Goal: Transaction & Acquisition: Book appointment/travel/reservation

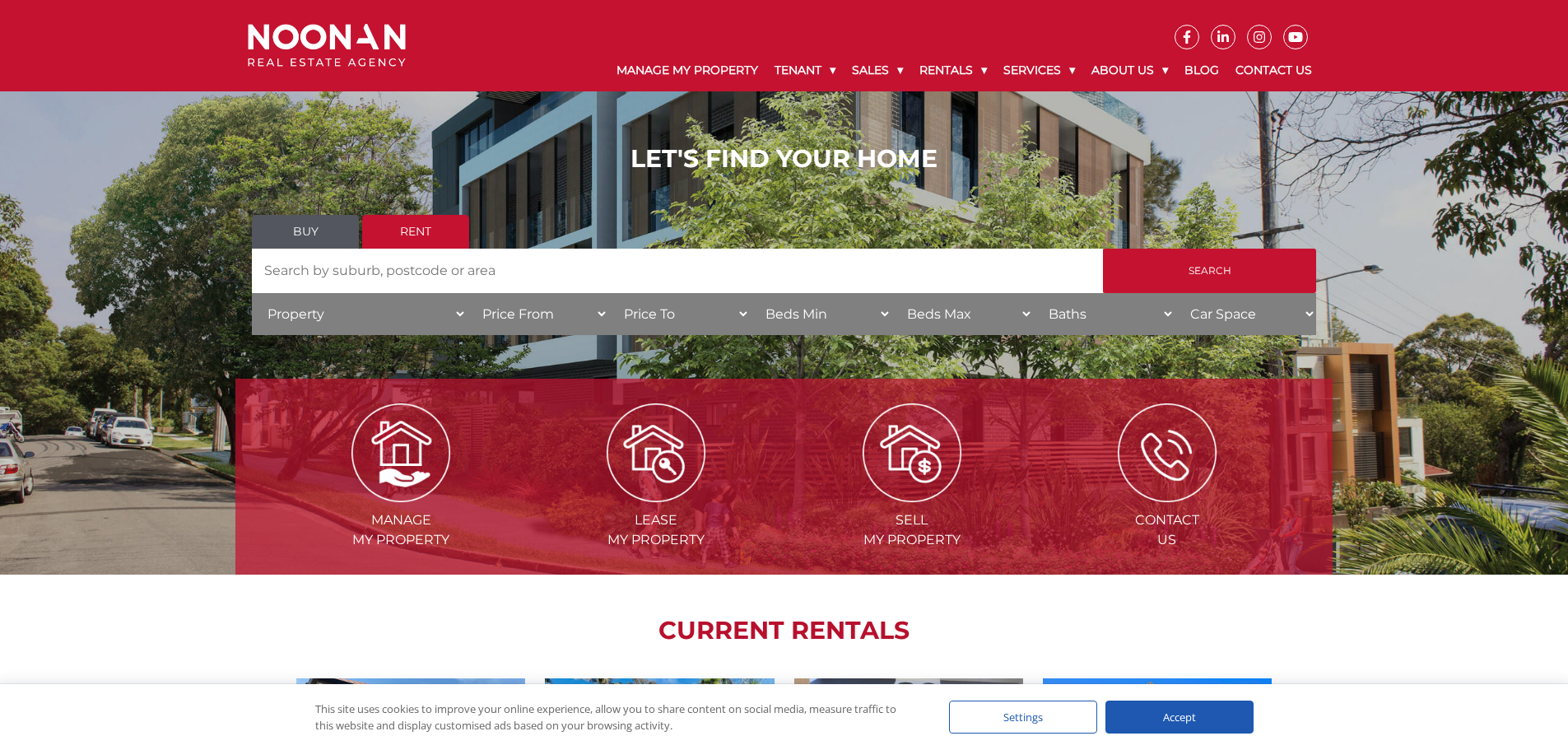
scroll to position [82, 0]
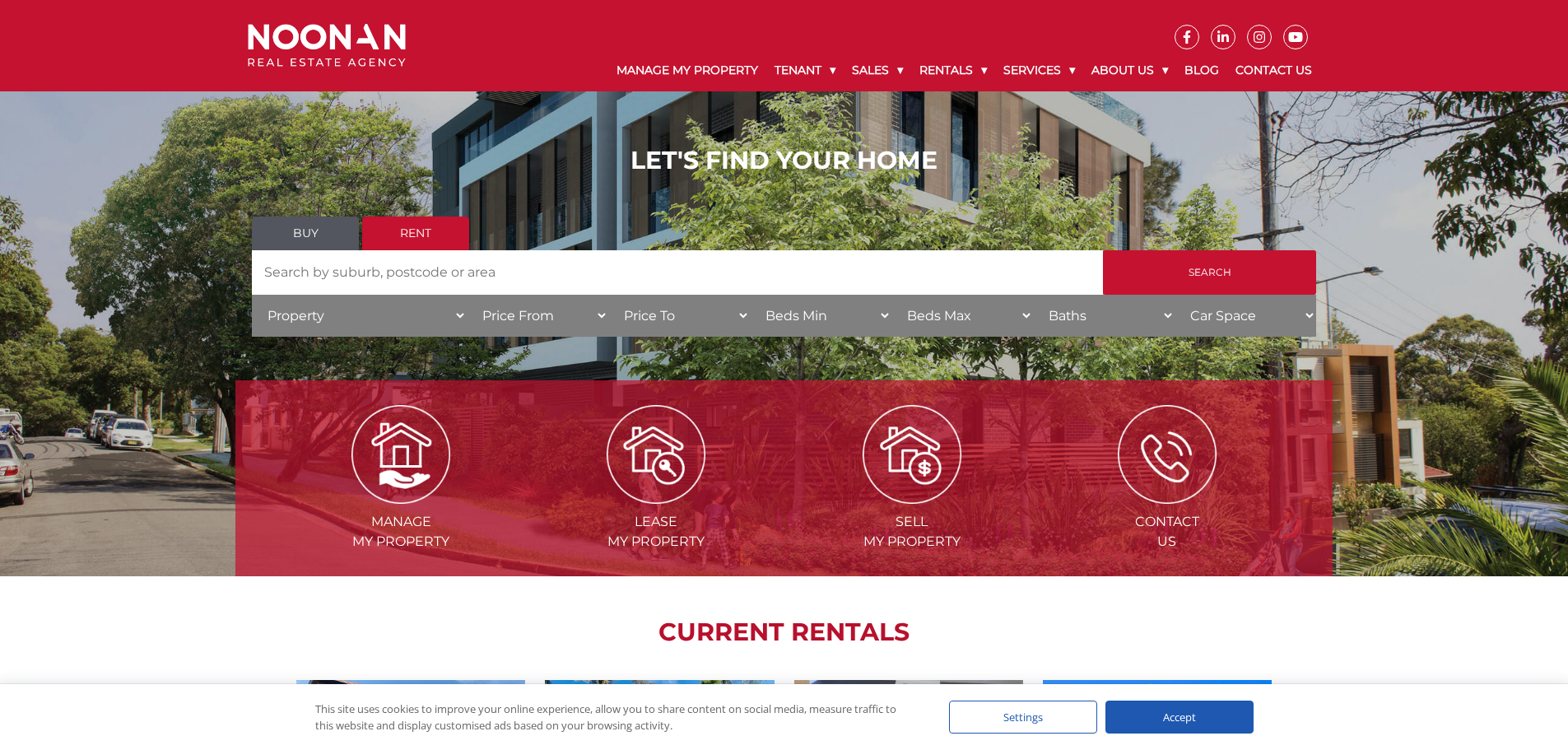
click at [581, 272] on input "Search by Address" at bounding box center [677, 273] width 851 height 45
type input "Carlton"
click at [1235, 261] on input "Search" at bounding box center [1209, 273] width 213 height 45
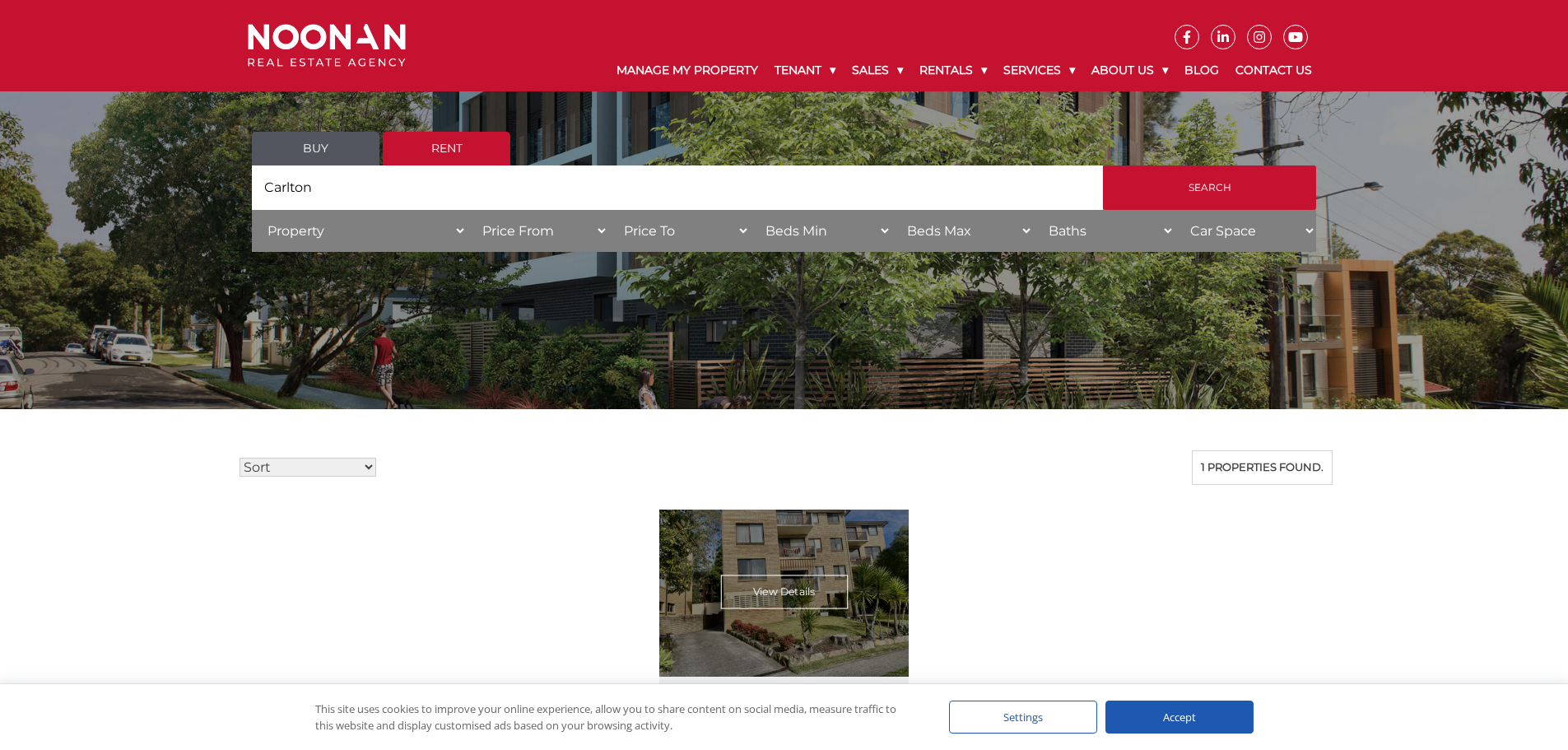
scroll to position [82, 0]
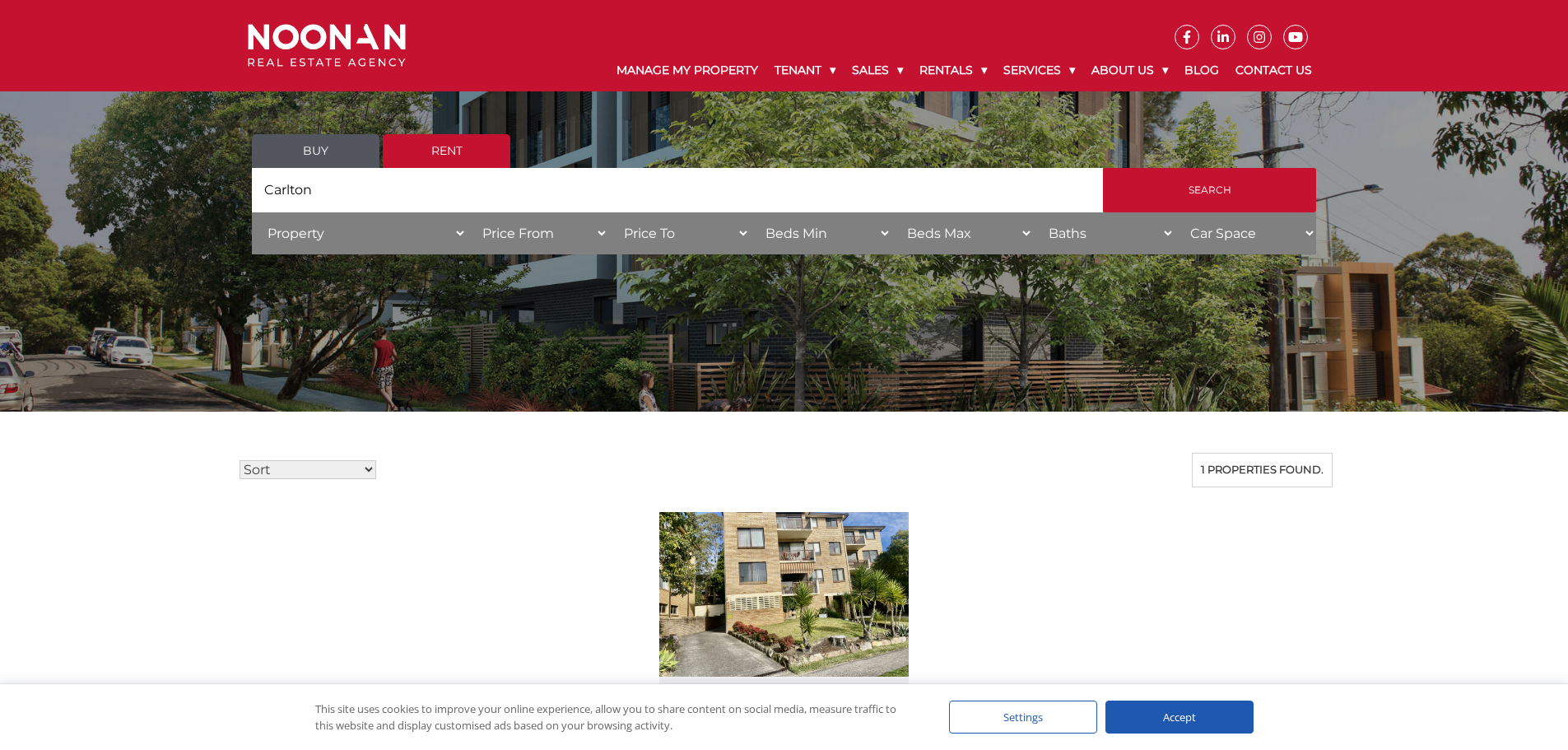
click at [351, 193] on input "Carlton" at bounding box center [677, 190] width 851 height 45
type input "C"
type input "Kogarah"
click at [1102, 168] on input "Search" at bounding box center [1209, 190] width 213 height 45
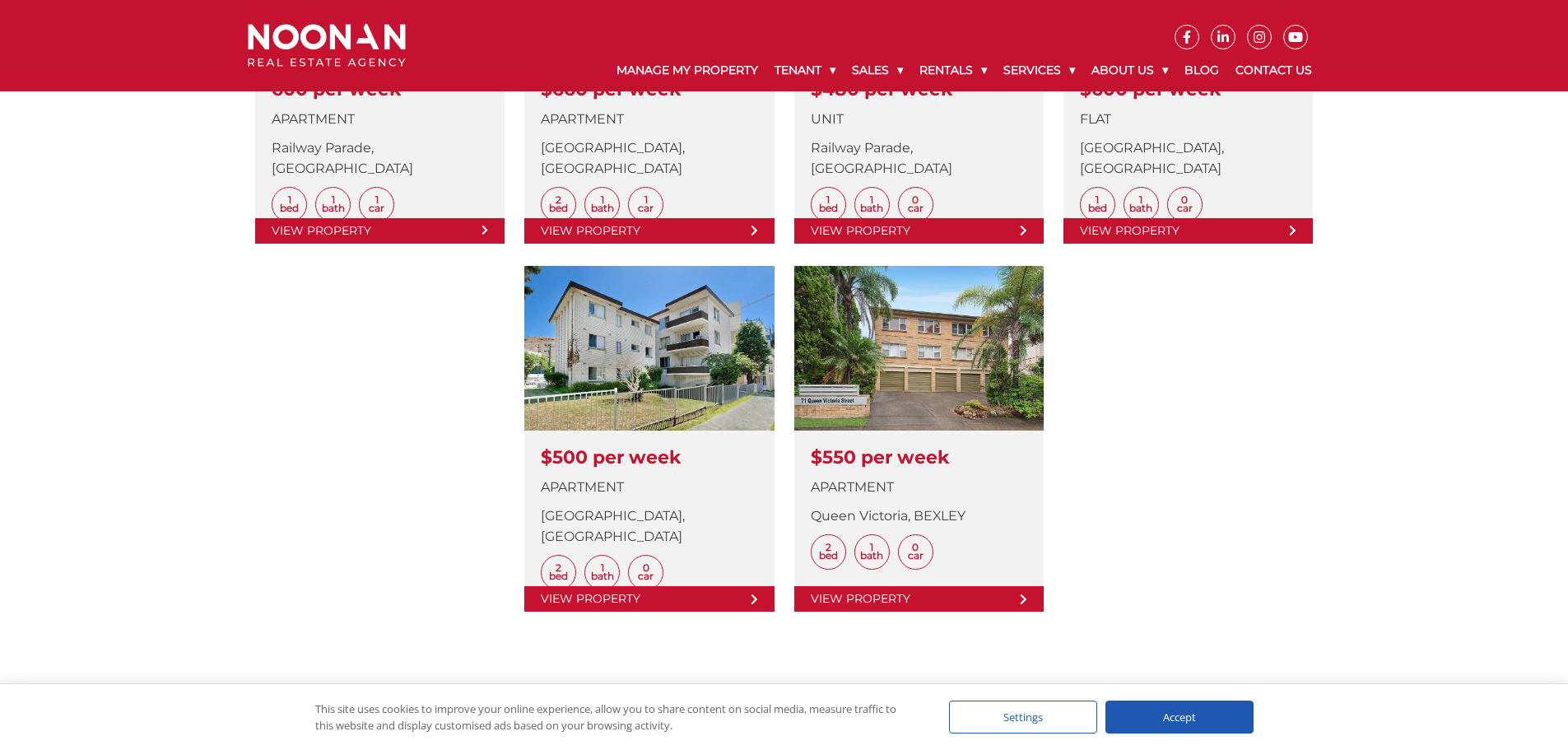
scroll to position [741, 0]
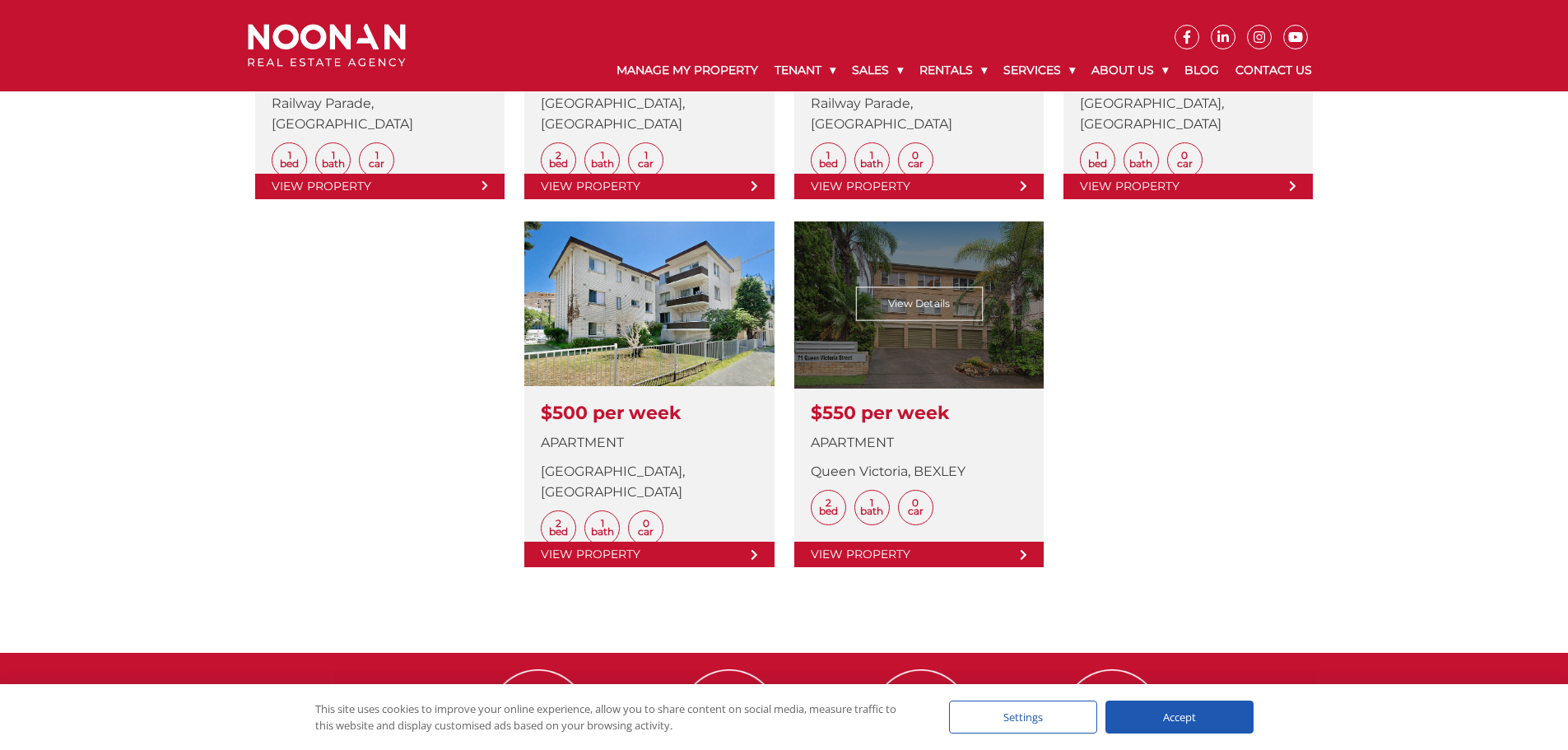
click at [963, 403] on link at bounding box center [918, 393] width 249 height 345
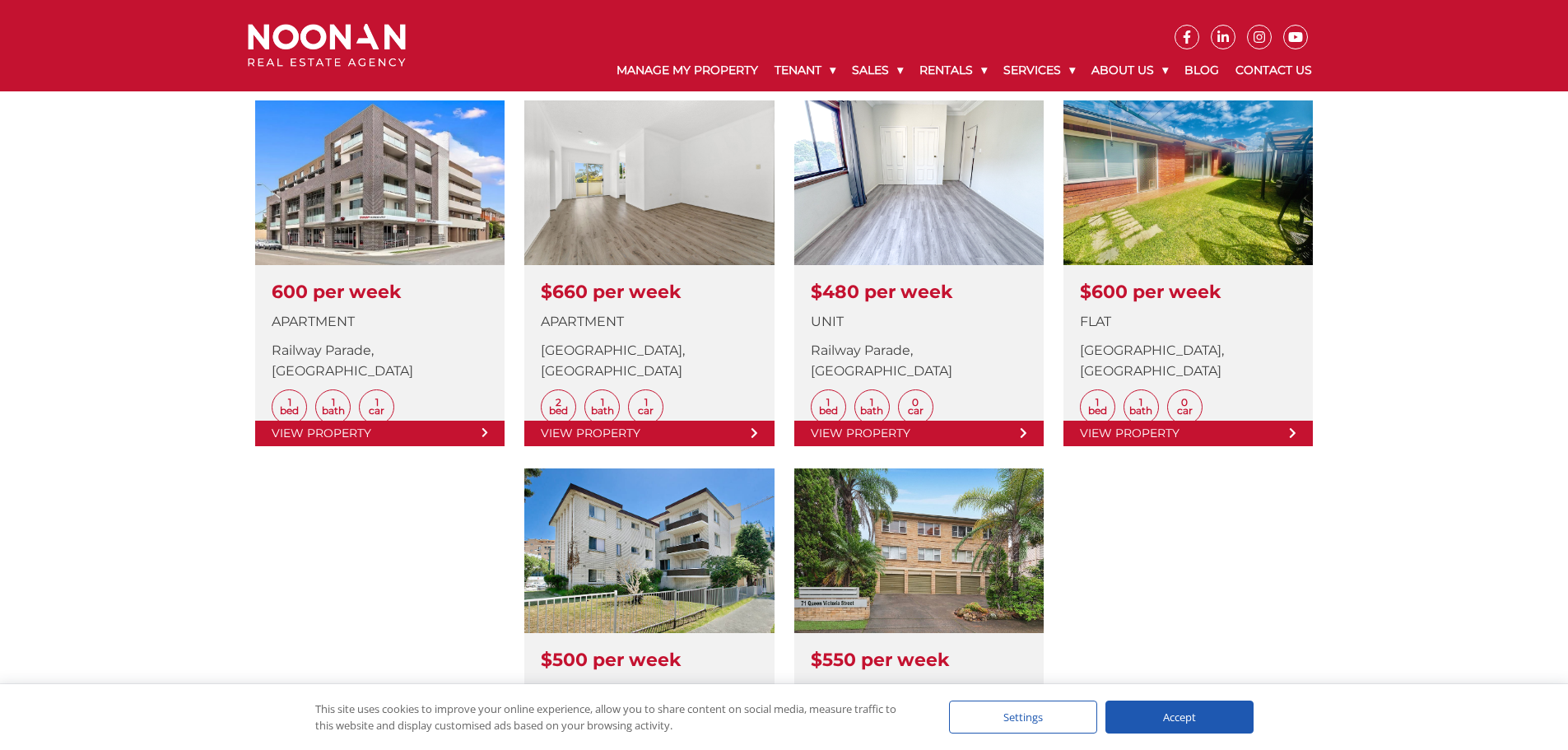
scroll to position [411, 0]
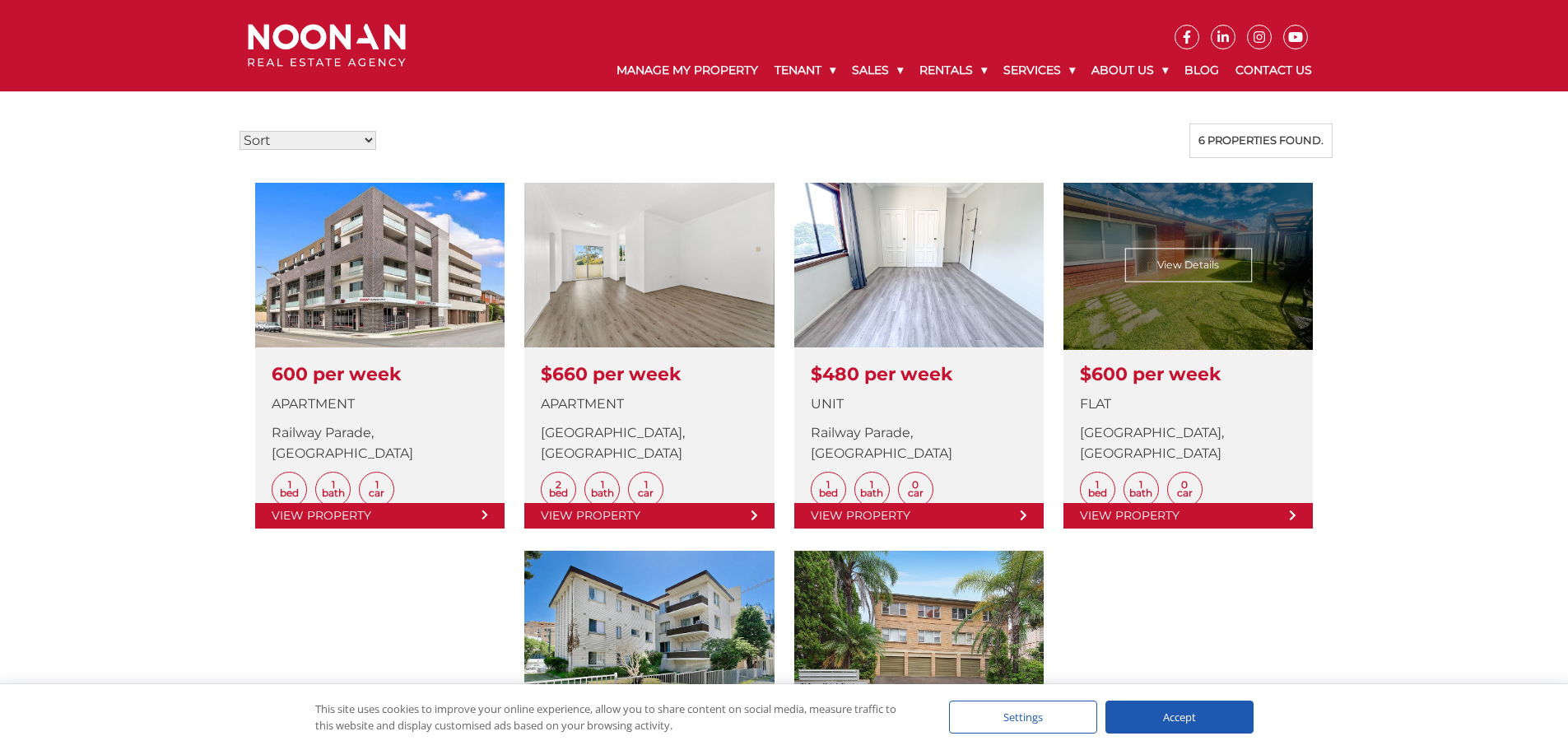
click at [1154, 319] on link at bounding box center [1187, 355] width 249 height 345
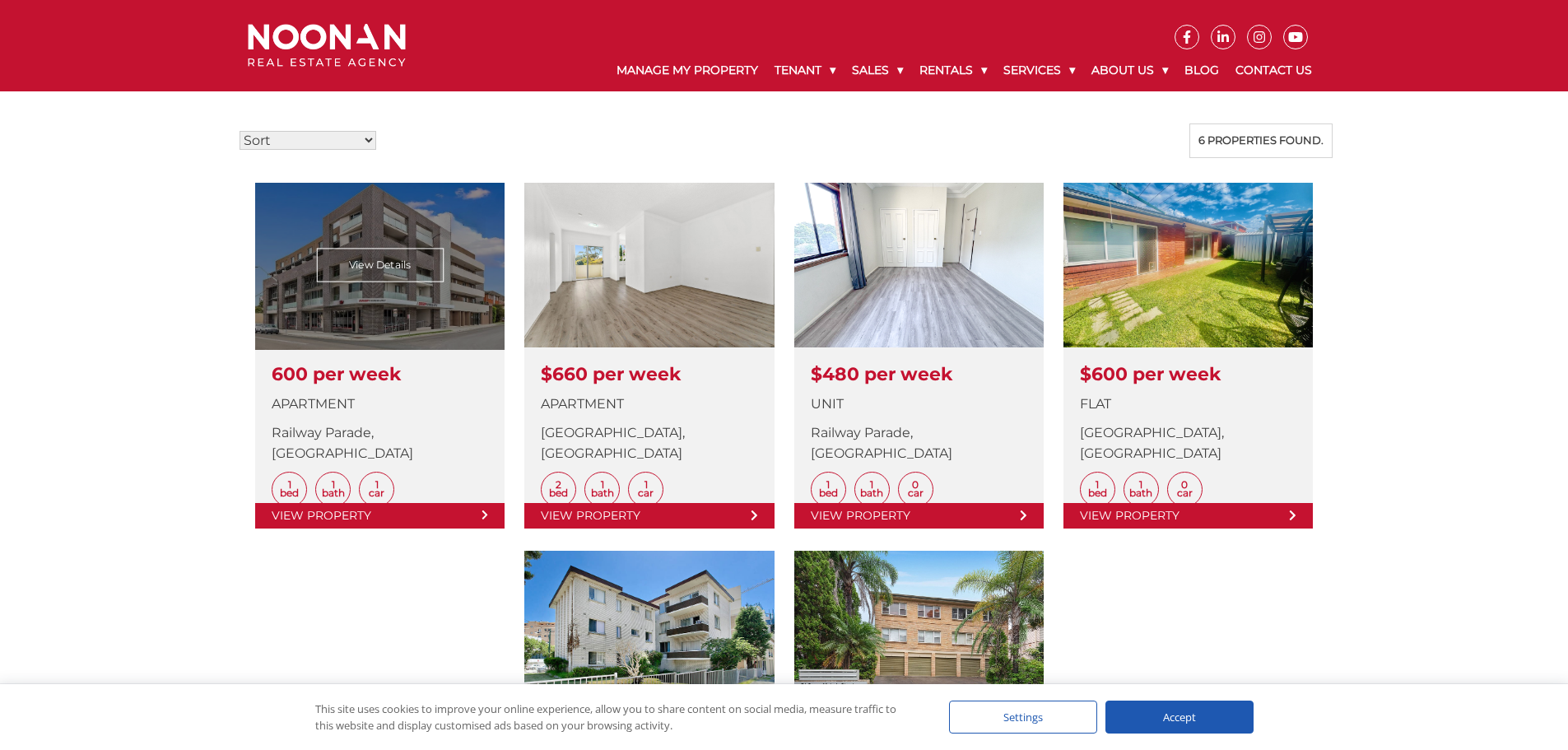
click at [345, 261] on link at bounding box center [380, 355] width 249 height 345
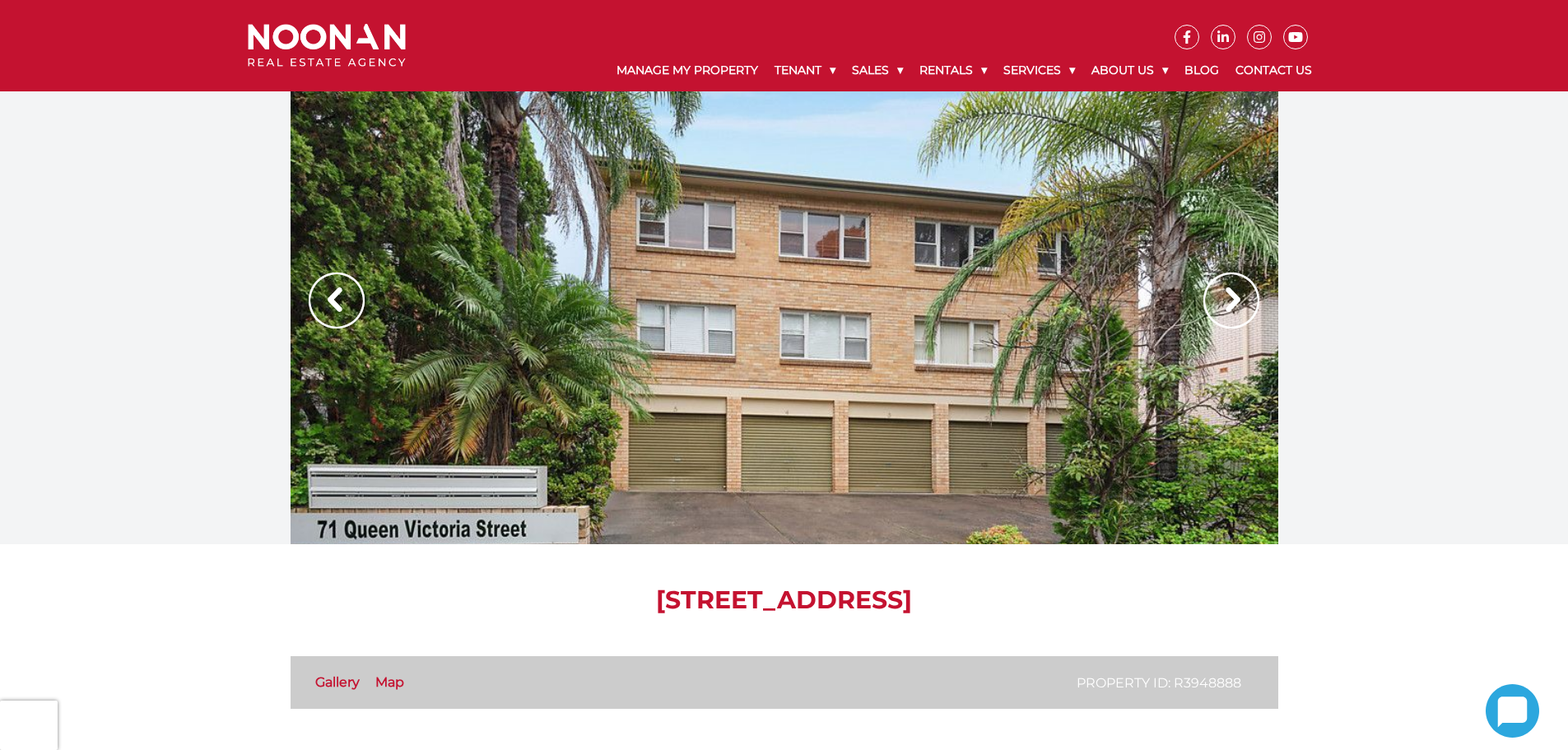
click at [1232, 297] on img at bounding box center [1230, 300] width 56 height 56
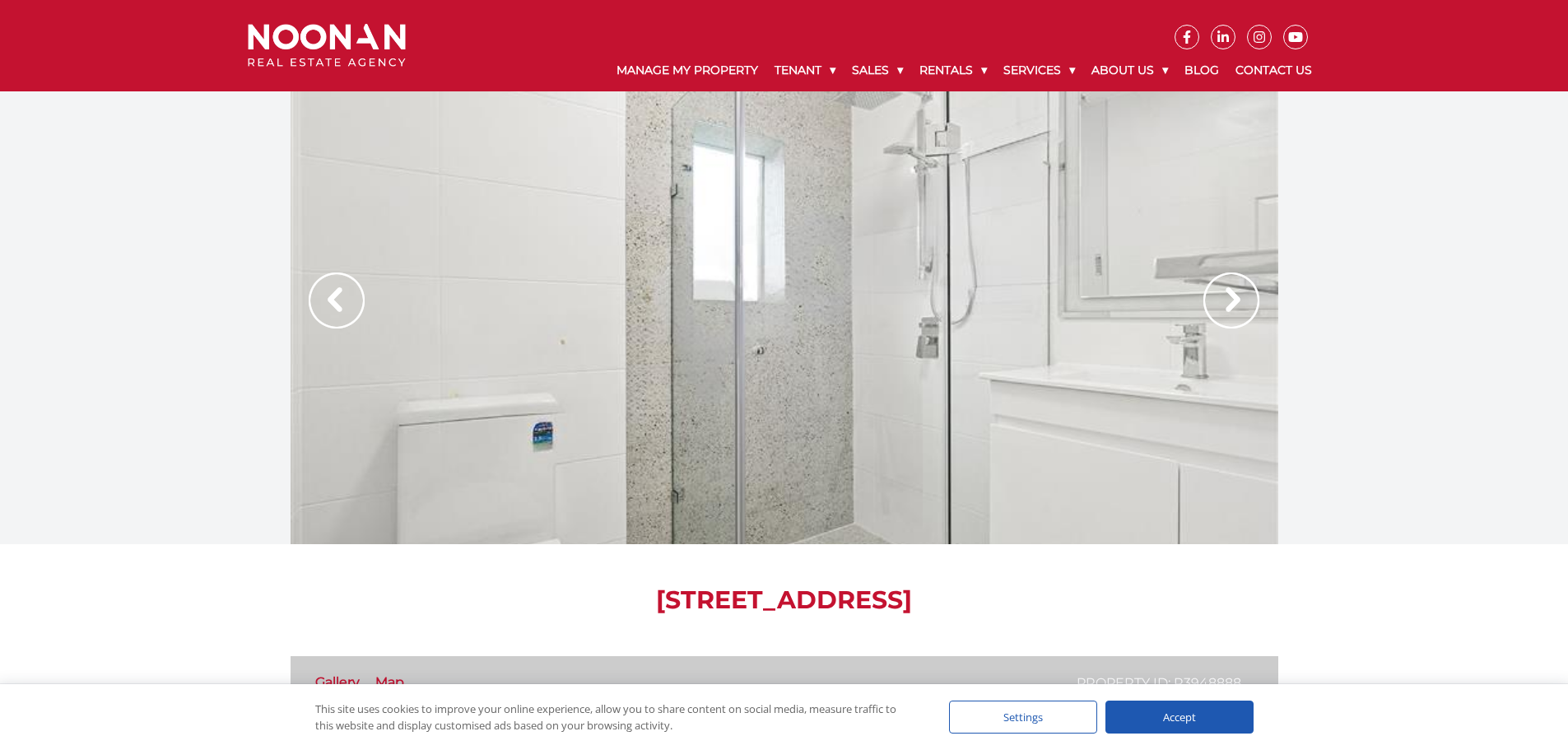
click at [1232, 297] on img at bounding box center [1230, 300] width 56 height 56
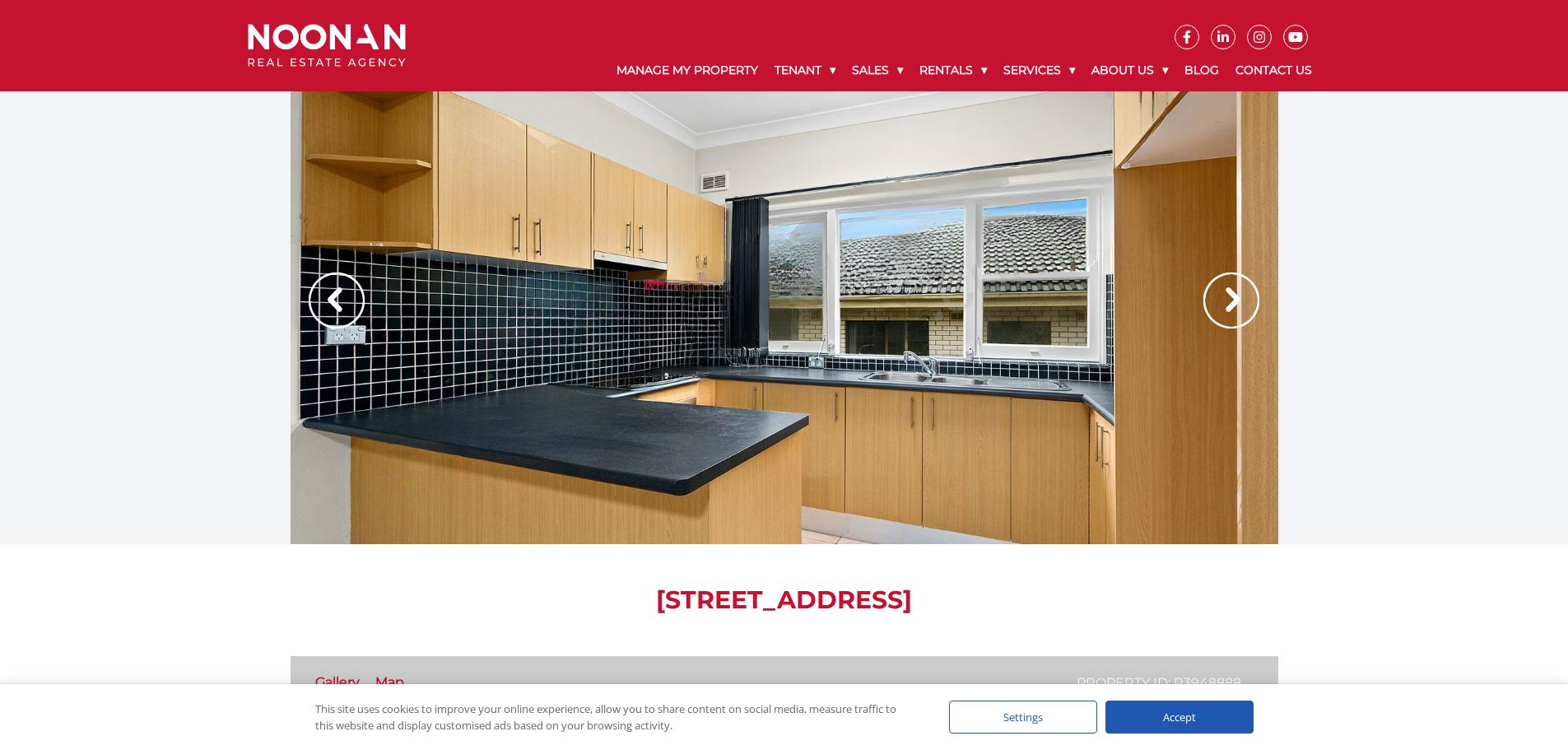
click at [1232, 297] on img at bounding box center [1230, 300] width 56 height 56
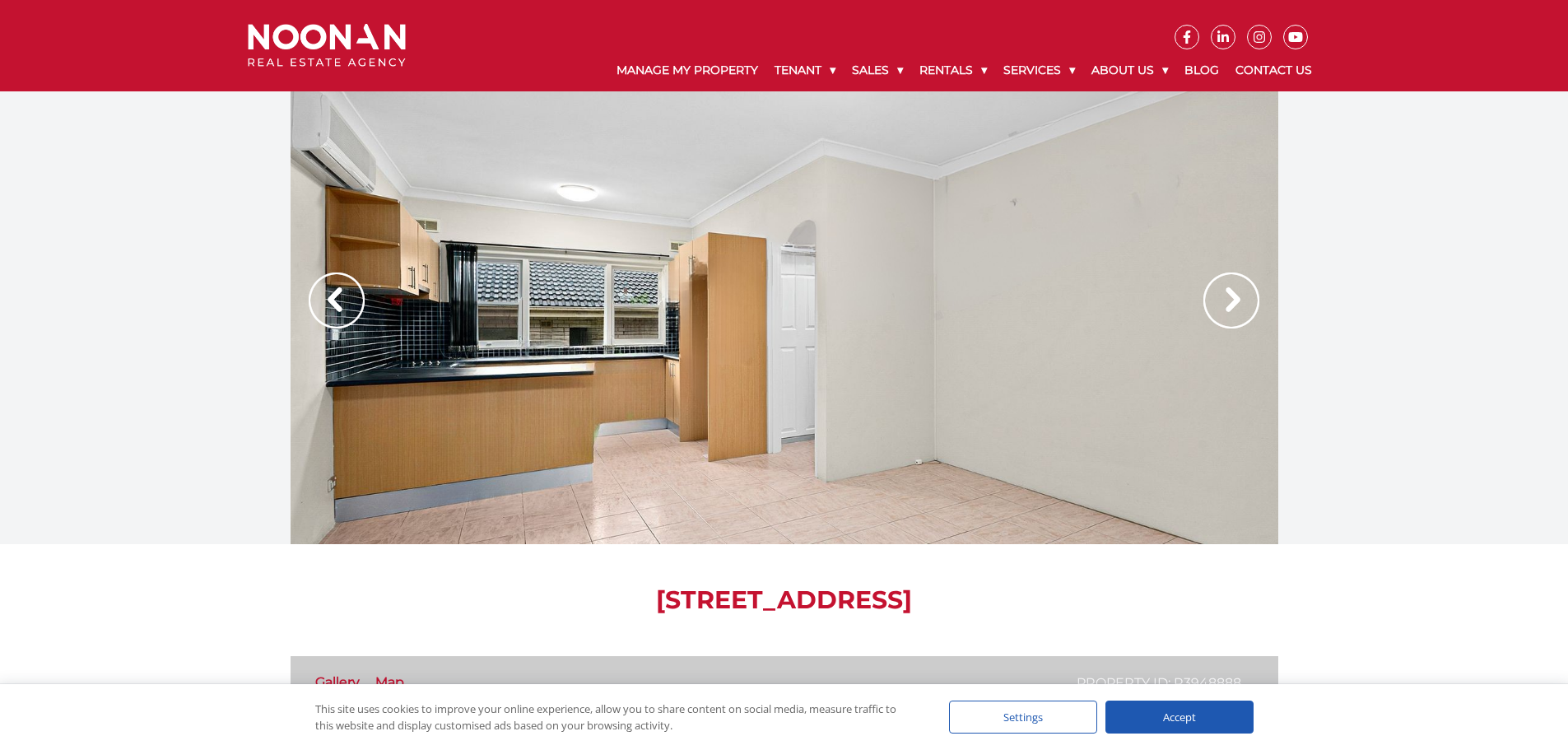
click at [1232, 297] on img at bounding box center [1230, 300] width 56 height 56
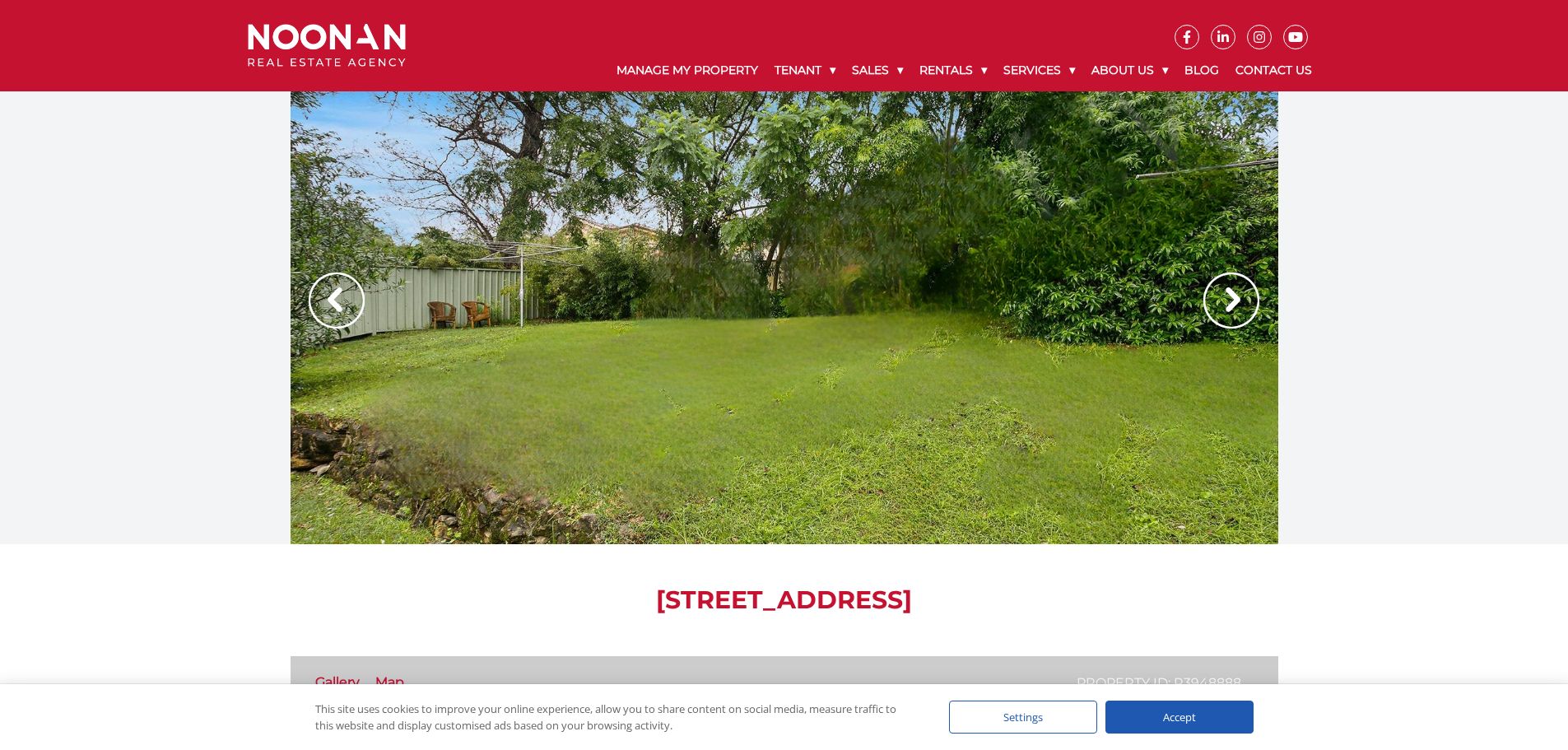
click at [1232, 297] on img at bounding box center [1230, 300] width 56 height 56
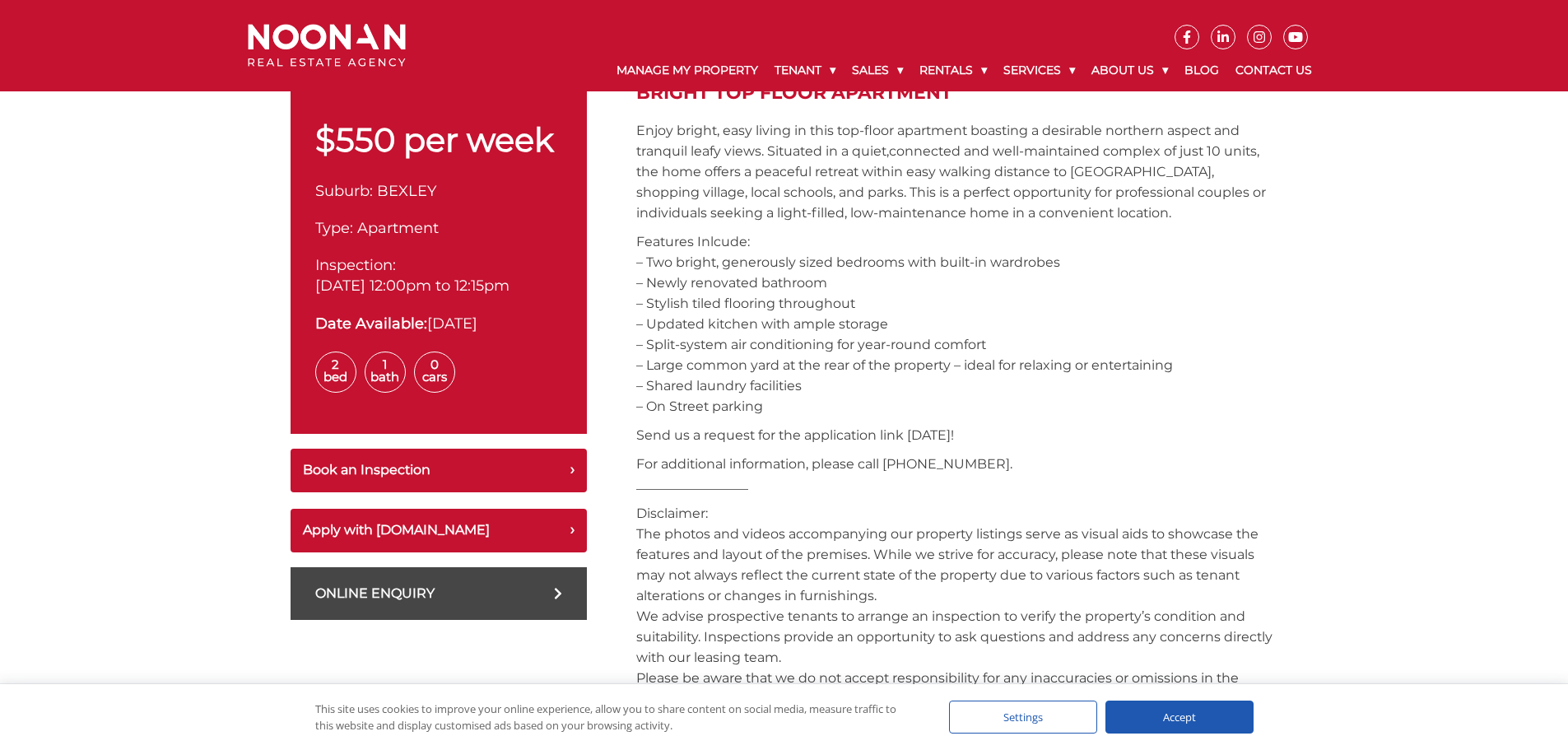
scroll to position [82, 0]
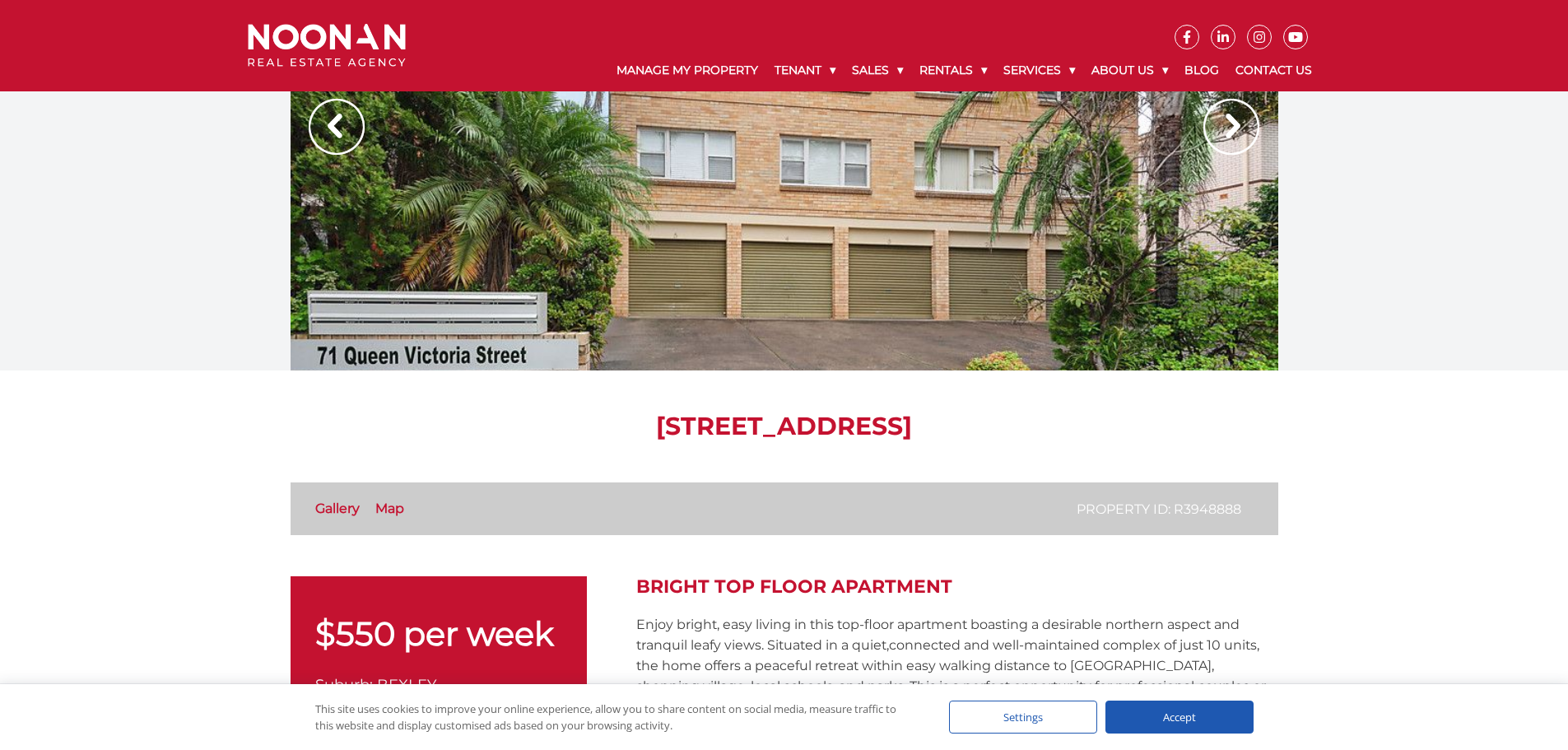
drag, startPoint x: 538, startPoint y: 426, endPoint x: 1060, endPoint y: 437, distance: 522.1
click at [1060, 437] on h1 "7/71 Queen Victoria, BEXLEY NSW 2207" at bounding box center [784, 426] width 988 height 30
copy h1 "71 Queen Victoria, BEXLEY NSW 2207"
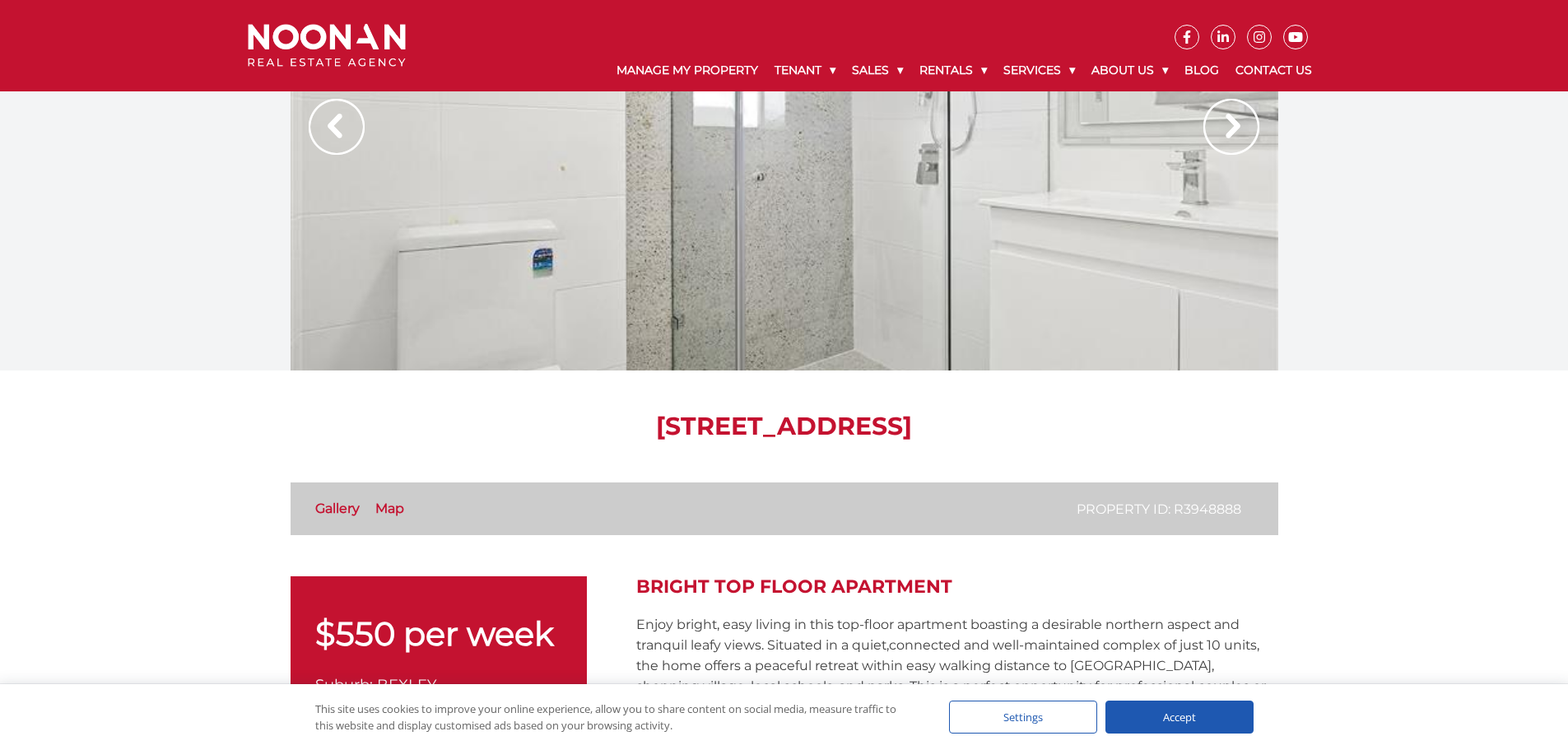
scroll to position [0, 0]
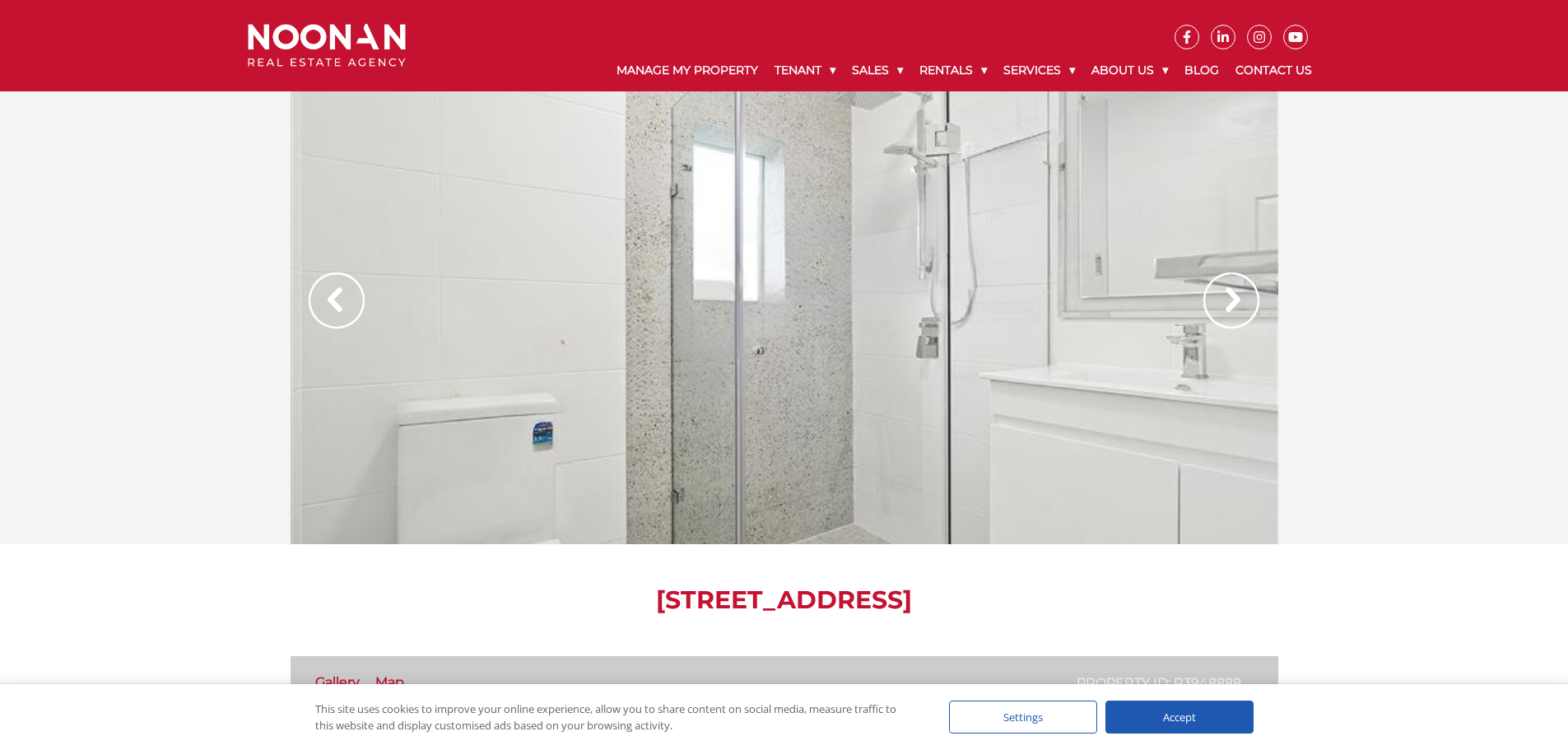
click at [1227, 299] on img at bounding box center [1230, 300] width 56 height 56
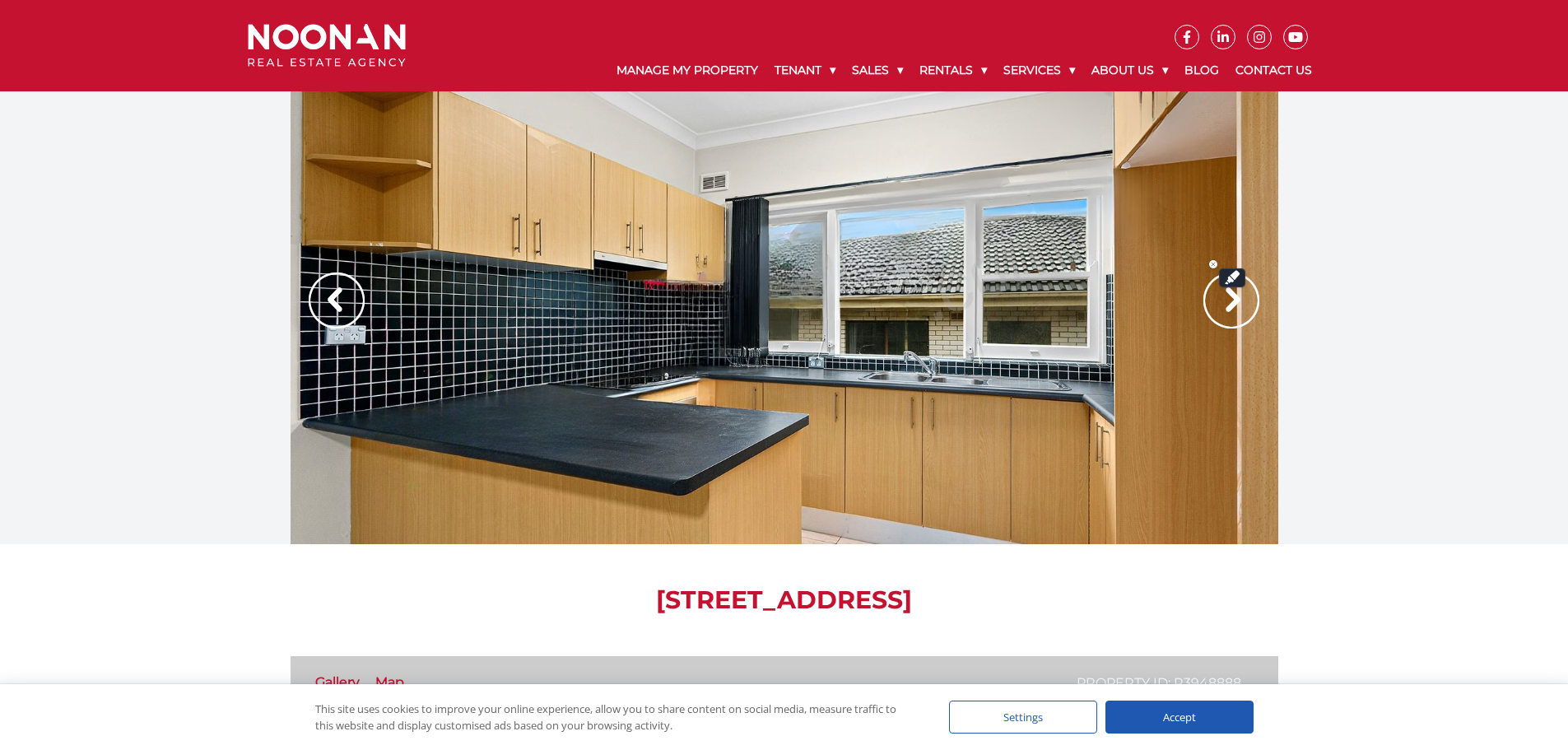
click at [1228, 299] on img at bounding box center [1230, 300] width 56 height 56
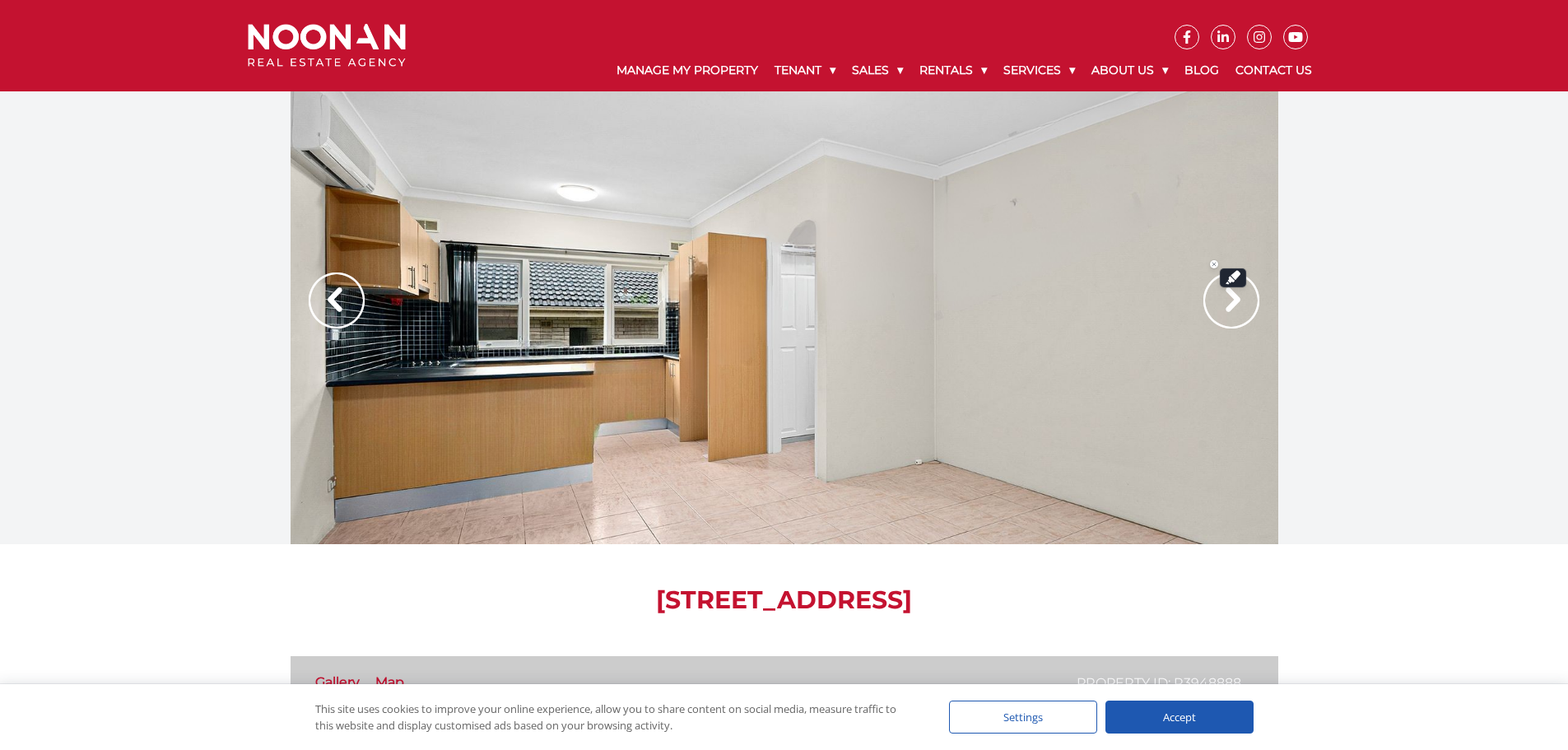
click at [1228, 299] on img at bounding box center [1230, 300] width 56 height 56
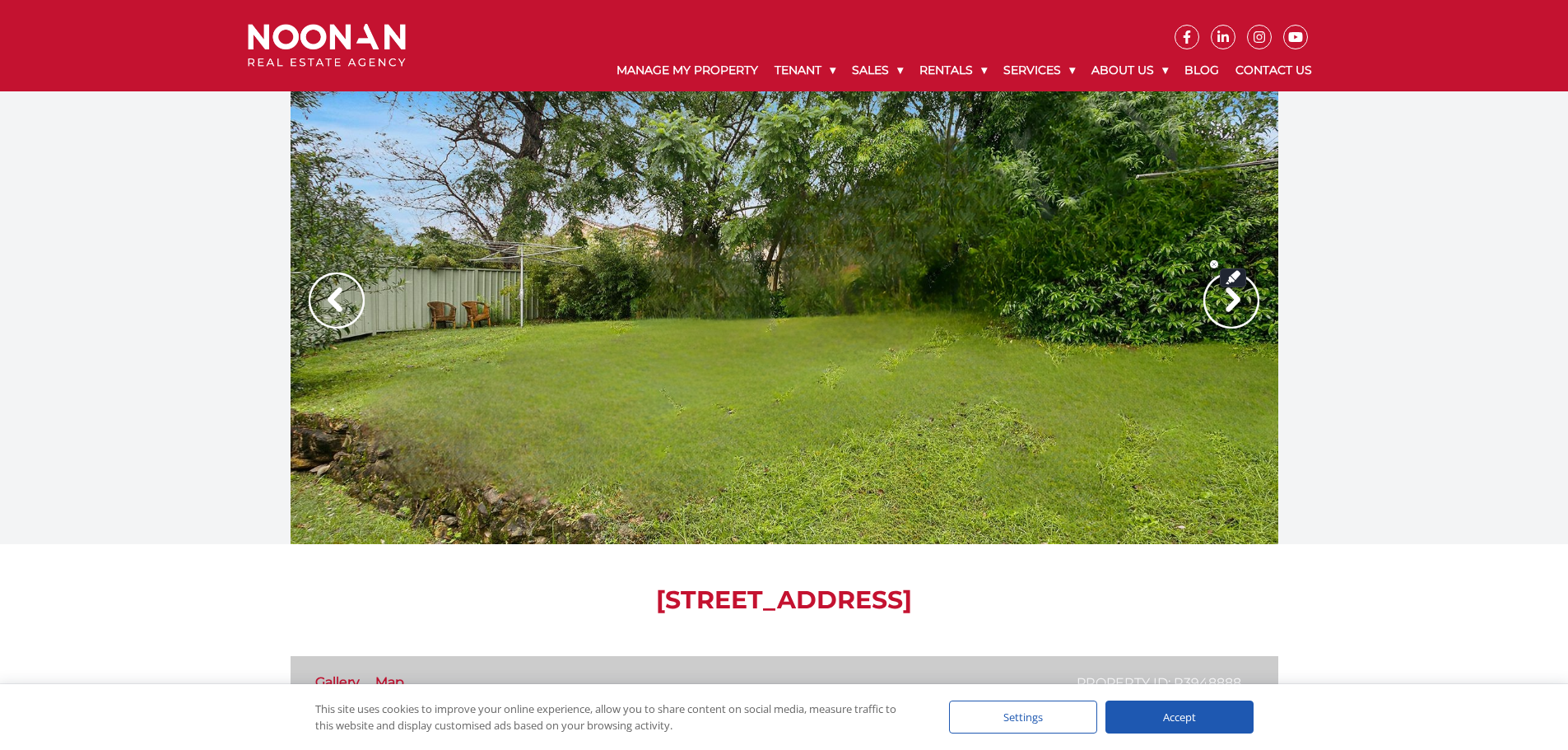
click at [1228, 299] on img at bounding box center [1230, 300] width 56 height 56
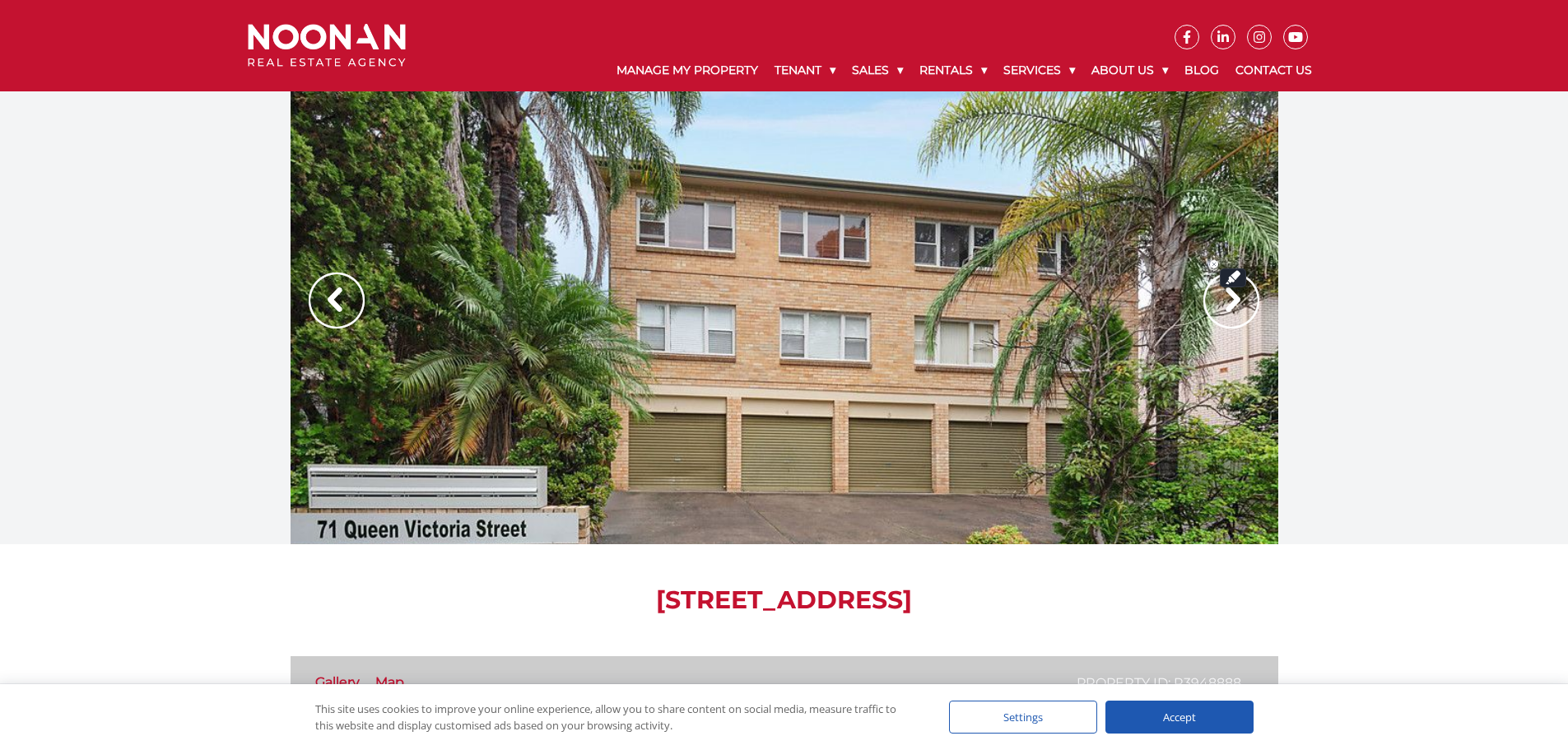
click at [1228, 299] on img at bounding box center [1230, 300] width 56 height 56
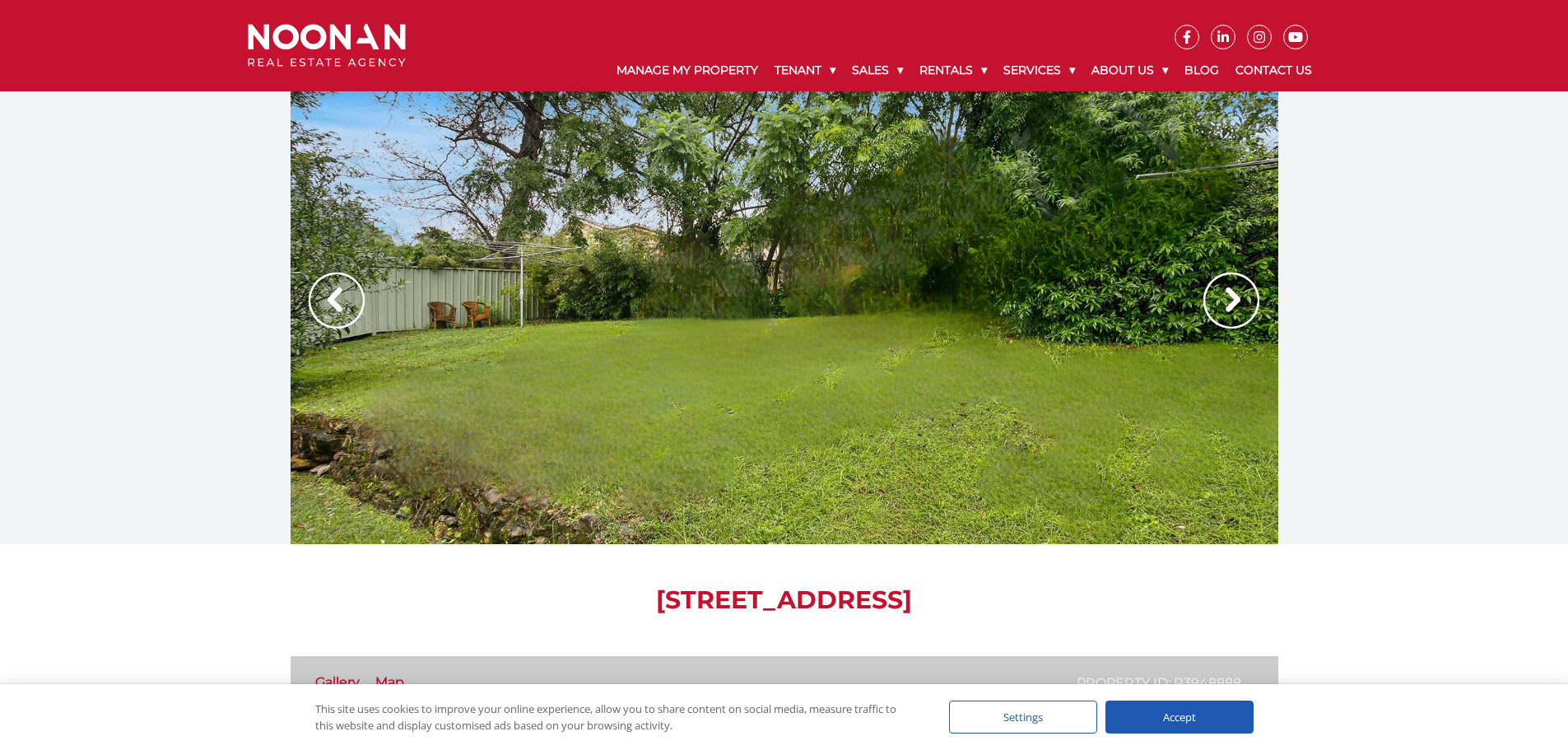
click at [1222, 298] on img at bounding box center [1230, 300] width 56 height 56
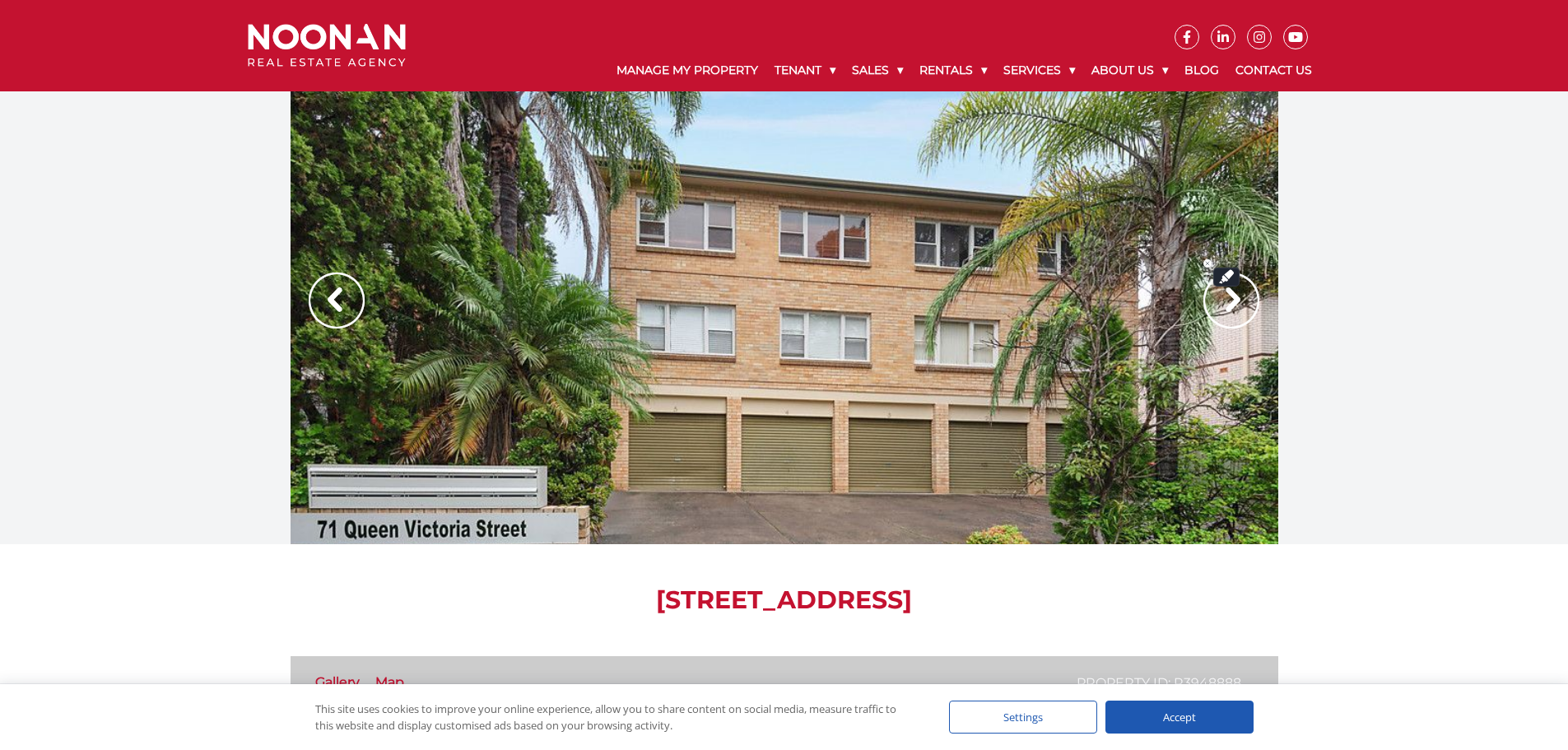
click at [1224, 319] on img at bounding box center [1230, 300] width 56 height 56
click at [1217, 297] on img at bounding box center [1230, 300] width 56 height 56
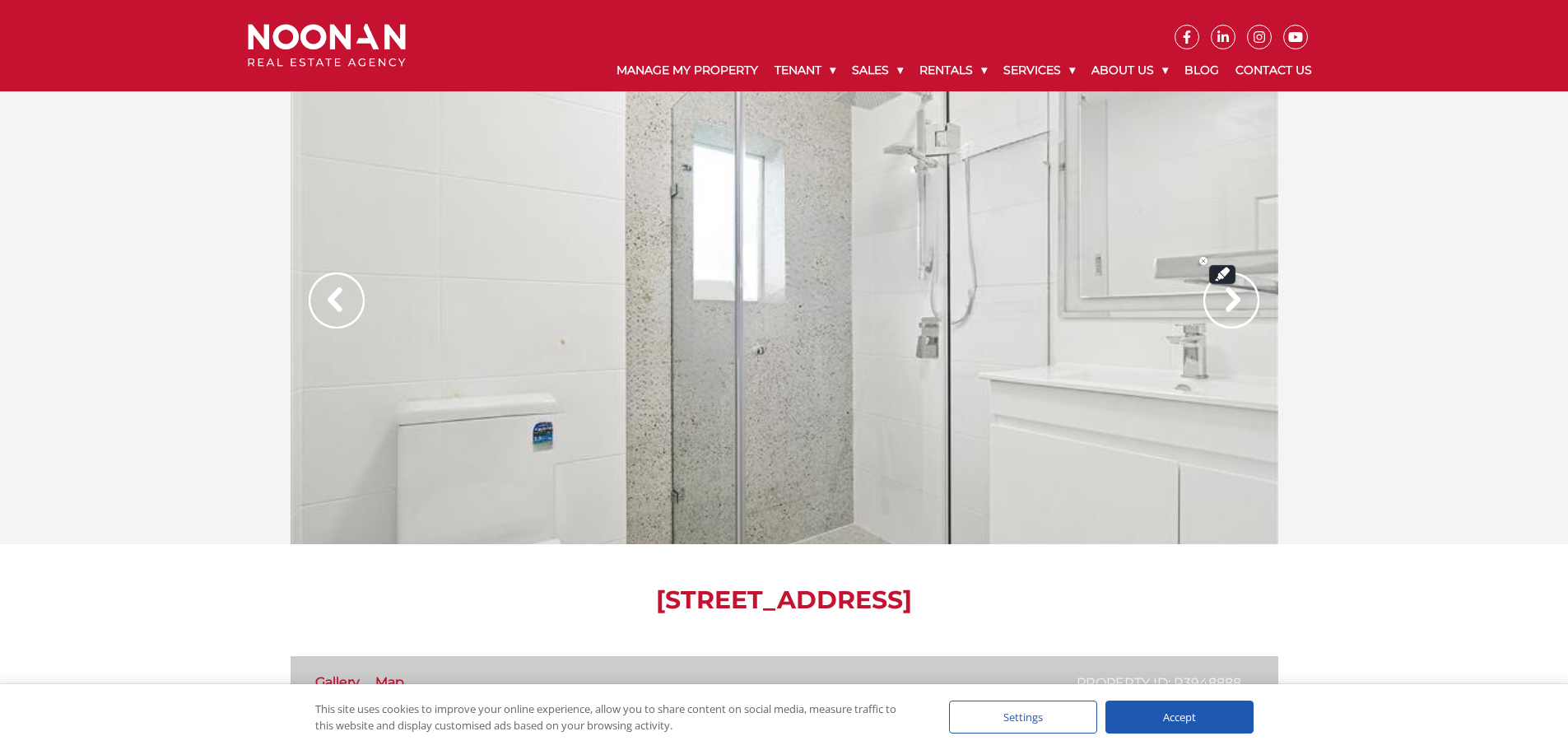
click at [1217, 297] on img at bounding box center [1230, 300] width 56 height 56
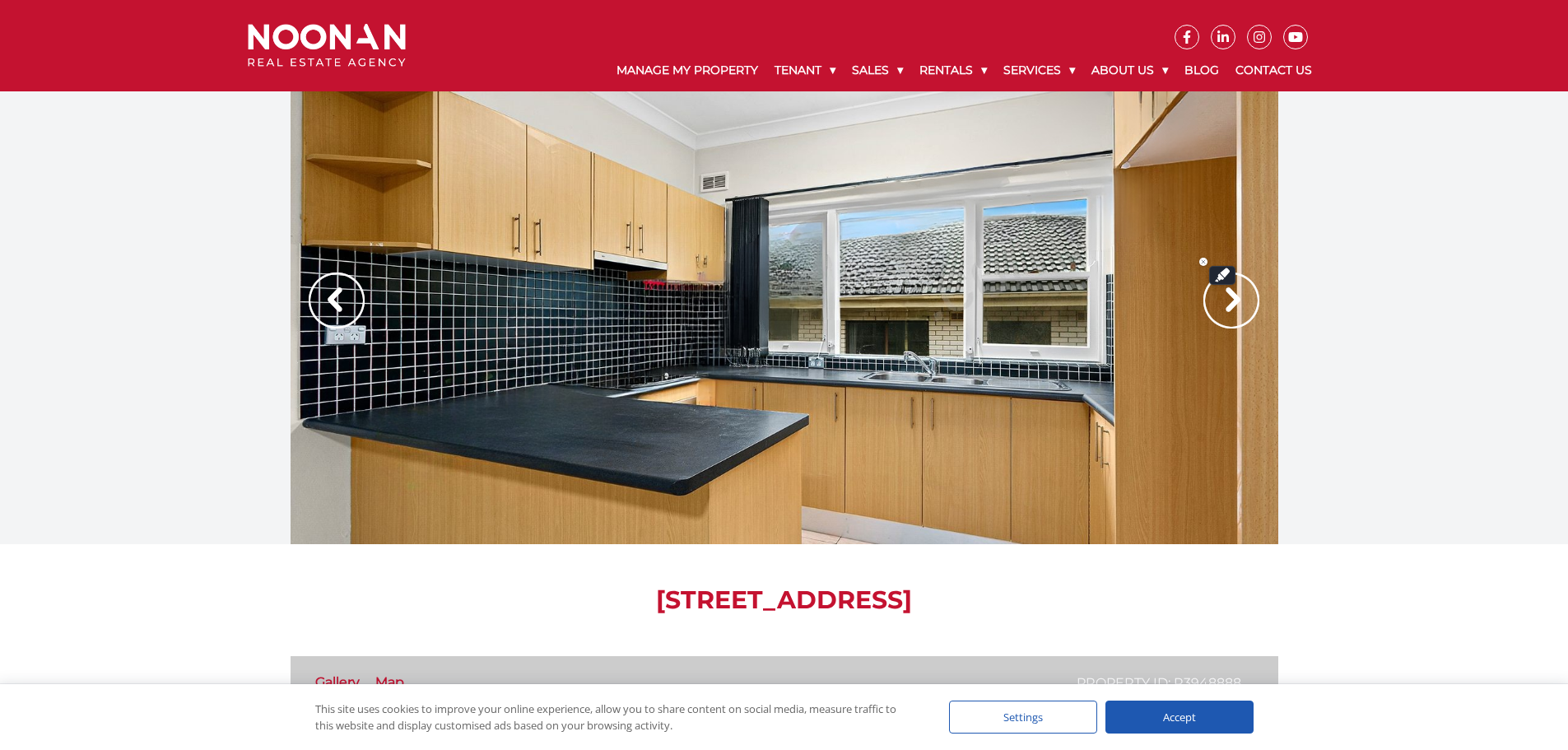
click at [1217, 297] on img at bounding box center [1230, 300] width 56 height 56
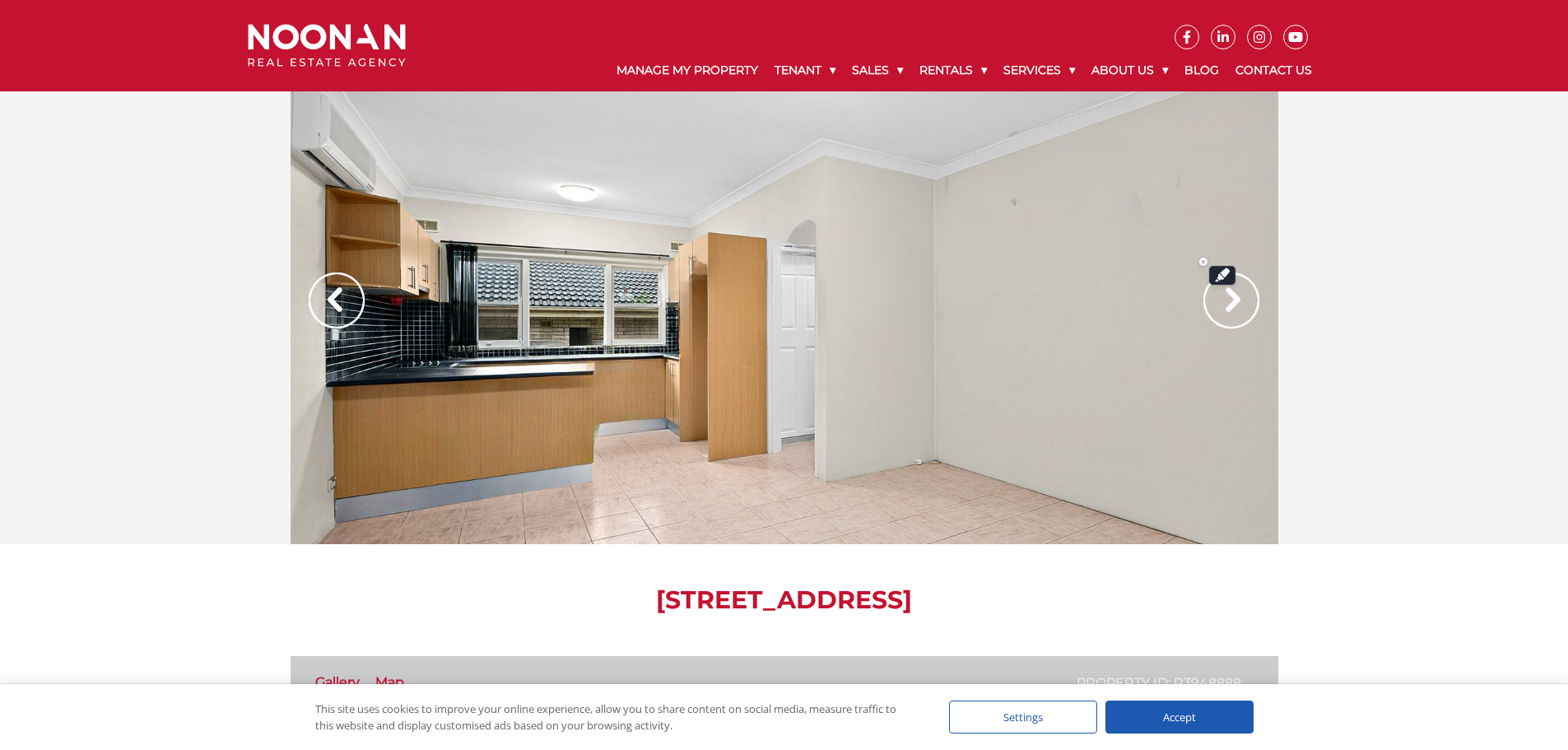
click at [1217, 297] on img at bounding box center [1230, 300] width 56 height 56
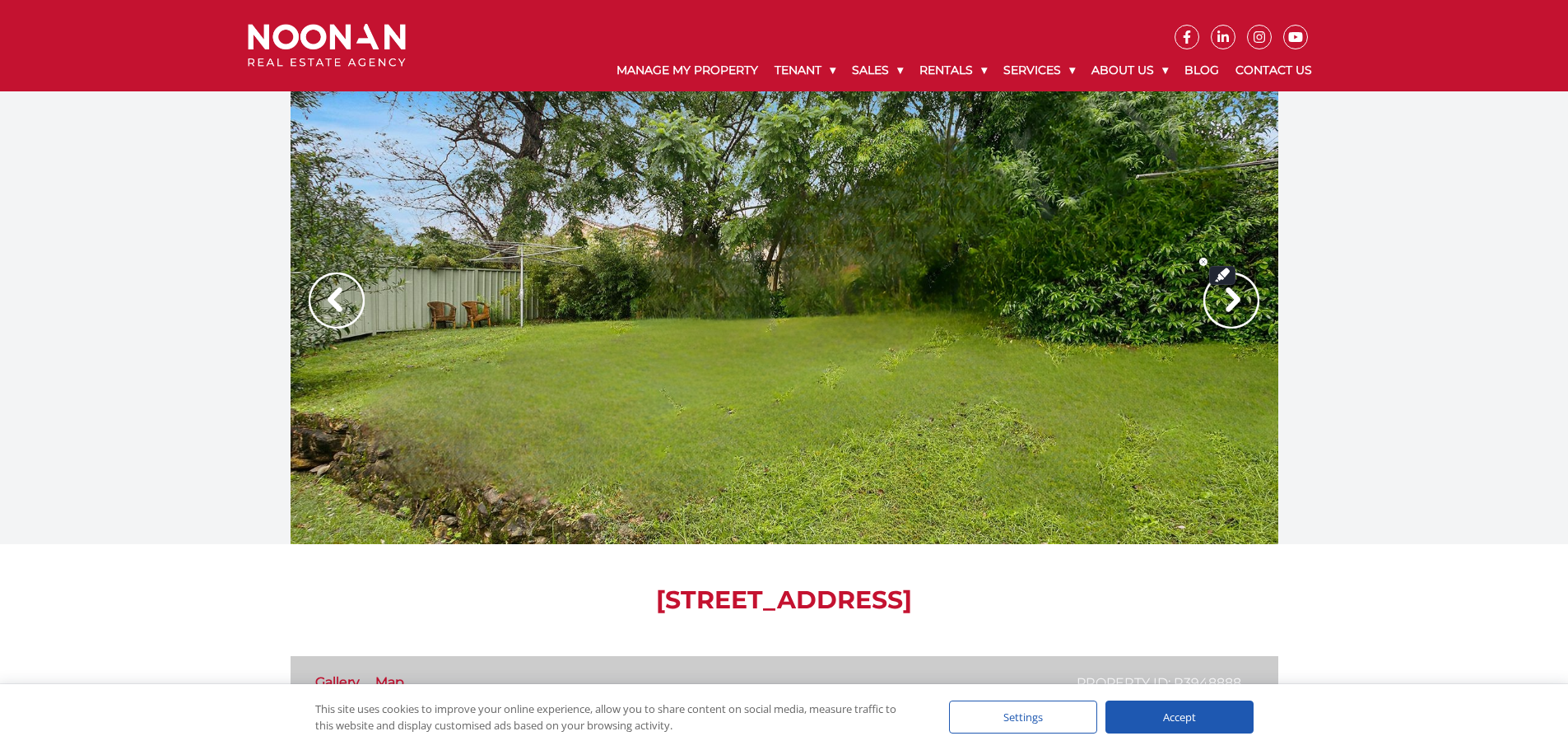
click at [1217, 297] on img at bounding box center [1230, 300] width 56 height 56
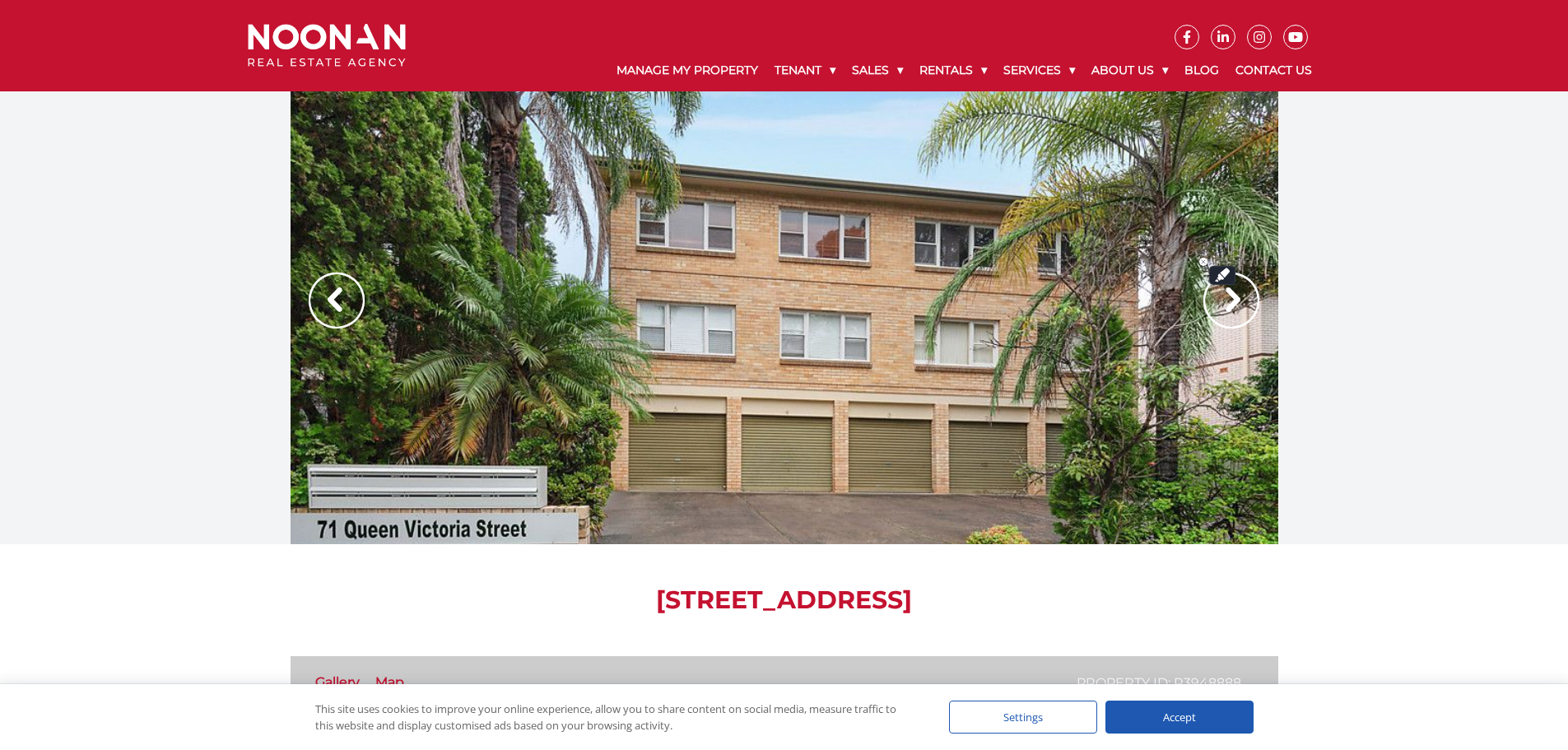
click at [1217, 297] on img at bounding box center [1230, 300] width 56 height 56
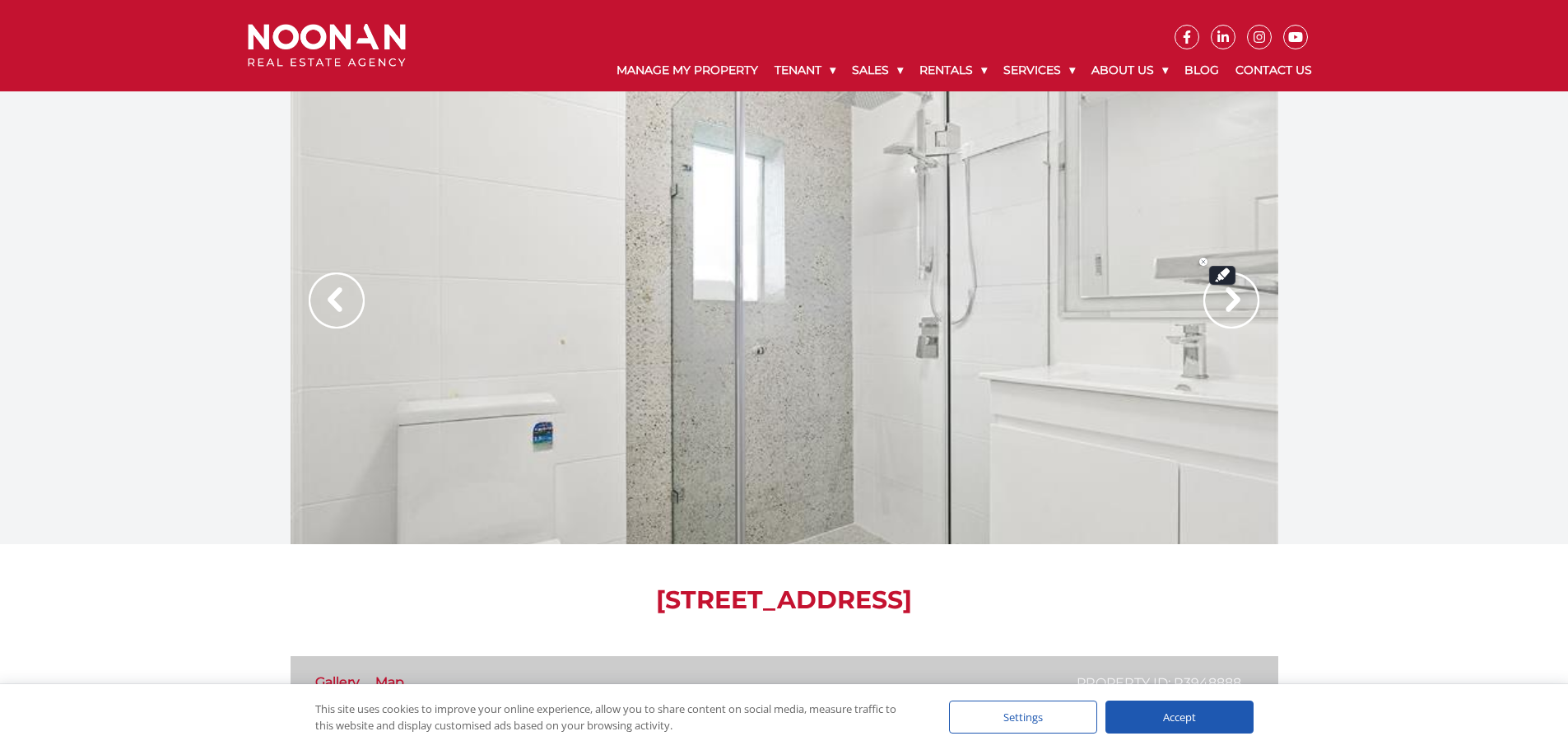
click at [1217, 297] on img at bounding box center [1230, 300] width 56 height 56
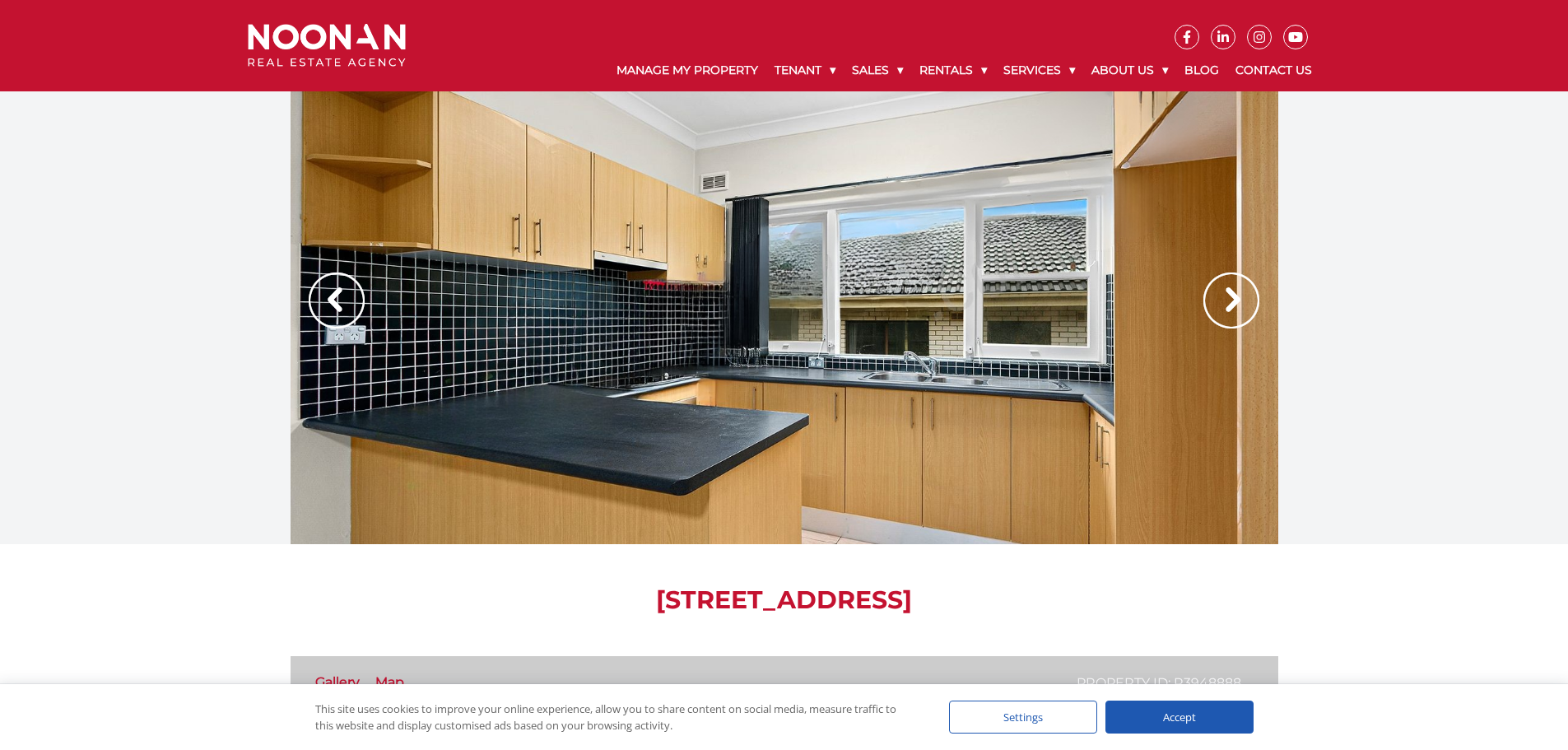
click at [1231, 288] on img at bounding box center [1230, 300] width 56 height 56
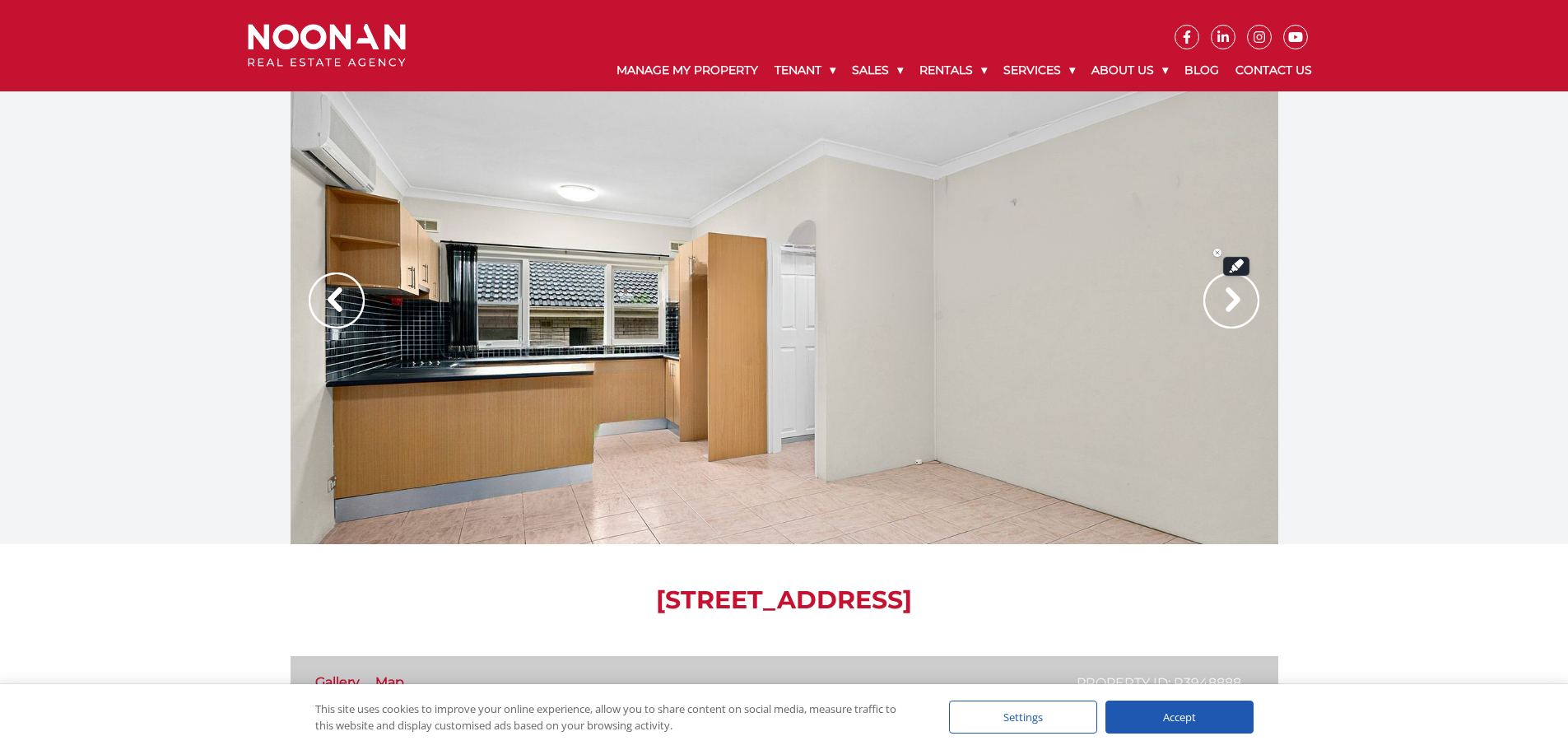
click at [1226, 298] on img at bounding box center [1230, 300] width 56 height 56
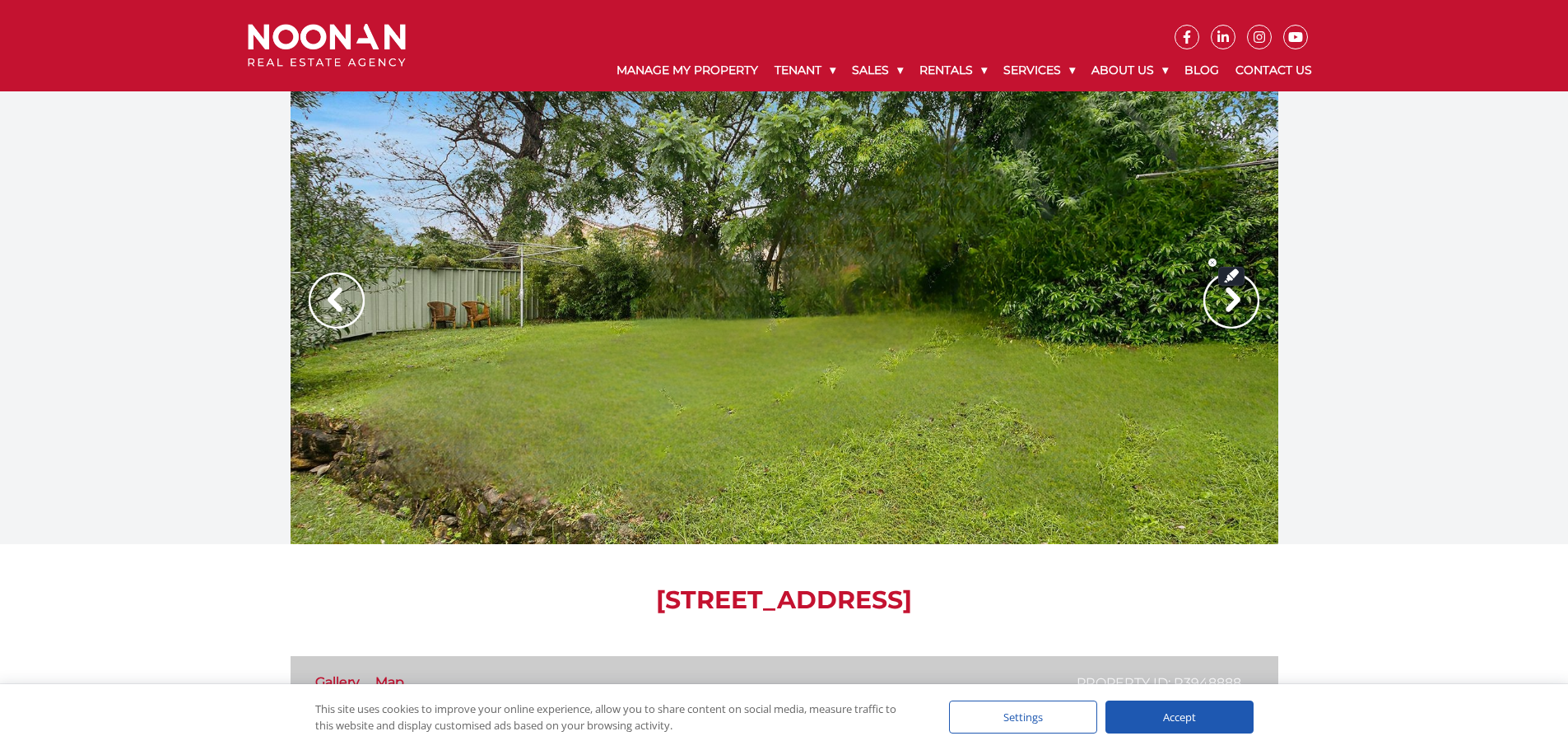
click at [1226, 298] on img at bounding box center [1230, 300] width 56 height 56
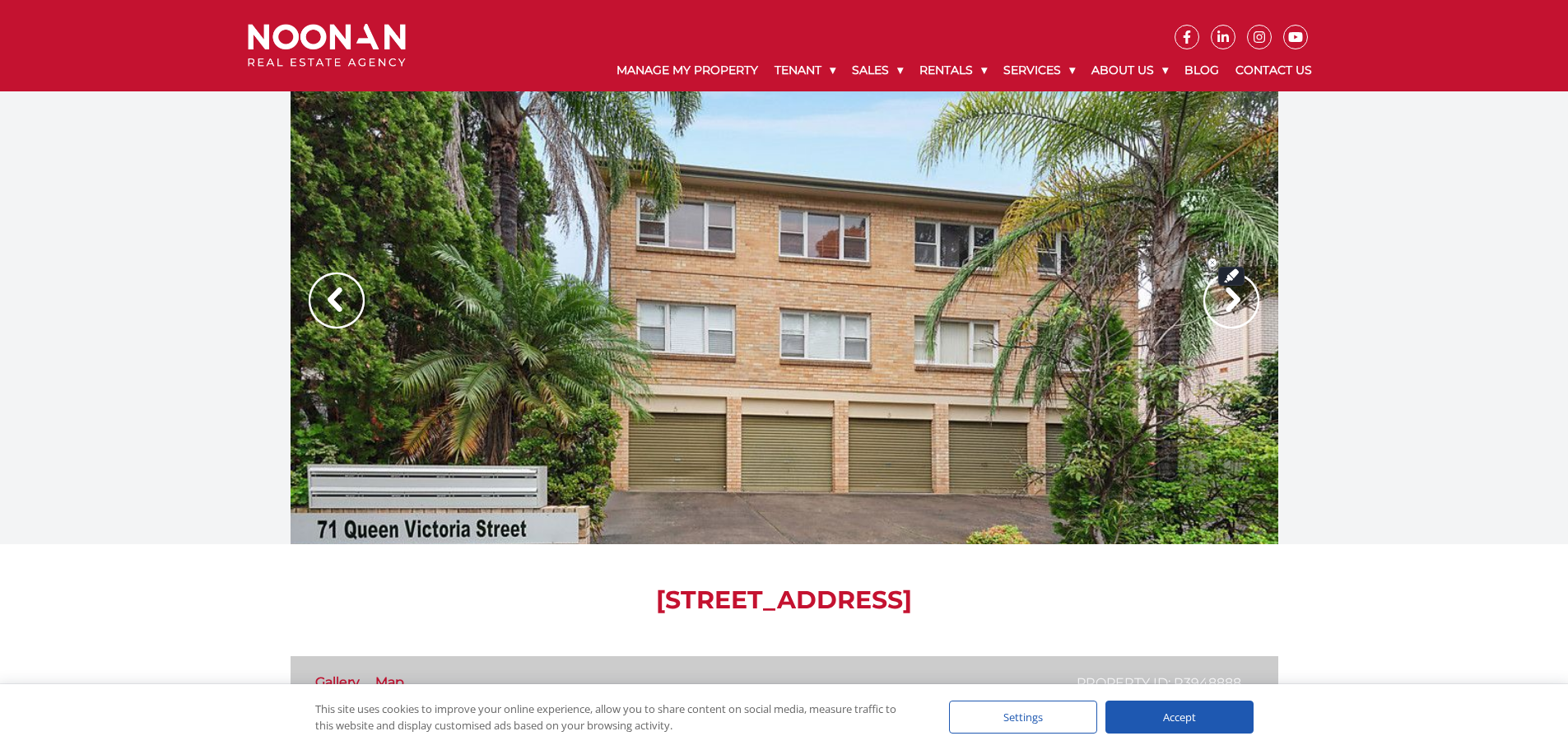
click at [1226, 298] on img at bounding box center [1230, 300] width 56 height 56
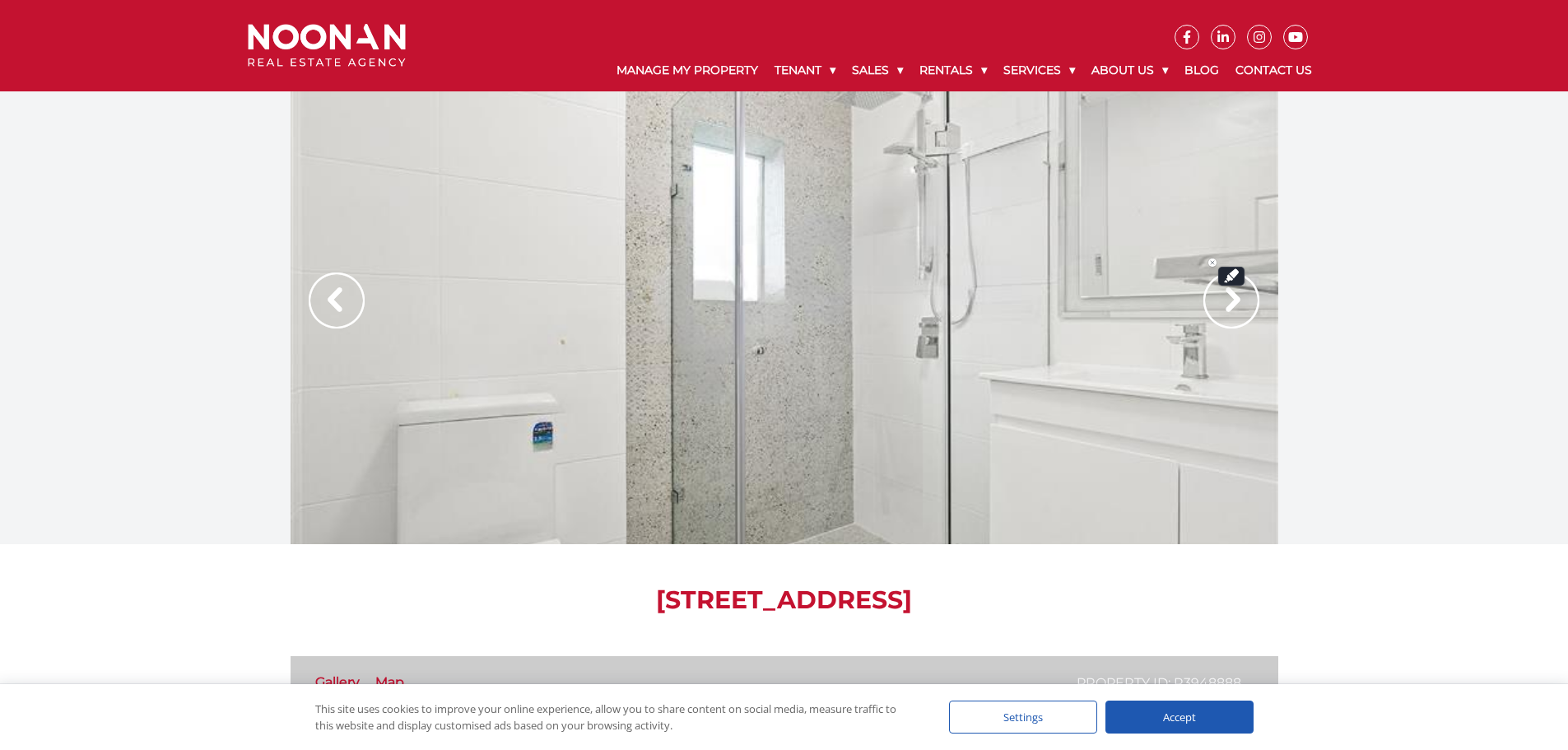
click at [1226, 298] on img at bounding box center [1230, 300] width 56 height 56
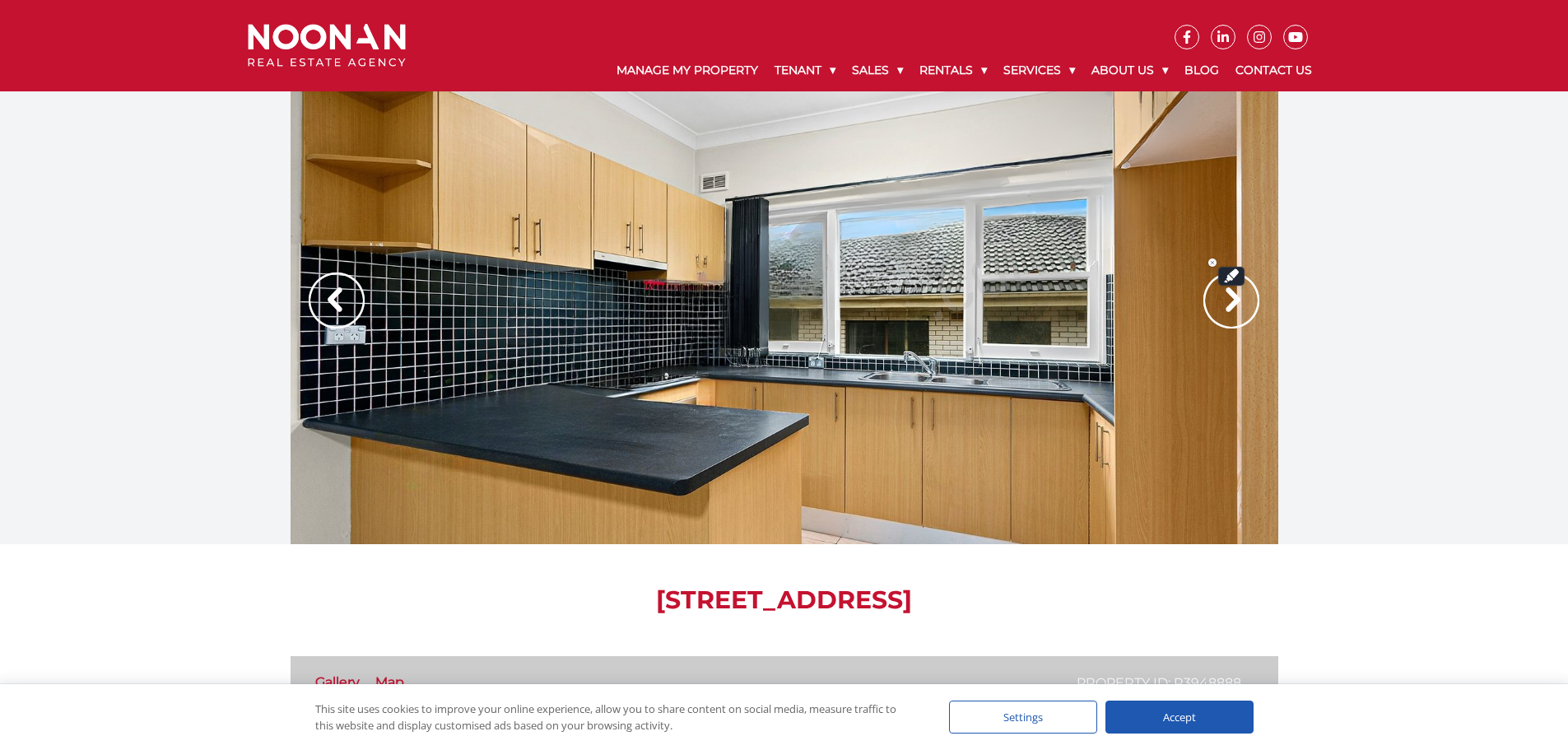
click at [1226, 298] on img at bounding box center [1230, 300] width 56 height 56
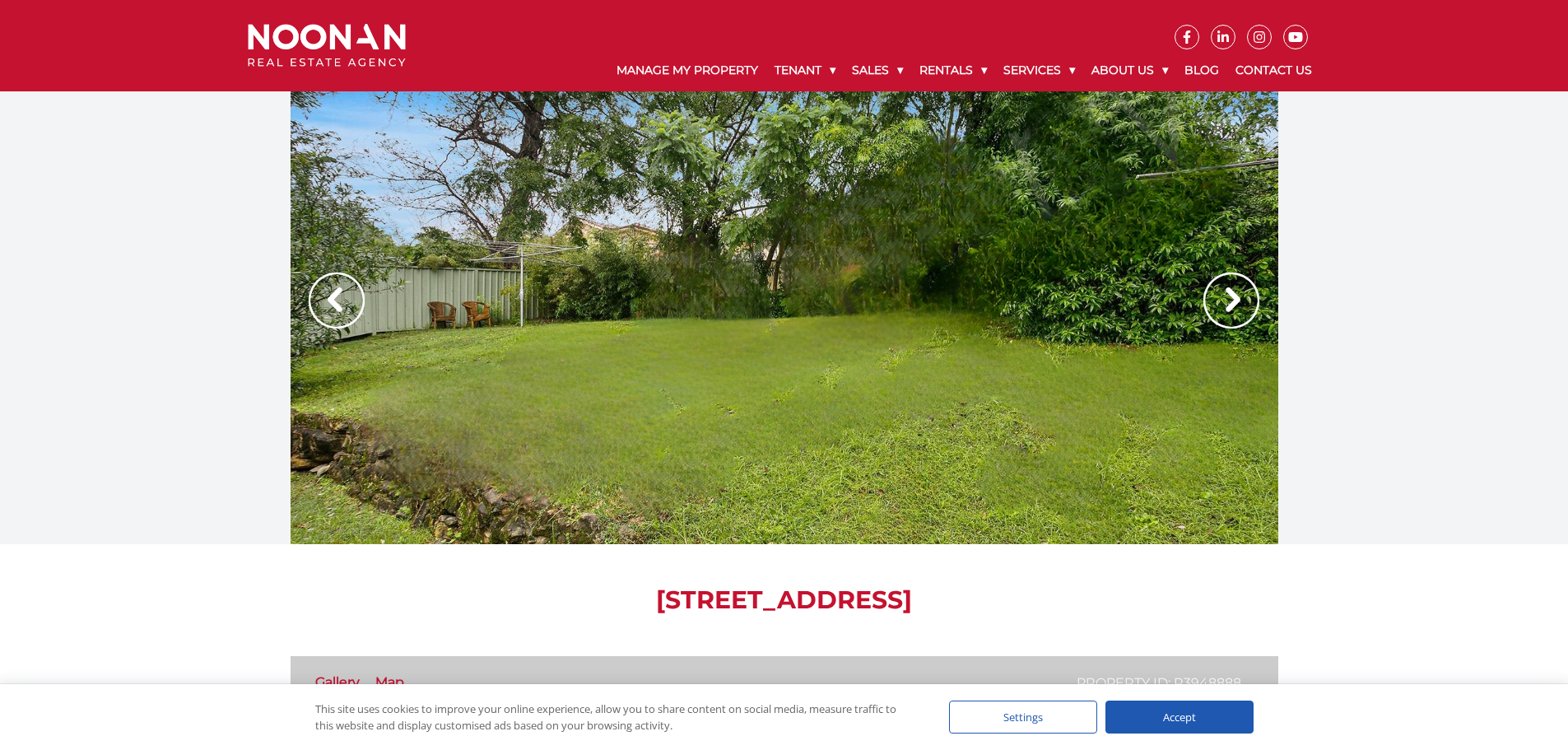
click at [1251, 298] on img at bounding box center [1230, 300] width 56 height 56
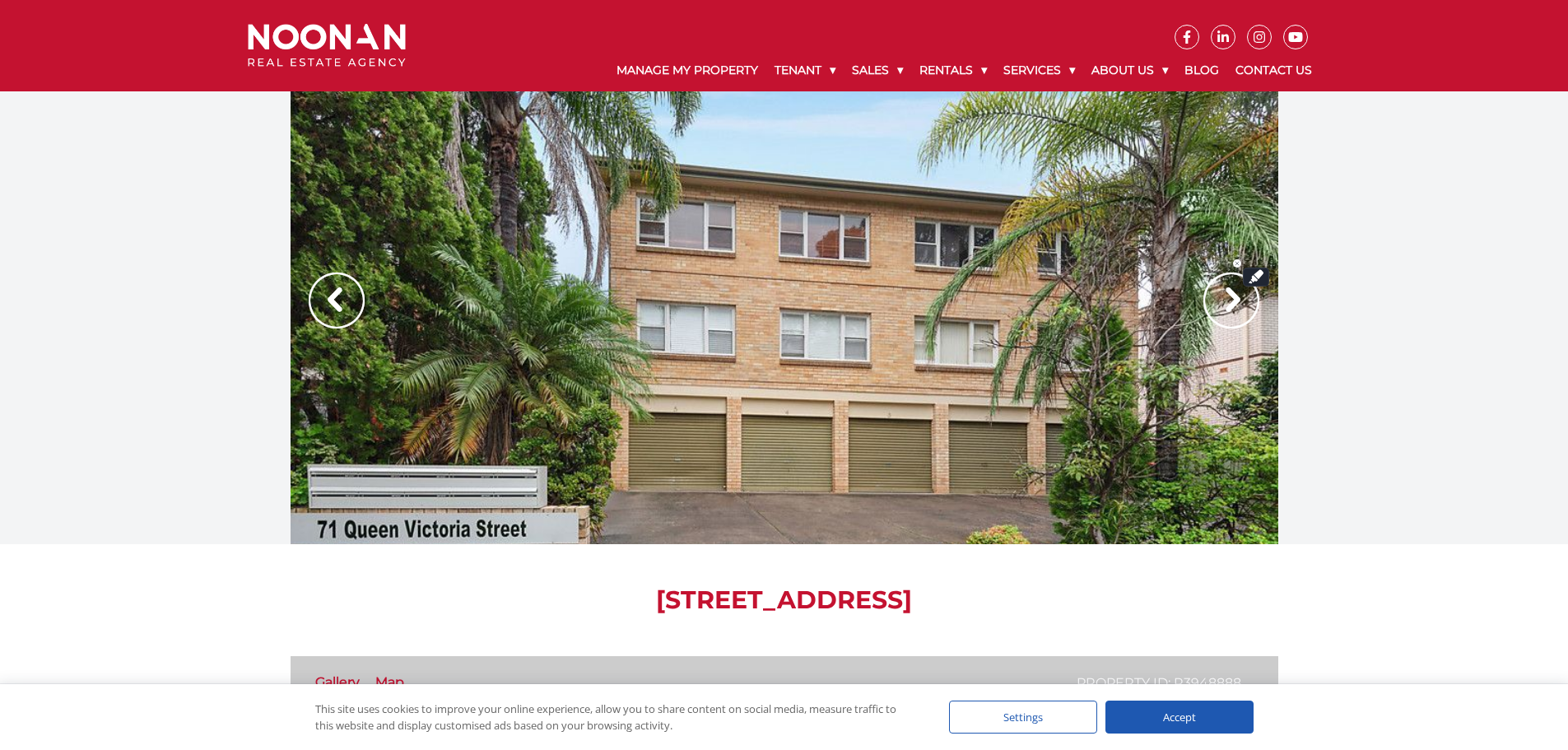
click at [1251, 307] on img at bounding box center [1230, 300] width 56 height 56
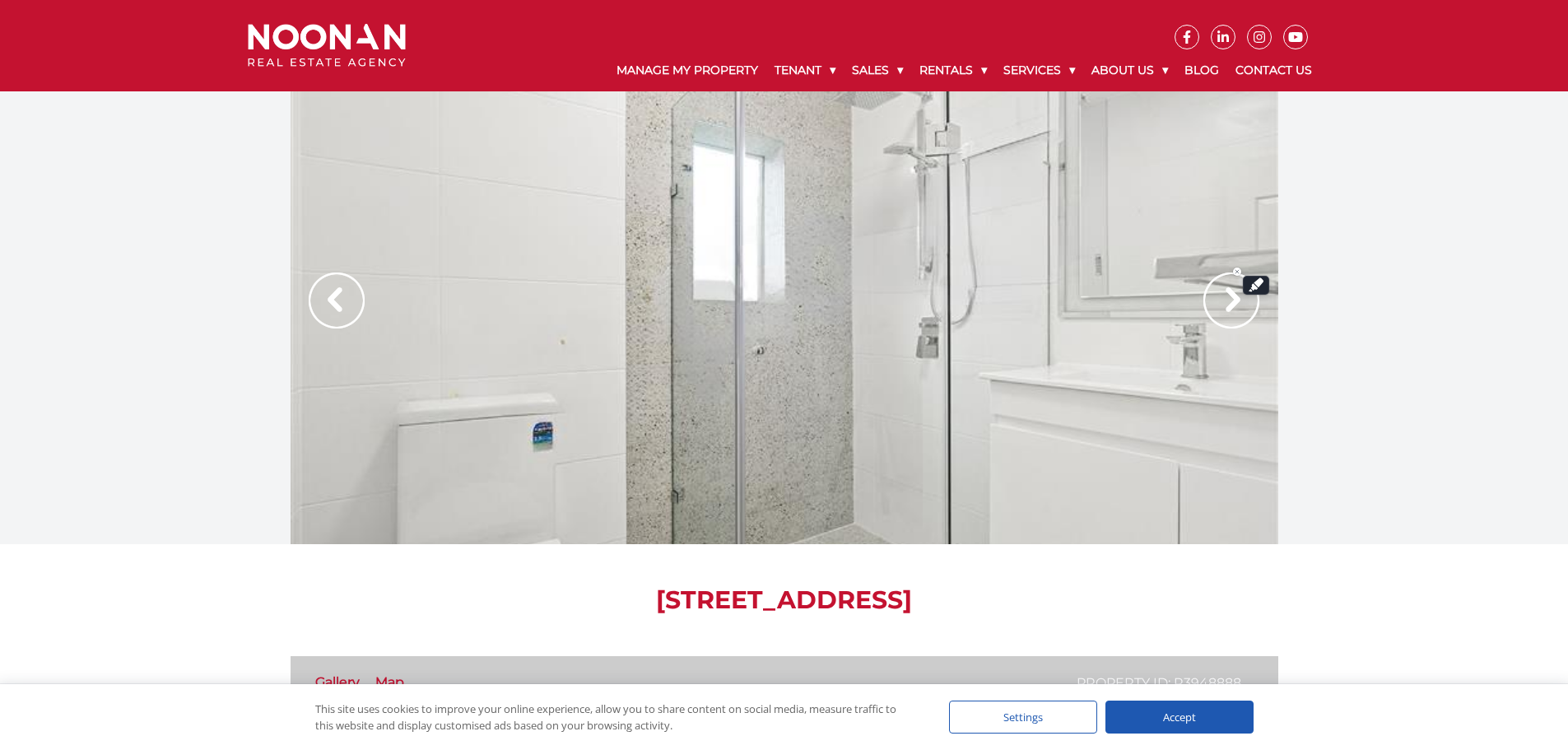
click at [1251, 307] on img at bounding box center [1230, 300] width 56 height 56
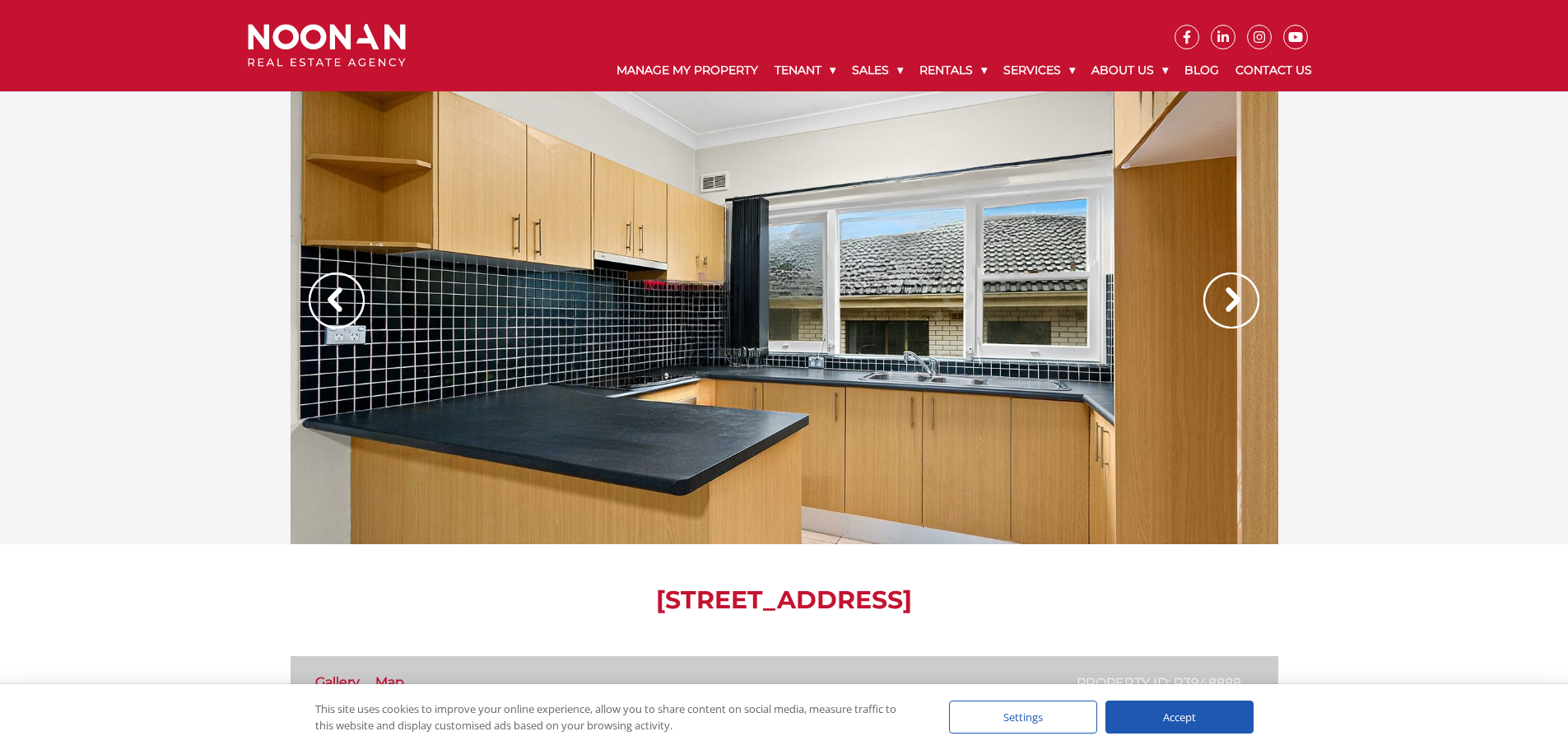
click at [1230, 297] on img at bounding box center [1230, 300] width 56 height 56
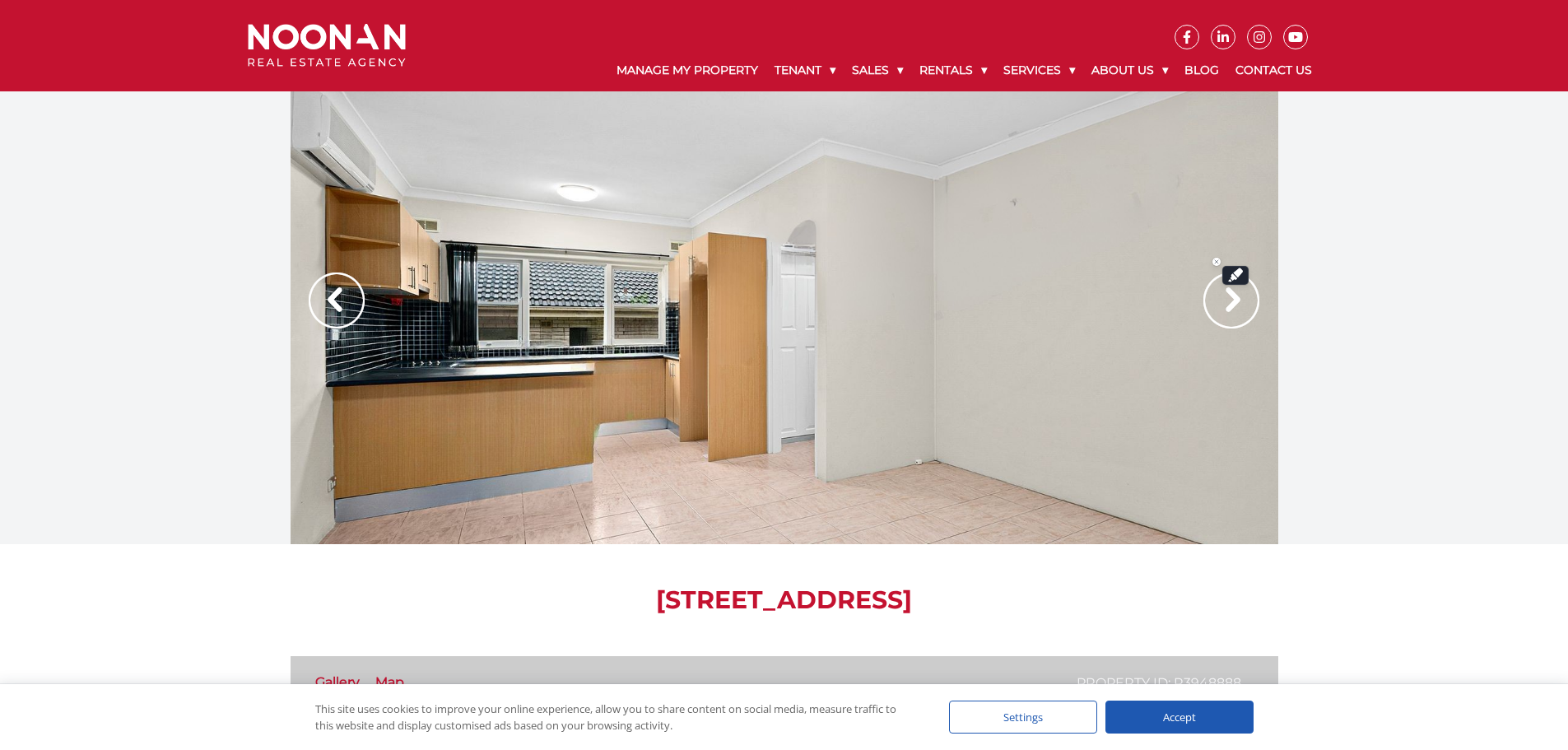
click at [1230, 297] on img at bounding box center [1230, 300] width 56 height 56
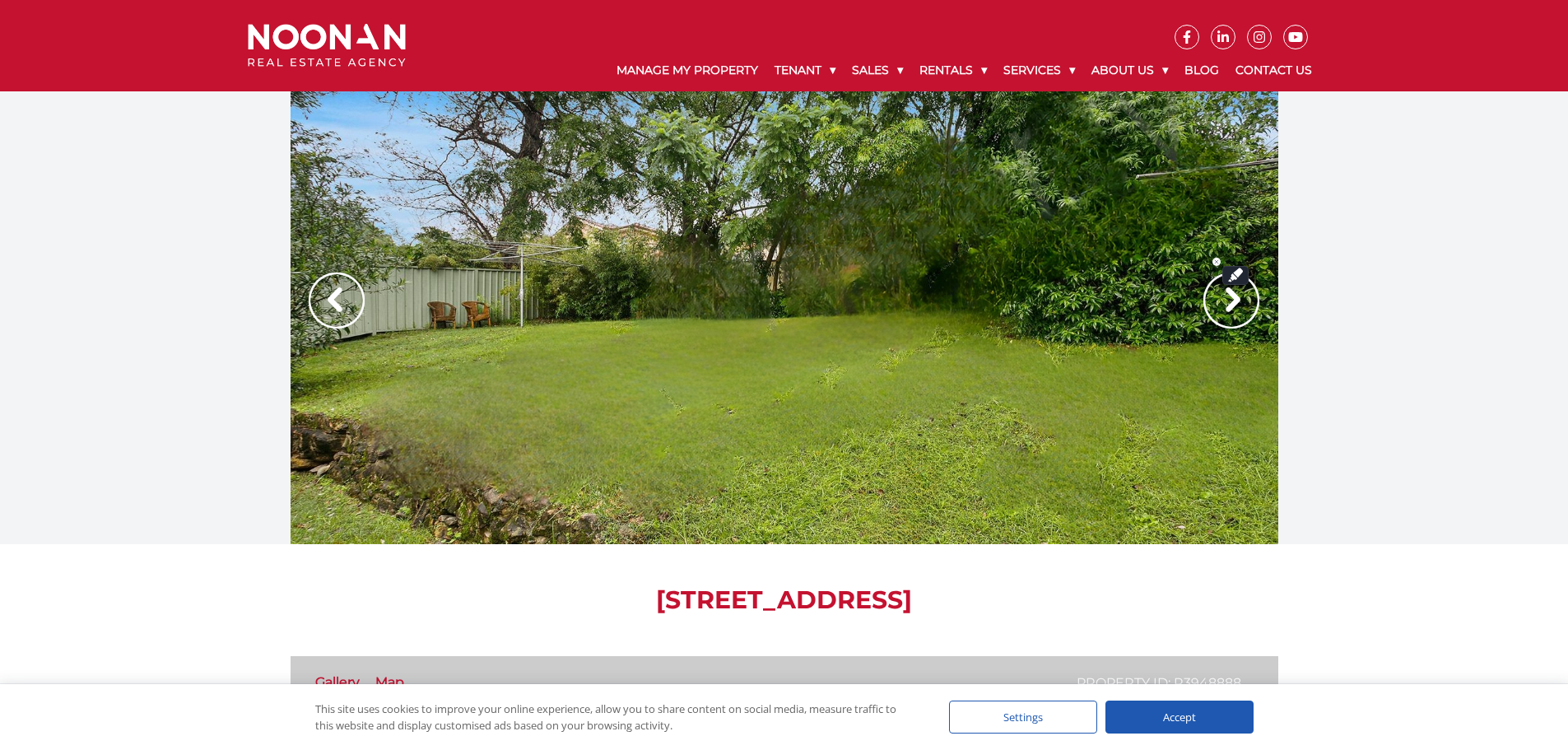
click at [1230, 297] on img at bounding box center [1230, 300] width 56 height 56
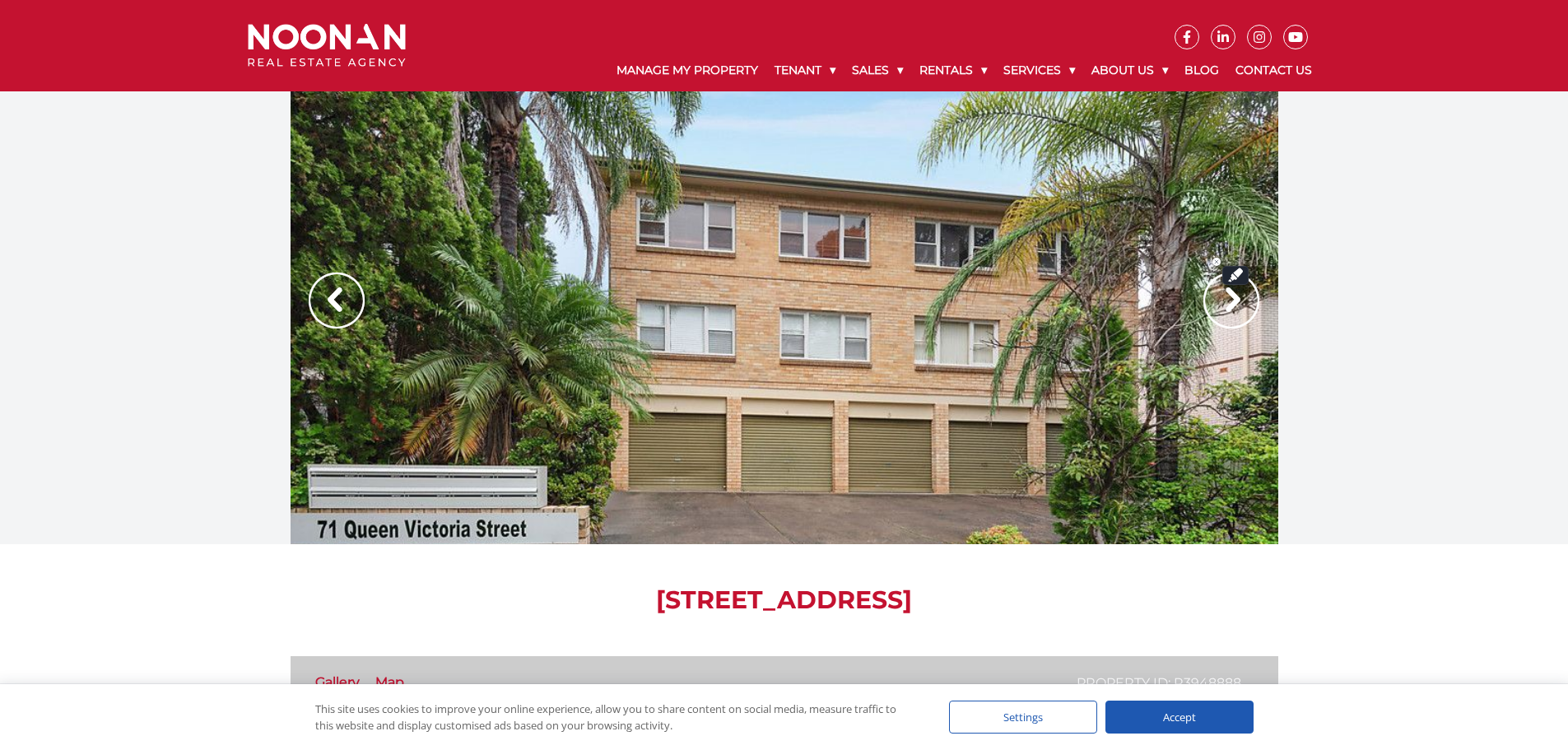
click at [1230, 297] on img at bounding box center [1230, 300] width 56 height 56
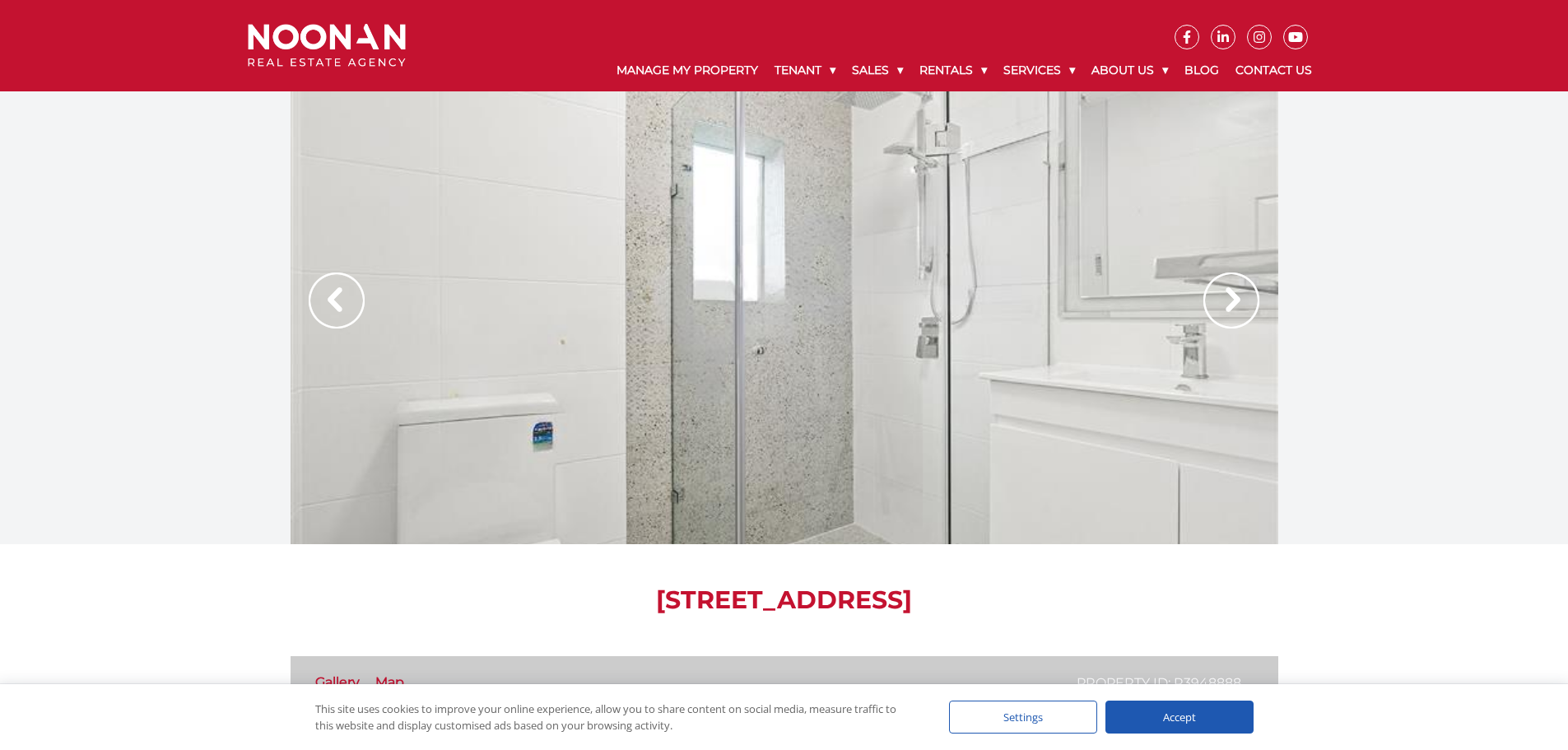
click at [331, 301] on img at bounding box center [336, 300] width 56 height 56
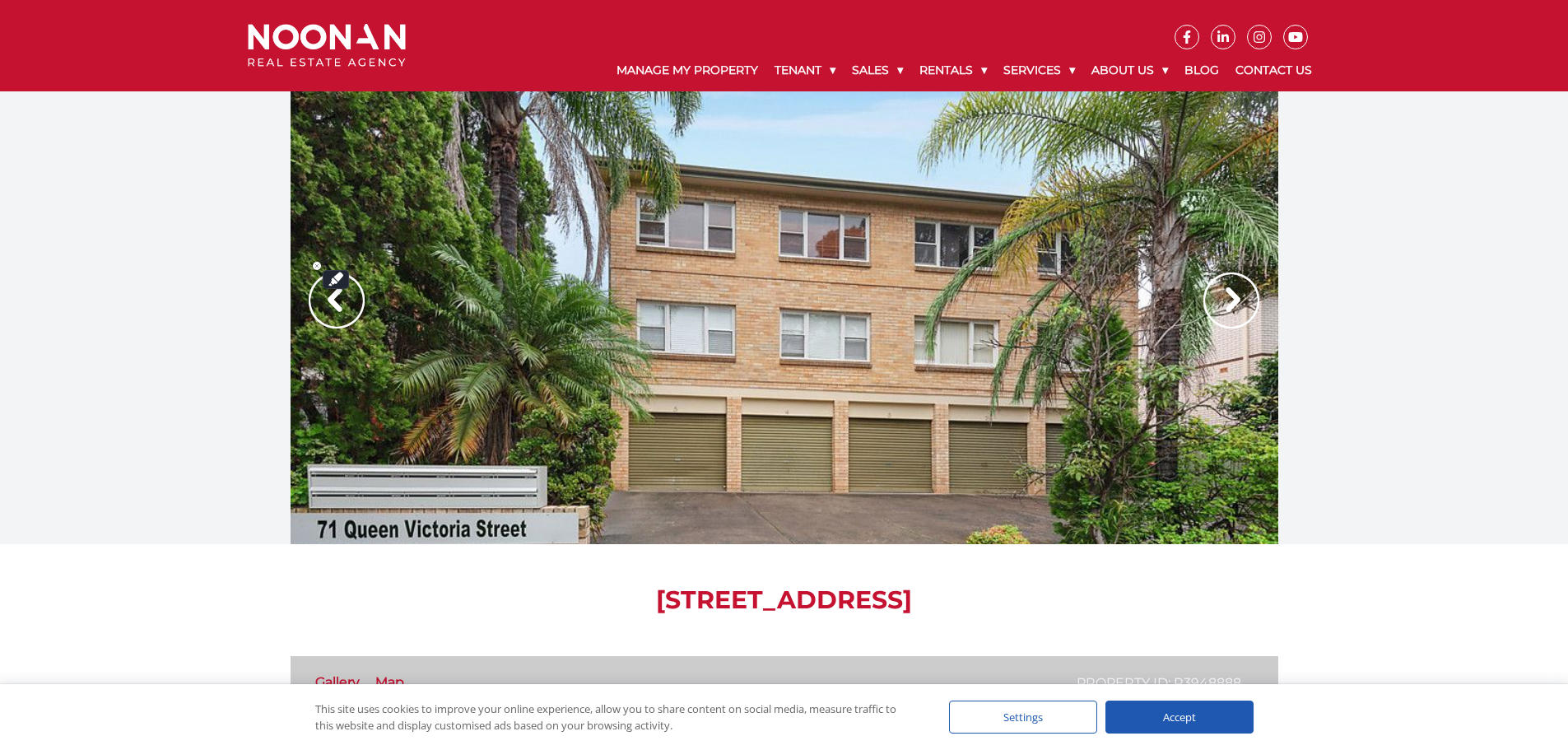
click at [331, 301] on img at bounding box center [336, 300] width 56 height 56
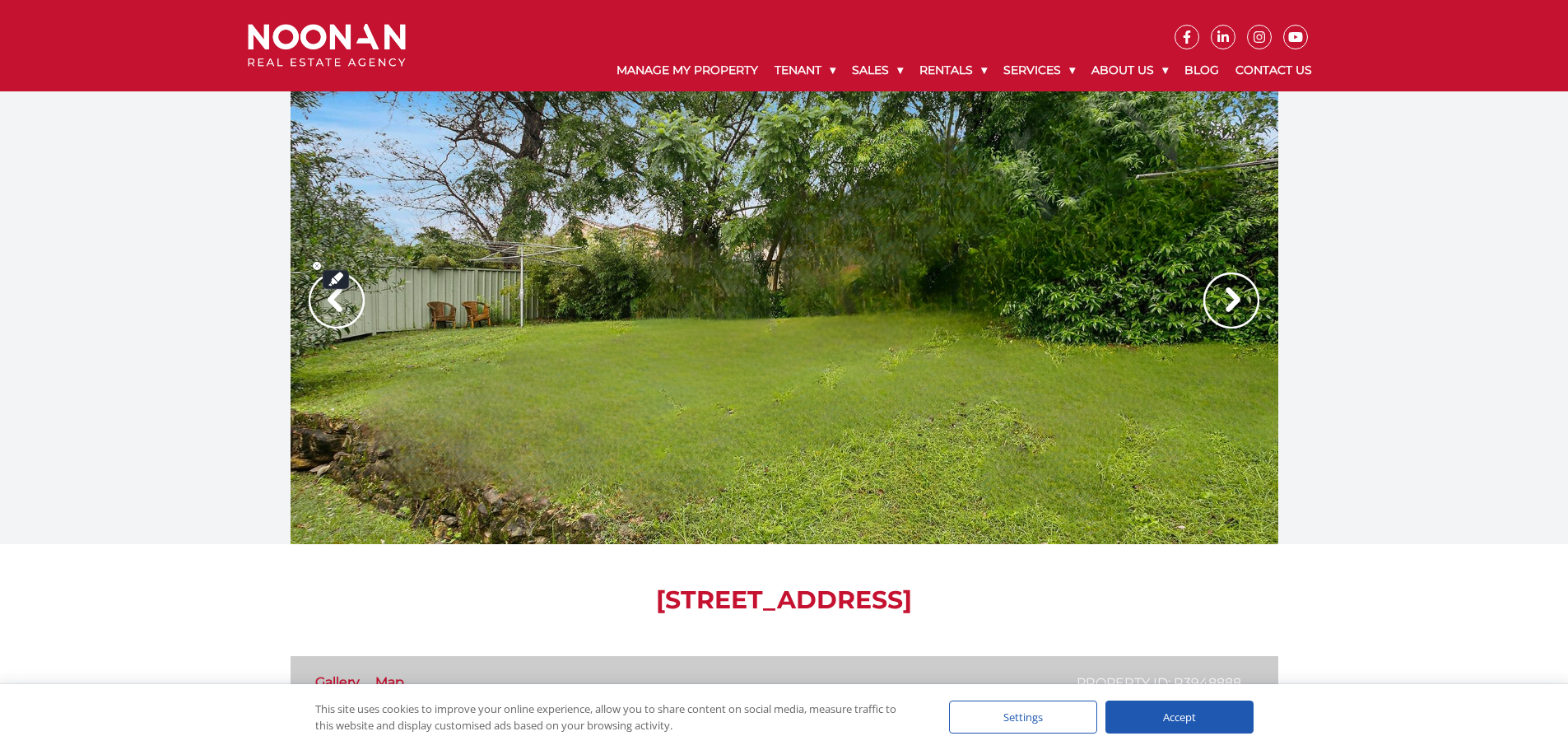
click at [331, 301] on img at bounding box center [336, 300] width 56 height 56
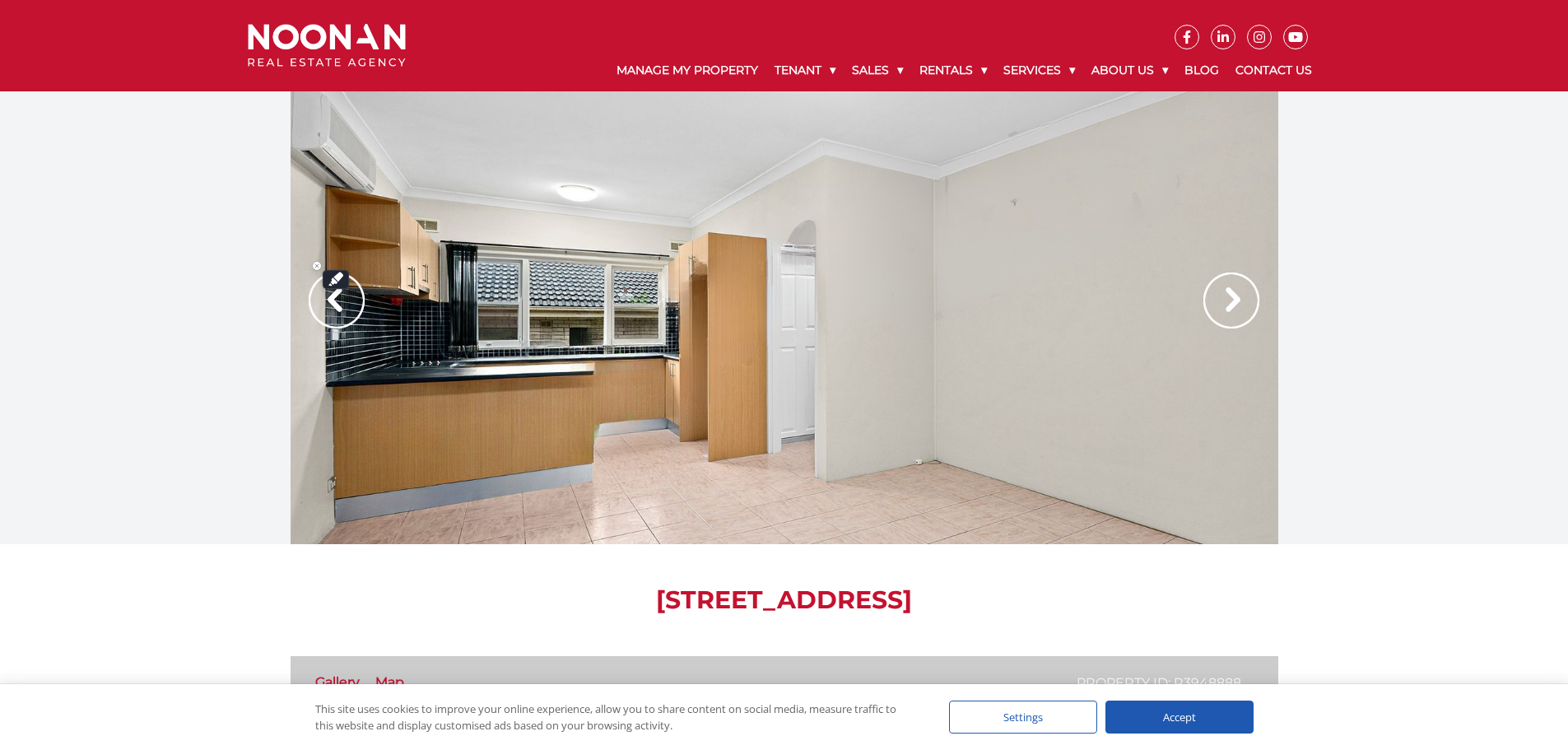
click at [331, 301] on img at bounding box center [336, 300] width 56 height 56
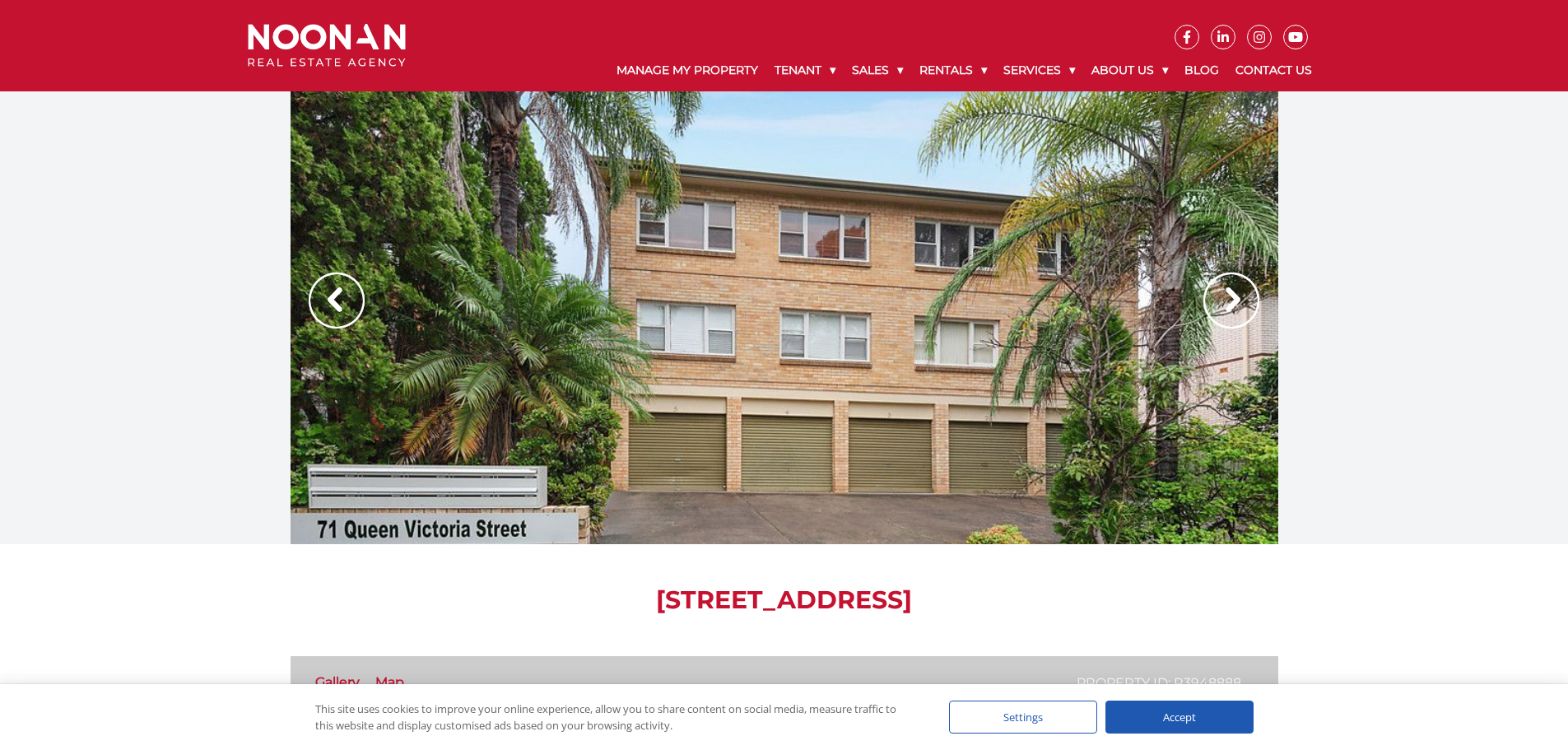
click at [1235, 291] on img at bounding box center [1230, 300] width 56 height 56
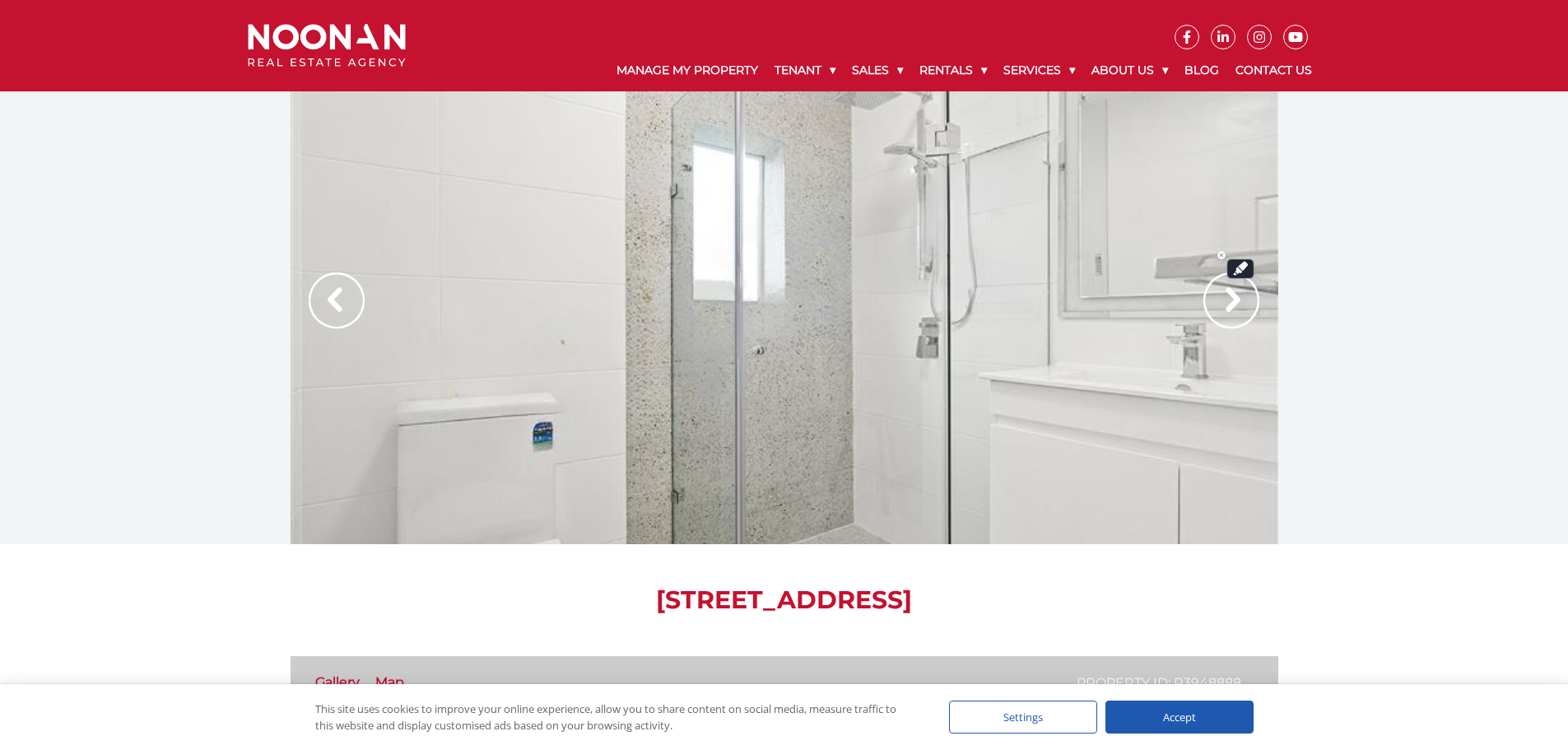
click at [1235, 291] on img at bounding box center [1230, 300] width 56 height 56
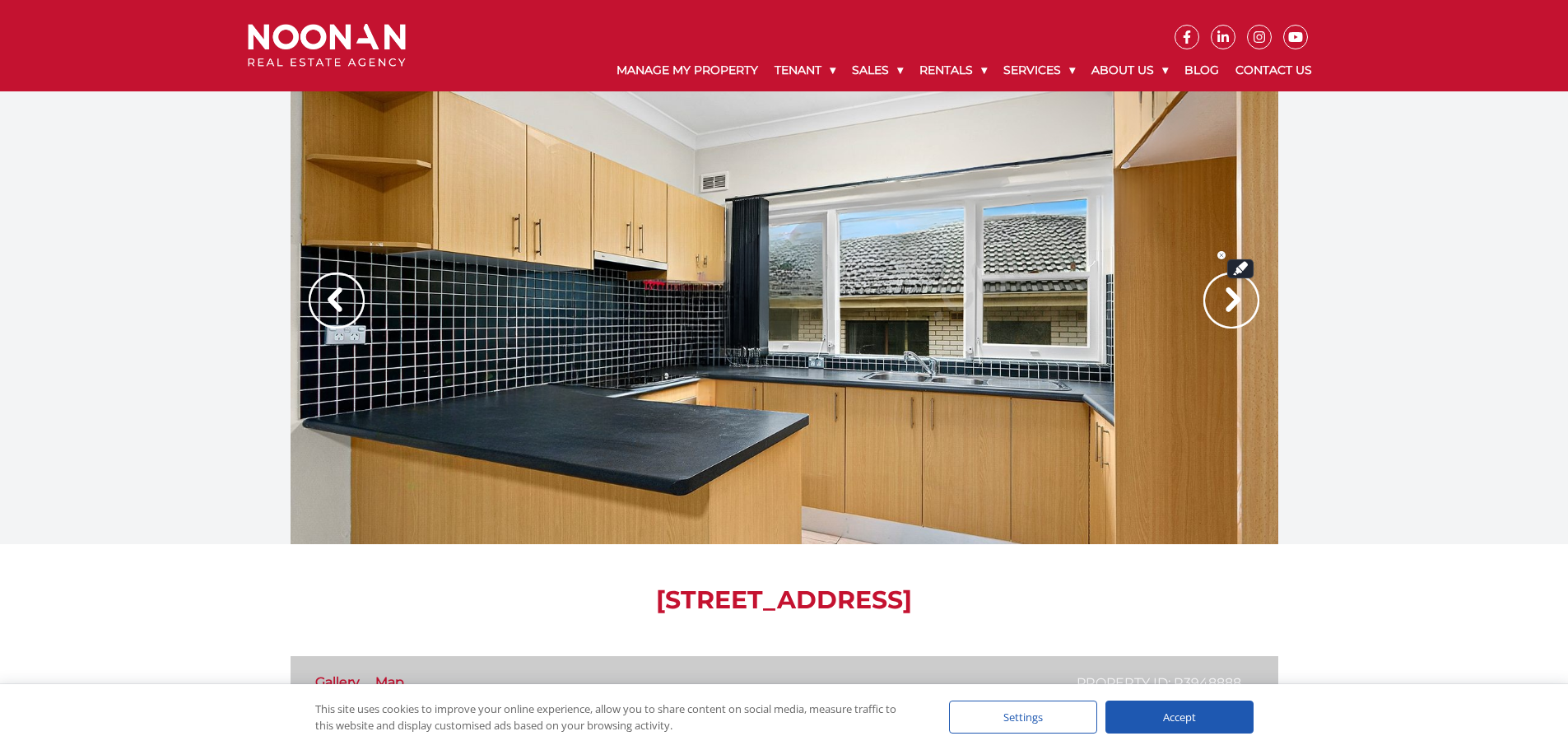
click at [1235, 291] on img at bounding box center [1230, 300] width 56 height 56
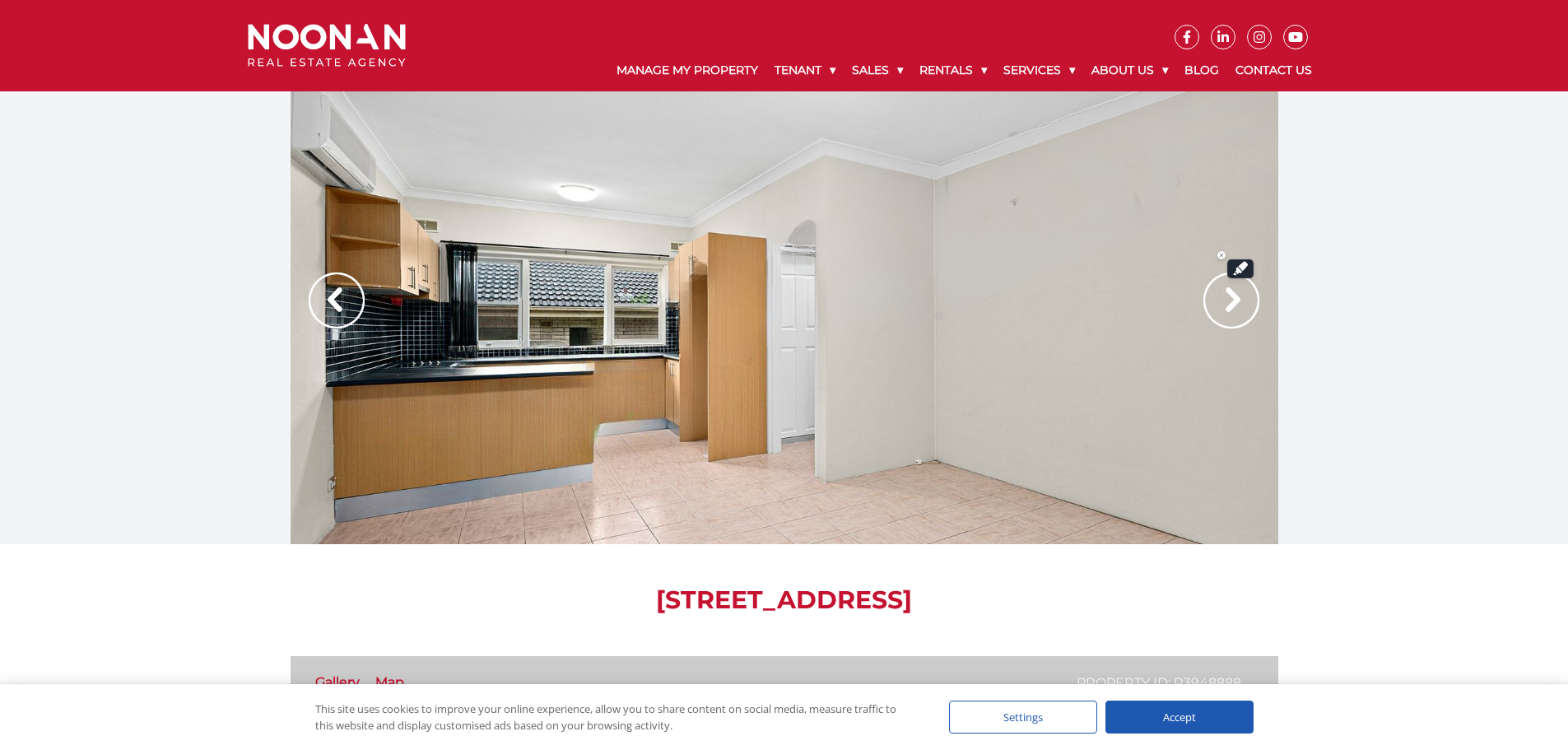
click at [1235, 291] on img at bounding box center [1230, 300] width 56 height 56
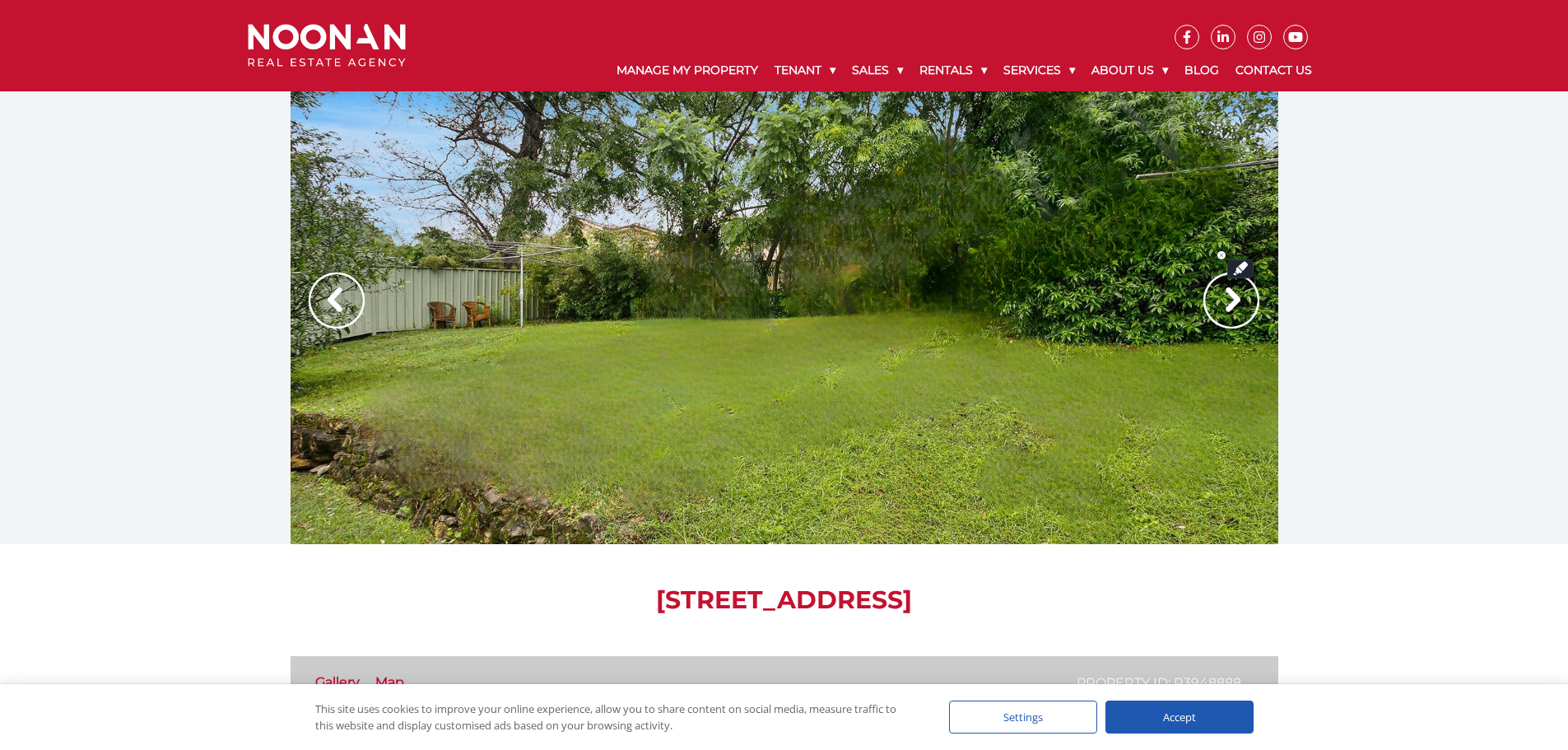
click at [1235, 291] on img at bounding box center [1230, 300] width 56 height 56
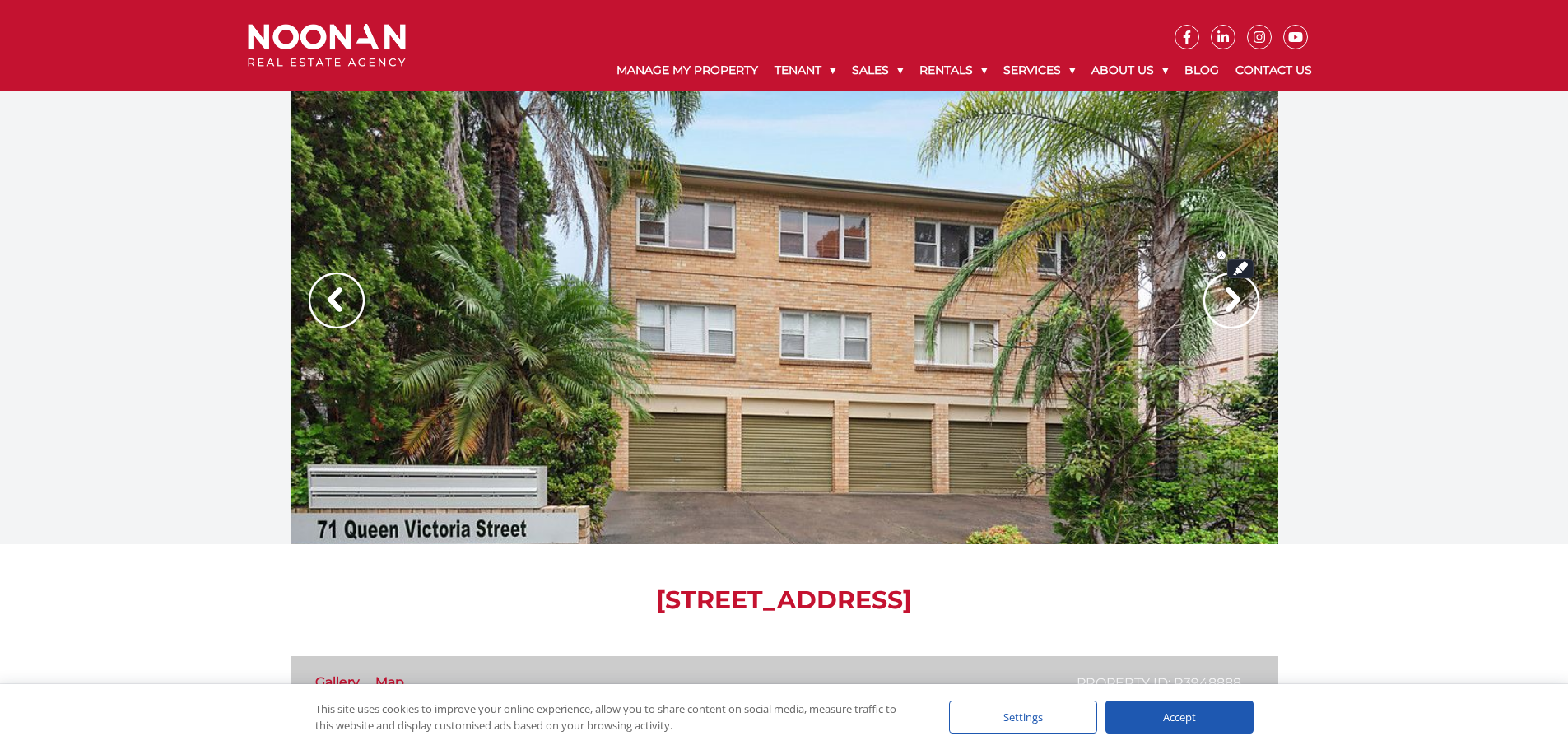
click at [1235, 291] on img at bounding box center [1230, 300] width 56 height 56
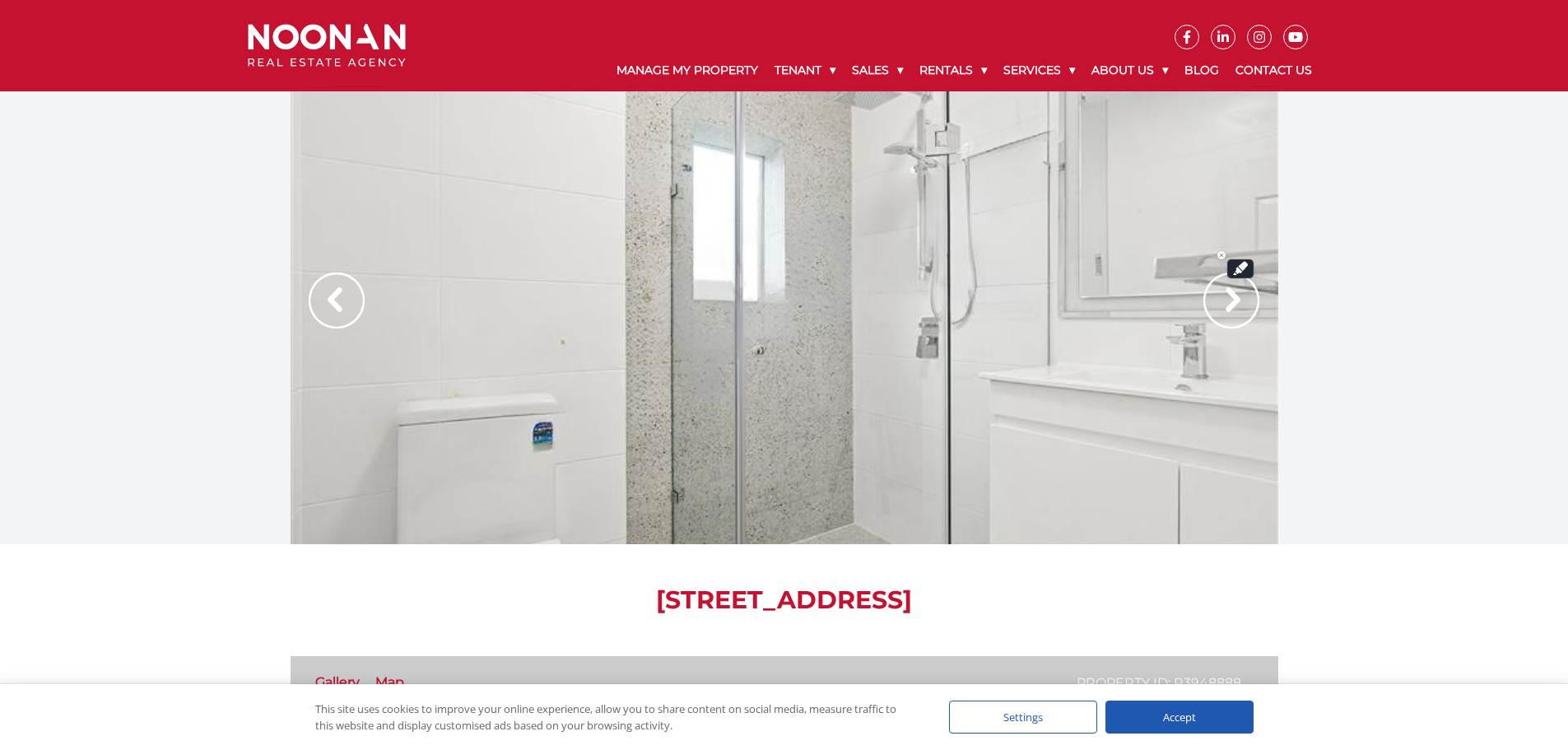
click at [1235, 291] on img at bounding box center [1230, 300] width 56 height 56
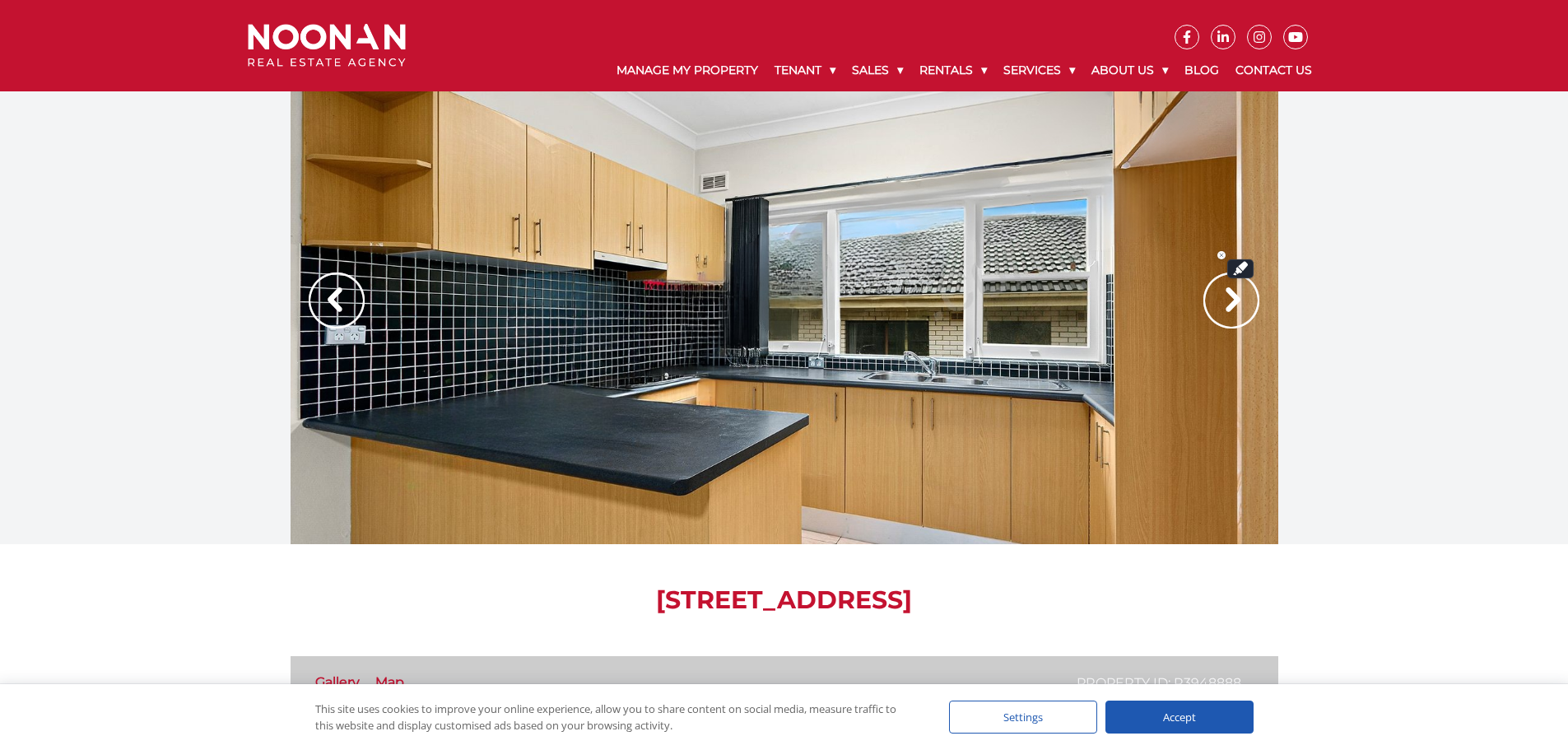
click at [1235, 291] on img at bounding box center [1230, 300] width 56 height 56
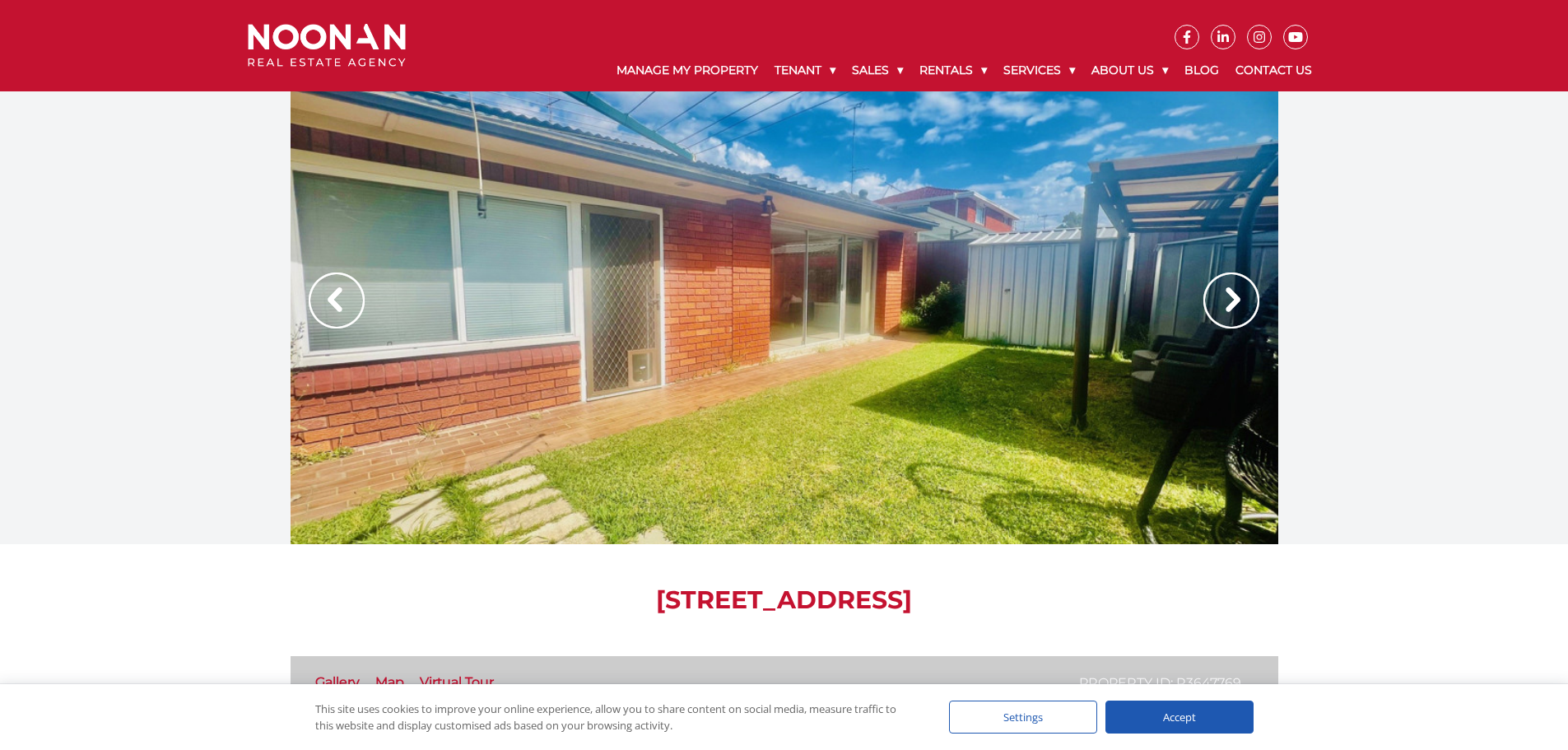
click at [1225, 302] on img at bounding box center [1230, 300] width 56 height 56
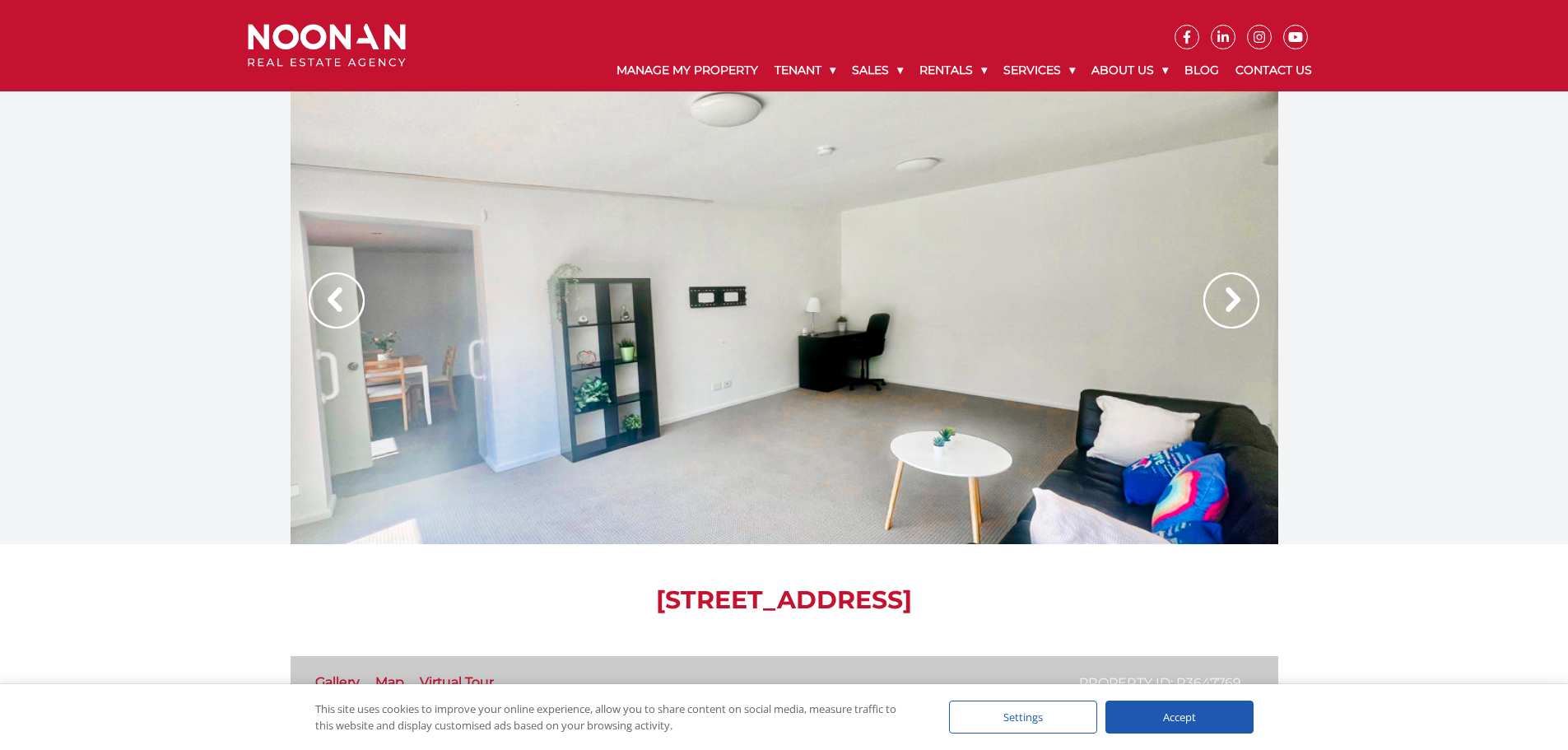
click at [1225, 302] on img at bounding box center [1230, 300] width 56 height 56
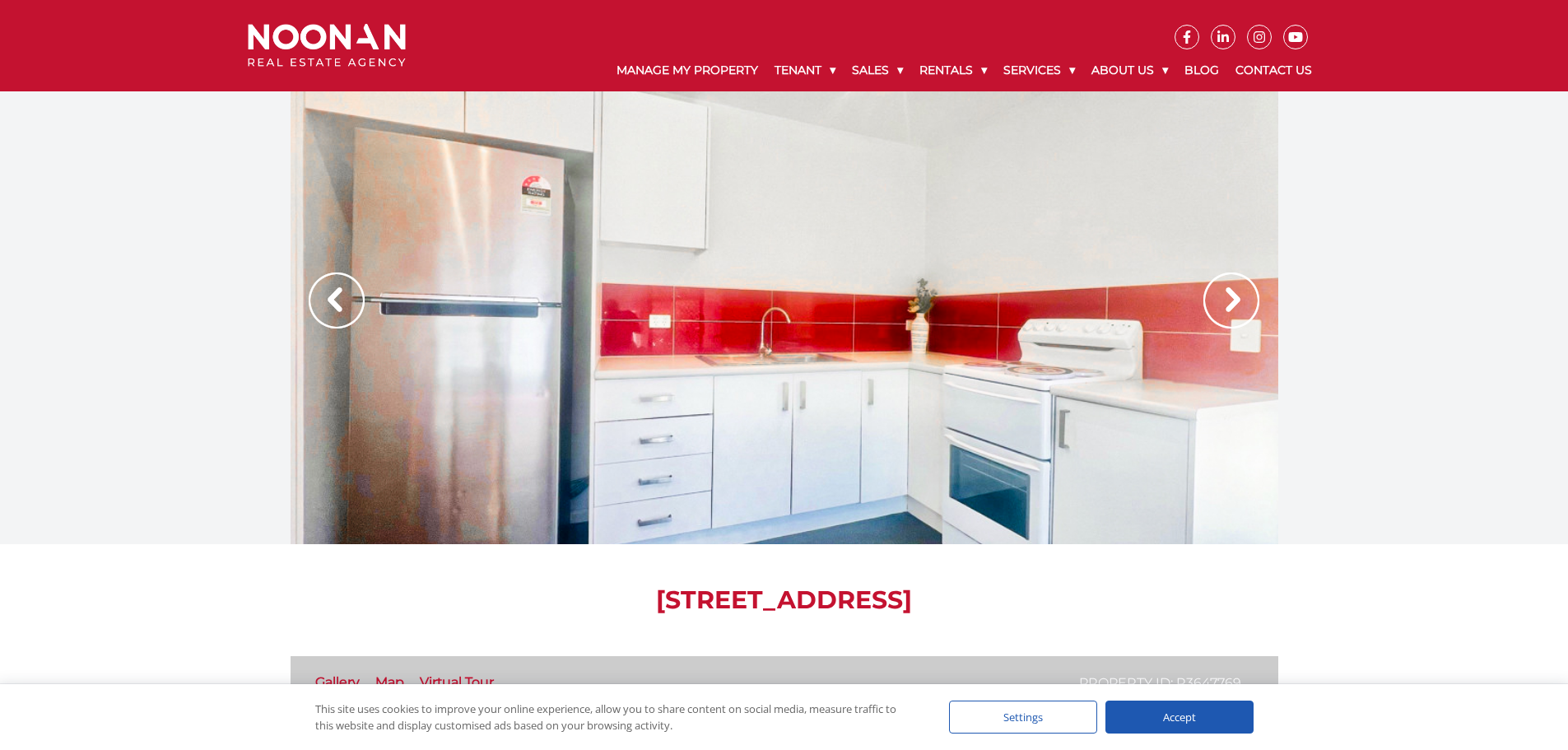
click at [1225, 302] on img at bounding box center [1230, 300] width 56 height 56
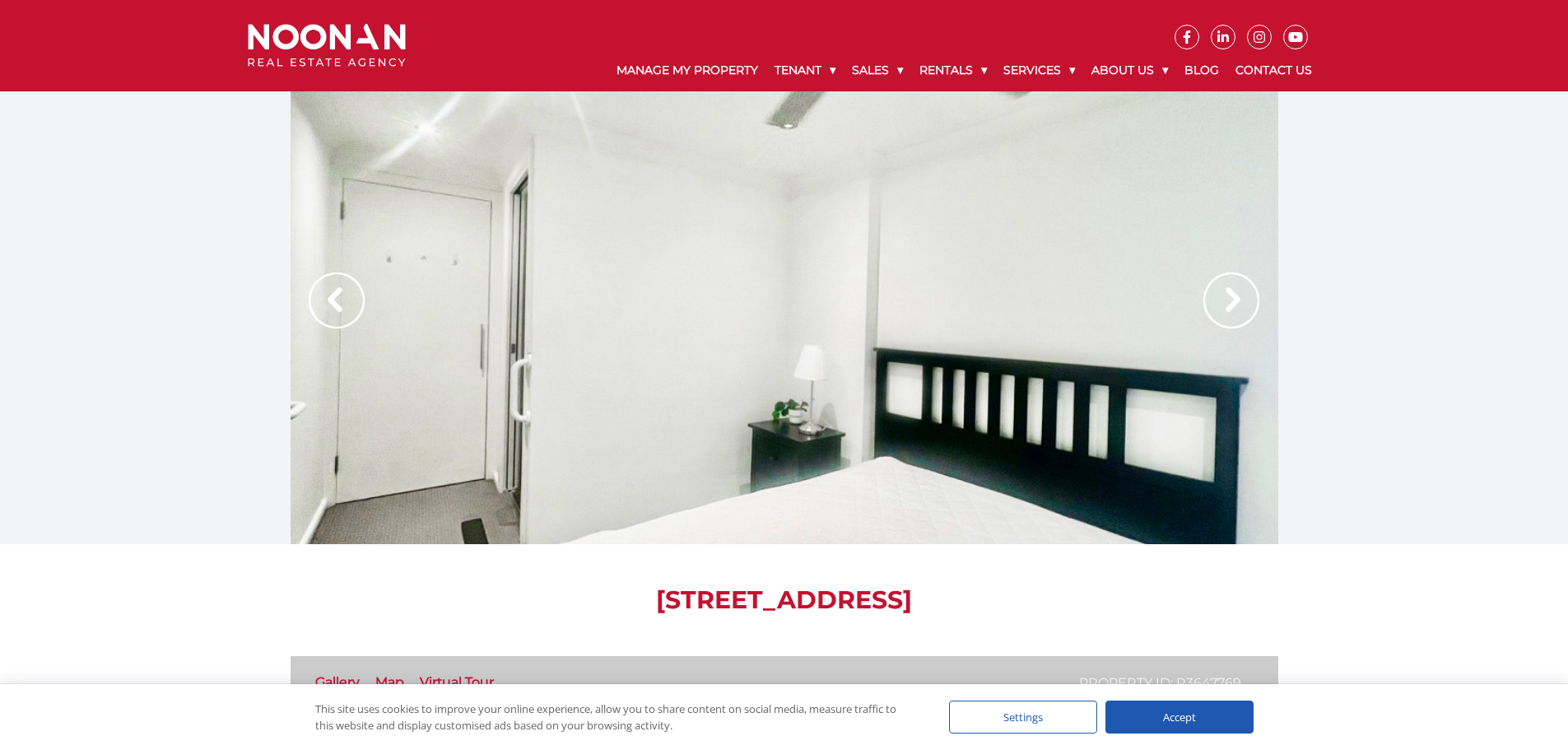
click at [321, 299] on img at bounding box center [336, 300] width 56 height 56
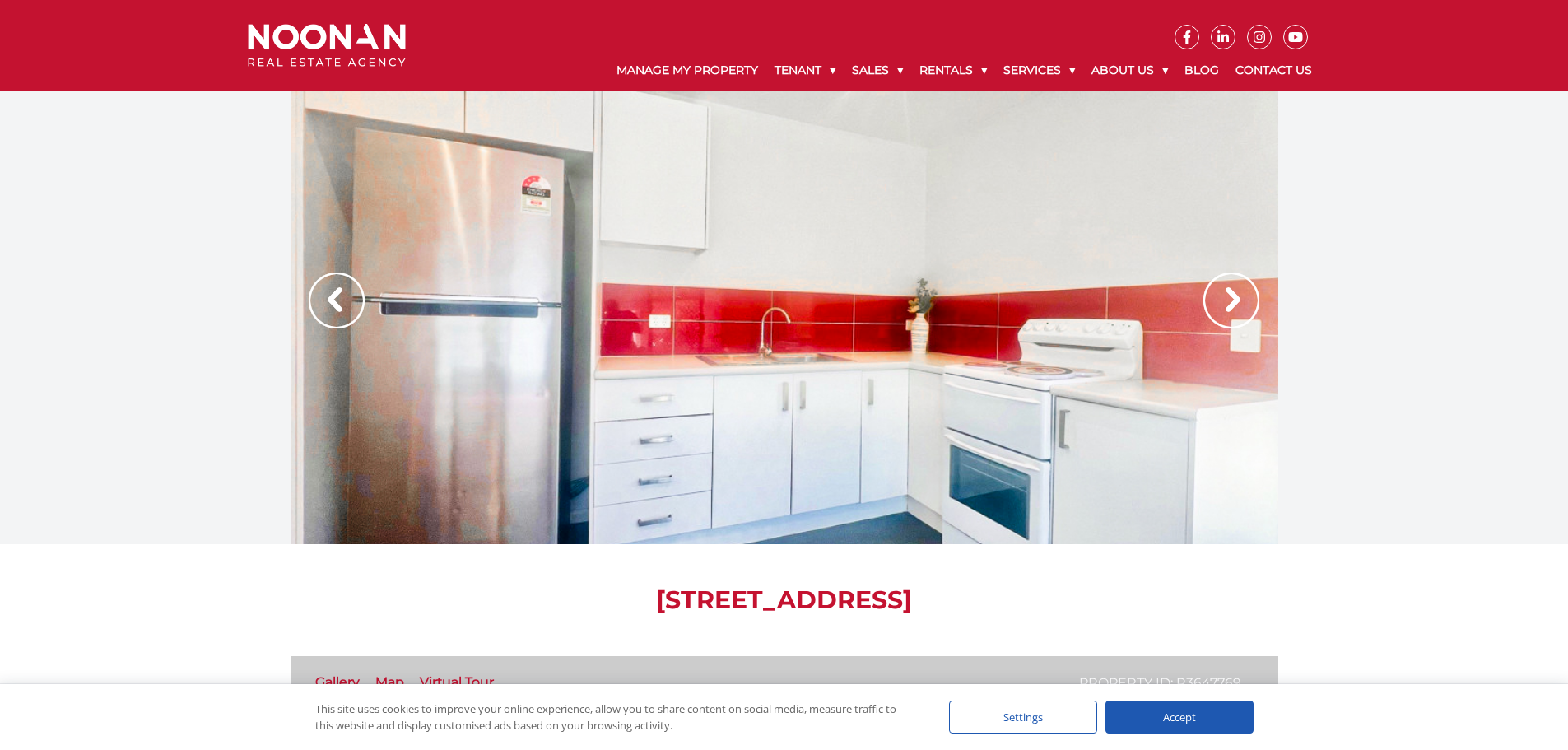
click at [1233, 290] on img at bounding box center [1230, 300] width 56 height 56
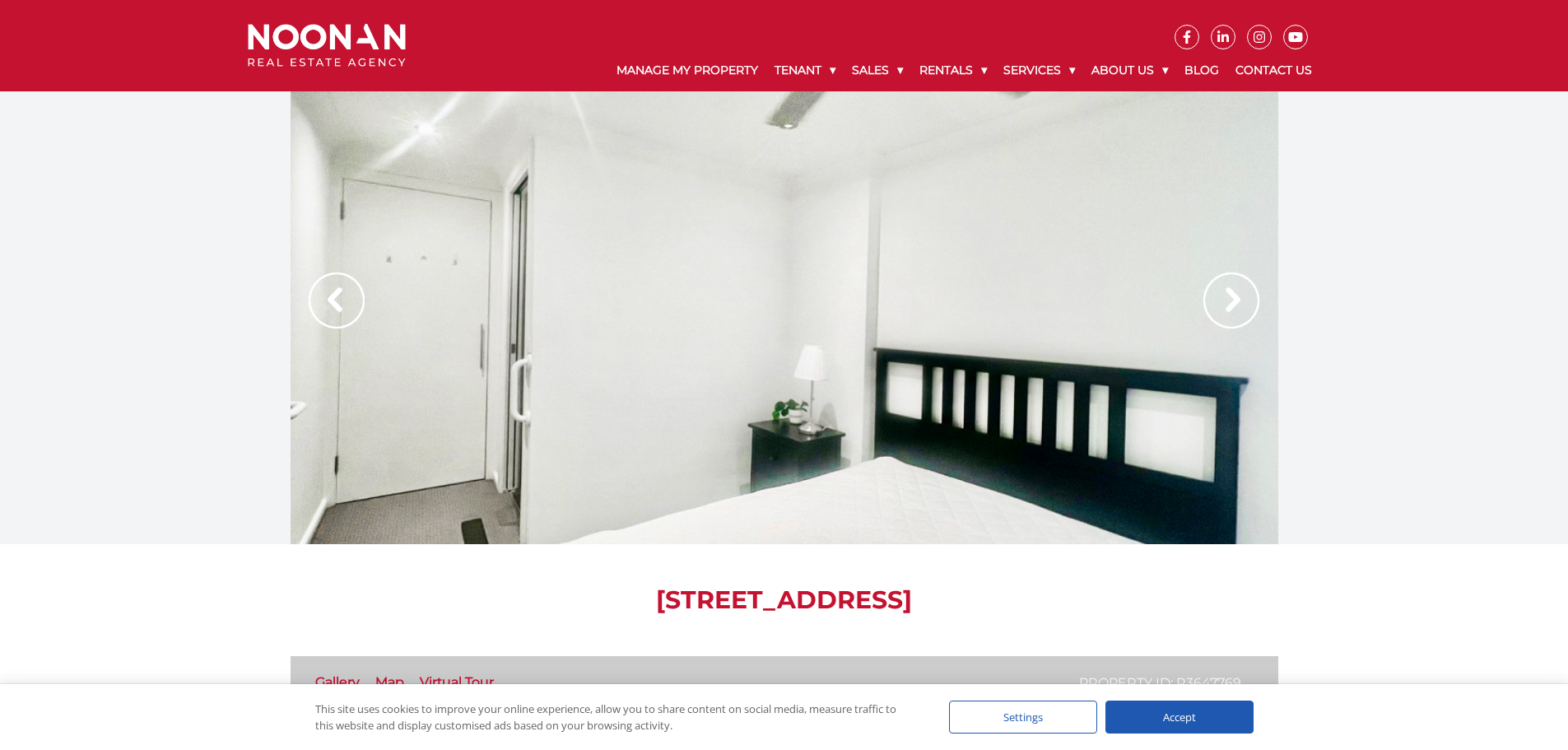
click at [1233, 290] on img at bounding box center [1230, 300] width 56 height 56
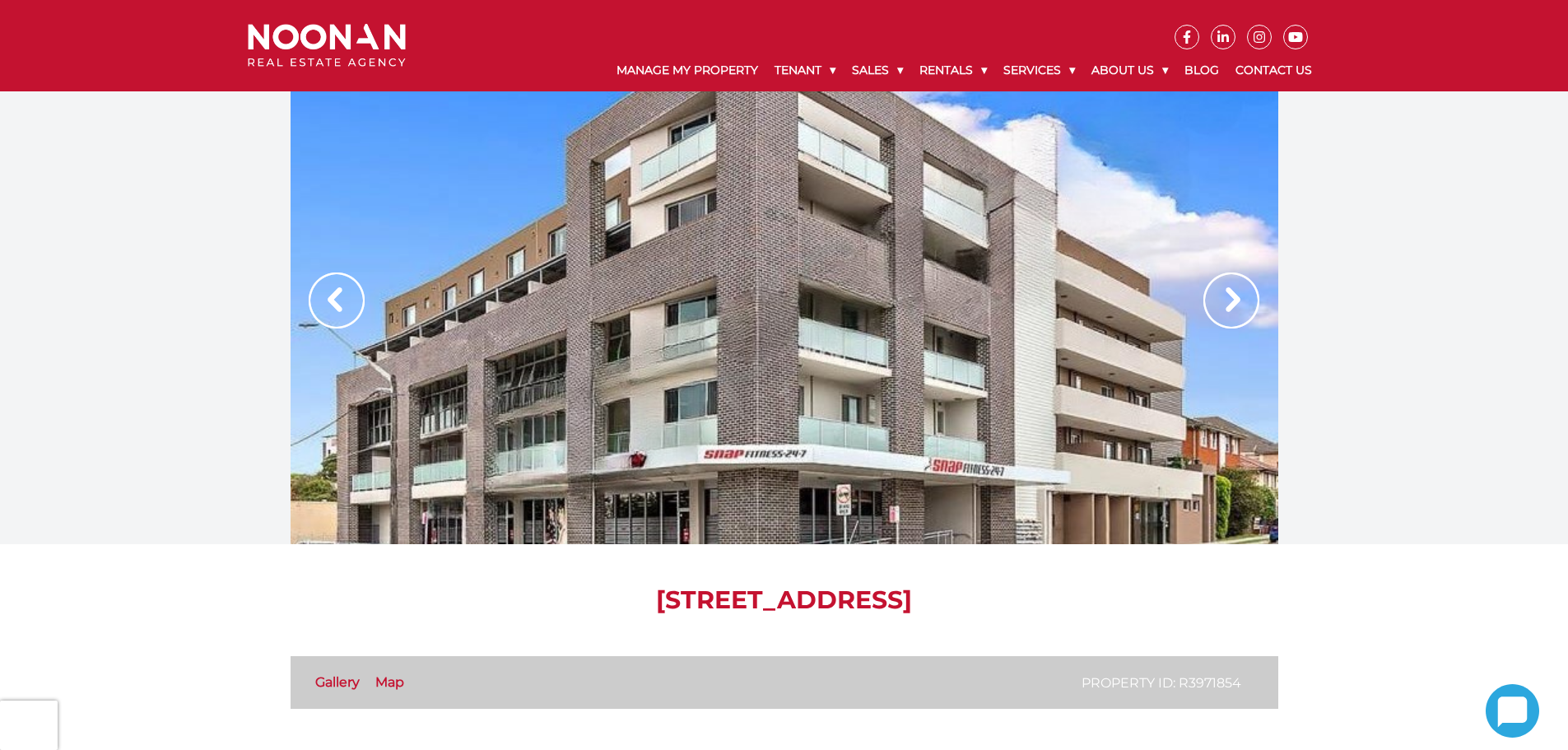
click at [1217, 304] on img at bounding box center [1230, 300] width 56 height 56
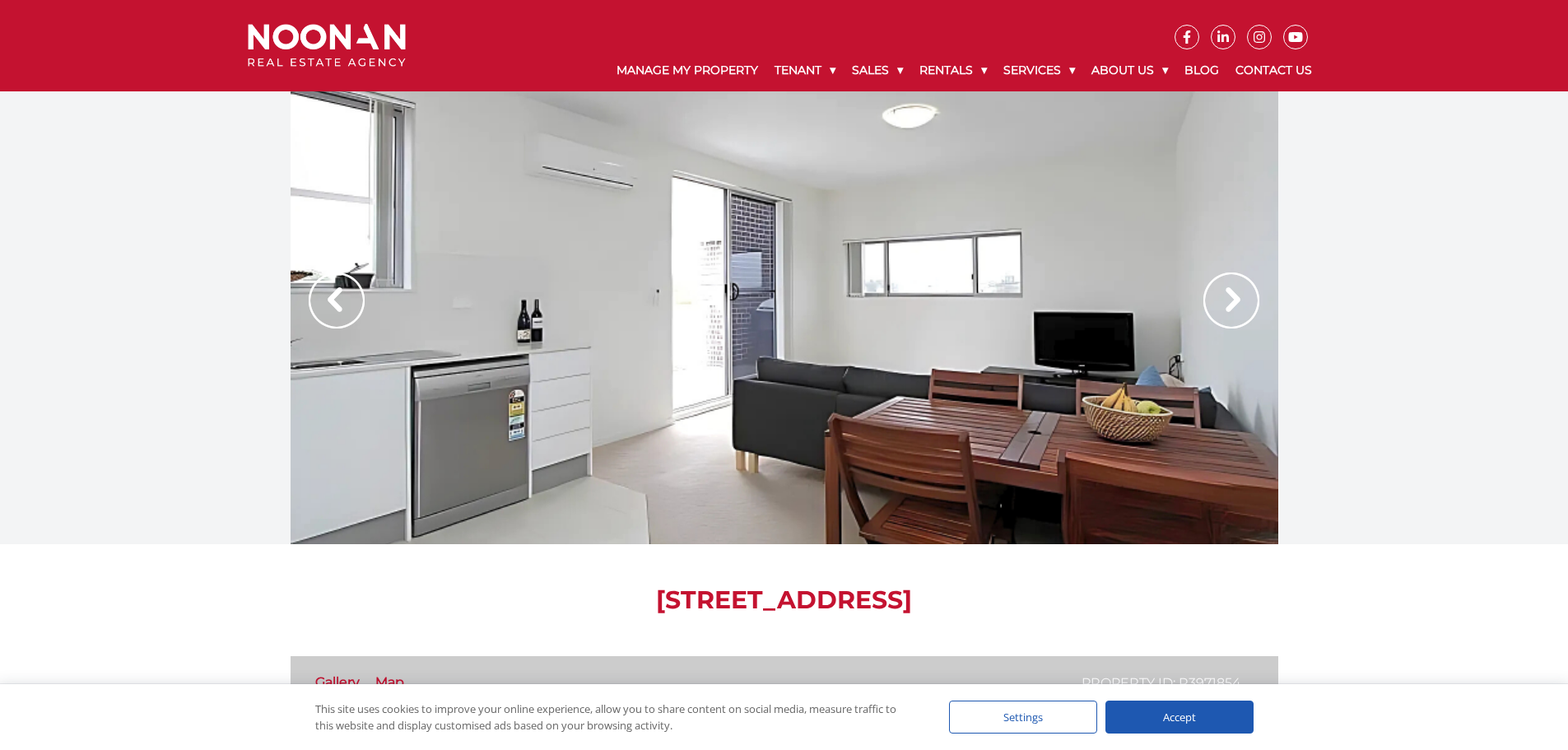
click at [1217, 304] on img at bounding box center [1230, 300] width 56 height 56
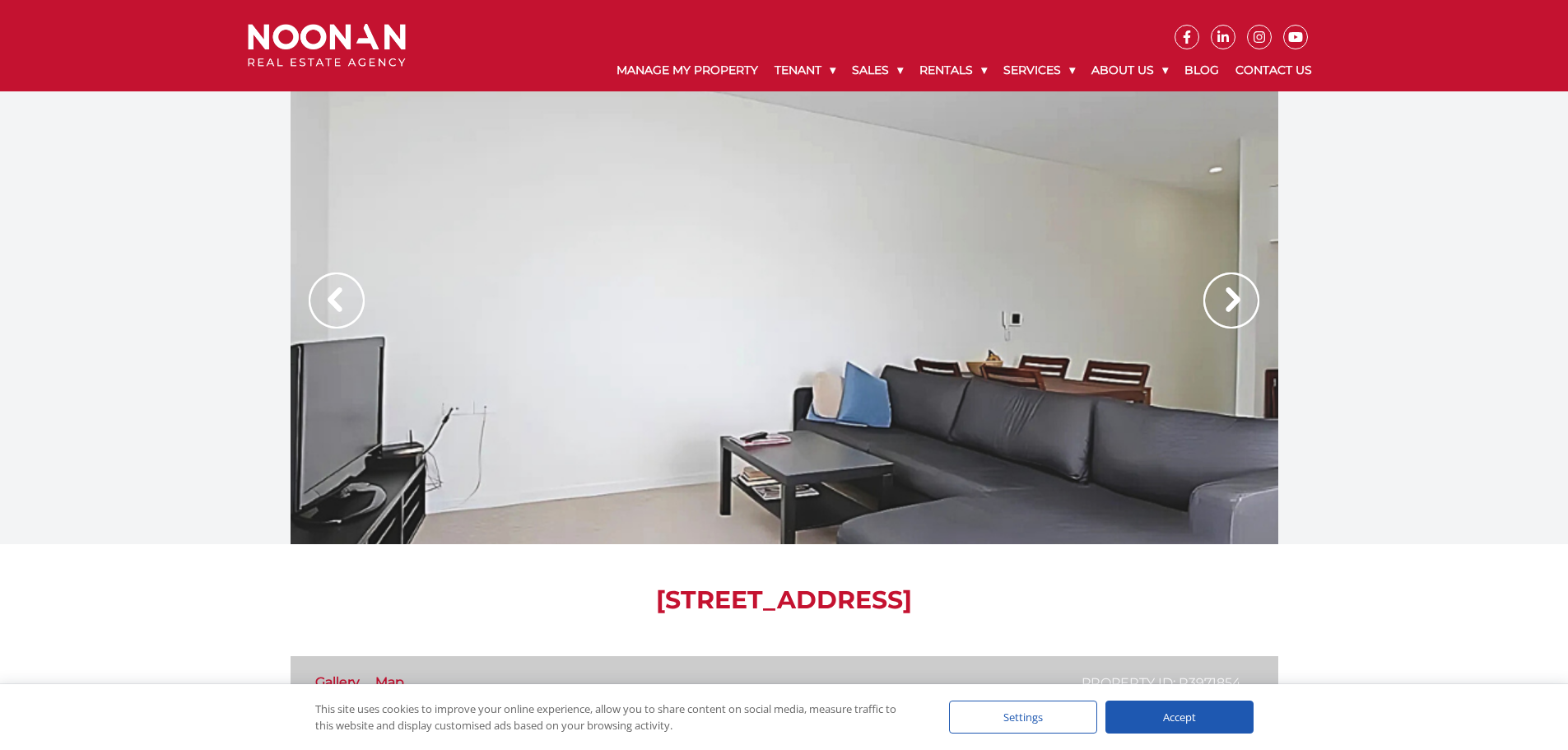
click at [1217, 304] on img at bounding box center [1230, 300] width 56 height 56
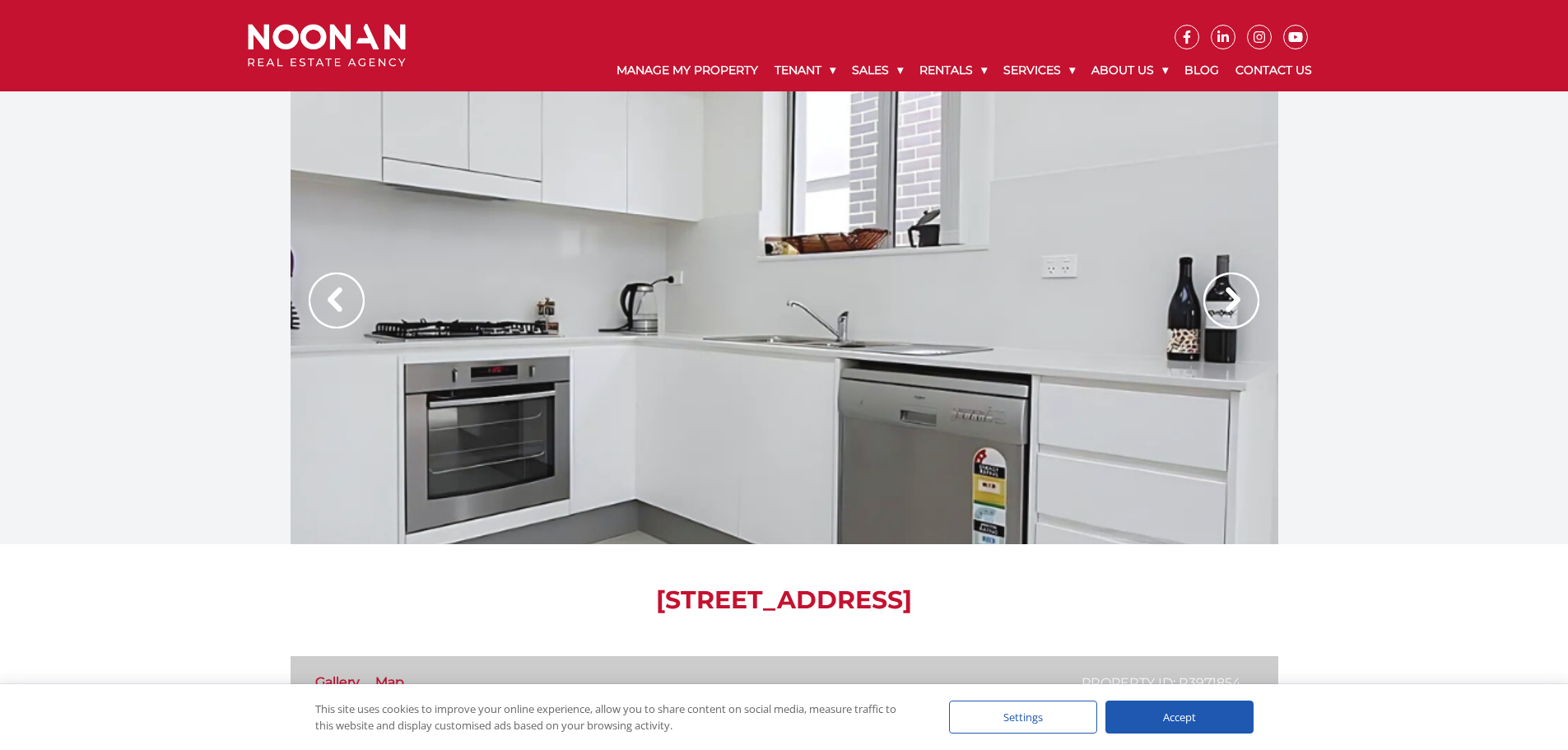
click at [1217, 304] on img at bounding box center [1230, 300] width 56 height 56
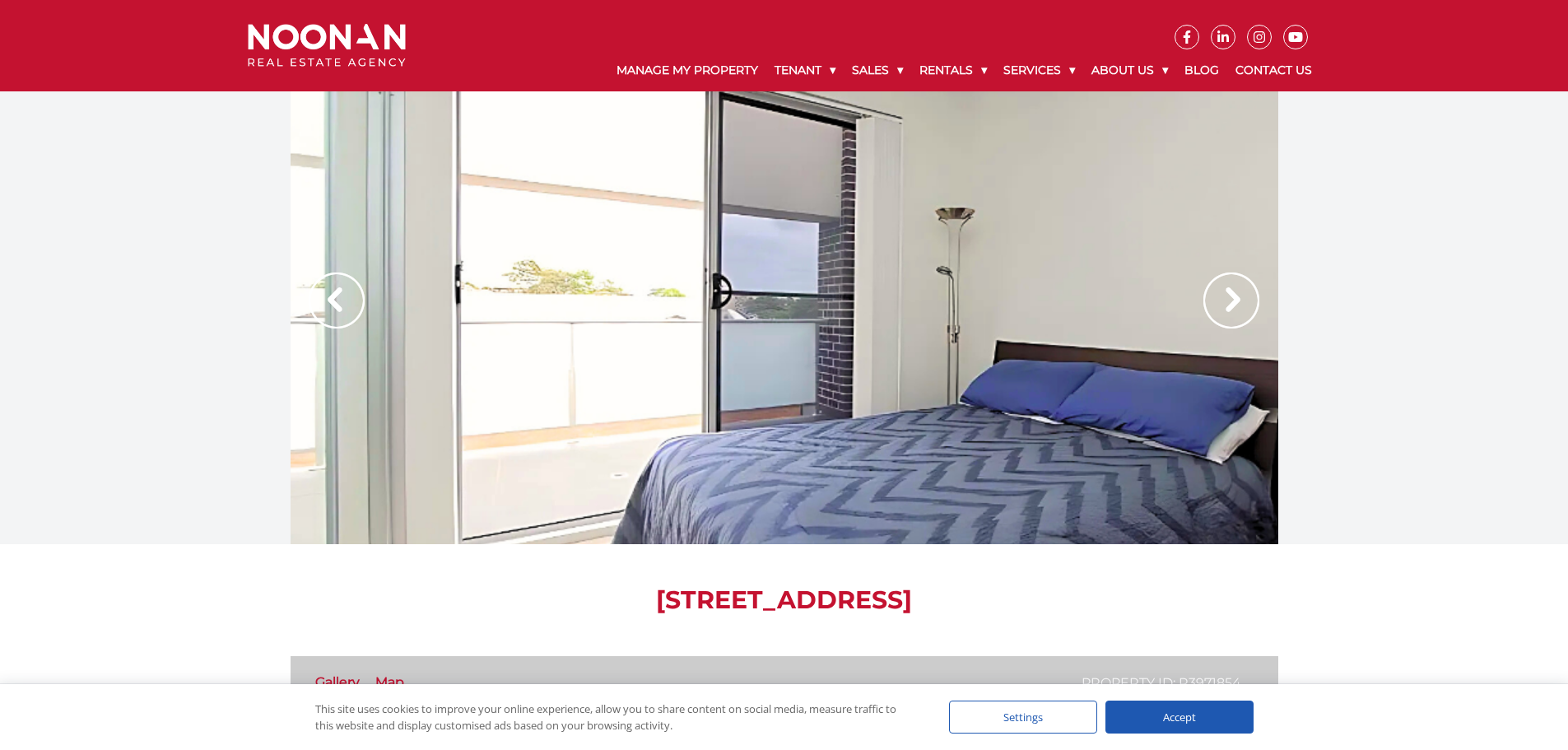
click at [1217, 304] on img at bounding box center [1230, 300] width 56 height 56
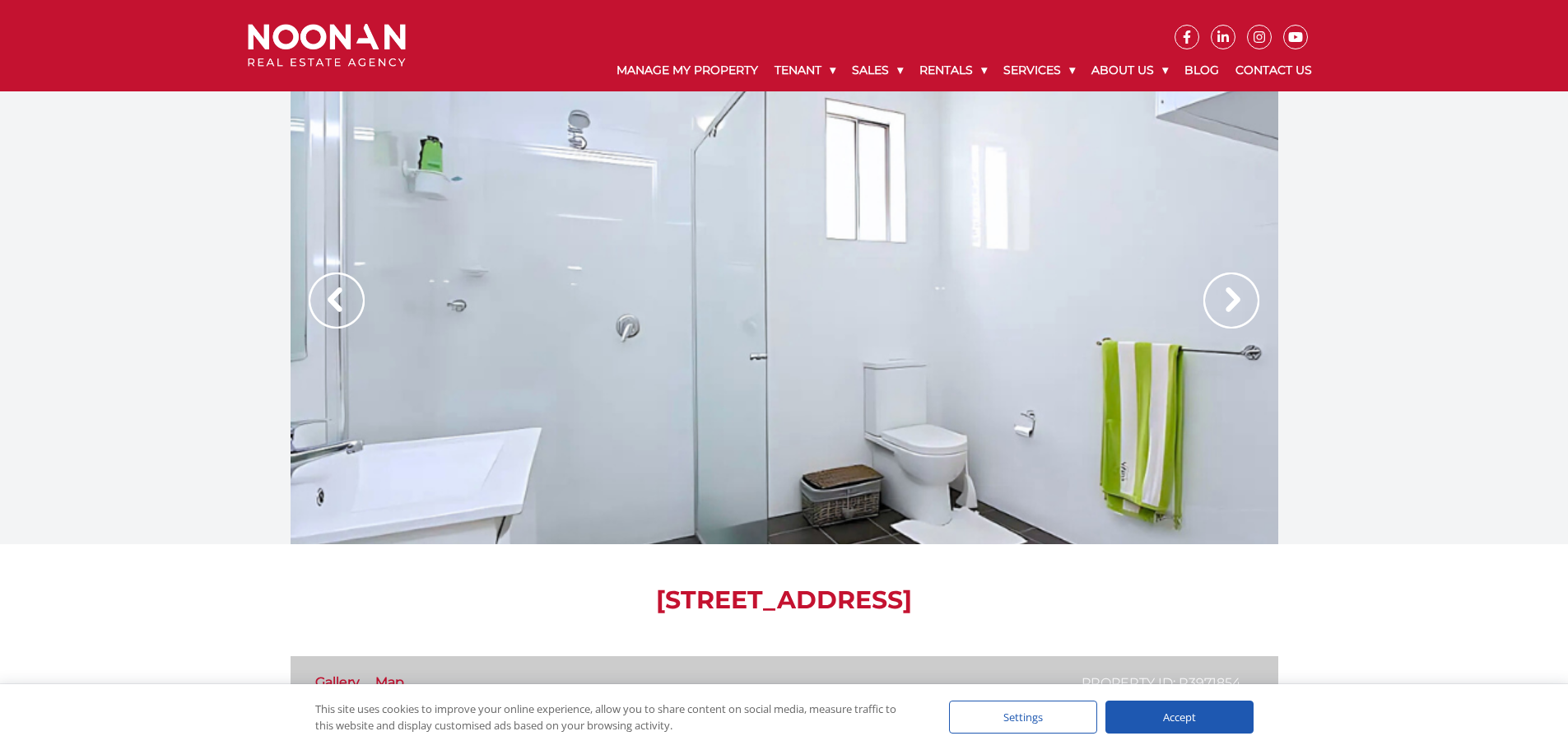
click at [1217, 304] on img at bounding box center [1230, 300] width 56 height 56
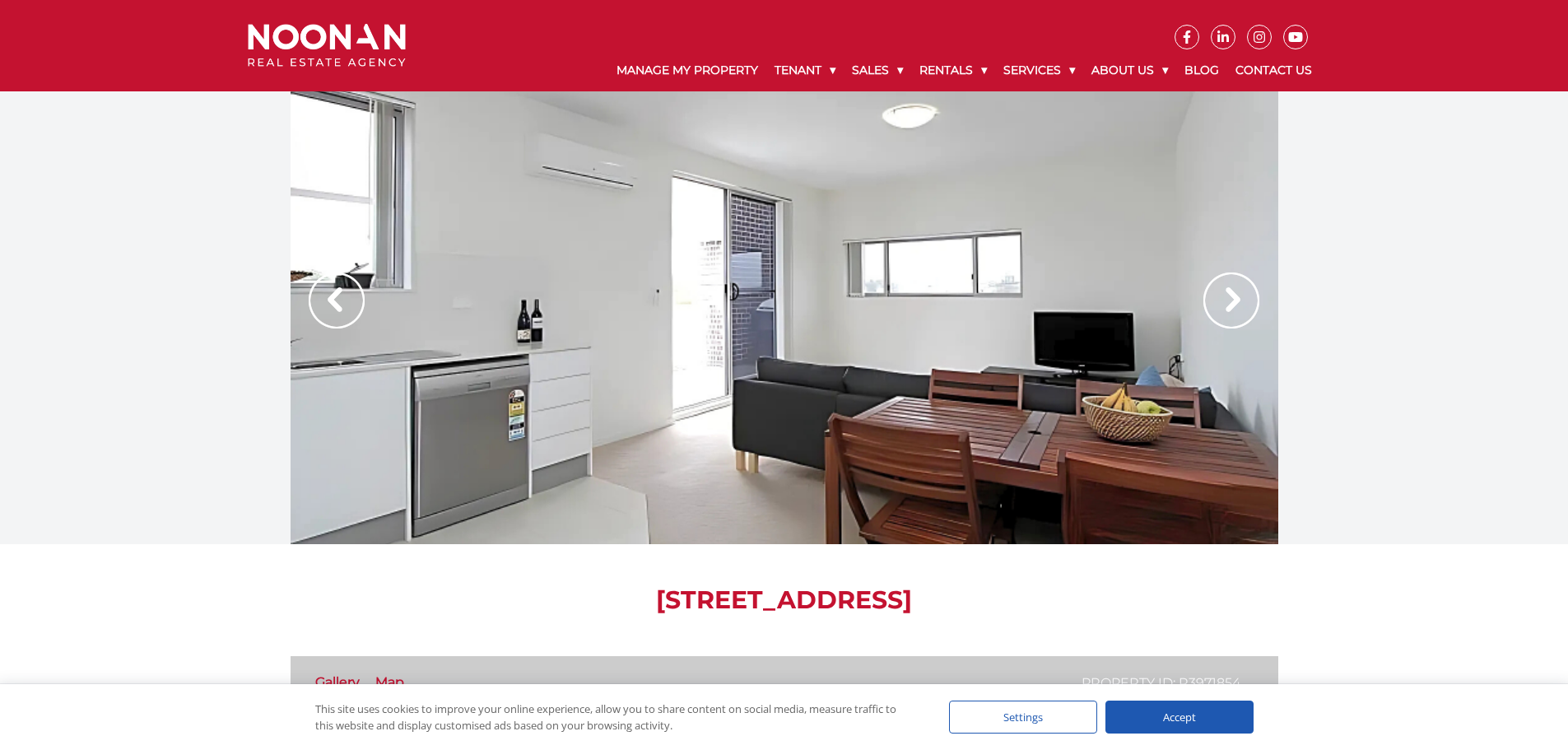
click at [1254, 297] on img at bounding box center [1230, 300] width 56 height 56
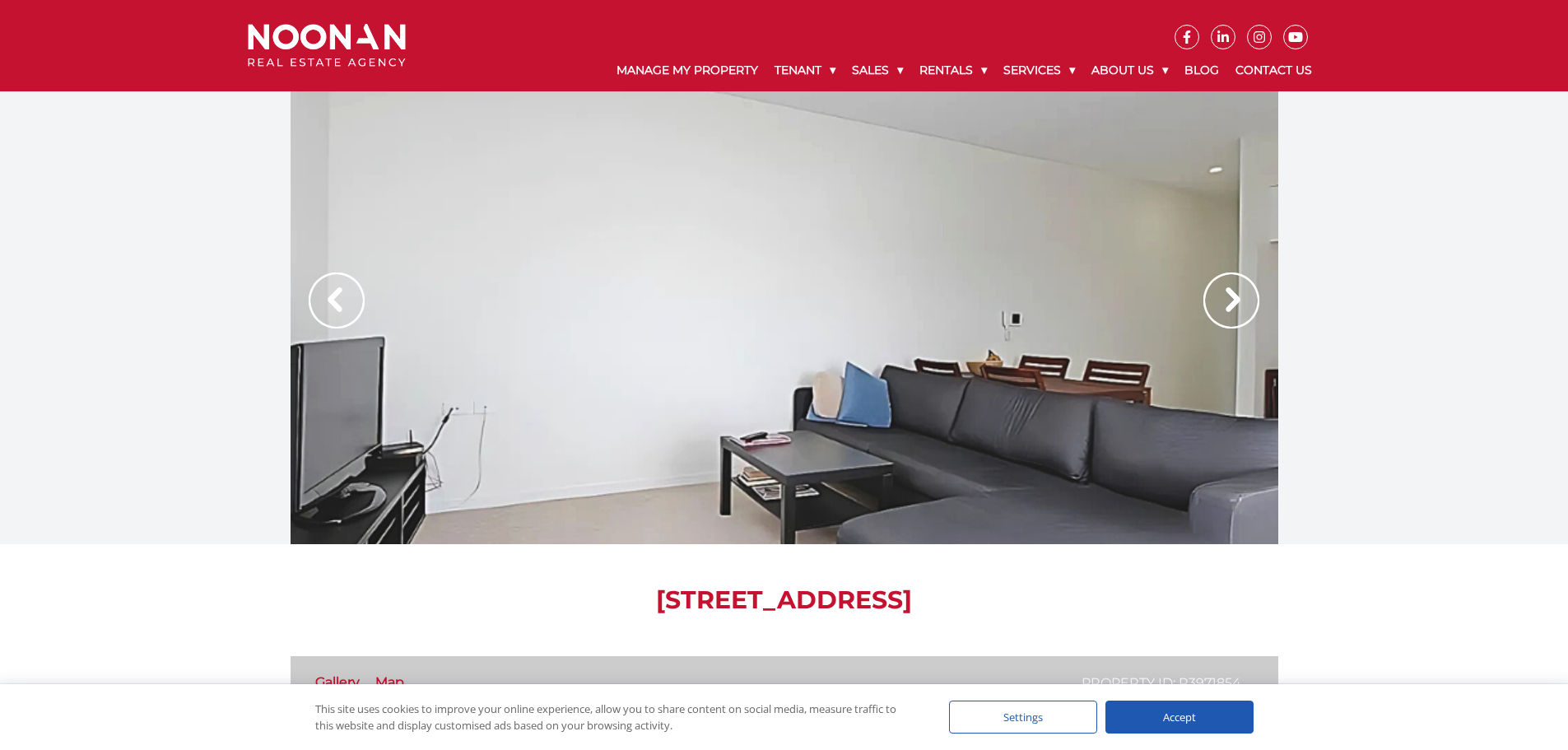
click at [1254, 297] on img at bounding box center [1230, 300] width 56 height 56
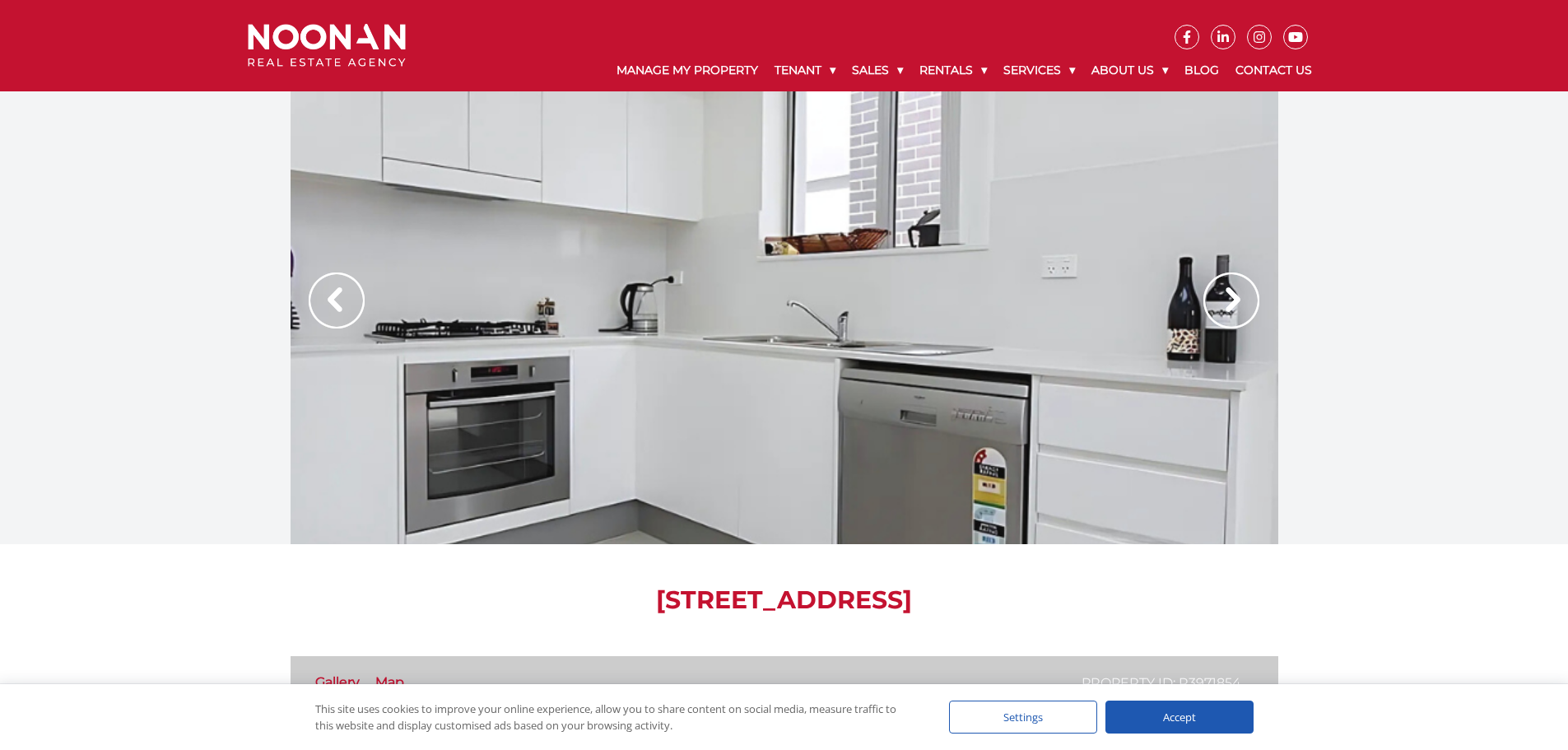
click at [1254, 297] on img at bounding box center [1230, 300] width 56 height 56
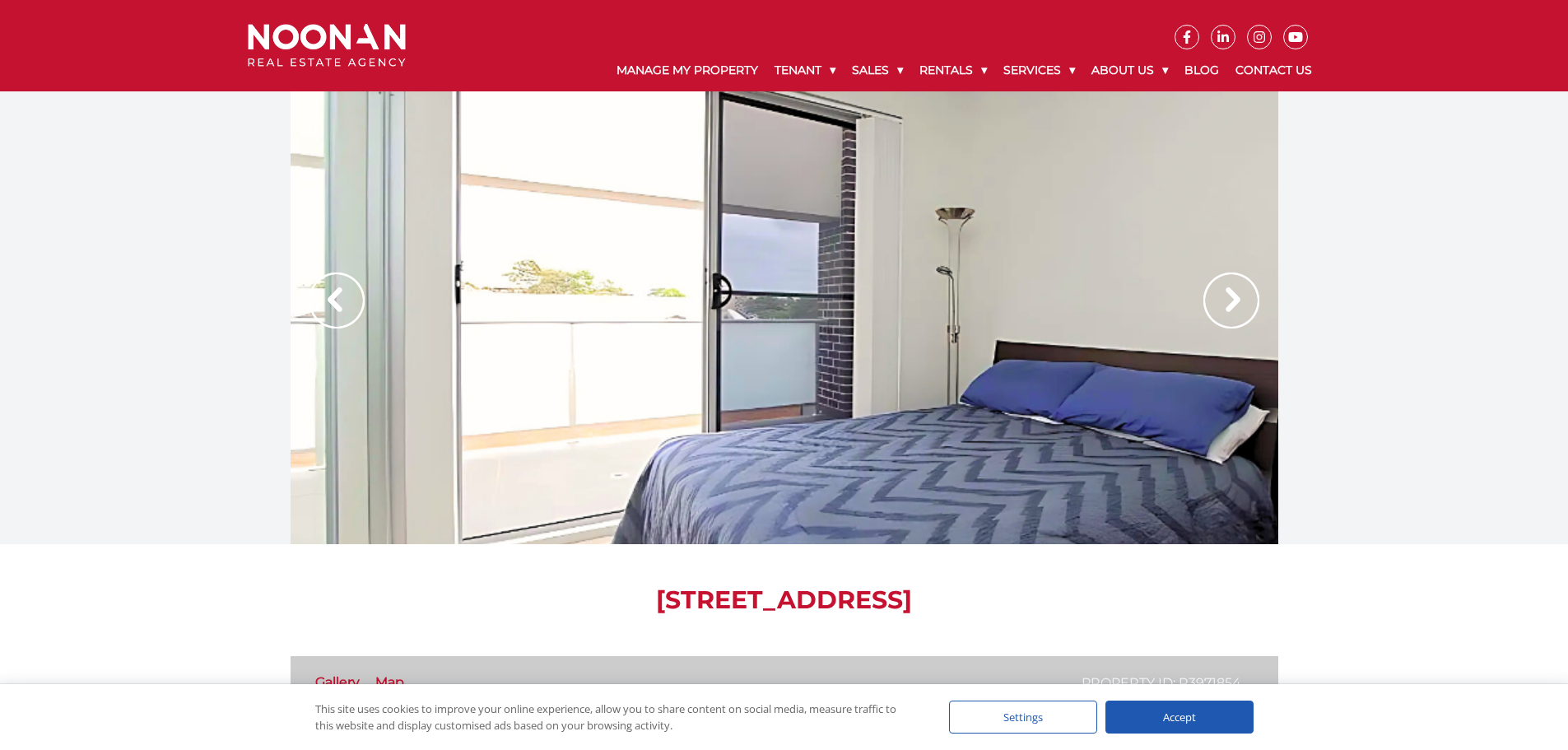
click at [1254, 297] on img at bounding box center [1230, 300] width 56 height 56
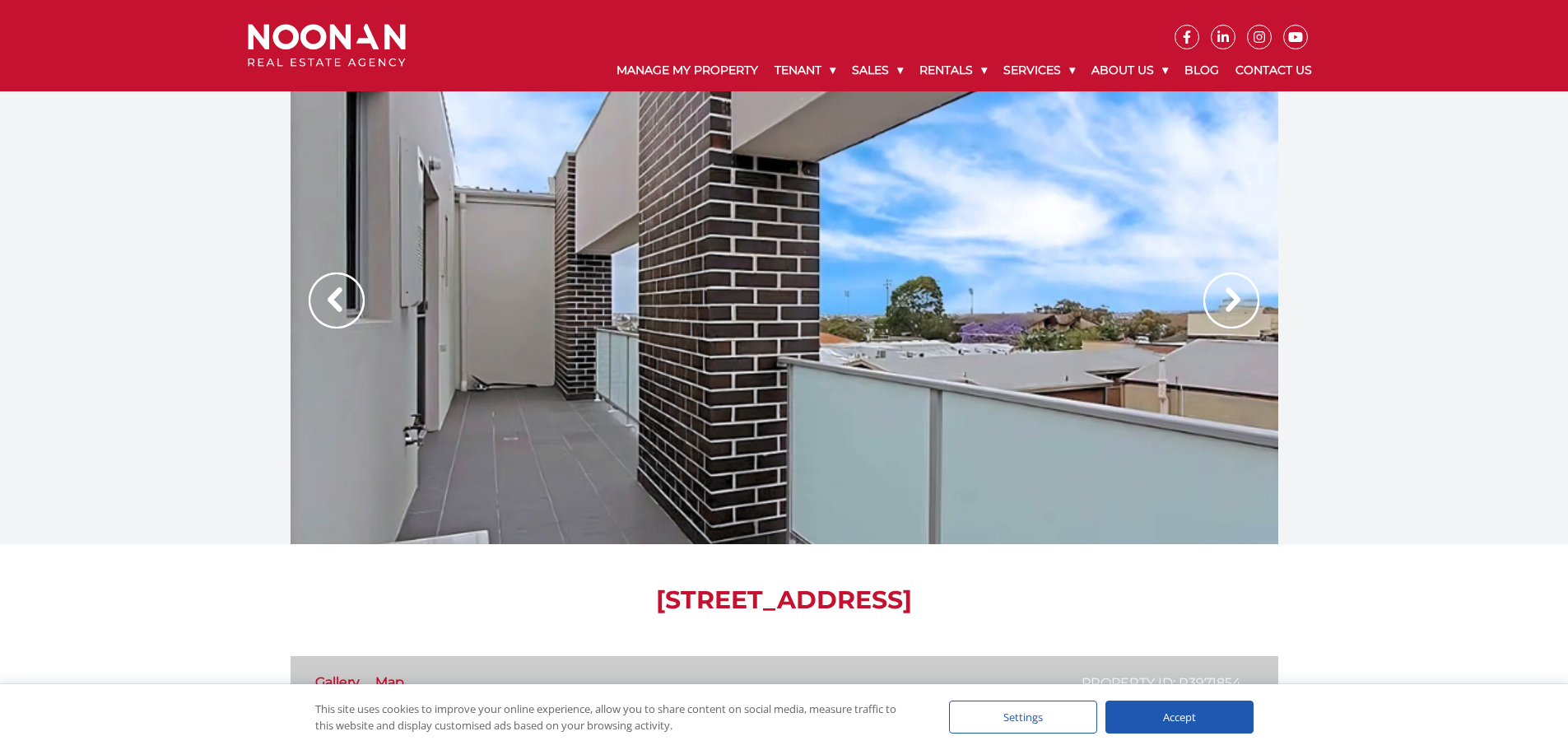
click at [1241, 290] on img at bounding box center [1230, 300] width 56 height 56
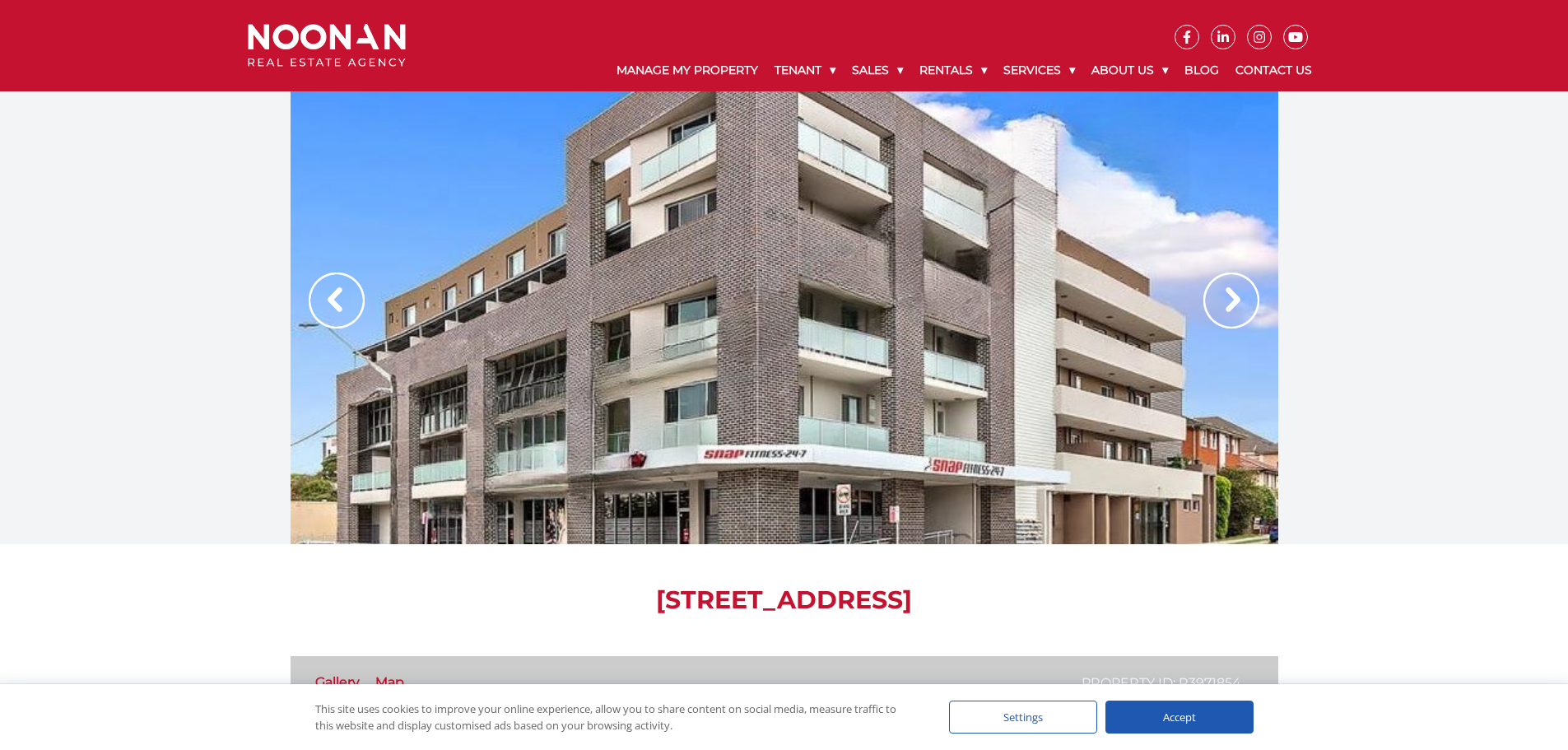
click at [1241, 290] on img at bounding box center [1230, 300] width 56 height 56
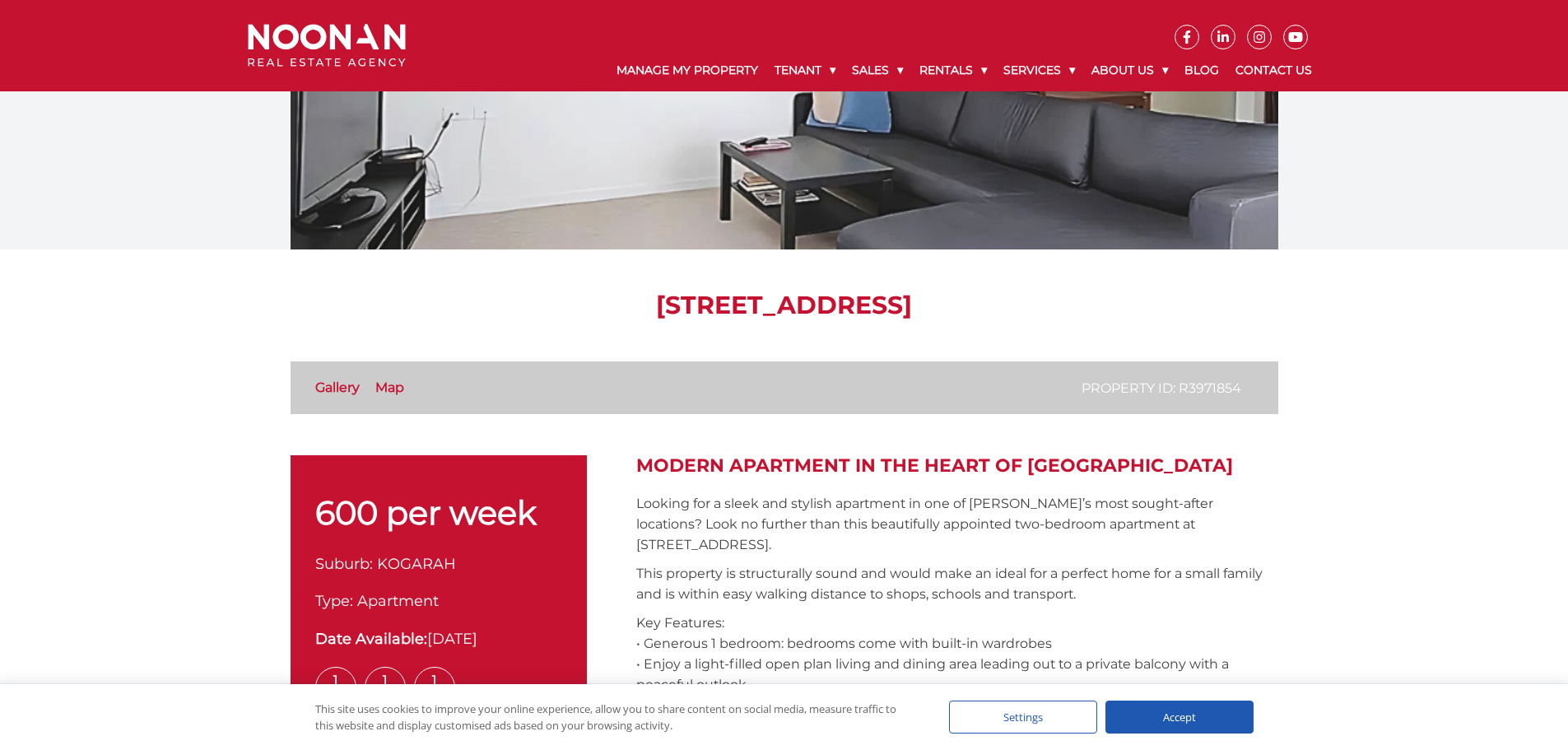
scroll to position [329, 0]
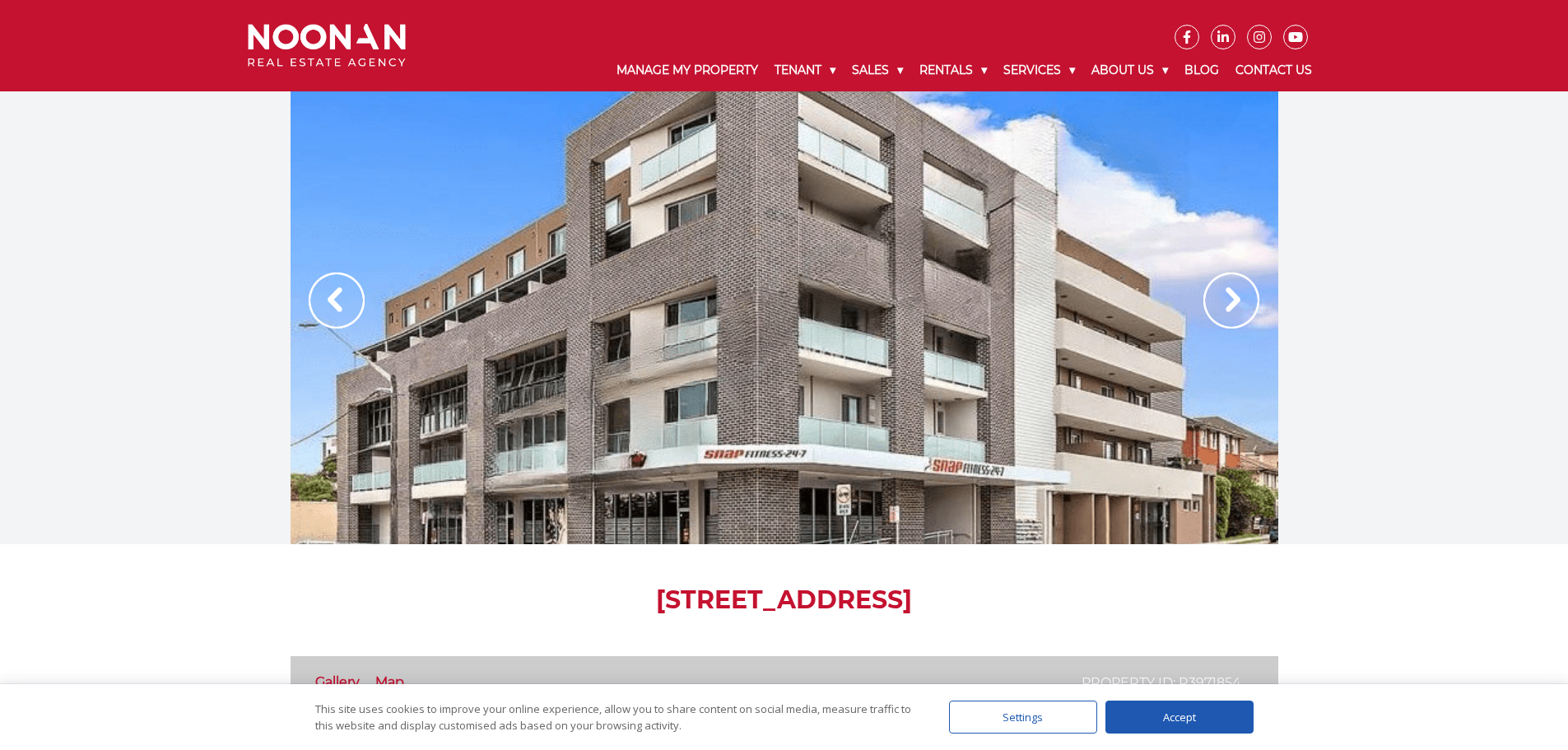
click at [1229, 295] on img at bounding box center [1230, 300] width 56 height 56
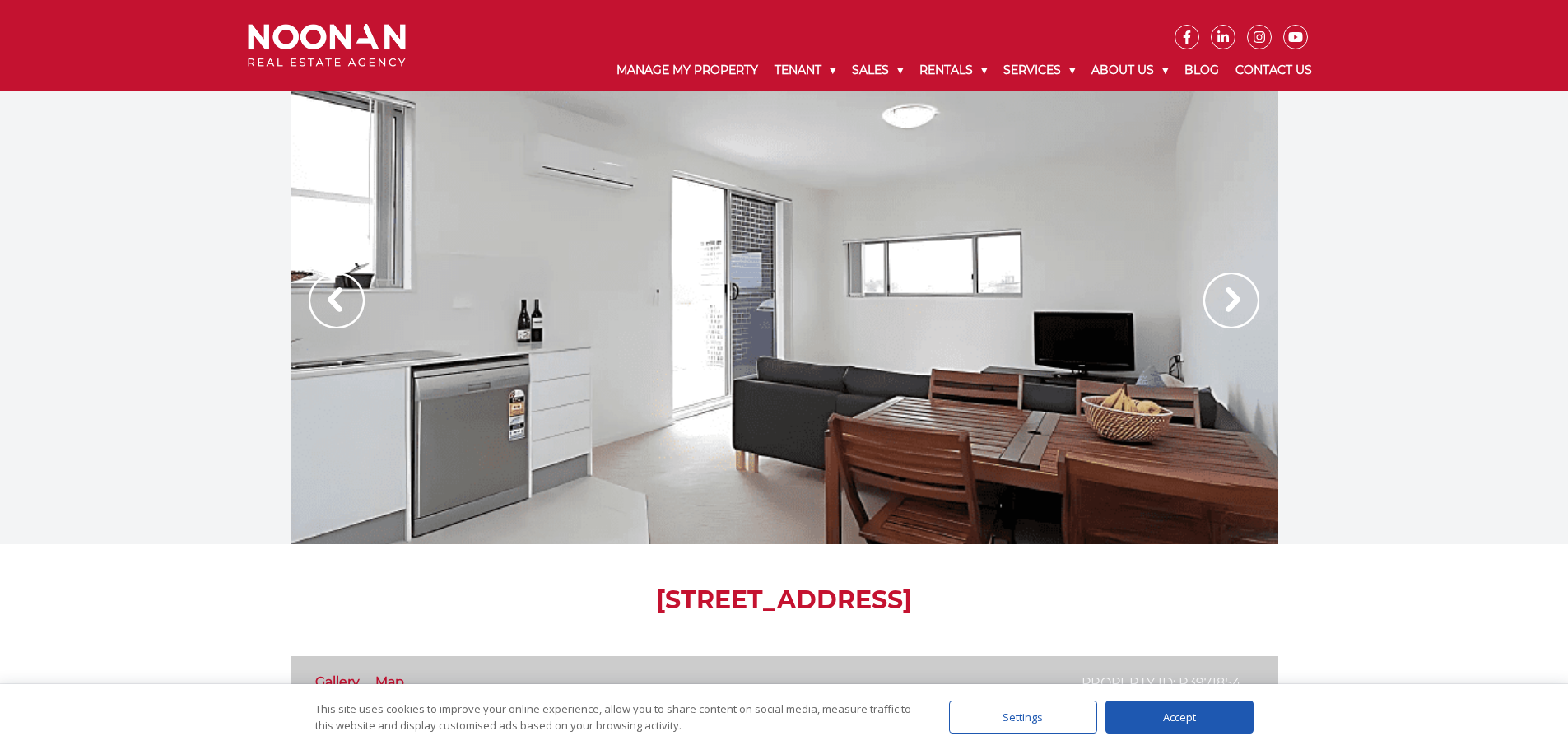
click at [1229, 295] on img at bounding box center [1230, 300] width 56 height 56
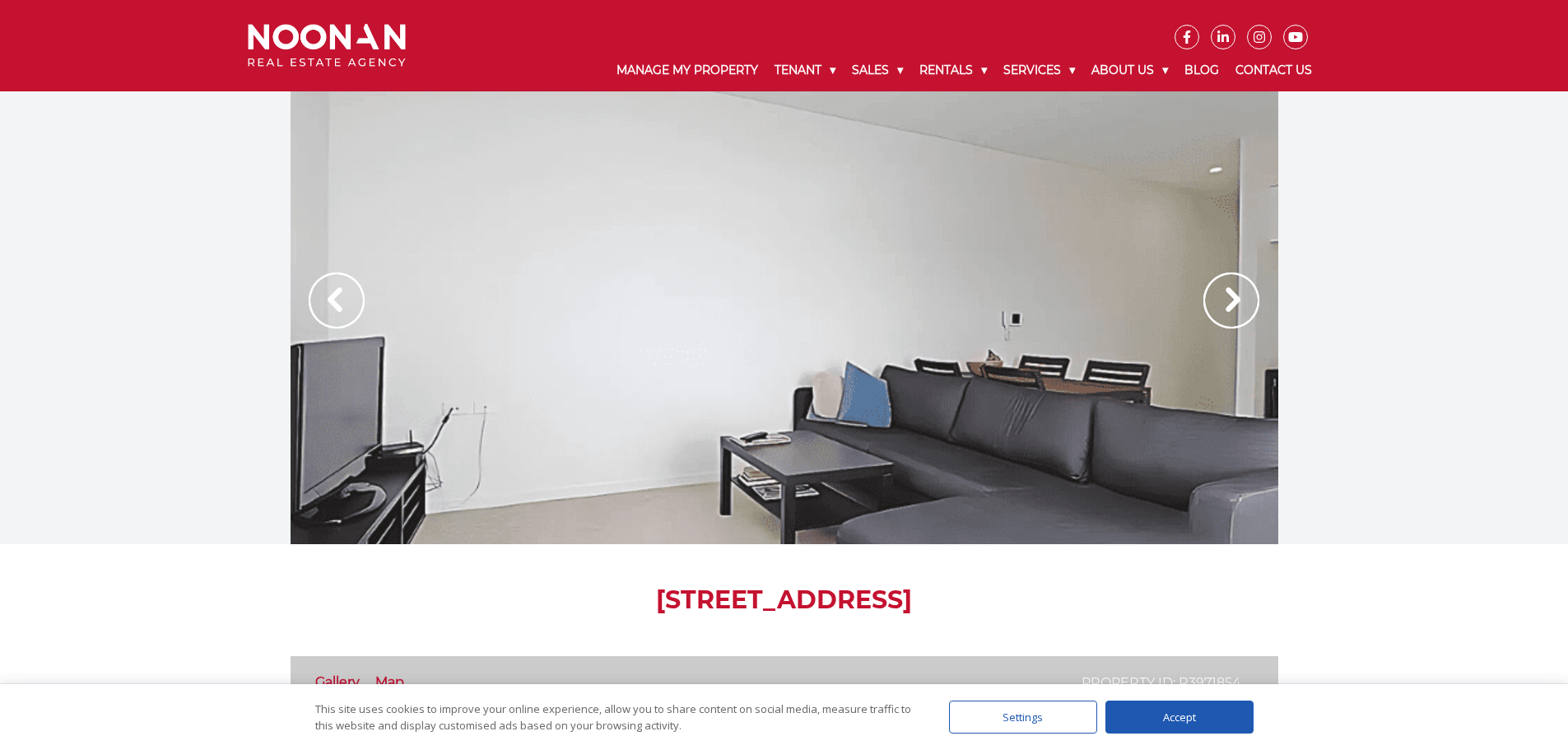
click at [1229, 295] on img at bounding box center [1230, 300] width 56 height 56
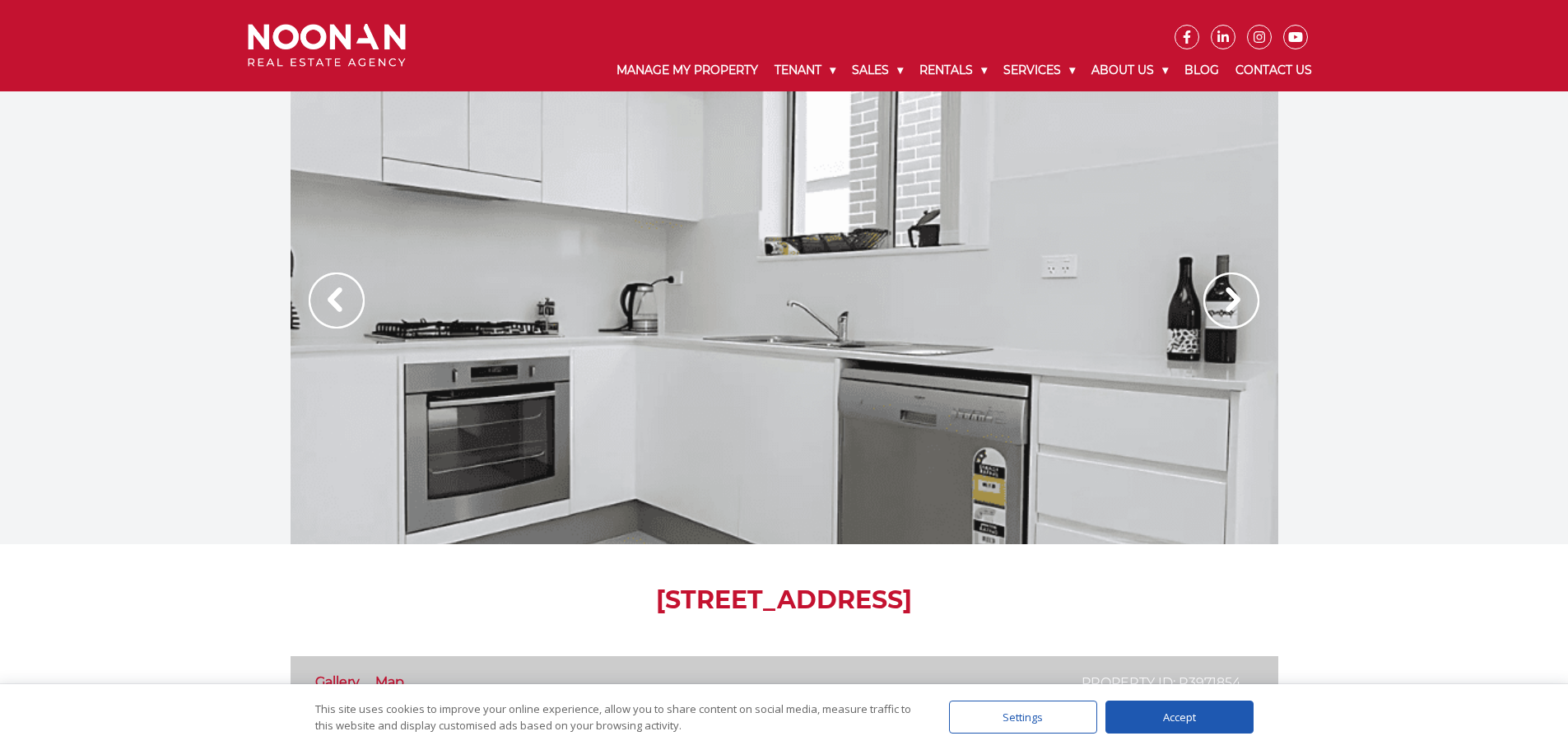
click at [1229, 295] on img at bounding box center [1230, 300] width 56 height 56
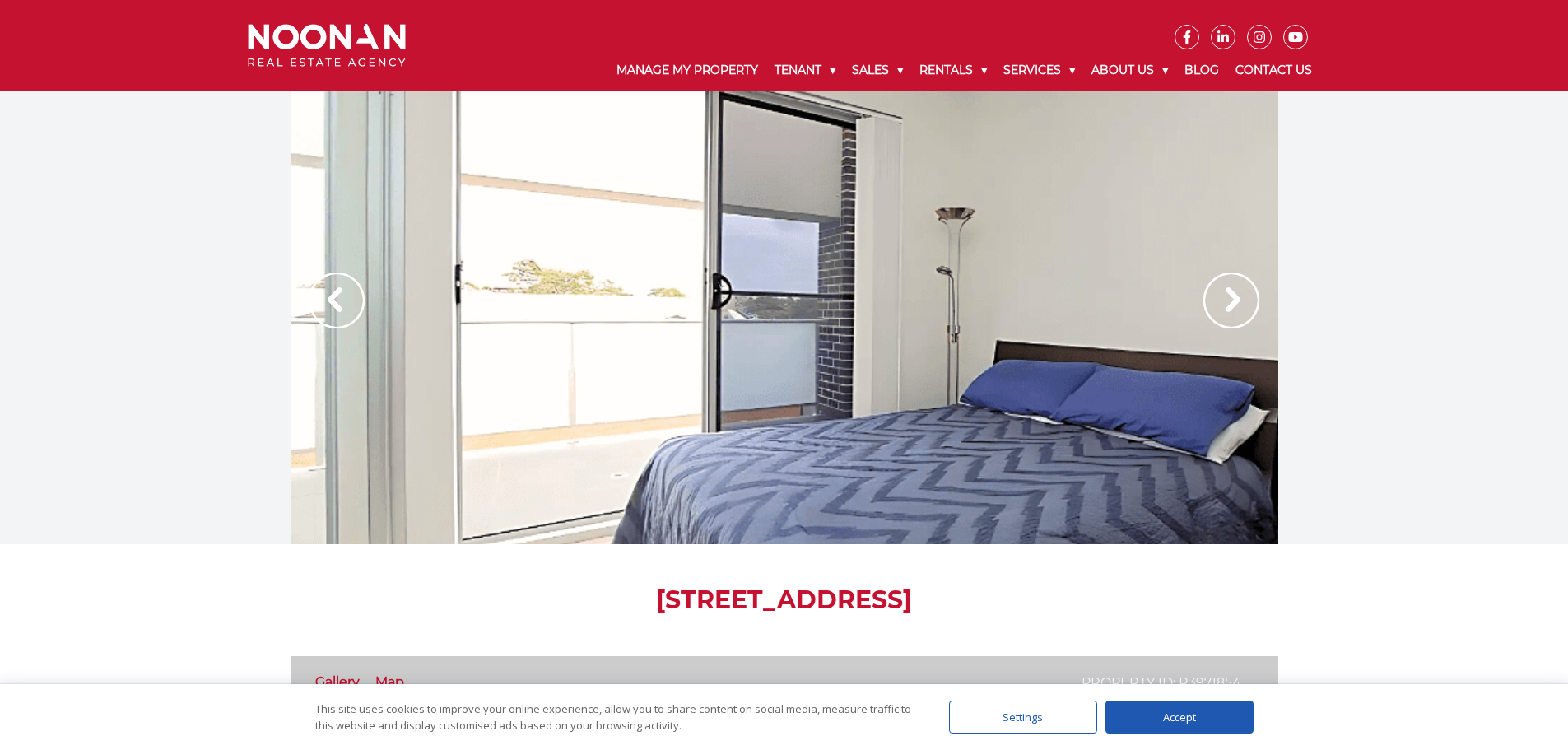
click at [342, 310] on img at bounding box center [336, 300] width 56 height 56
click at [1223, 305] on img at bounding box center [1230, 300] width 56 height 56
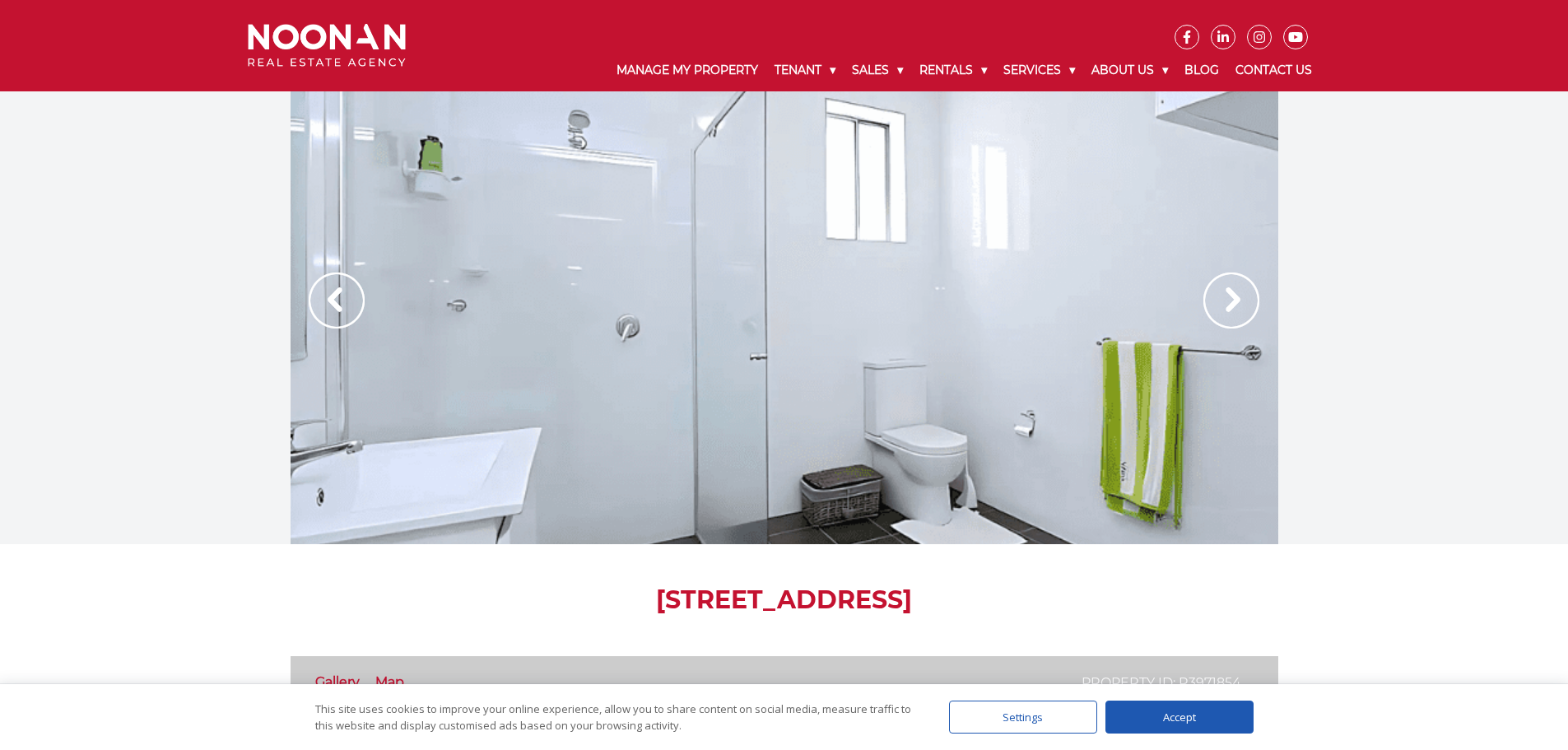
click at [1223, 305] on img at bounding box center [1230, 300] width 56 height 56
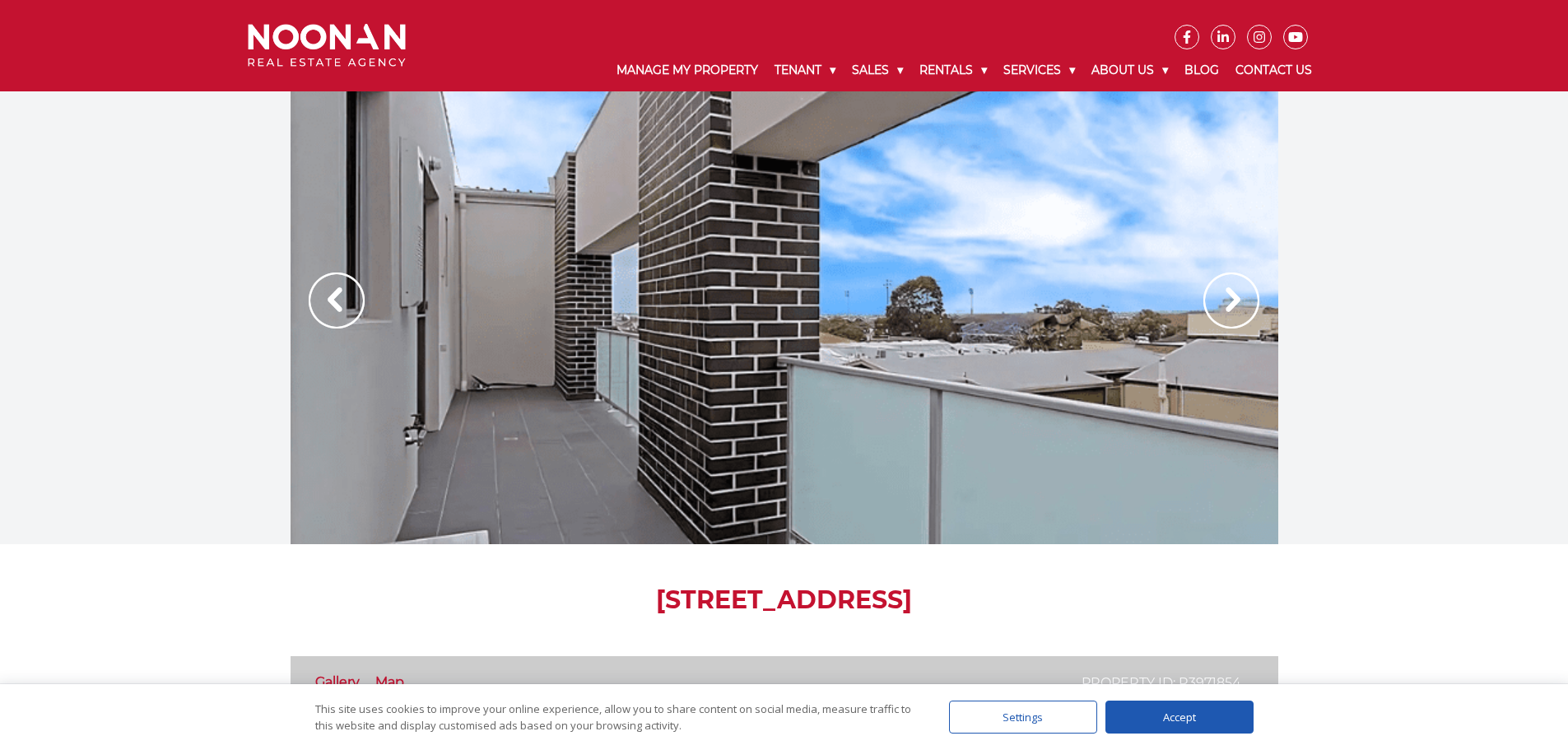
click at [1223, 305] on img at bounding box center [1230, 300] width 56 height 56
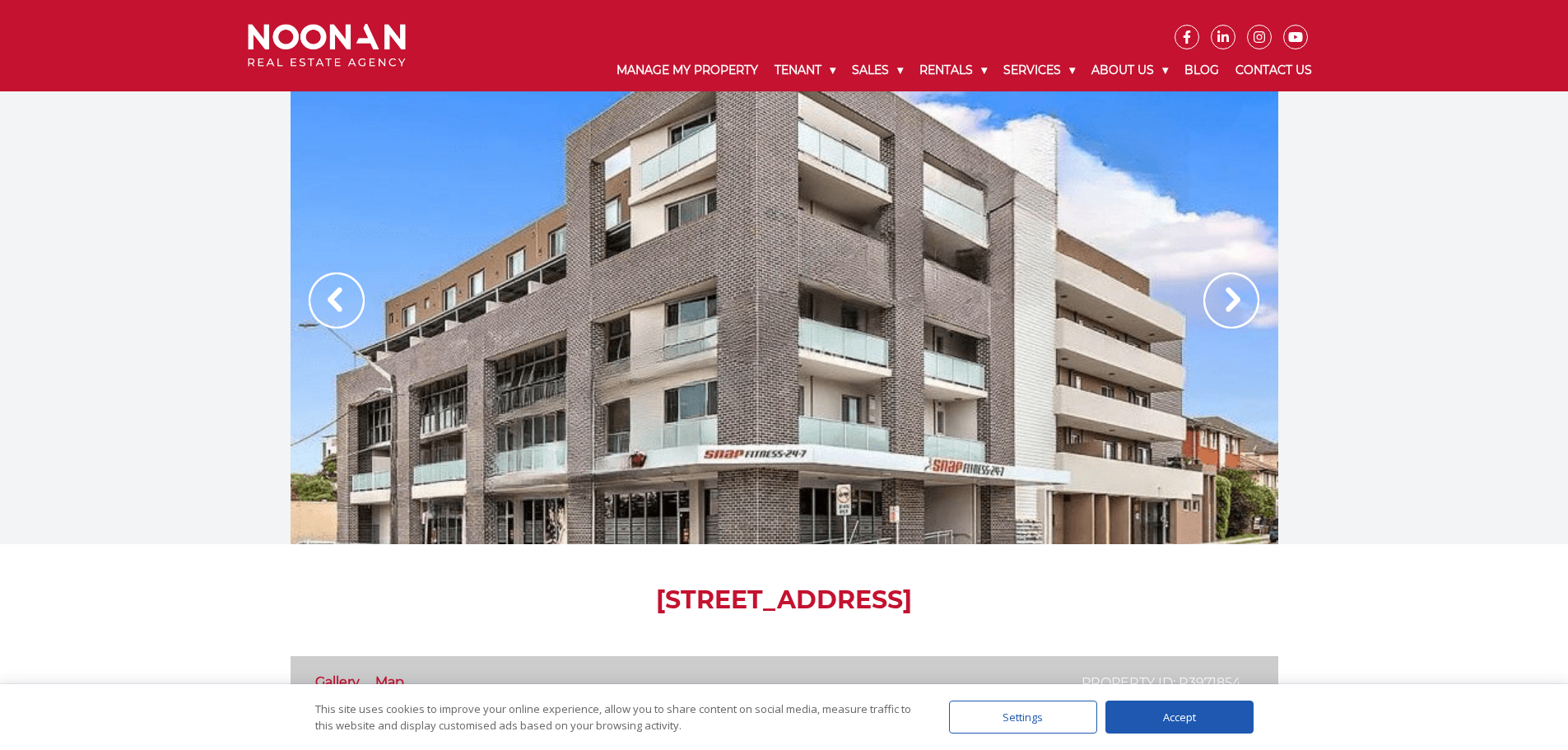
click at [347, 301] on img at bounding box center [336, 300] width 56 height 56
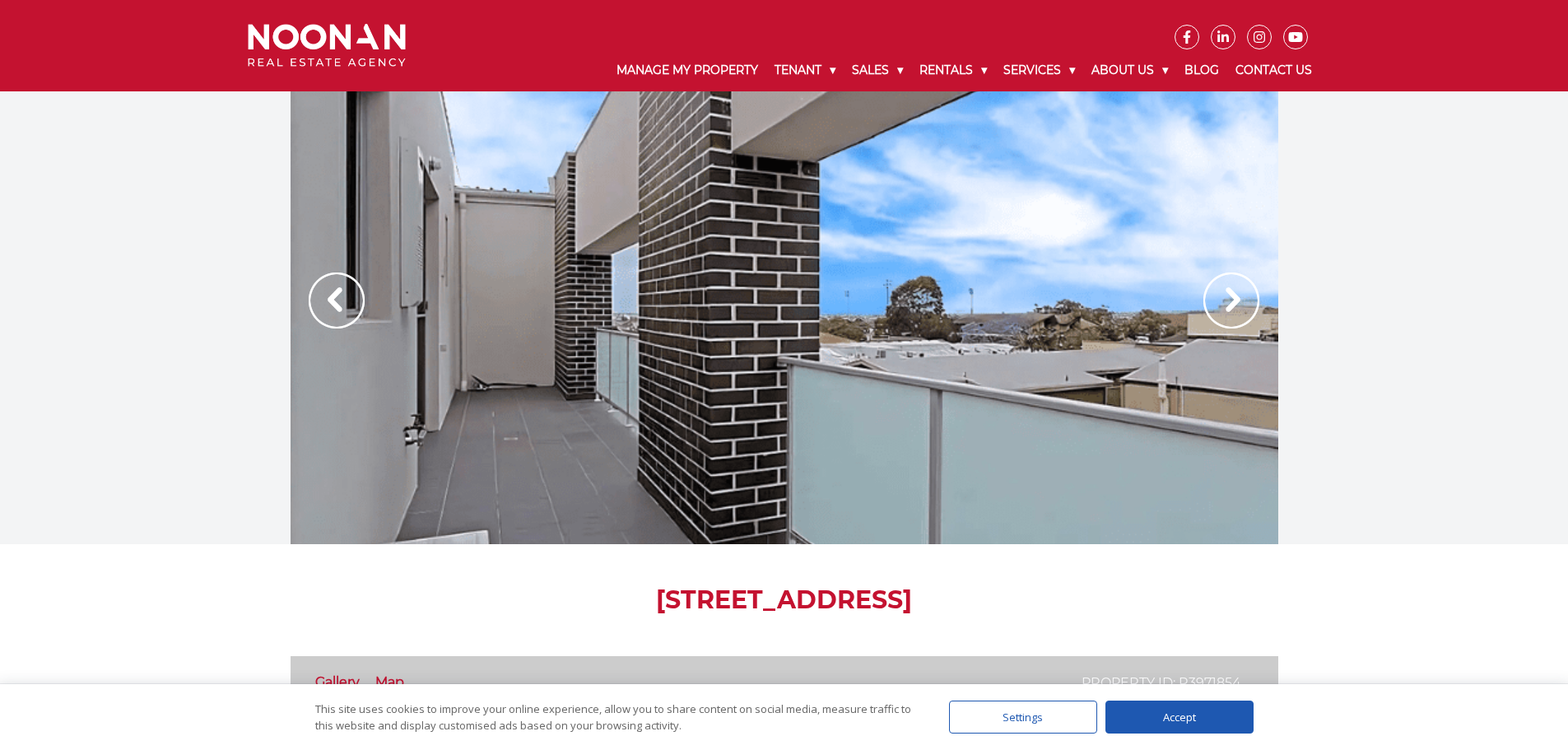
click at [1216, 291] on img at bounding box center [1230, 300] width 56 height 56
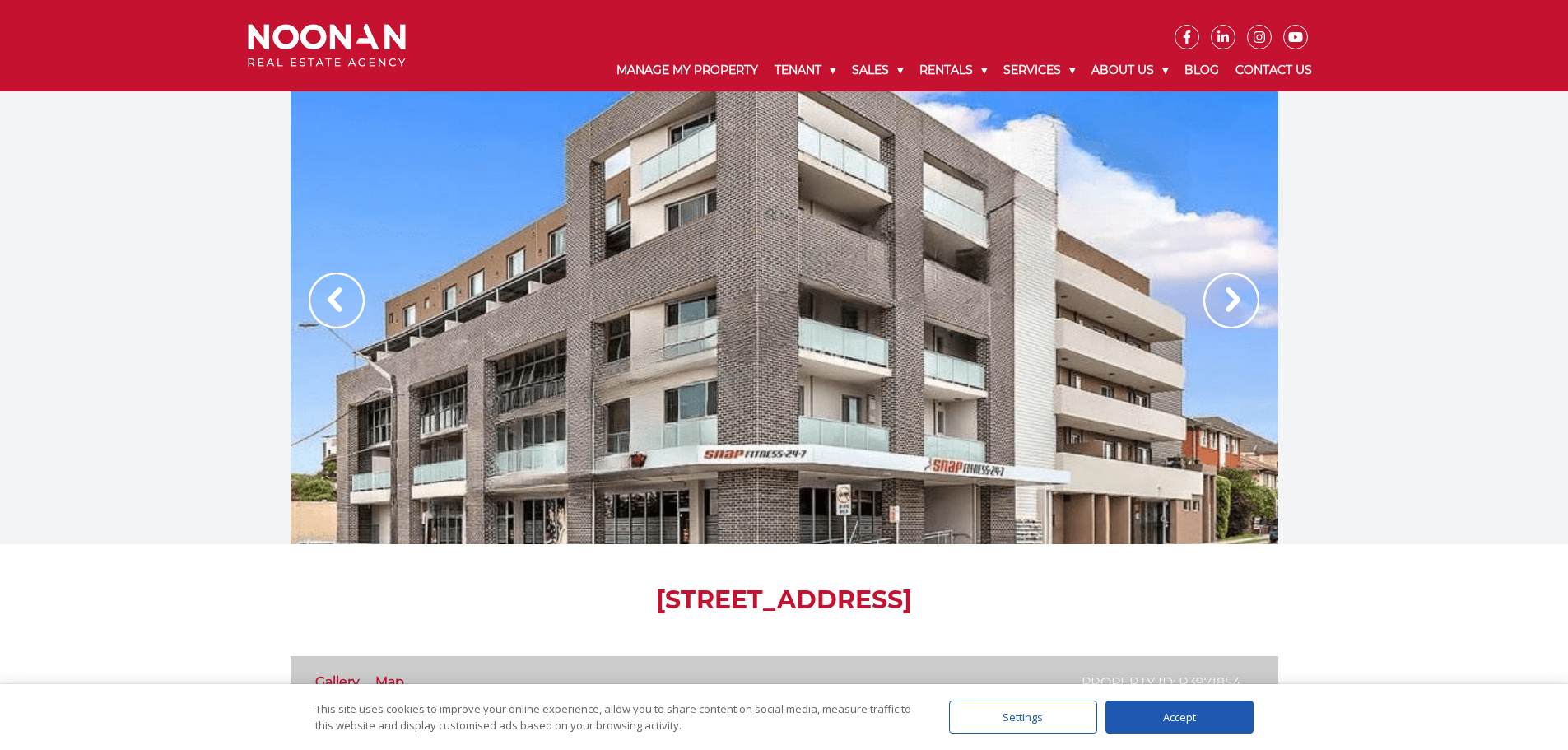
click at [1229, 300] on img at bounding box center [1230, 300] width 56 height 56
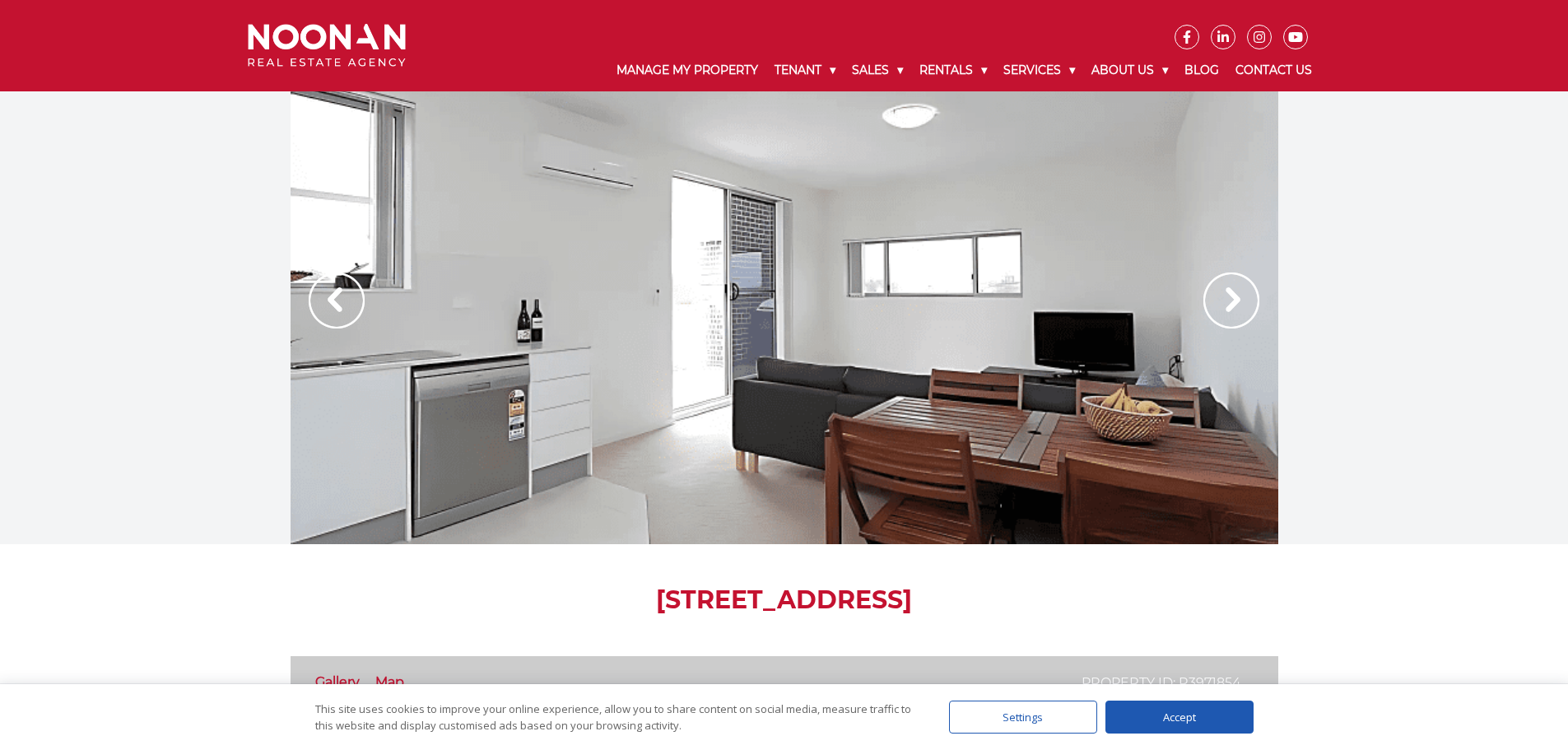
click at [1229, 300] on img at bounding box center [1230, 300] width 56 height 56
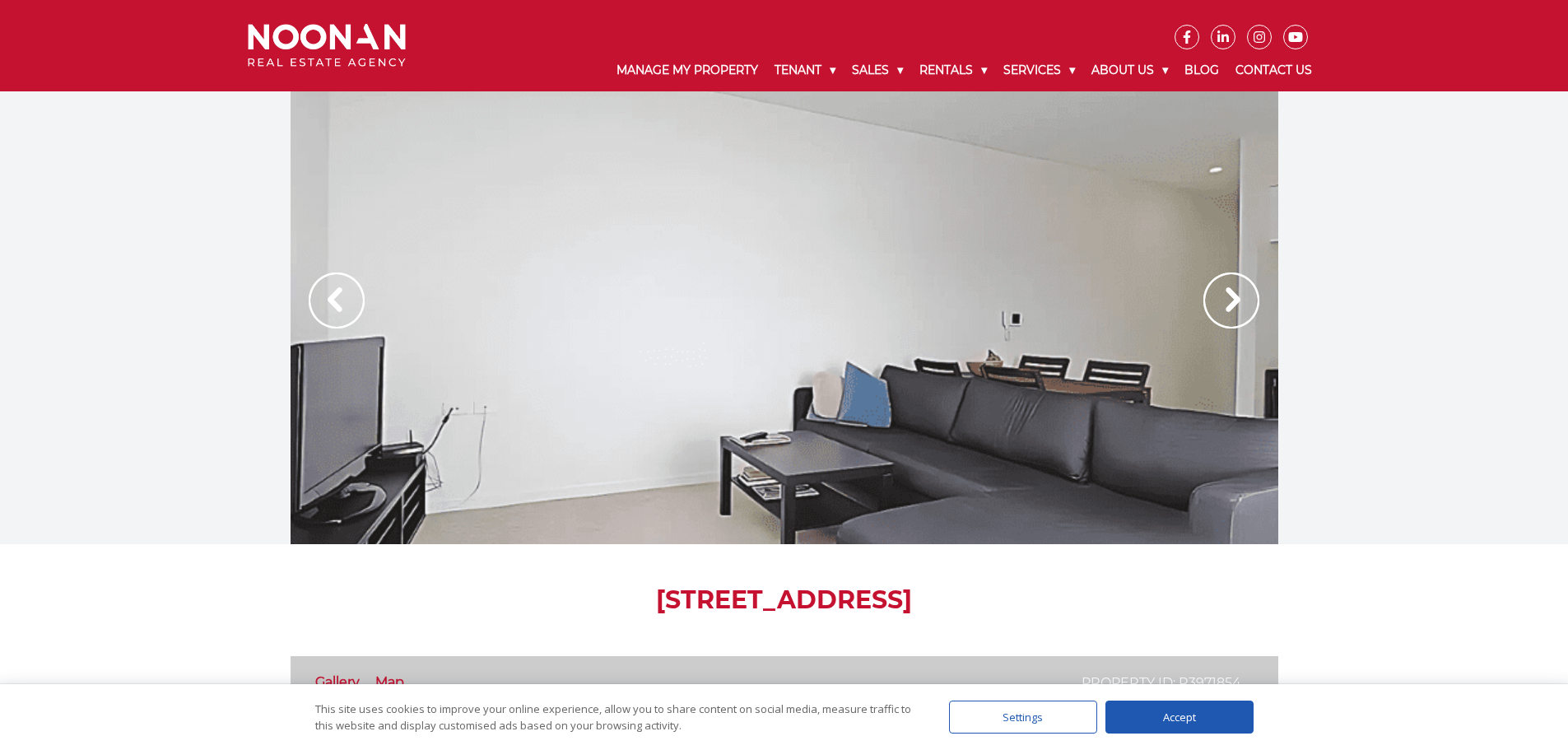
click at [1229, 300] on img at bounding box center [1230, 300] width 56 height 56
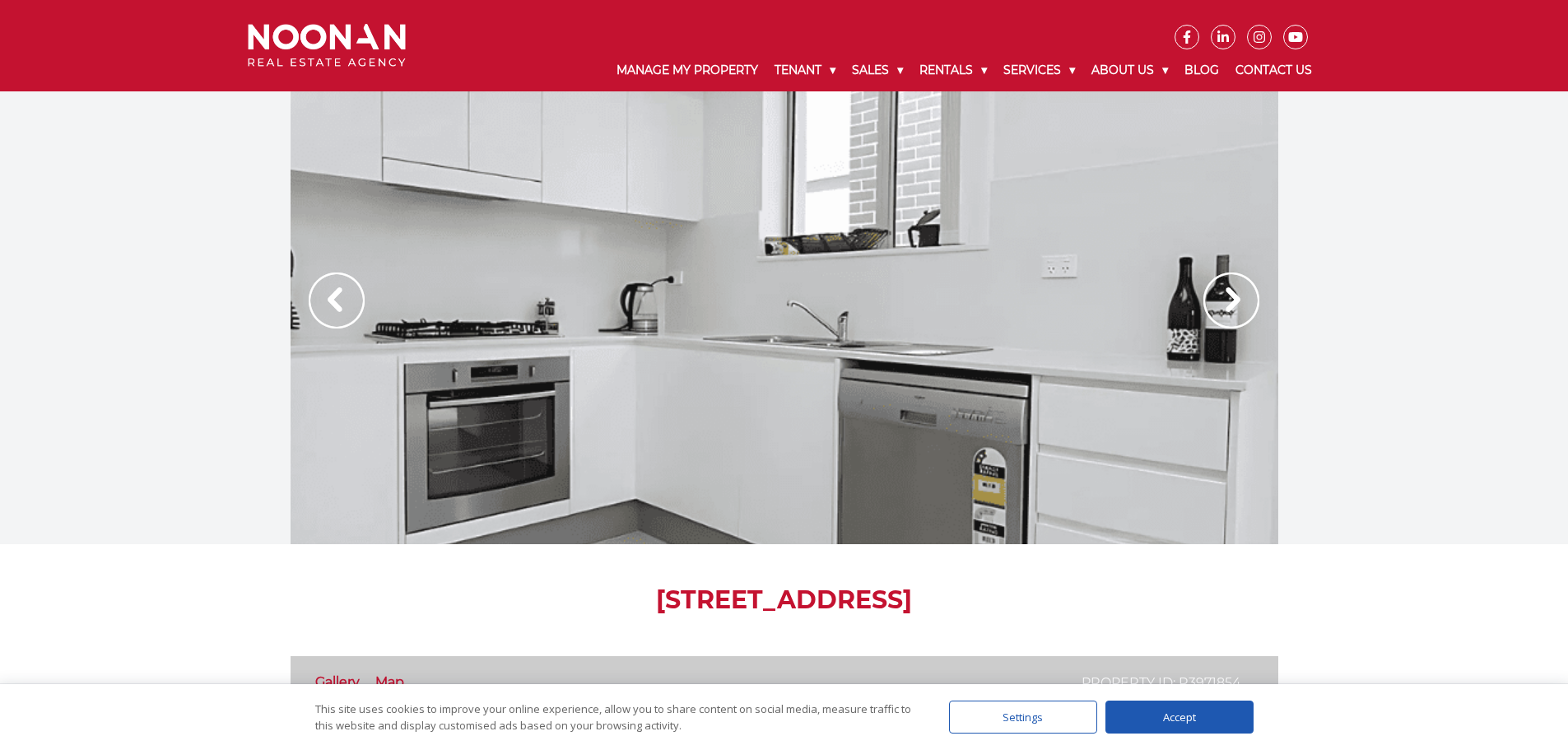
drag, startPoint x: 526, startPoint y: 568, endPoint x: 534, endPoint y: 615, distance: 47.7
drag, startPoint x: 522, startPoint y: 598, endPoint x: 1105, endPoint y: 596, distance: 583.0
click at [1105, 596] on h1 "[STREET_ADDRESS]" at bounding box center [784, 600] width 988 height 30
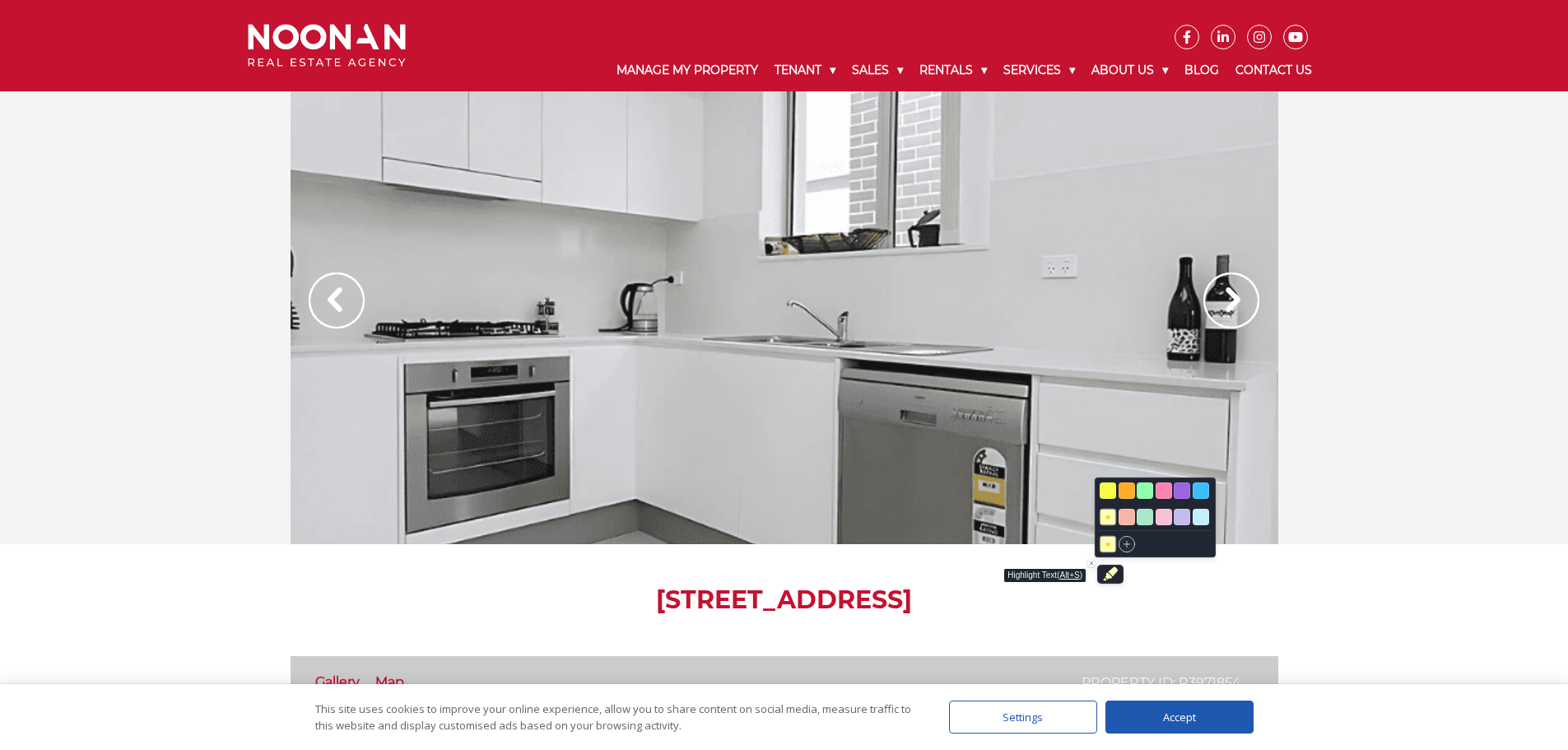
copy h1 "[STREET_ADDRESS]"
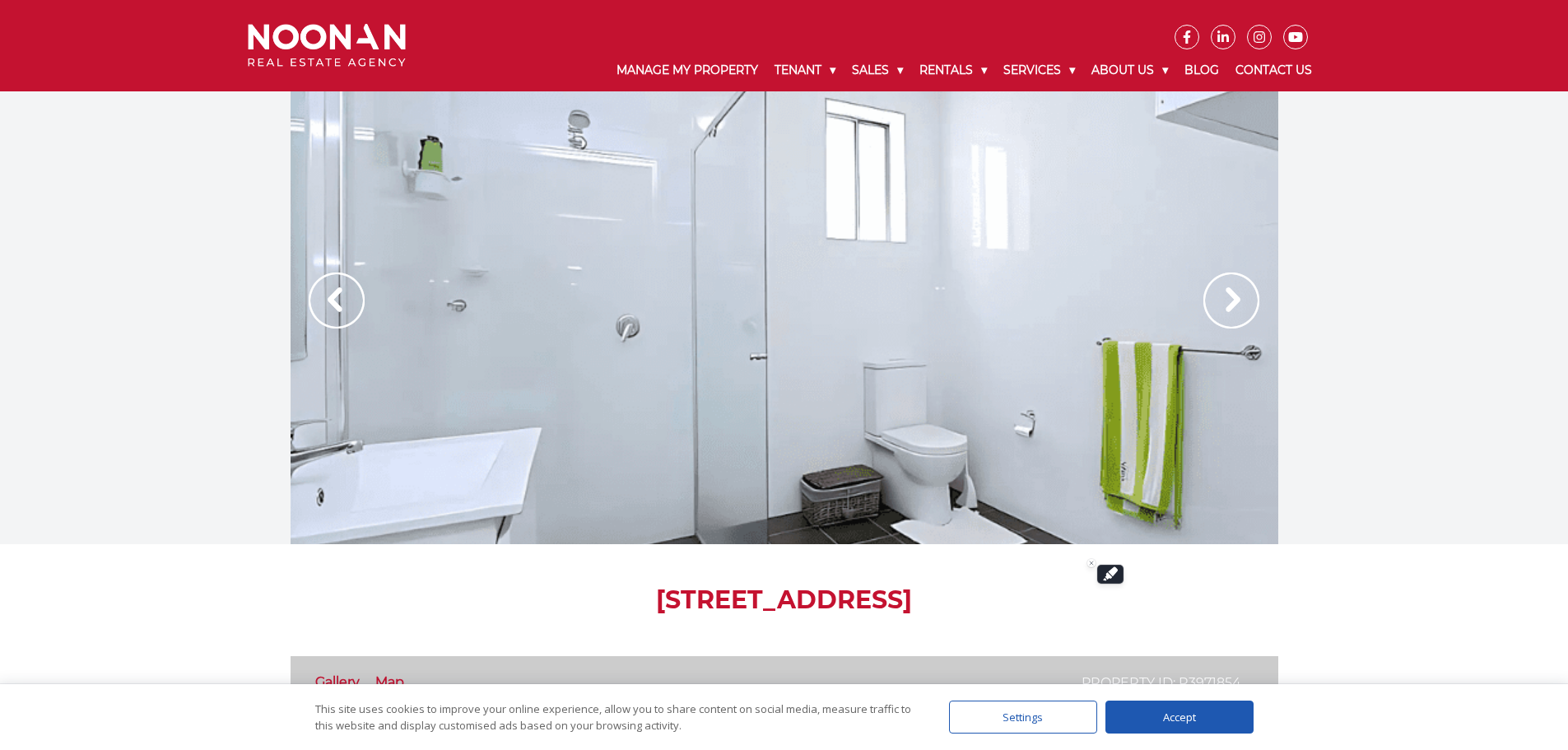
click at [334, 300] on img at bounding box center [336, 300] width 56 height 56
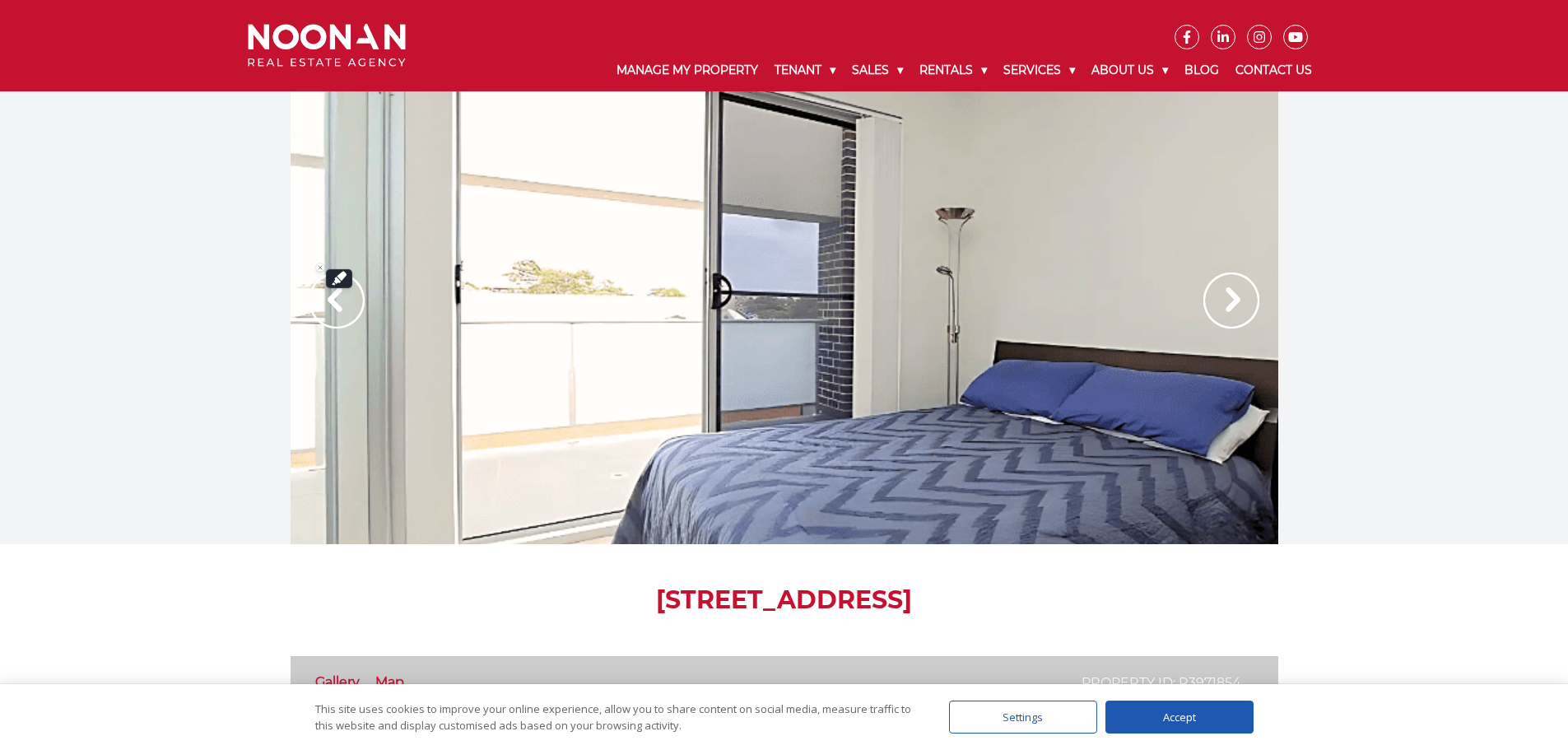
click at [334, 300] on img at bounding box center [336, 300] width 56 height 56
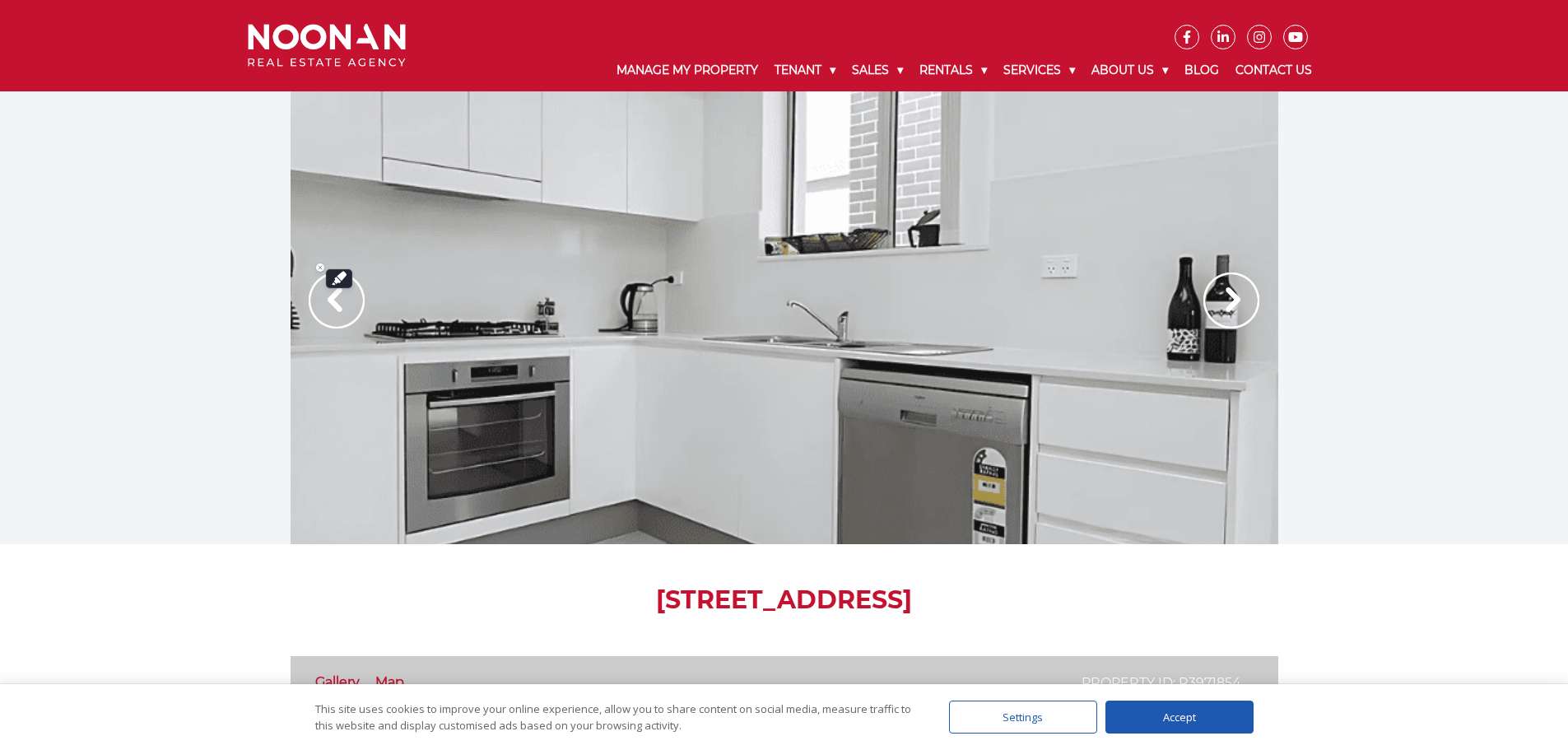
click at [1226, 310] on img at bounding box center [1230, 300] width 56 height 56
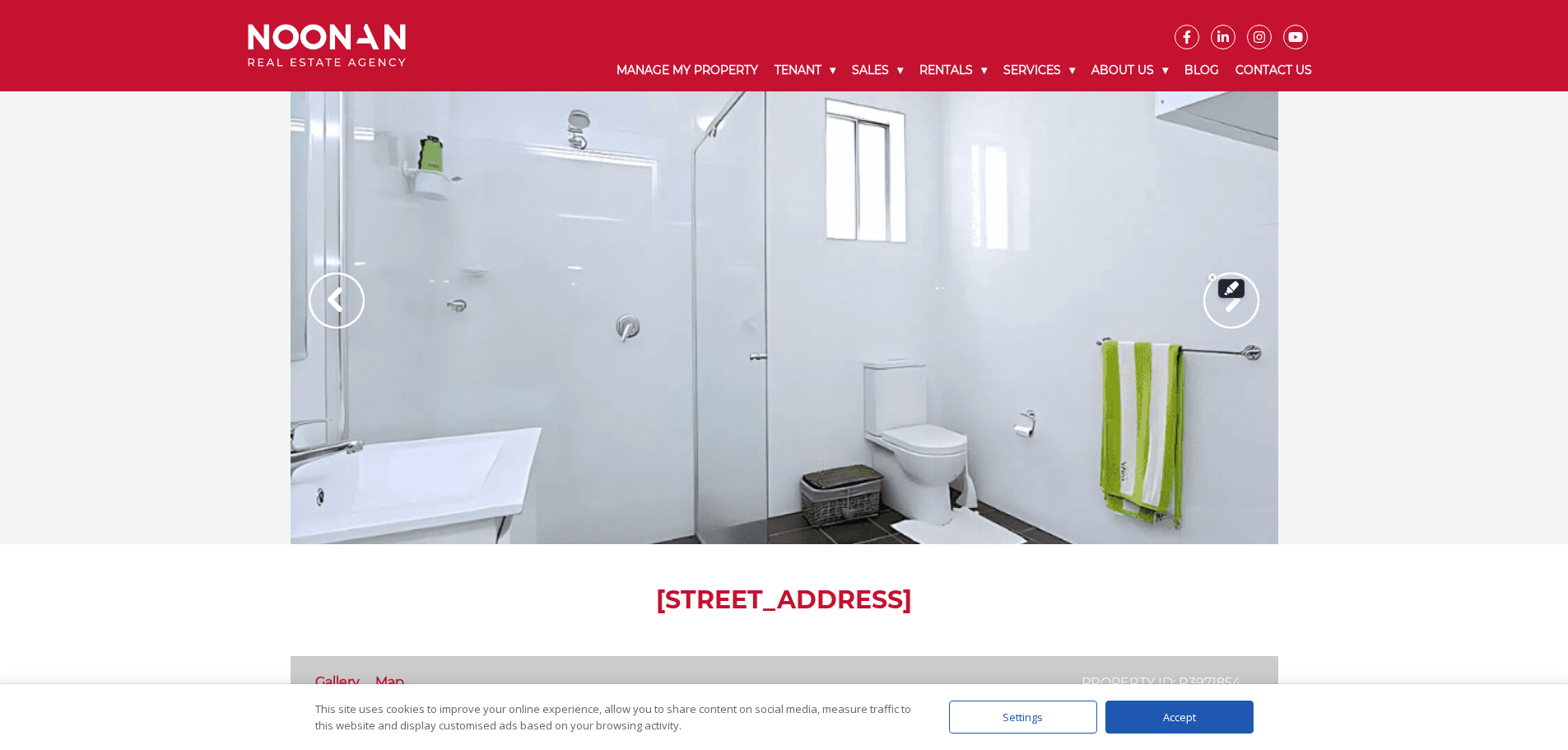
click at [595, 585] on h1 "33/232 Railway Parade, KOGARAH NSW 2217" at bounding box center [784, 600] width 988 height 30
drag, startPoint x: 522, startPoint y: 604, endPoint x: 1087, endPoint y: 603, distance: 565.0
click at [1087, 603] on h1 "33/232 Railway Parade, KOGARAH NSW 2217" at bounding box center [784, 600] width 988 height 30
copy h1 "232 Railway Parade, KOGARAH NSW 2217"
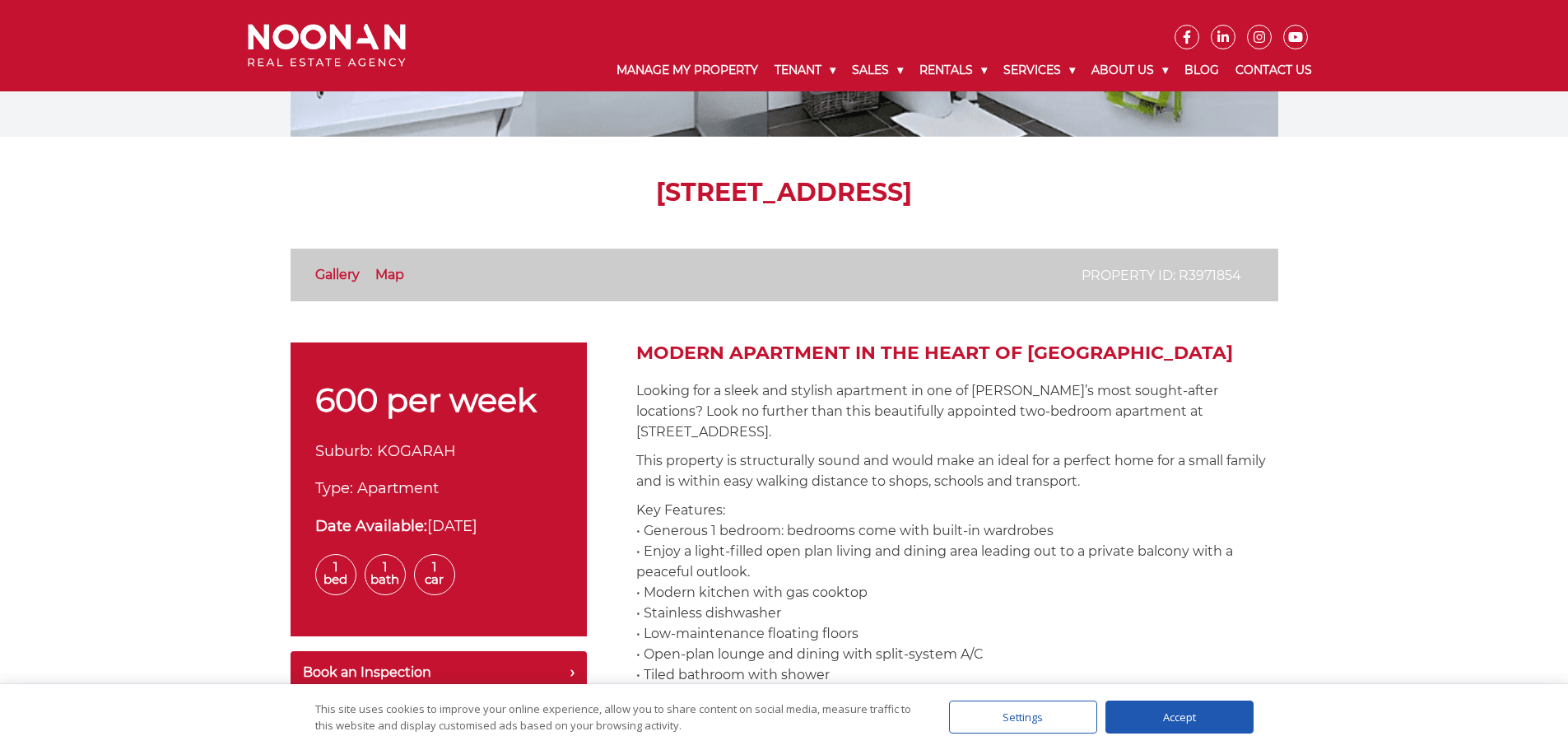
scroll to position [165, 0]
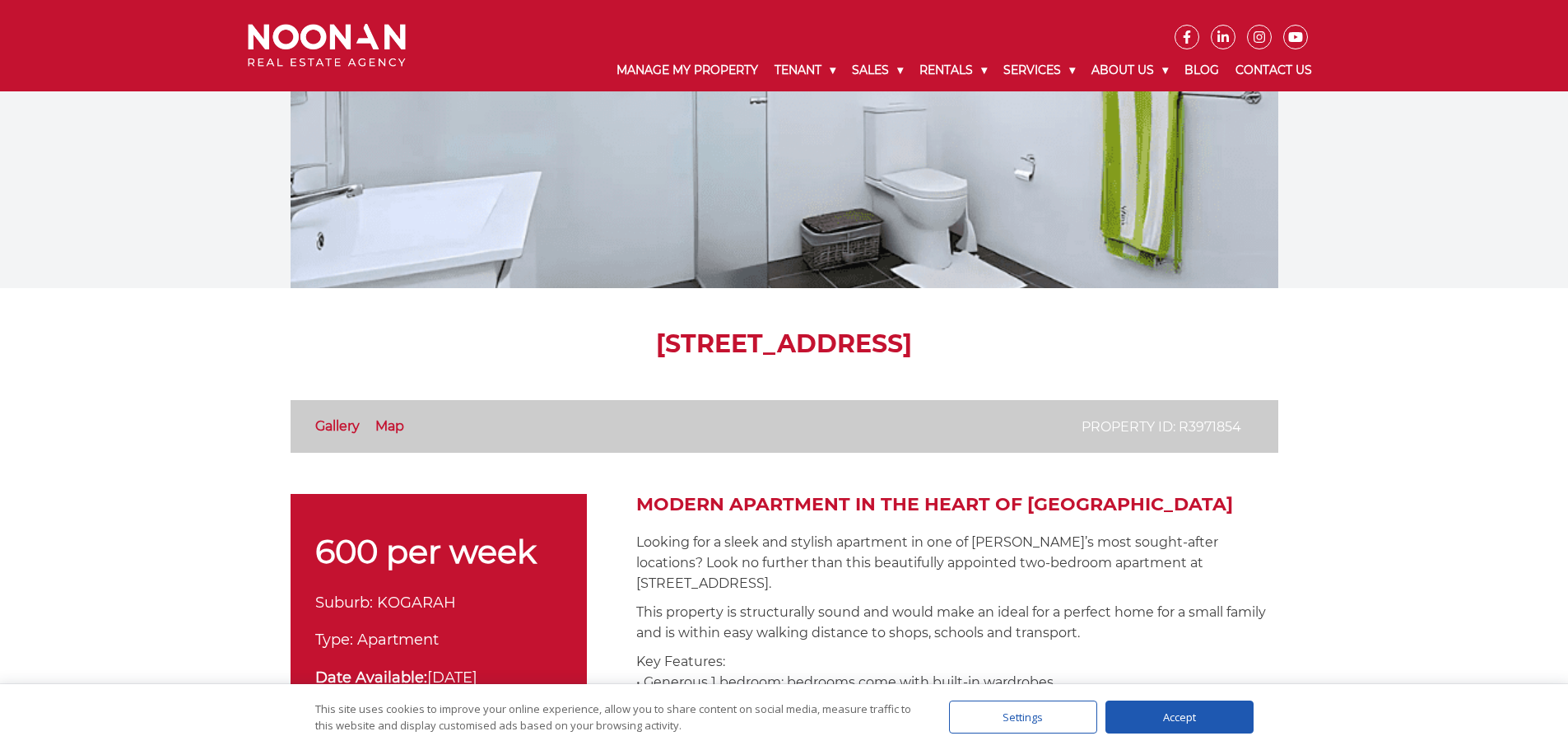
copy h1 "232 Railway Parade, KOGARAH NSW 2217"
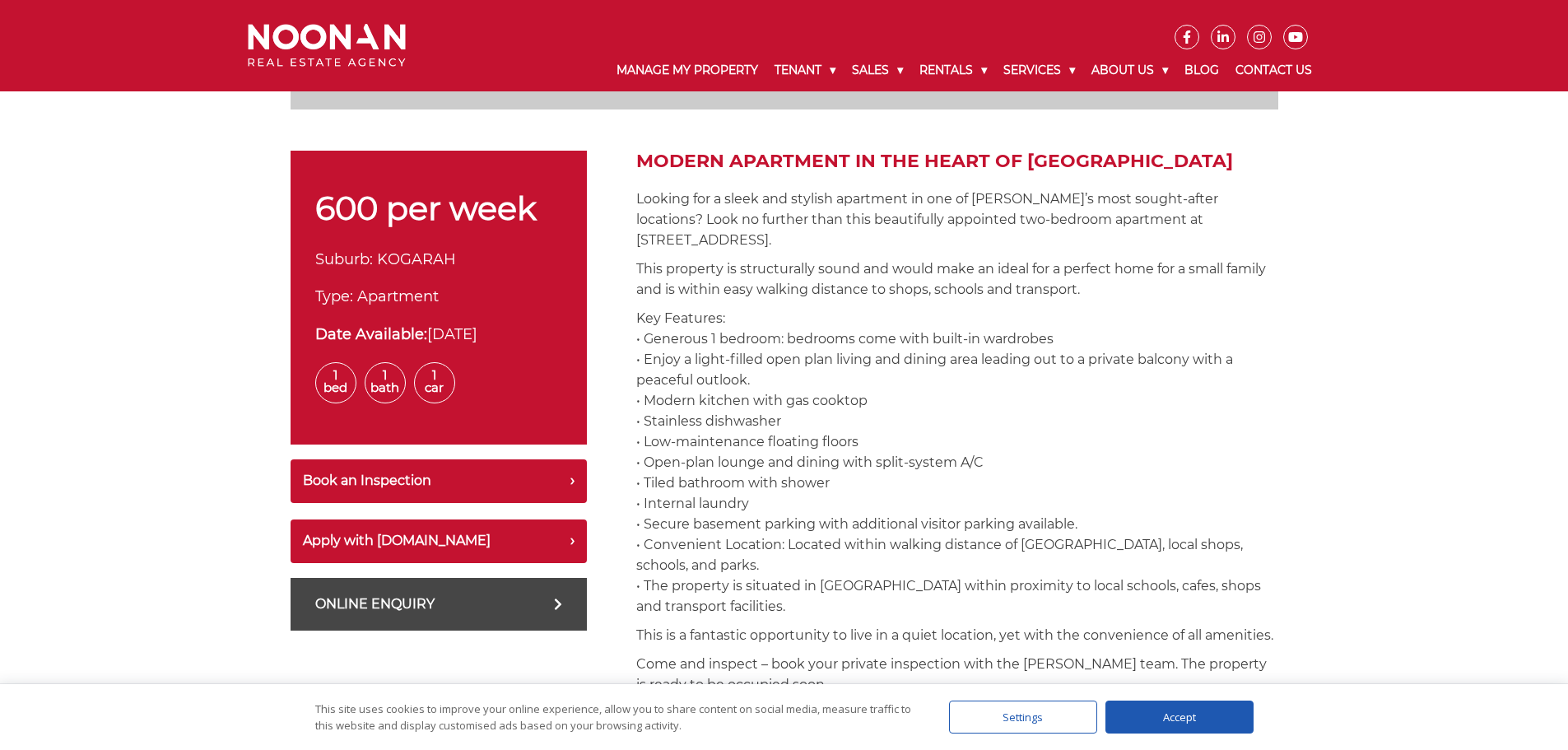
scroll to position [658, 0]
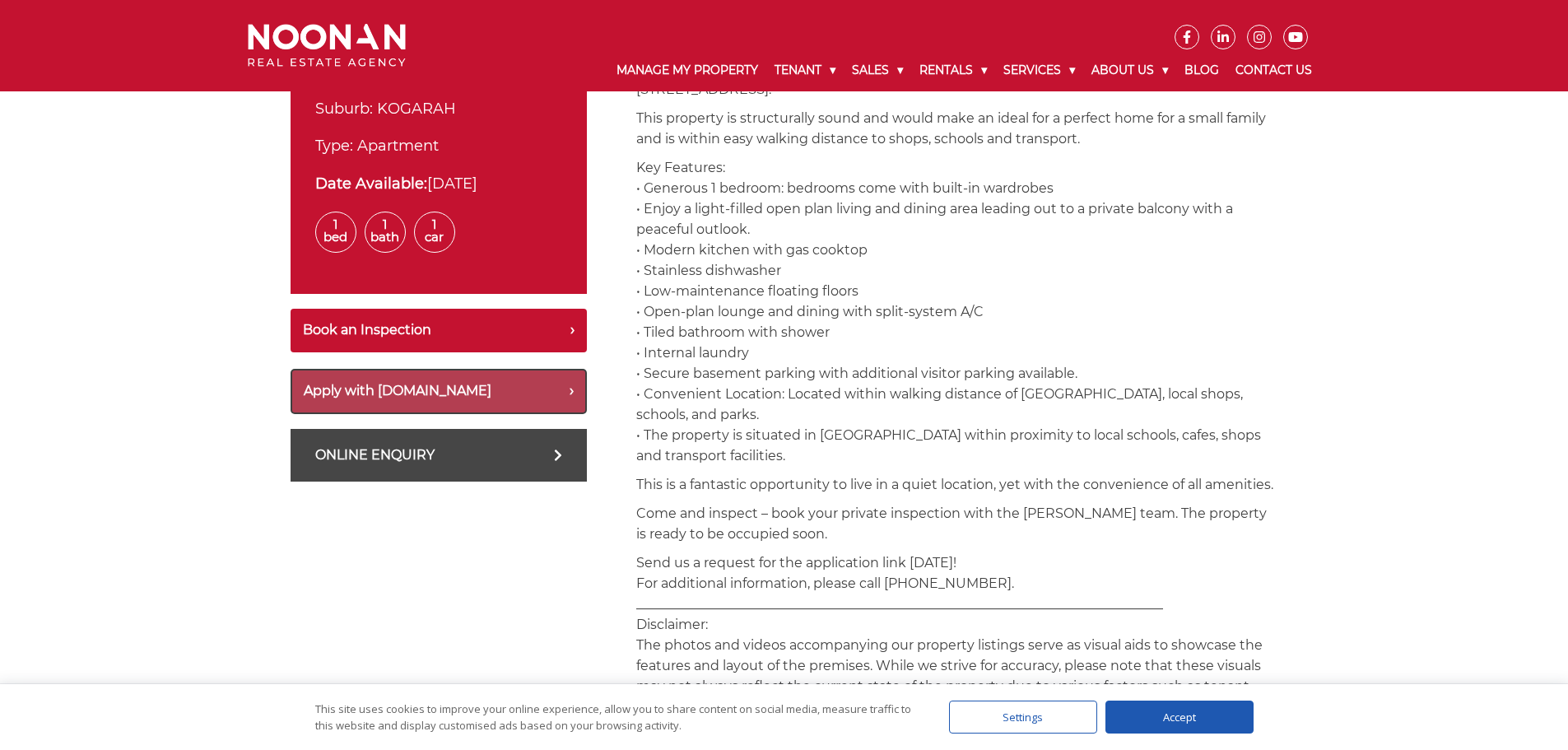
click at [448, 387] on button "Apply with [DOMAIN_NAME]" at bounding box center [439, 391] width 297 height 45
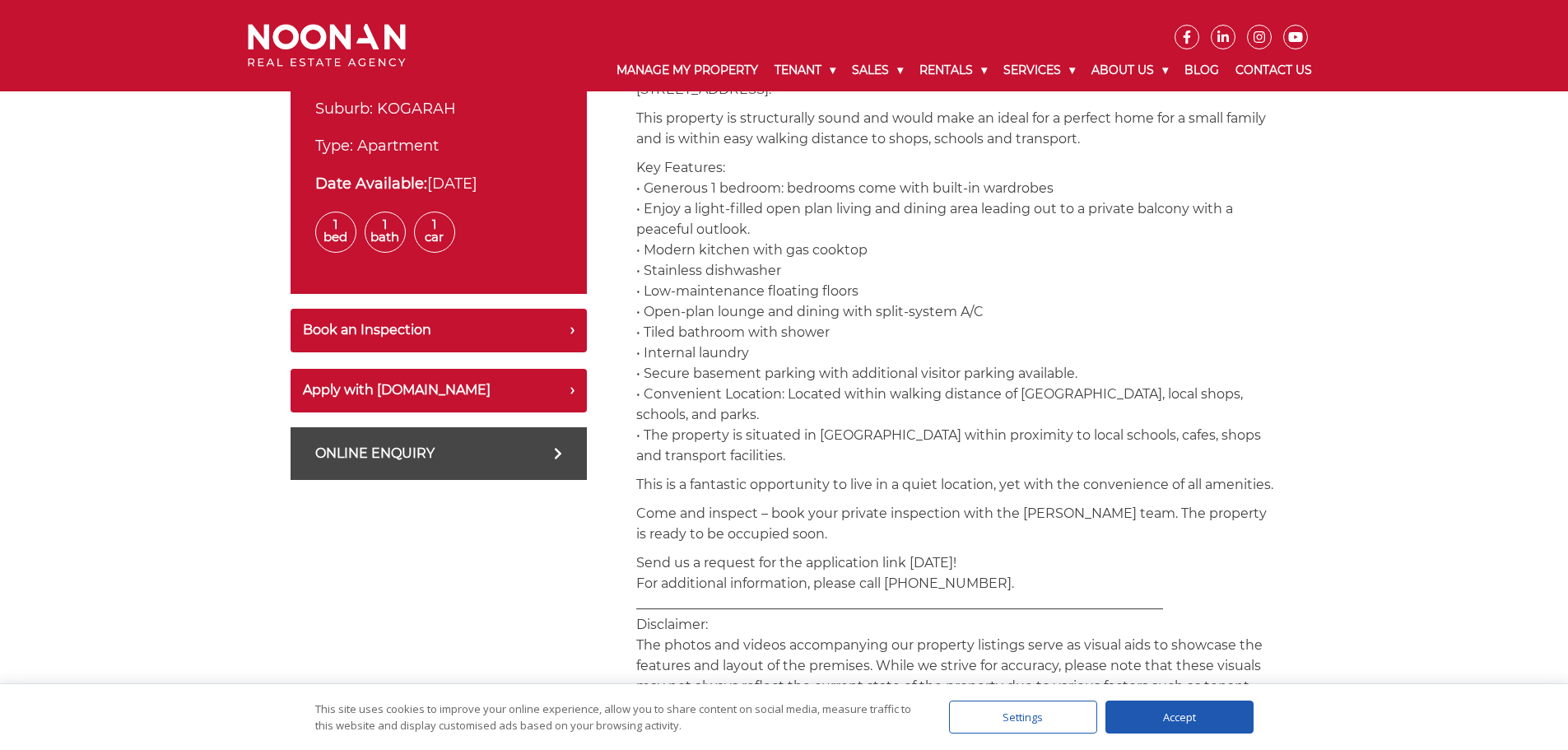
click at [532, 585] on div "600 per week Suburb: KOGARAH Type: Apartment Date Available: 28-Aug-2025 1 Bed …" at bounding box center [439, 761] width 297 height 1523
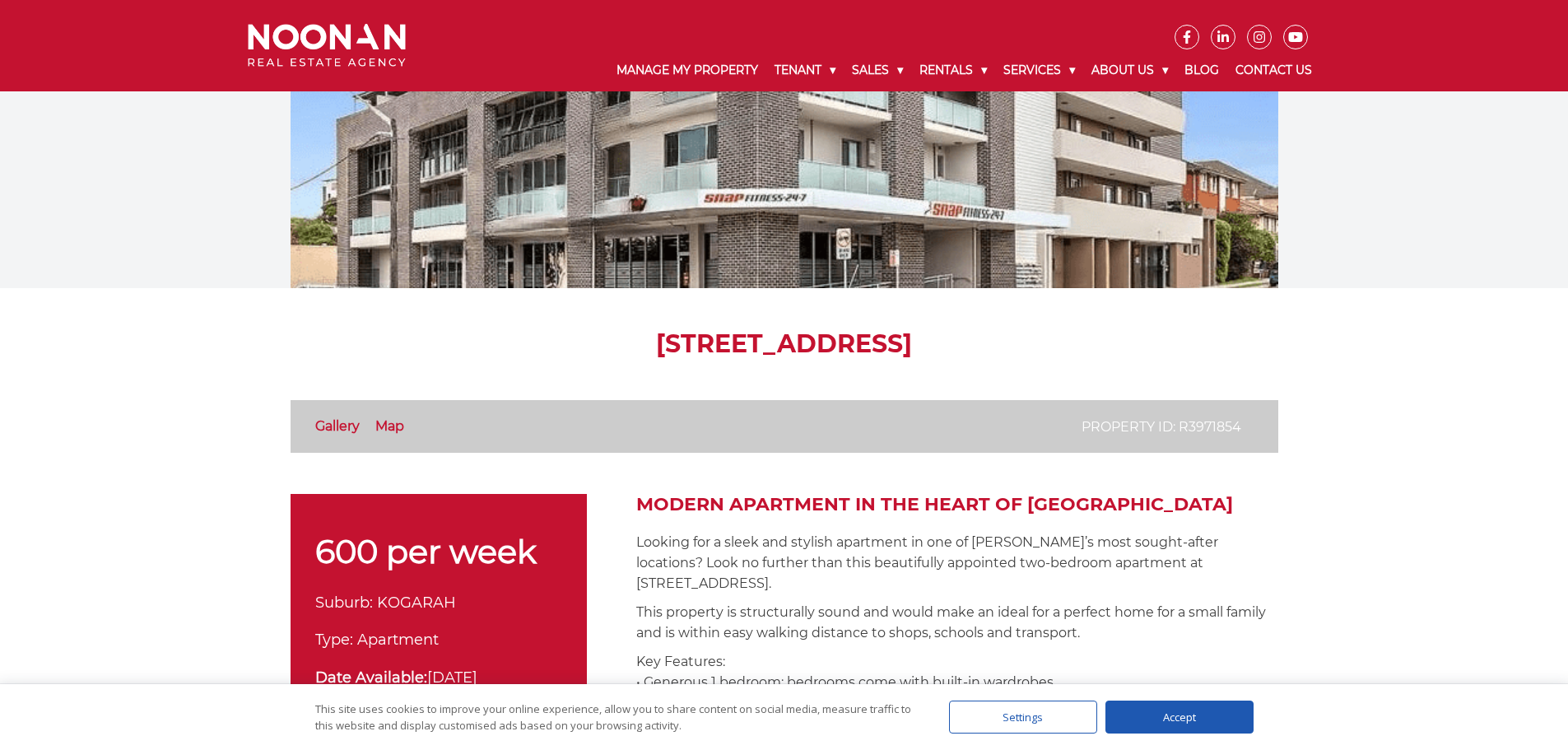
scroll to position [0, 0]
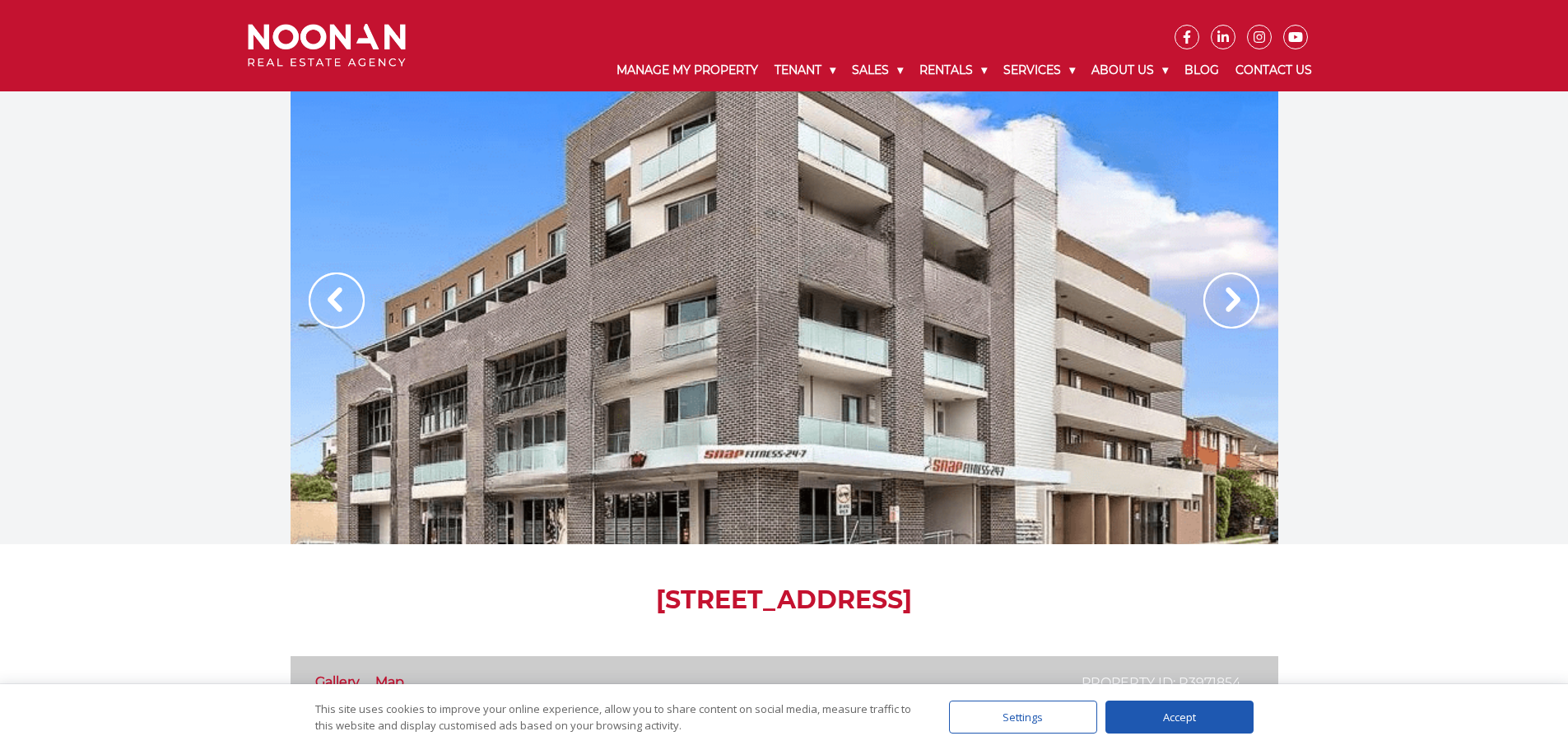
click at [1232, 287] on img at bounding box center [1230, 300] width 56 height 56
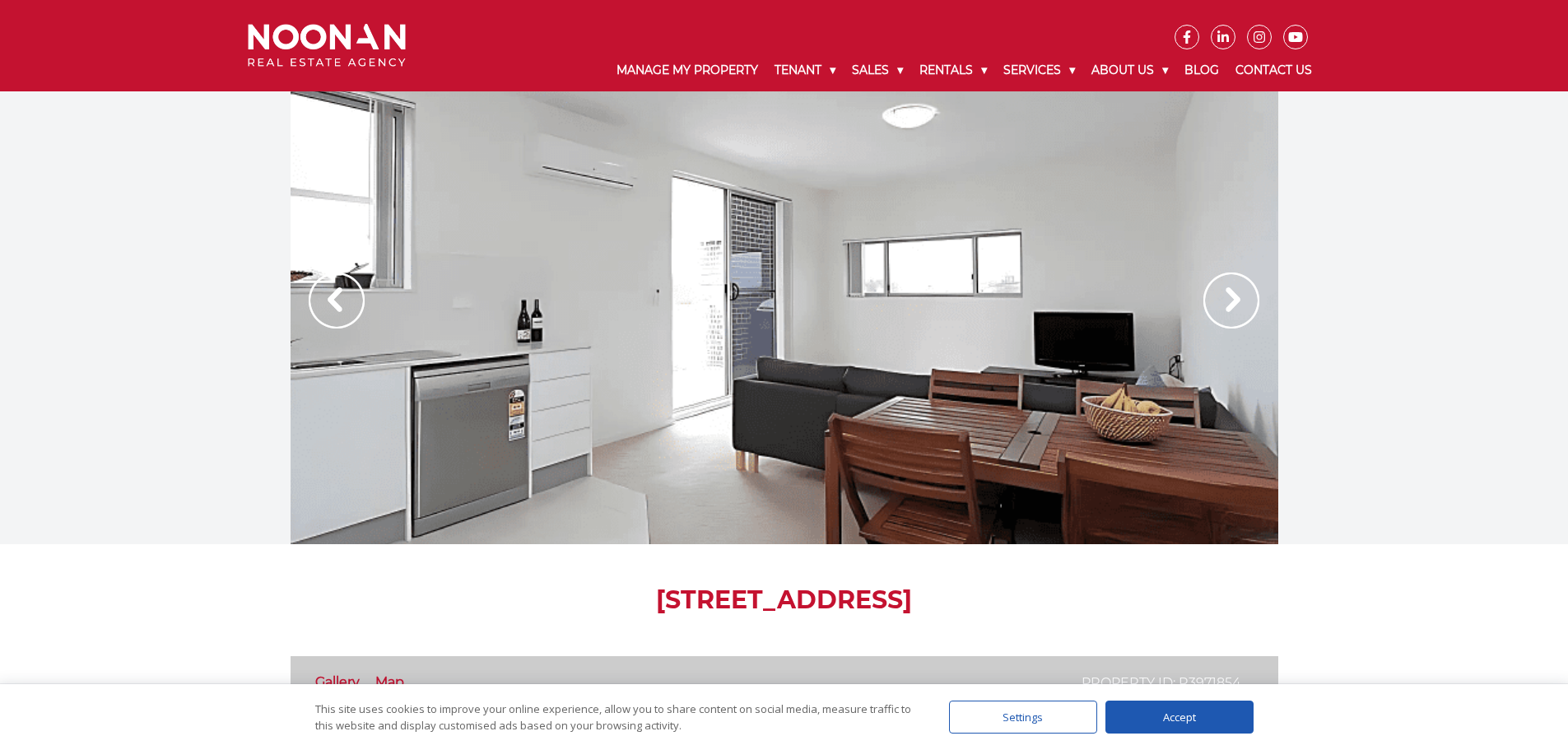
click at [1232, 287] on img at bounding box center [1230, 300] width 56 height 56
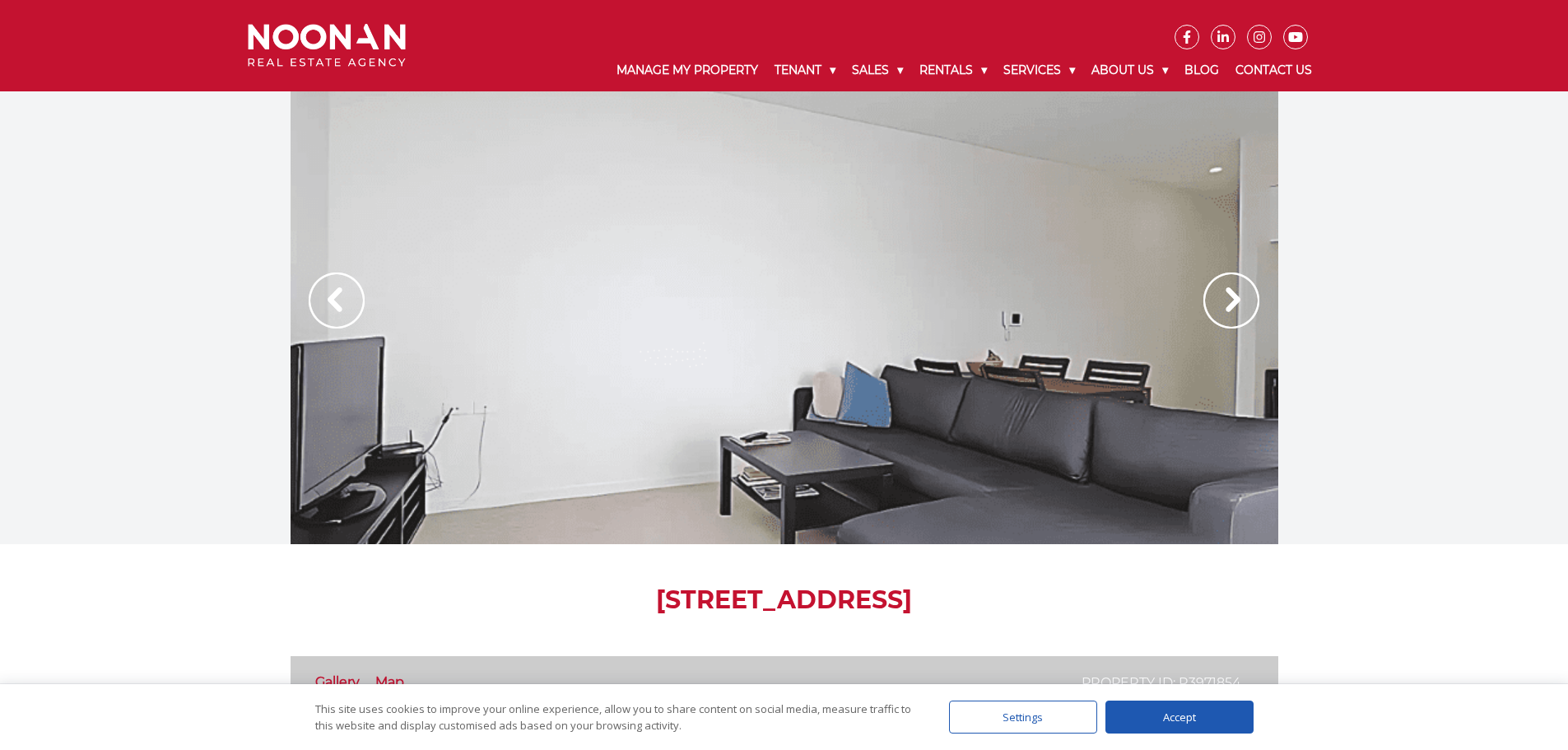
click at [1232, 287] on img at bounding box center [1230, 300] width 56 height 56
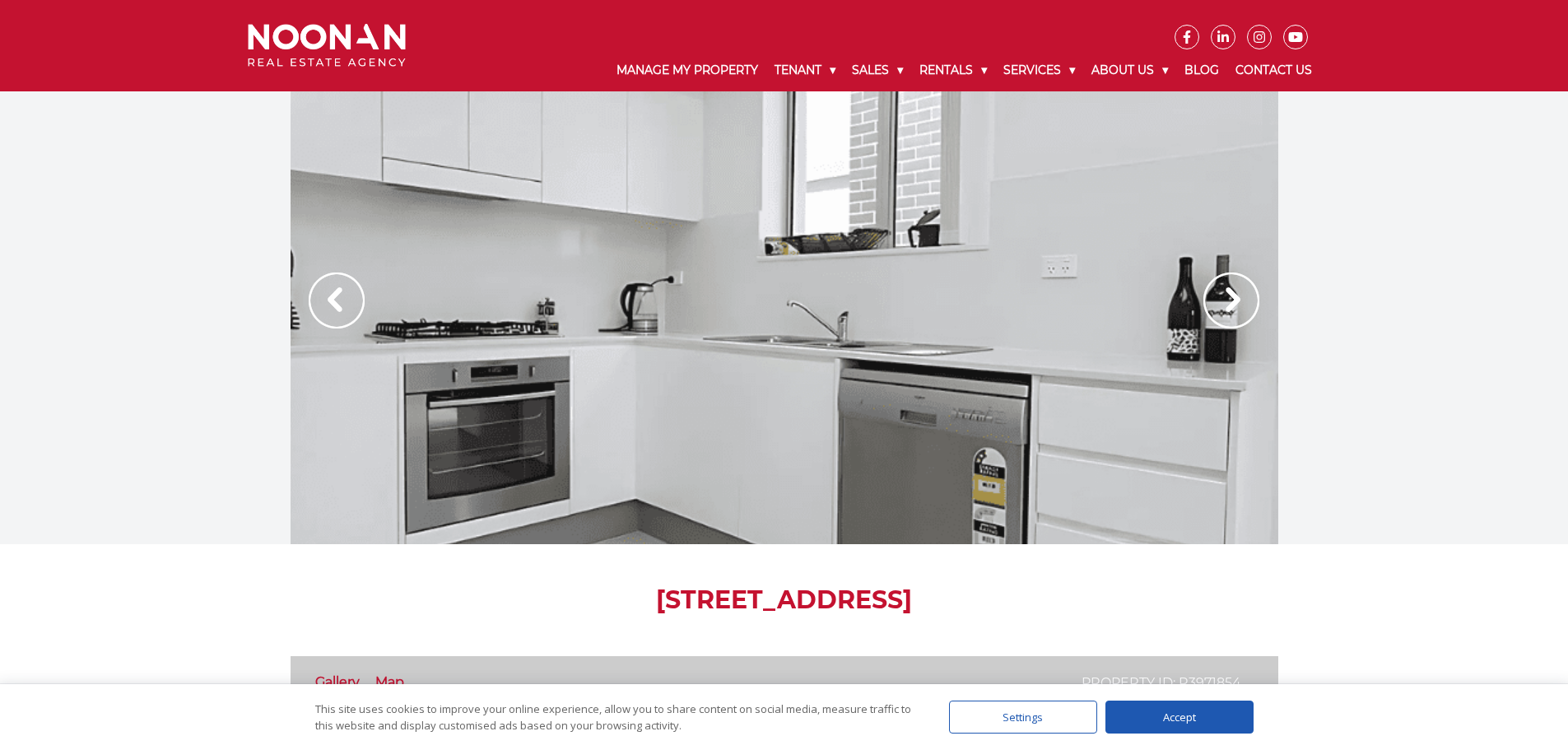
click at [1232, 287] on img at bounding box center [1230, 300] width 56 height 56
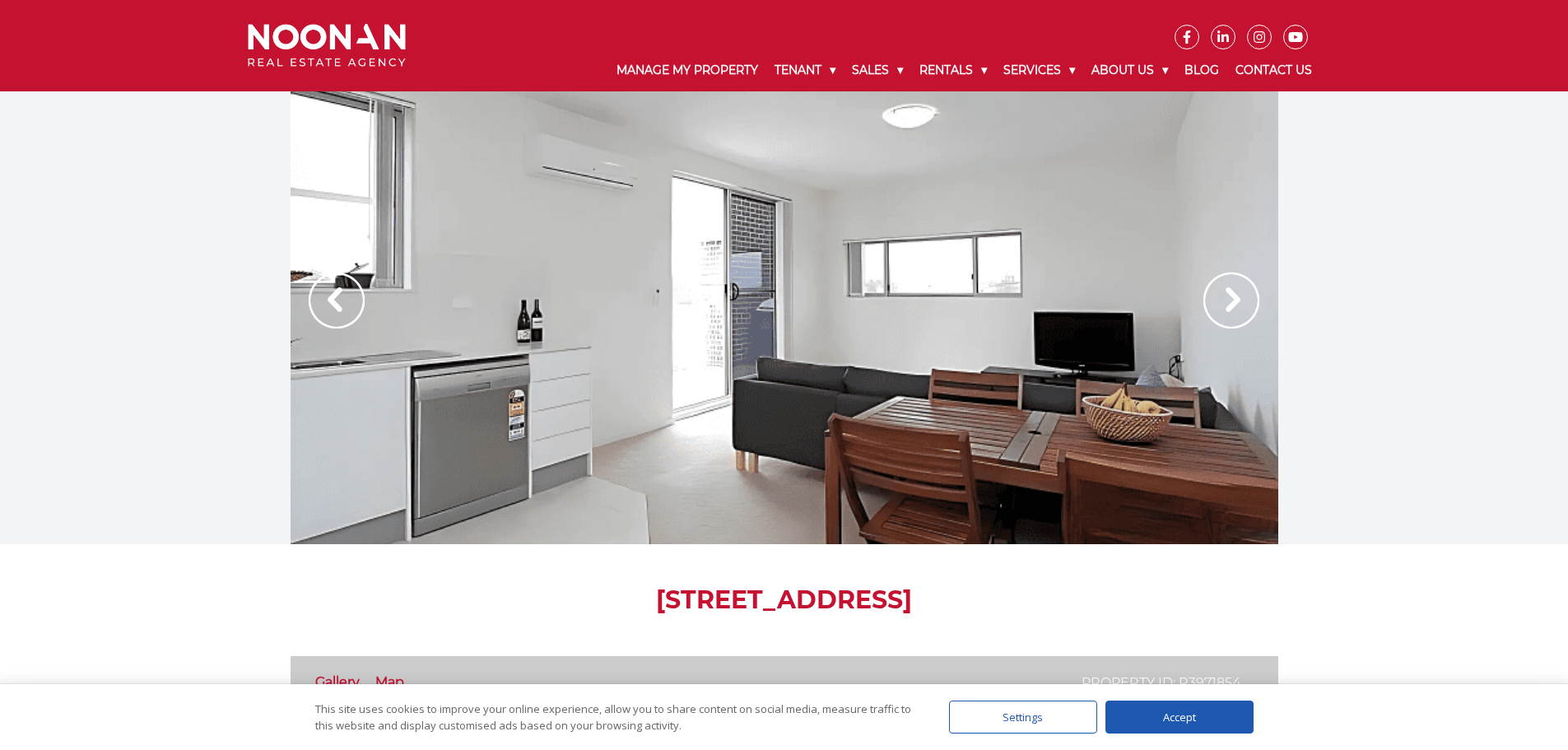
click at [1242, 300] on img at bounding box center [1230, 300] width 56 height 56
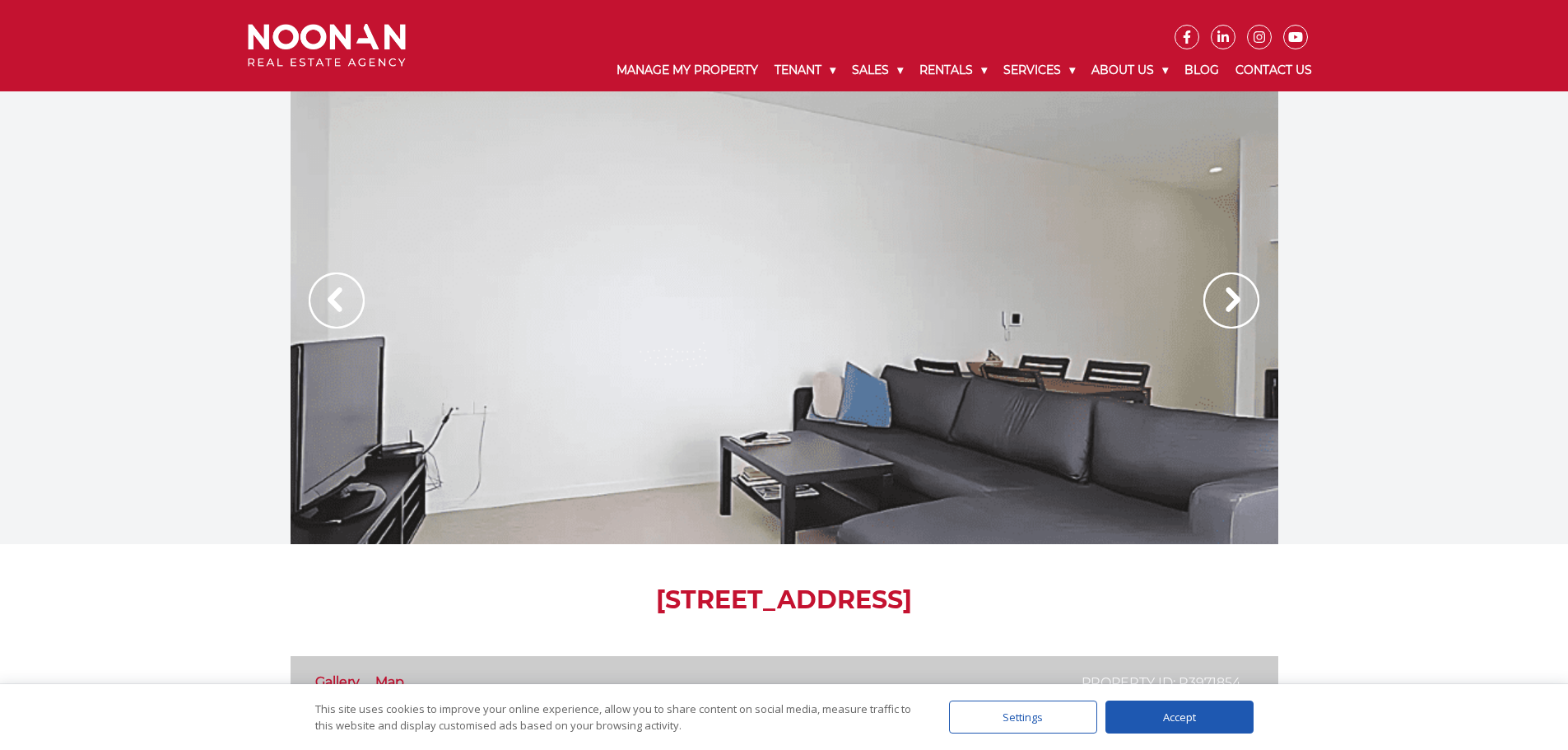
click at [1242, 300] on img at bounding box center [1230, 300] width 56 height 56
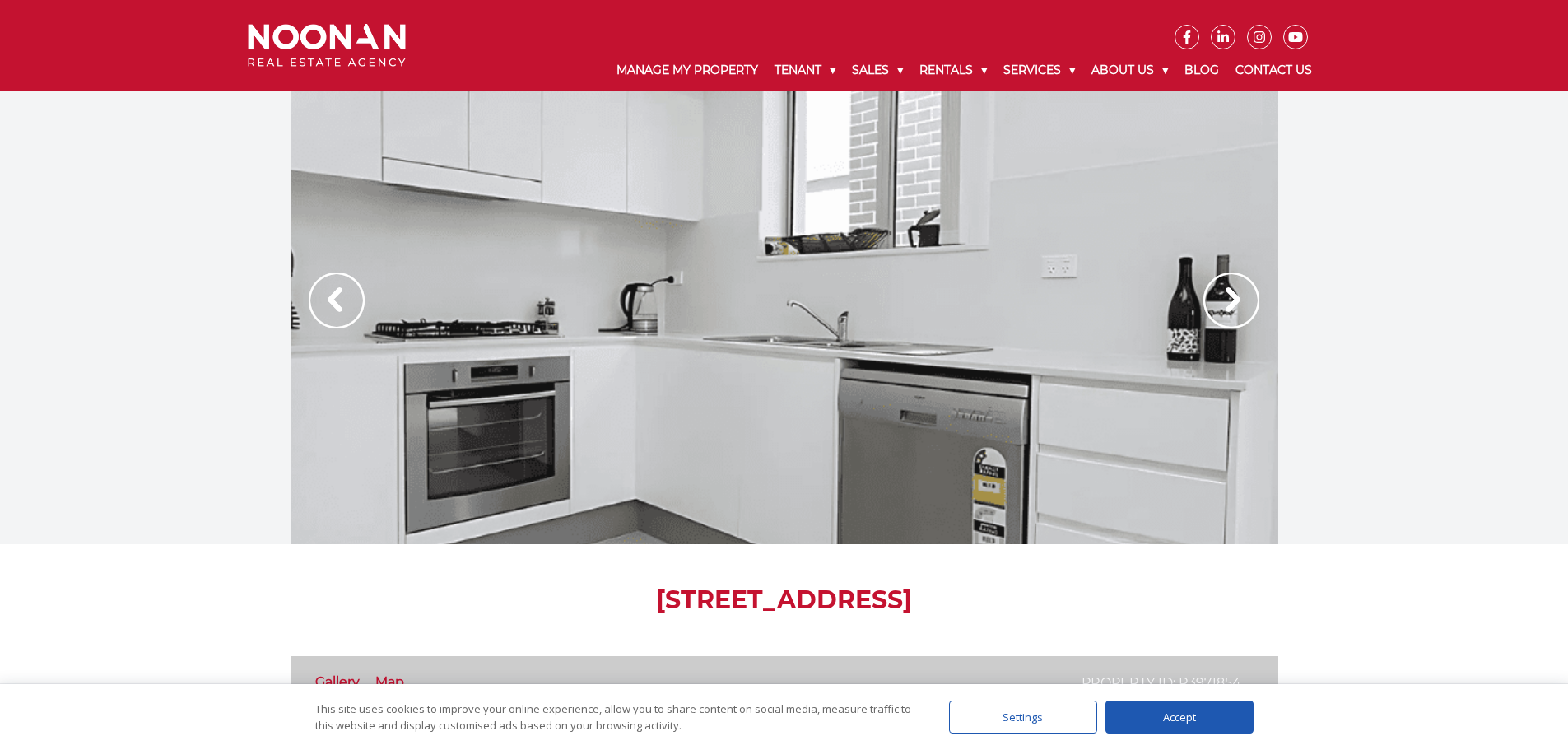
click at [1242, 300] on img at bounding box center [1230, 300] width 56 height 56
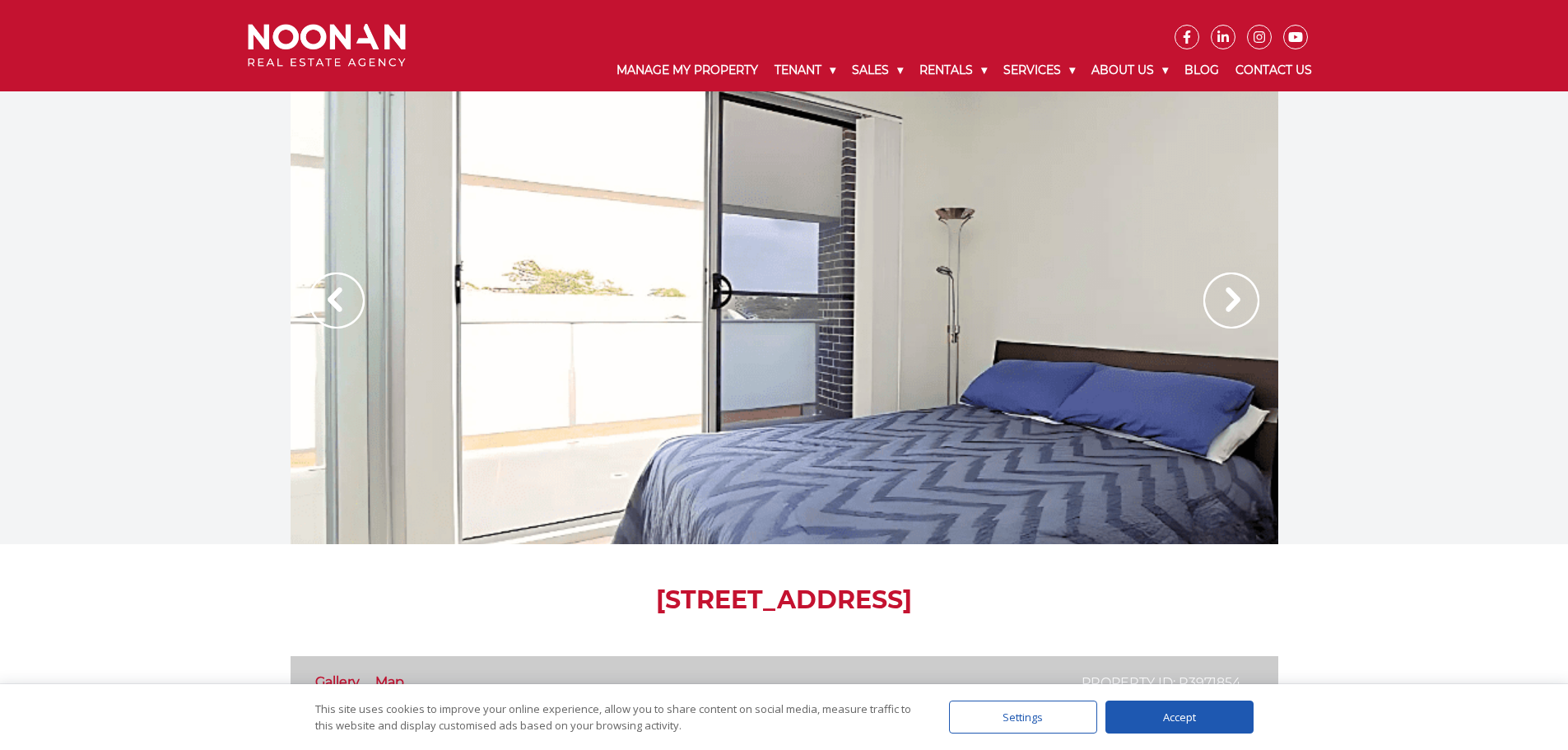
click at [1242, 300] on img at bounding box center [1230, 300] width 56 height 56
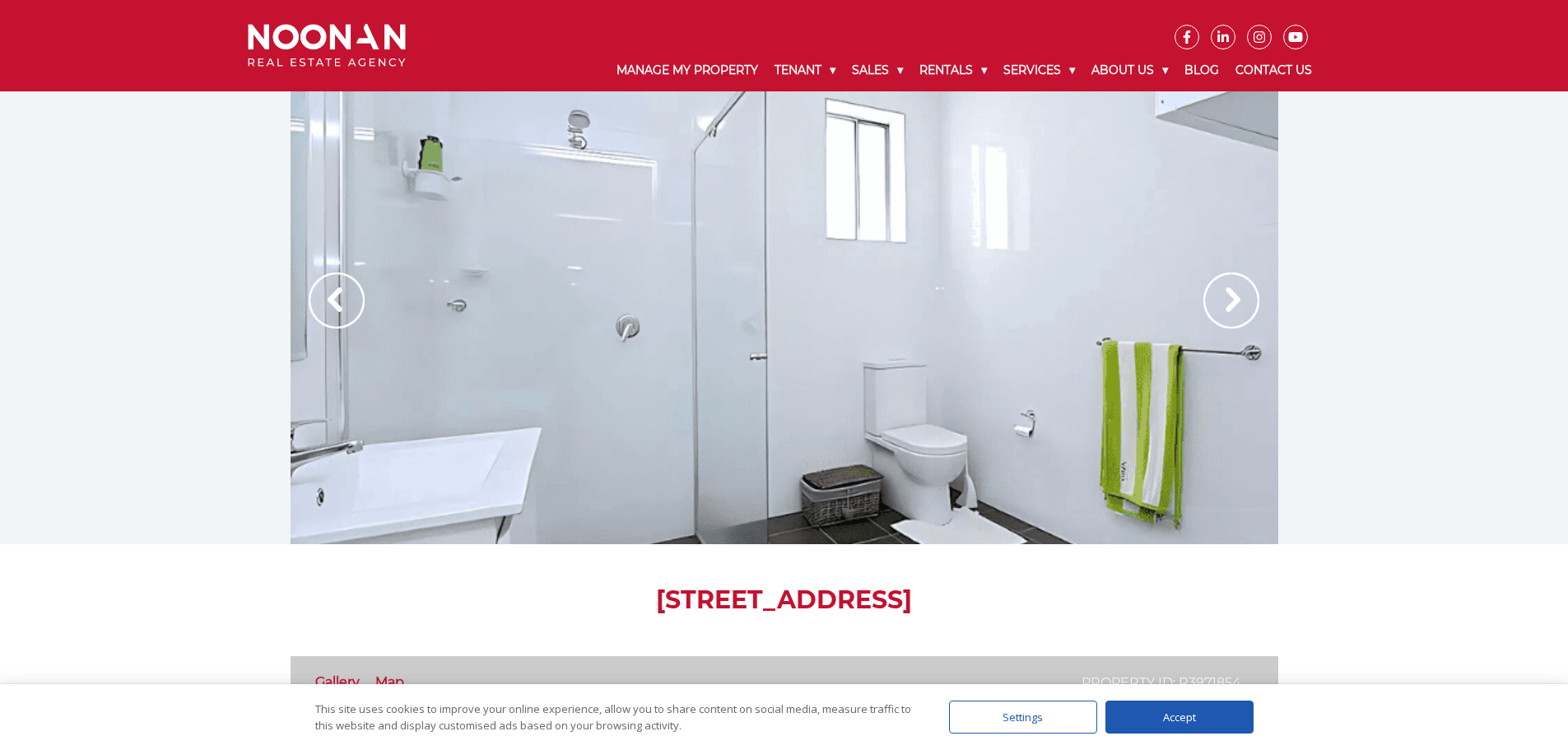
click at [1242, 300] on img at bounding box center [1230, 300] width 56 height 56
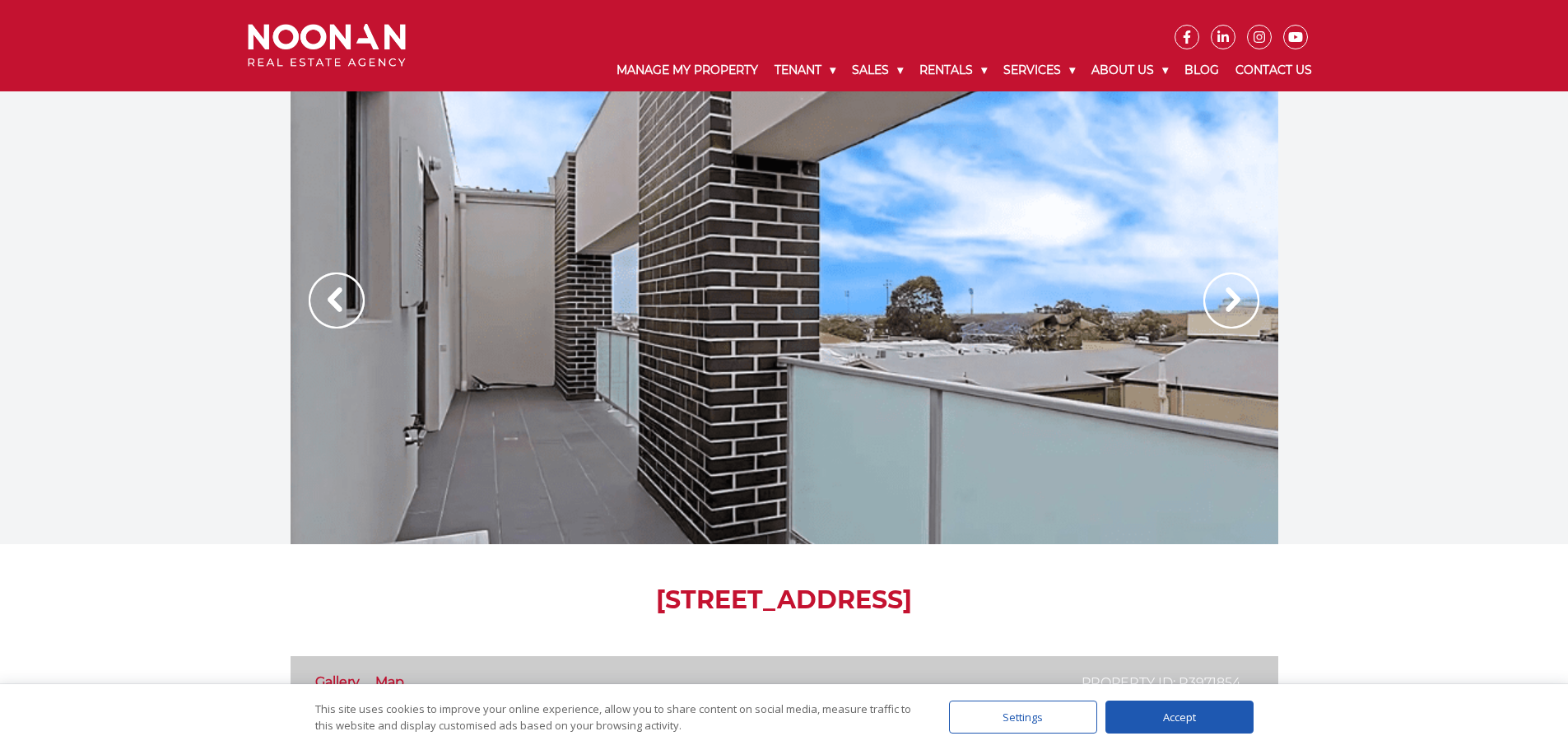
click at [1242, 300] on img at bounding box center [1230, 300] width 56 height 56
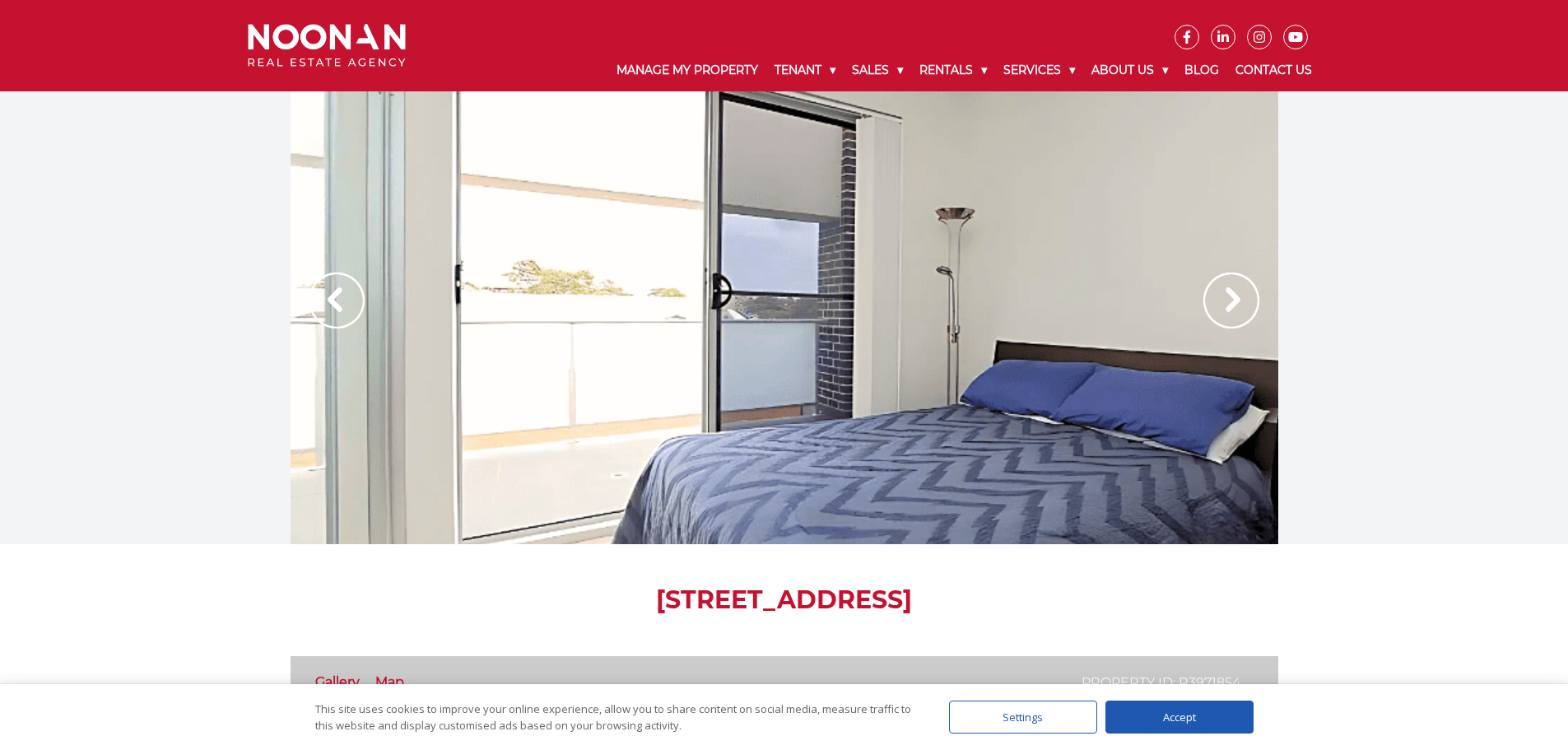
click at [1244, 304] on img at bounding box center [1230, 300] width 56 height 56
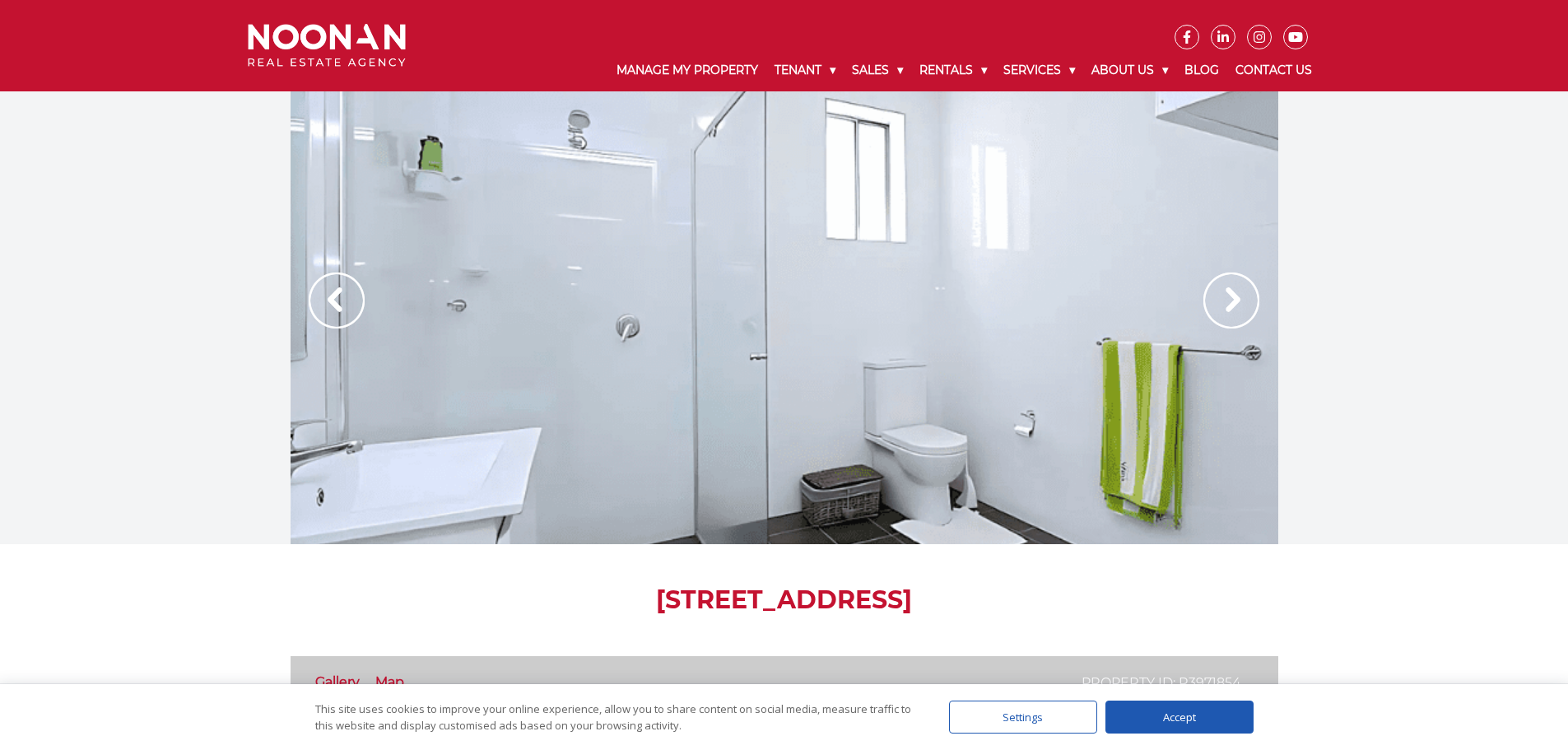
click at [1244, 304] on img at bounding box center [1230, 300] width 56 height 56
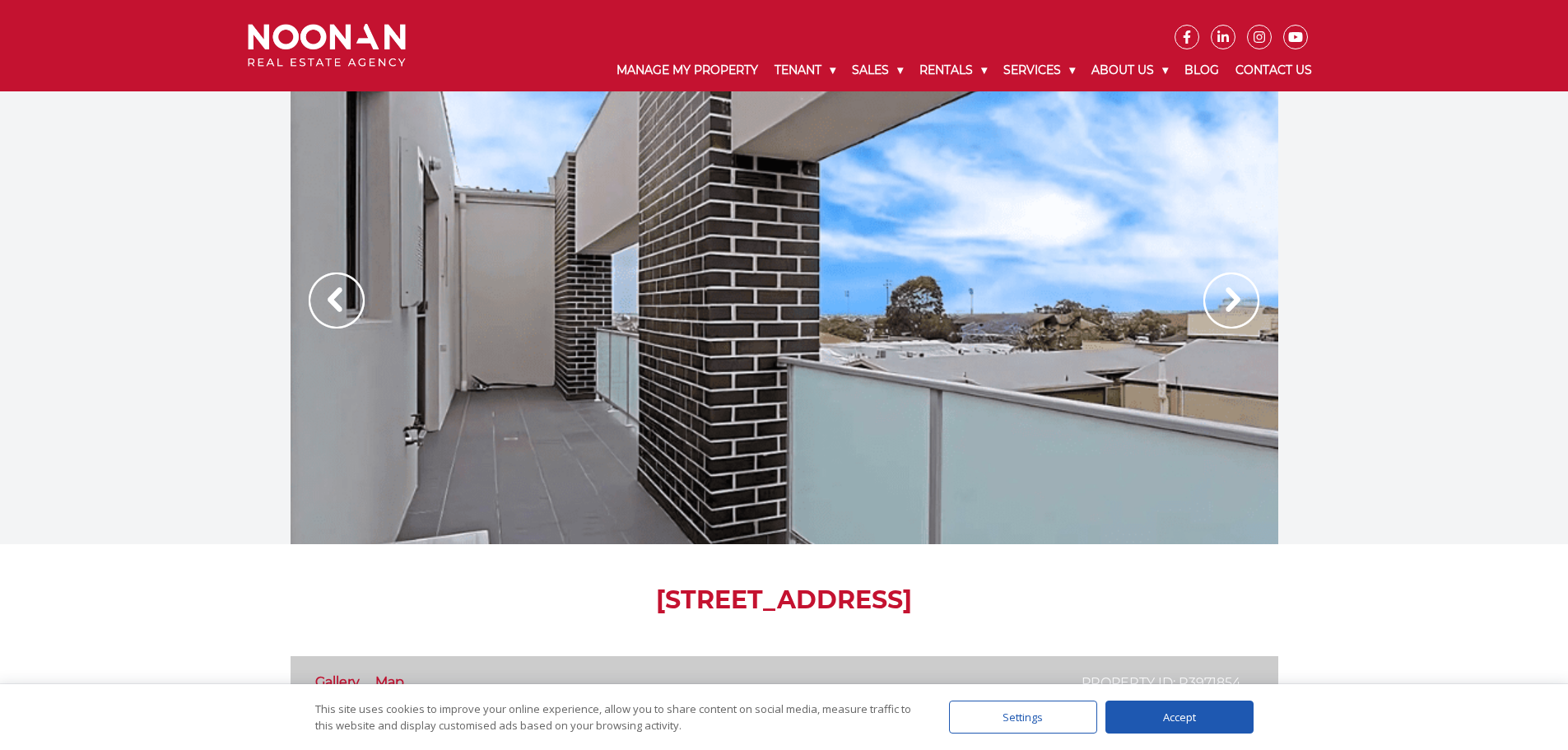
click at [352, 307] on img at bounding box center [336, 300] width 56 height 56
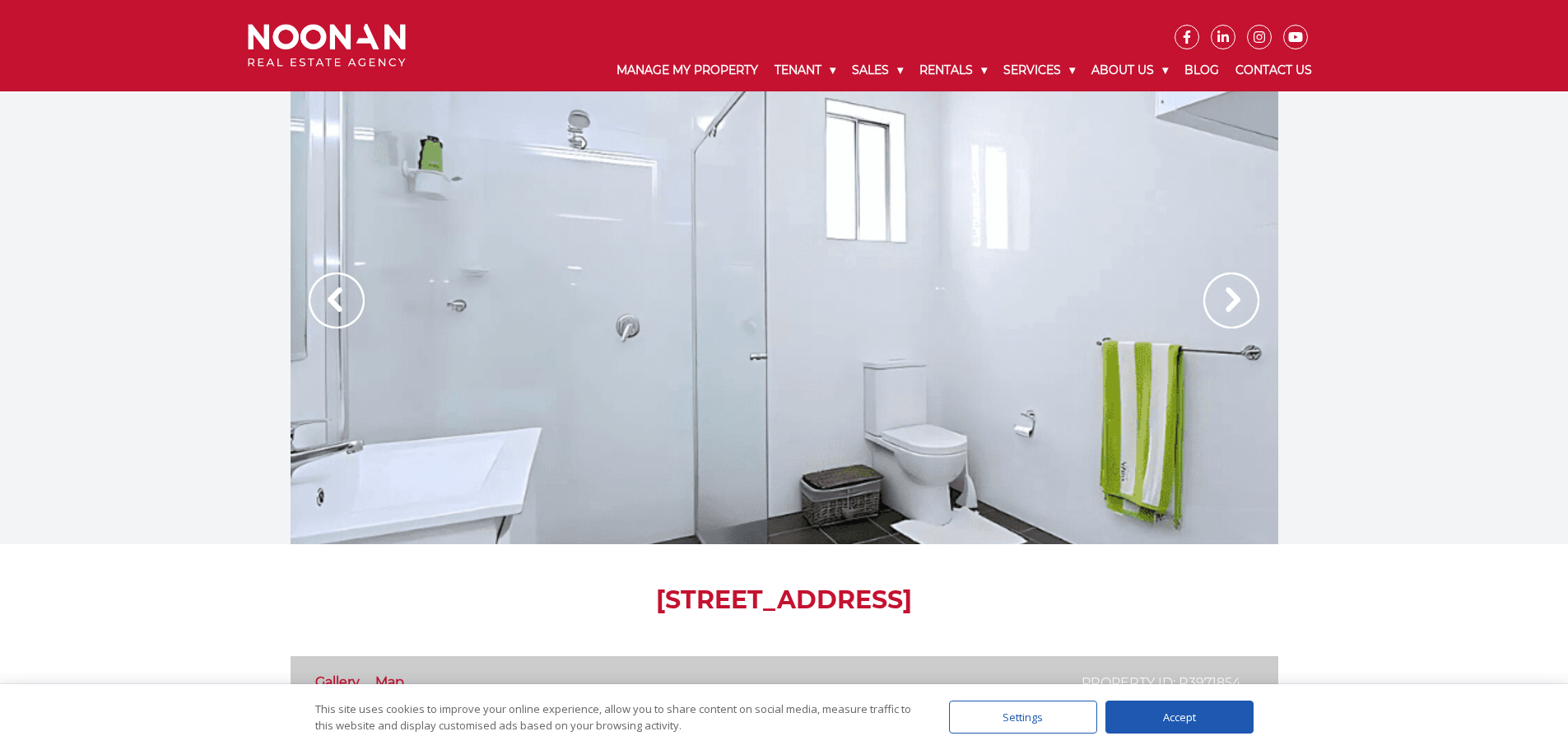
click at [352, 307] on img at bounding box center [336, 300] width 56 height 56
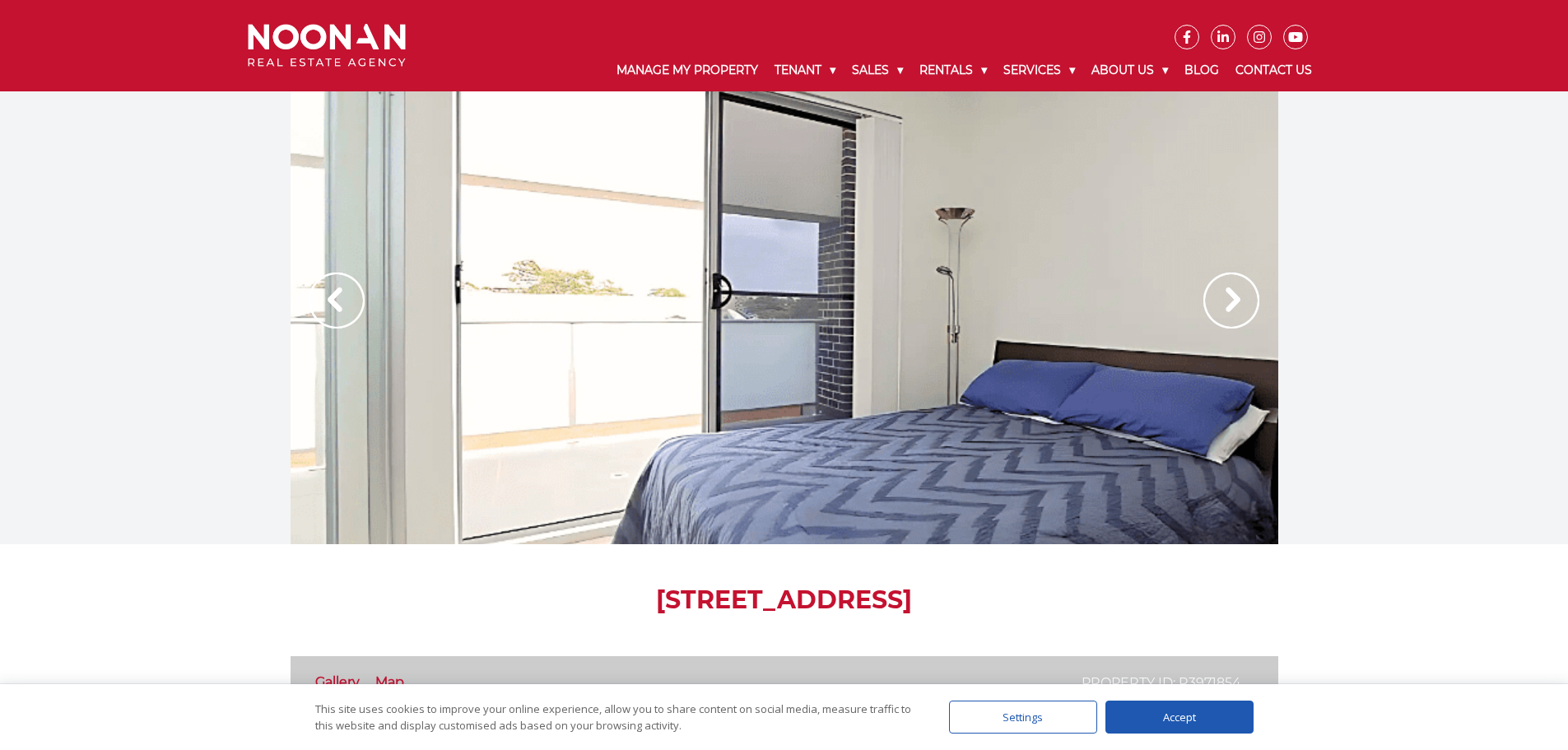
click at [352, 307] on img at bounding box center [336, 300] width 56 height 56
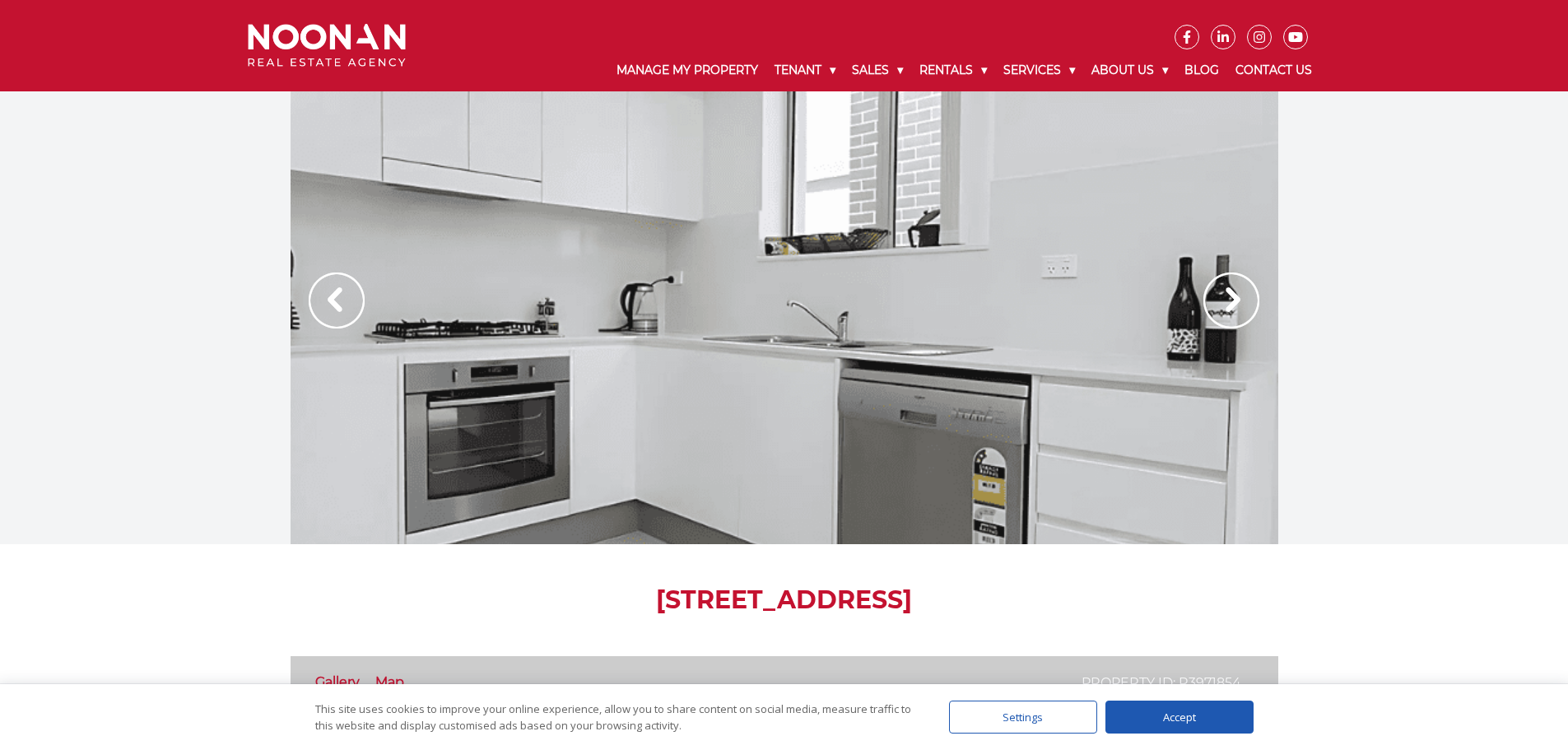
click at [352, 307] on img at bounding box center [336, 300] width 56 height 56
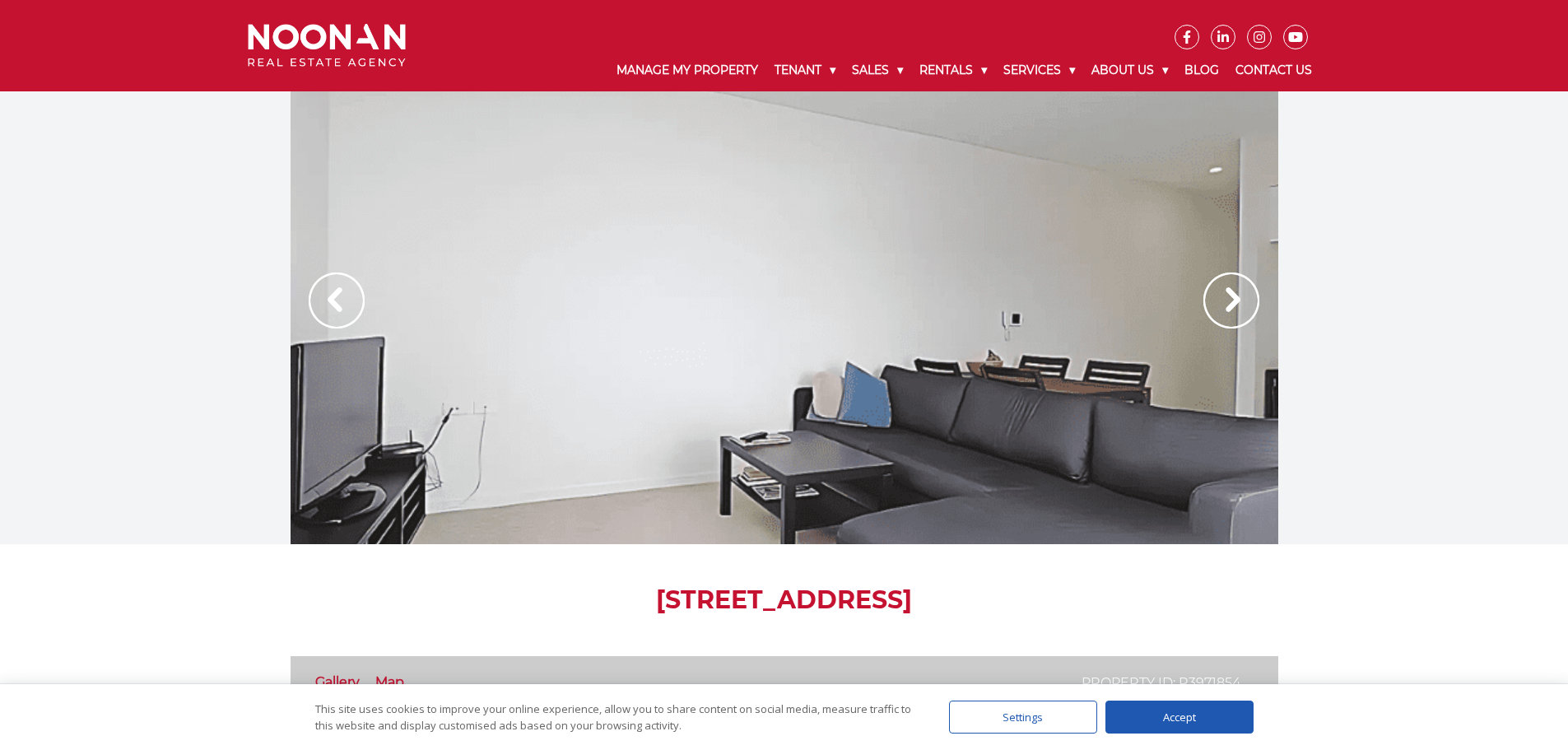
click at [352, 307] on img at bounding box center [336, 300] width 56 height 56
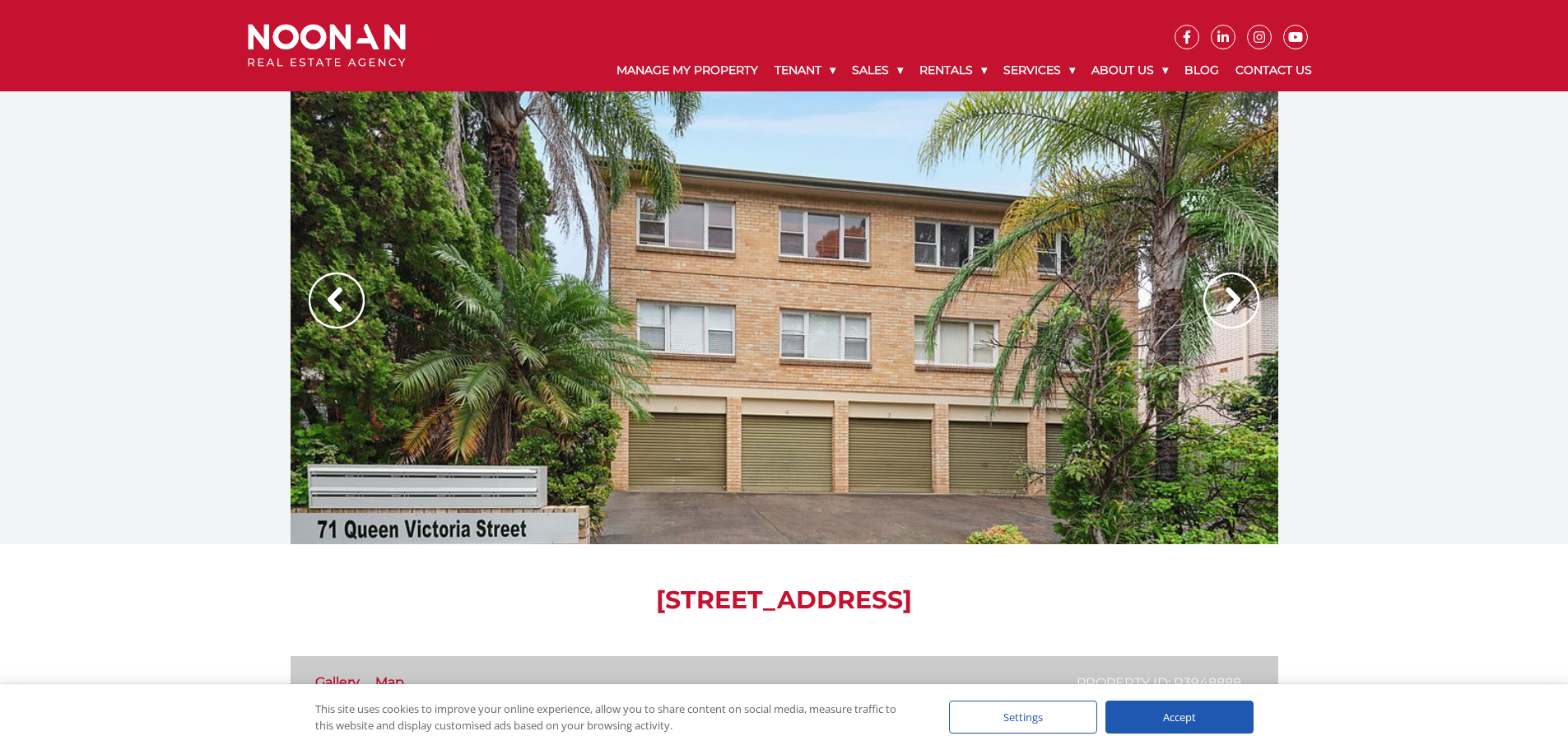
click at [1245, 303] on img at bounding box center [1230, 300] width 56 height 56
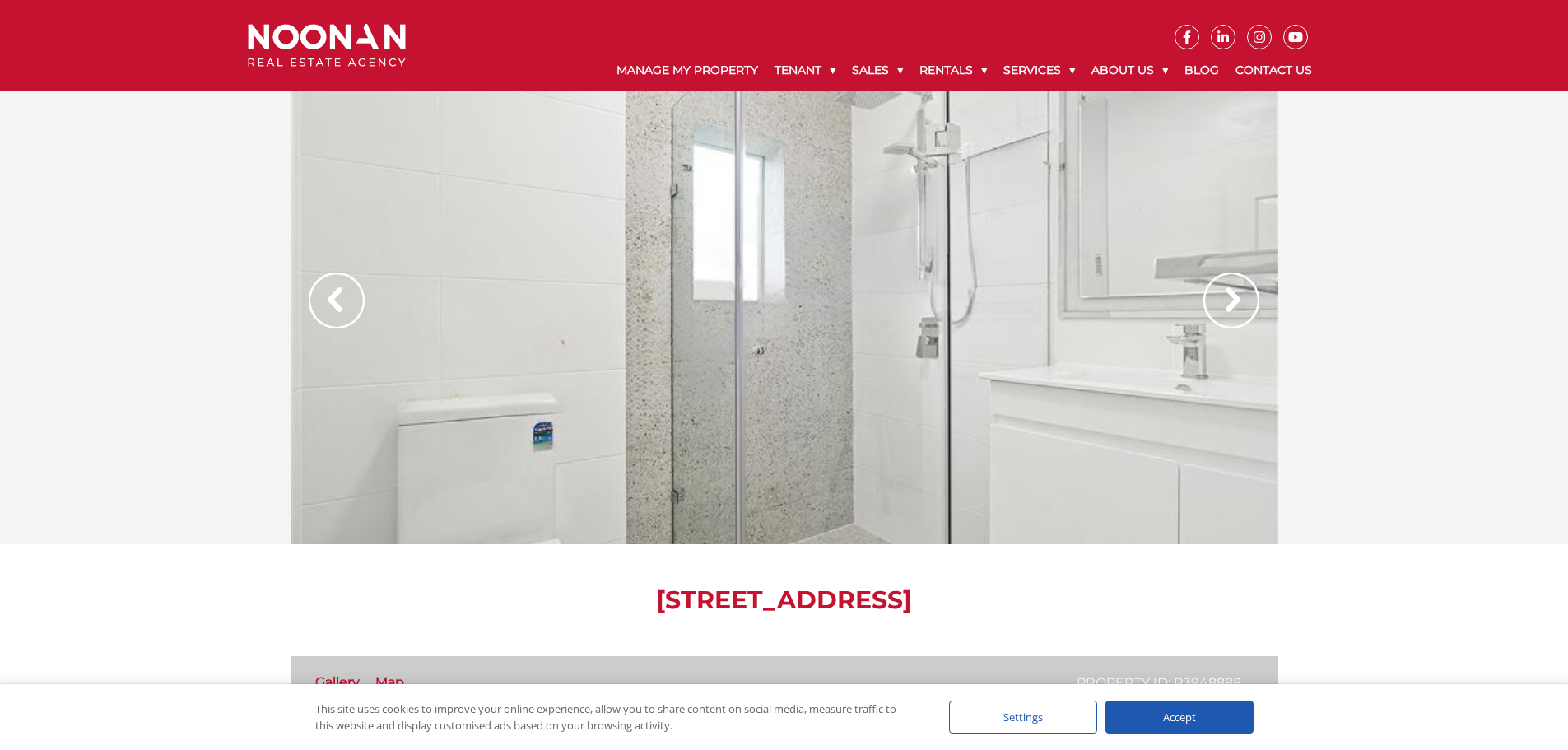
click at [1245, 303] on img at bounding box center [1230, 300] width 56 height 56
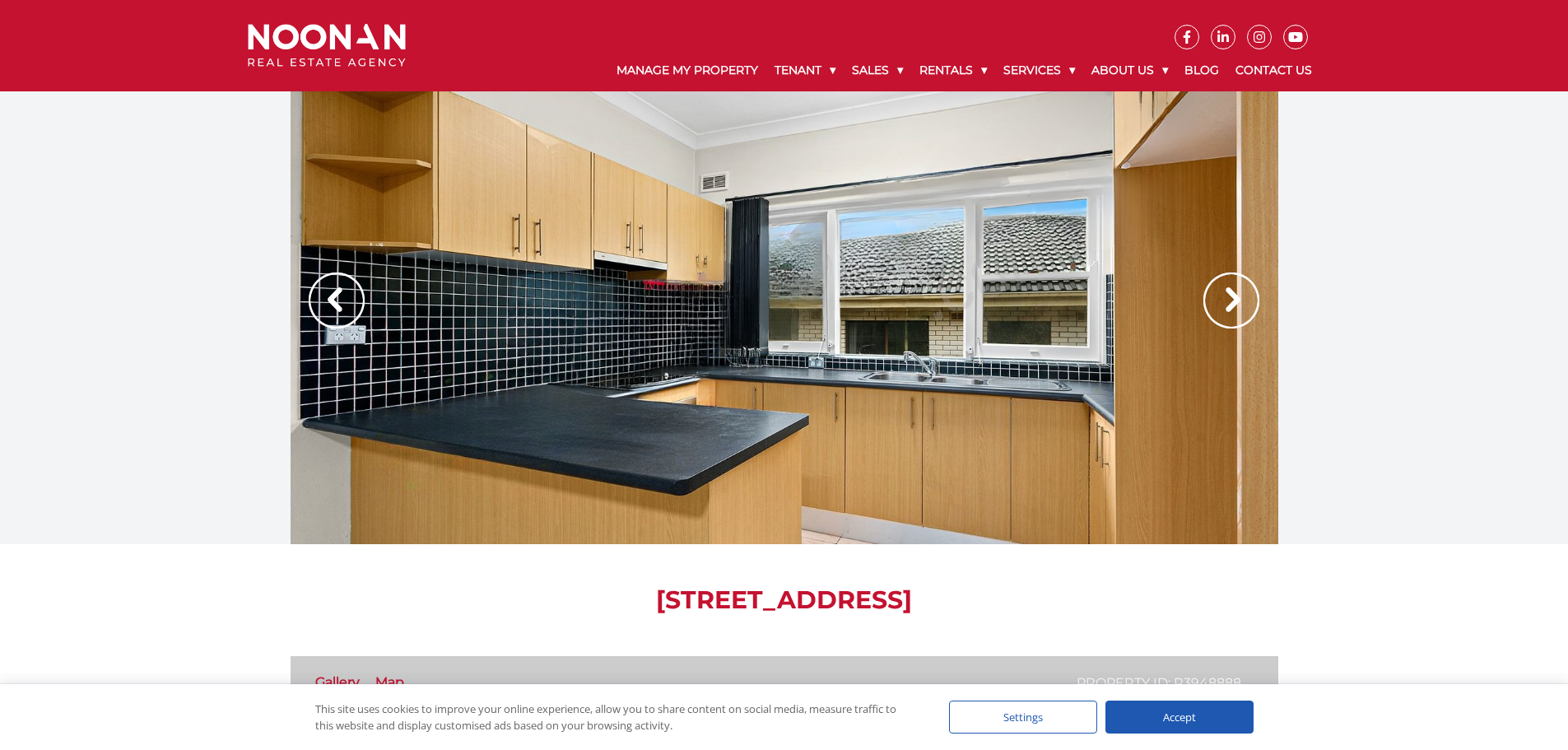
click at [1245, 303] on img at bounding box center [1230, 300] width 56 height 56
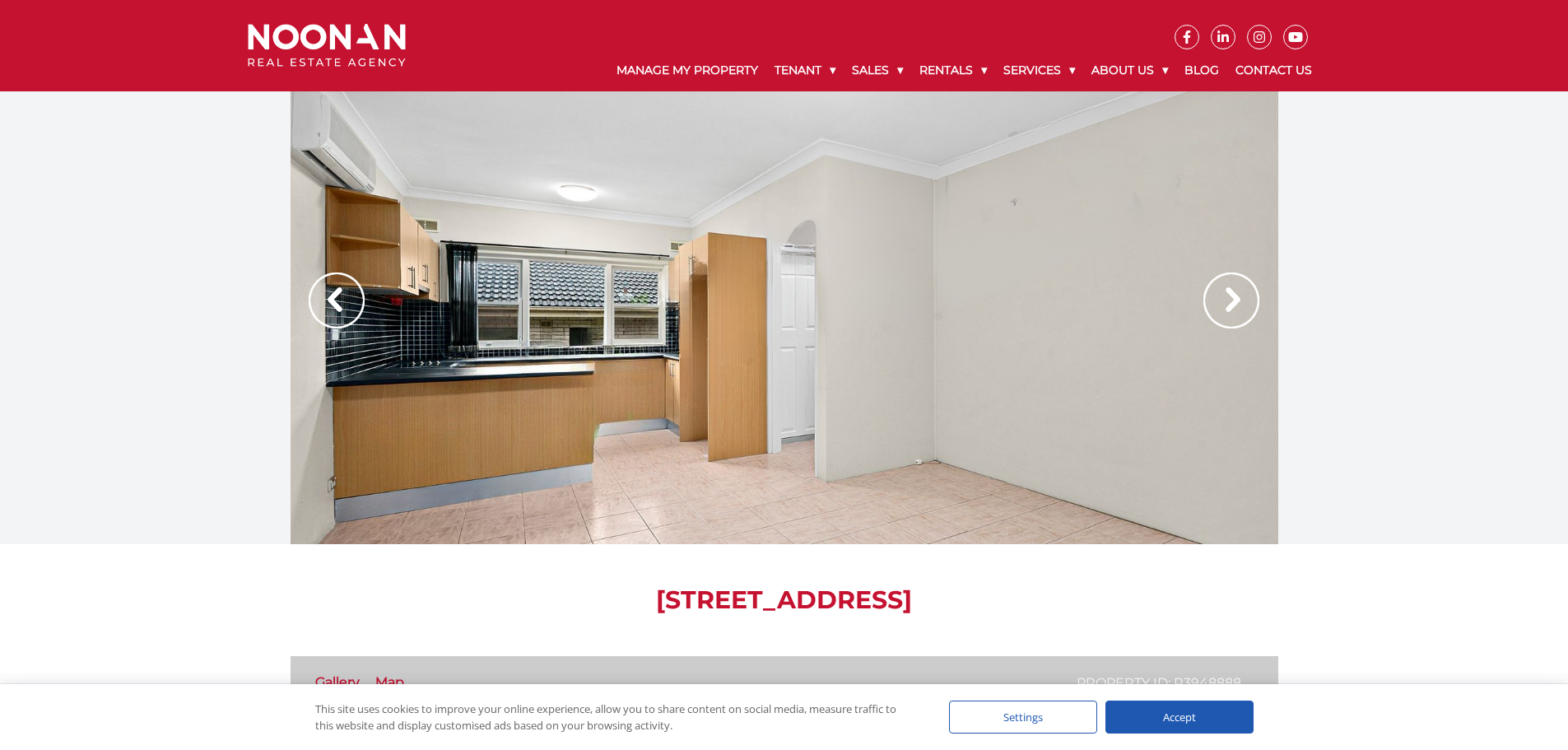
click at [1245, 303] on img at bounding box center [1230, 300] width 56 height 56
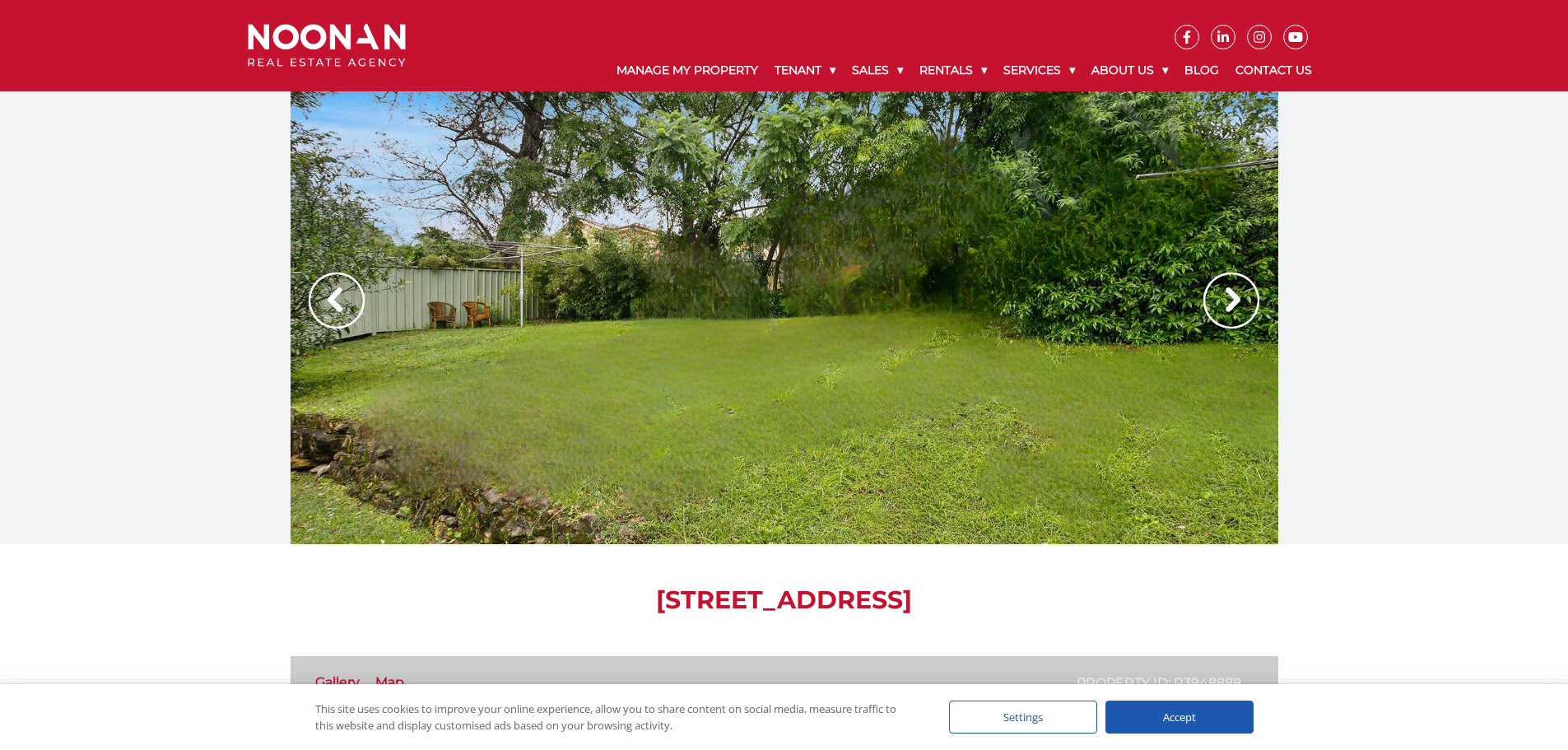
click at [1245, 303] on img at bounding box center [1230, 300] width 56 height 56
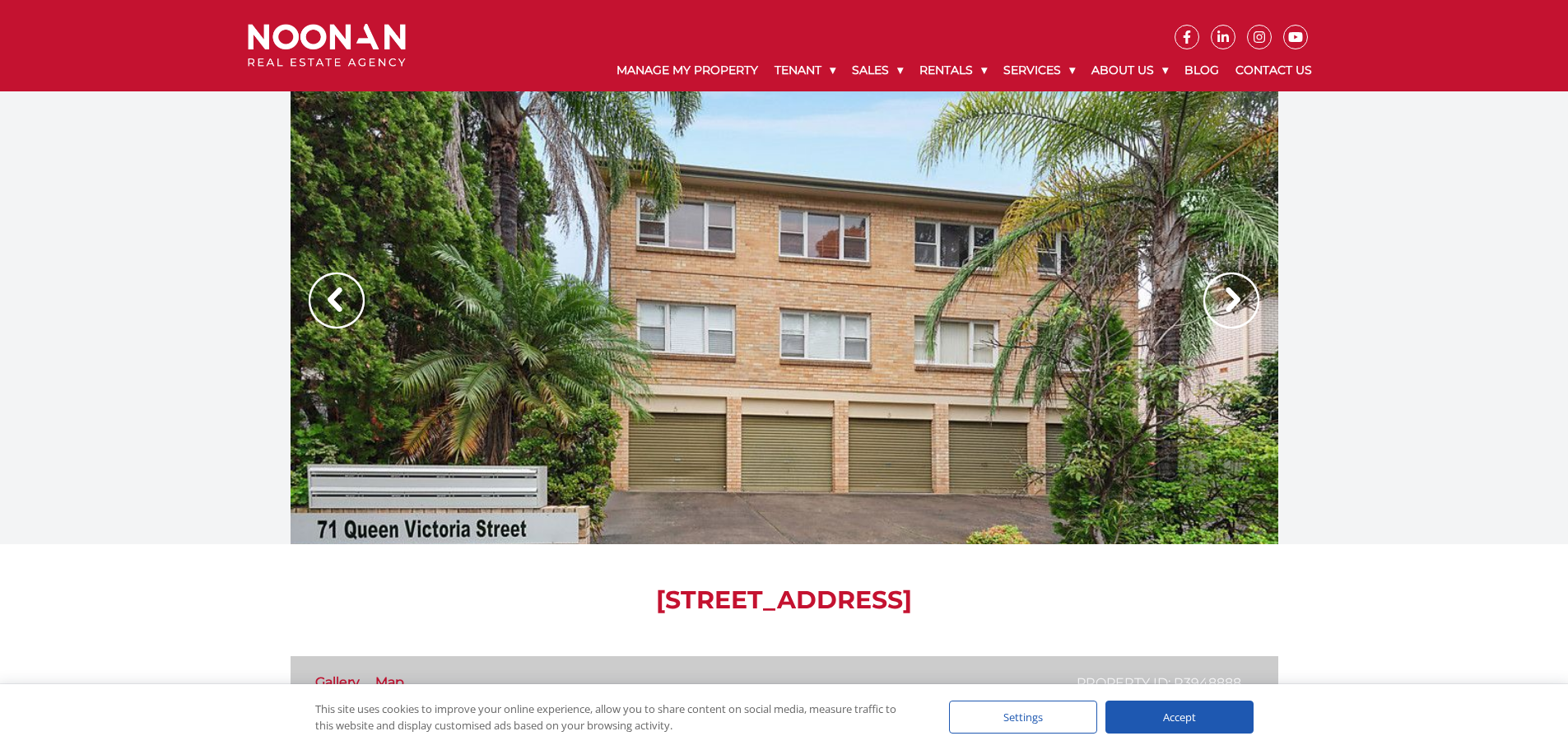
click at [1245, 303] on img at bounding box center [1230, 300] width 56 height 56
